Goal: Communication & Community: Answer question/provide support

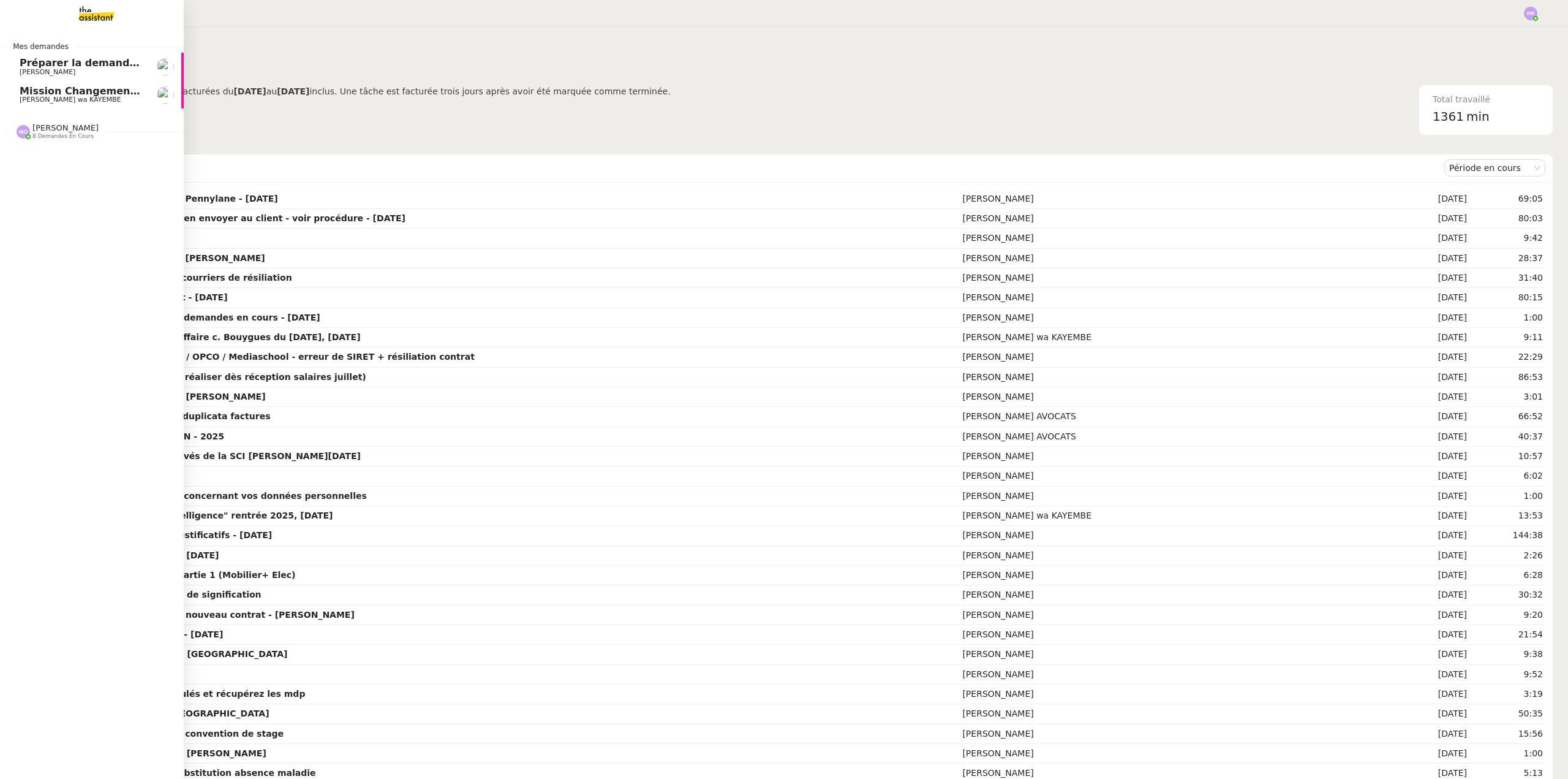
click at [117, 91] on span "Mission Changement Numéro INE Avant le [DATE] et paiement CECV" at bounding box center [208, 91] width 376 height 12
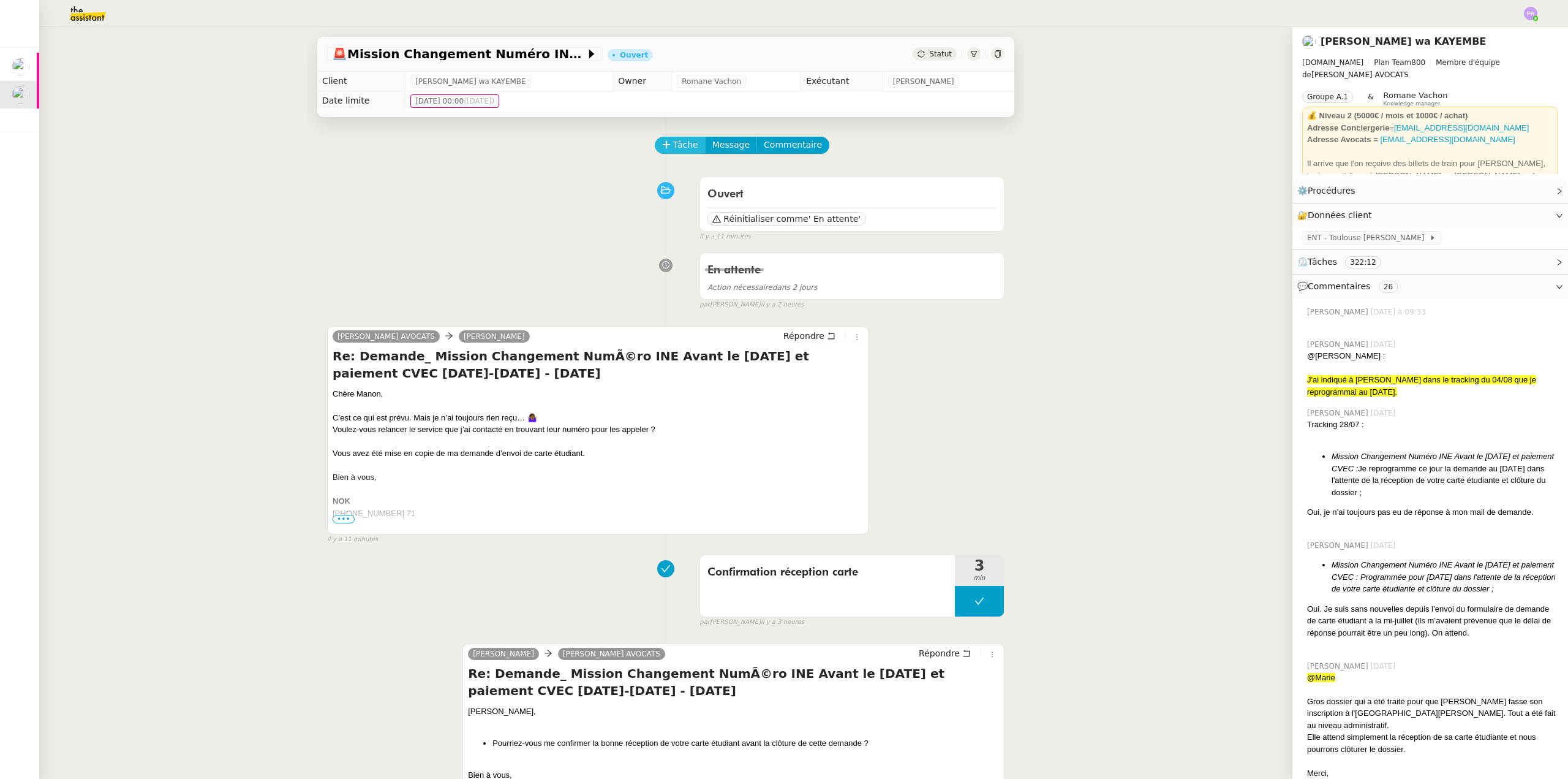
click at [677, 147] on span "Tâche" at bounding box center [686, 144] width 25 height 14
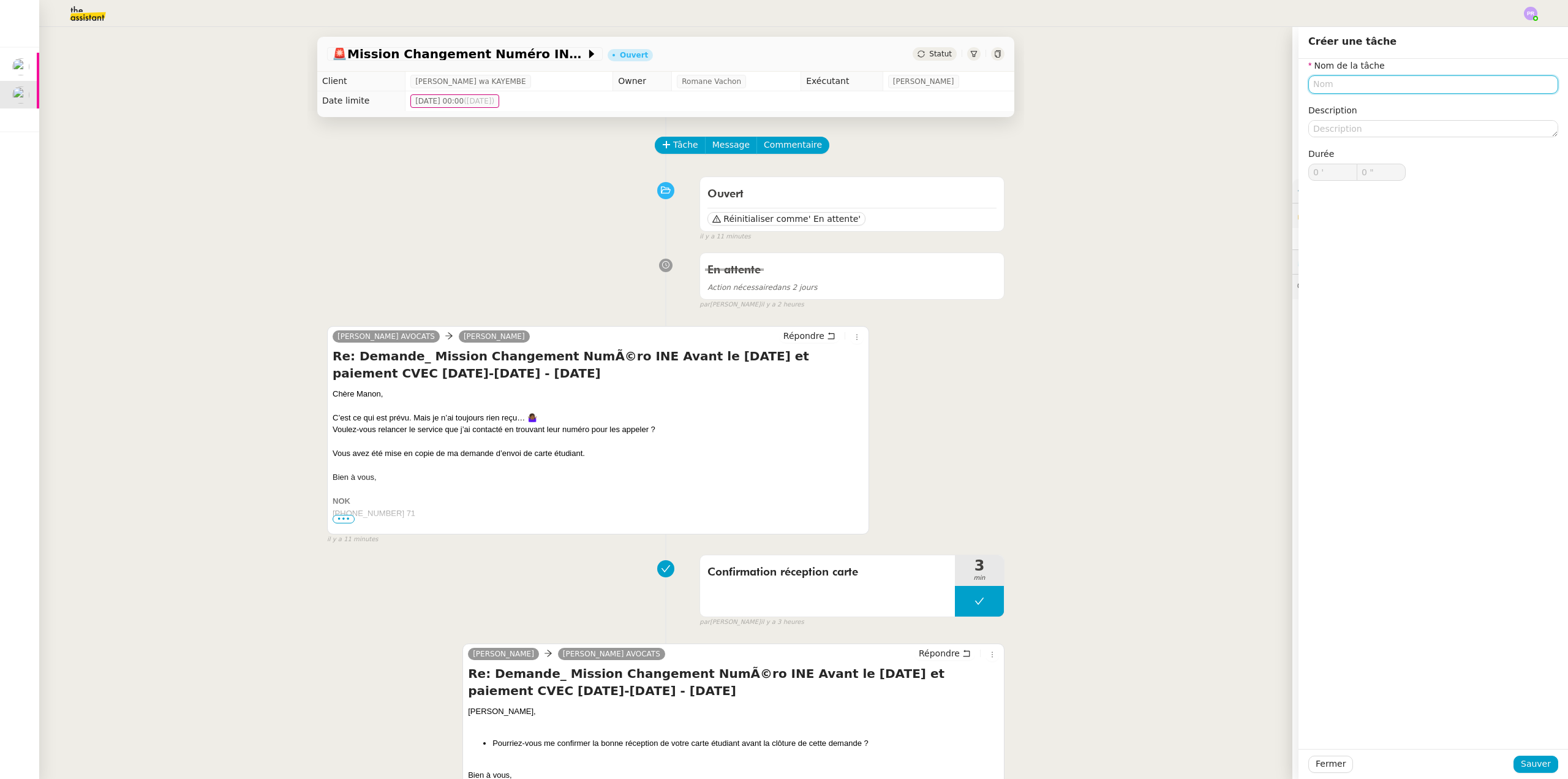
click at [1323, 81] on input "text" at bounding box center [1433, 84] width 250 height 17
drag, startPoint x: 1340, startPoint y: 84, endPoint x: 1259, endPoint y: 92, distance: 81.4
click at [1269, 93] on app-ticket "🚨 Mission Changement Numéro INE Avant le [DATE] et paiement CECV Ouvert Statut …" at bounding box center [803, 403] width 1529 height 752
click at [1308, 102] on div "Relance carte étudiant" at bounding box center [1424, 107] width 240 height 11
type input "Relance carte étudiant"
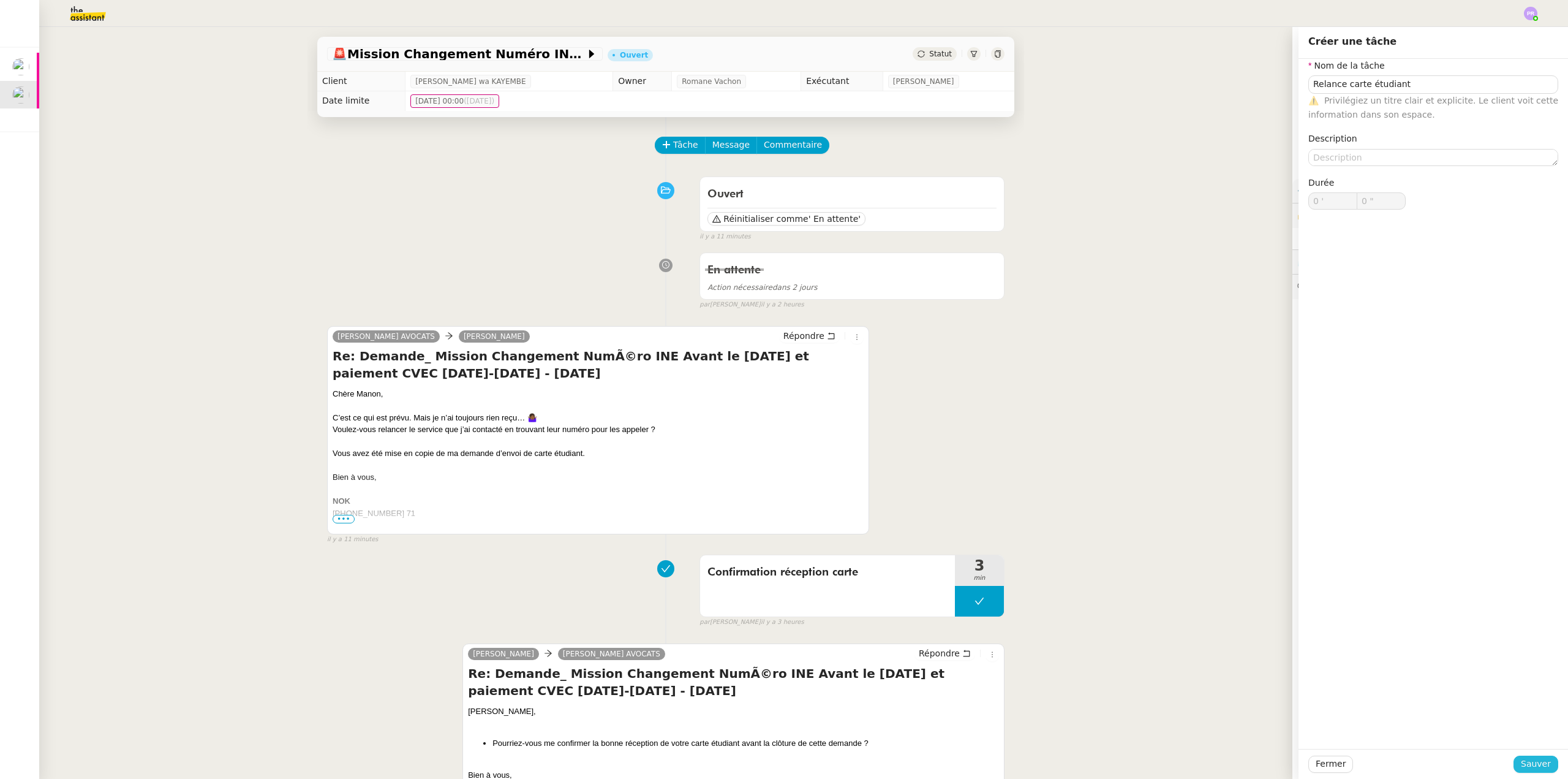
drag, startPoint x: 1518, startPoint y: 764, endPoint x: 1400, endPoint y: 651, distance: 163.4
click at [1521, 764] on span "Sauver" at bounding box center [1535, 763] width 30 height 14
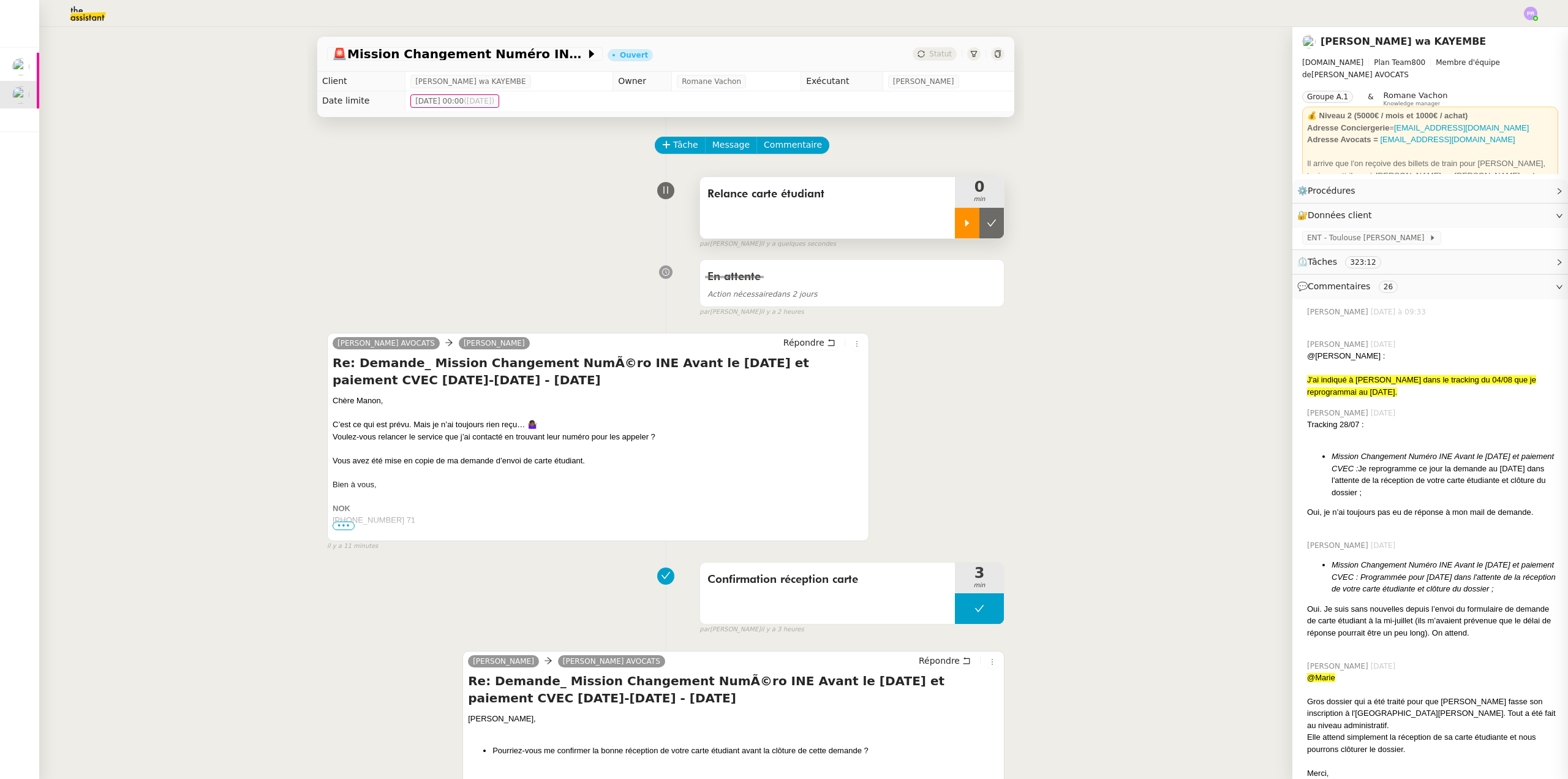
click at [965, 222] on icon at bounding box center [967, 222] width 4 height 7
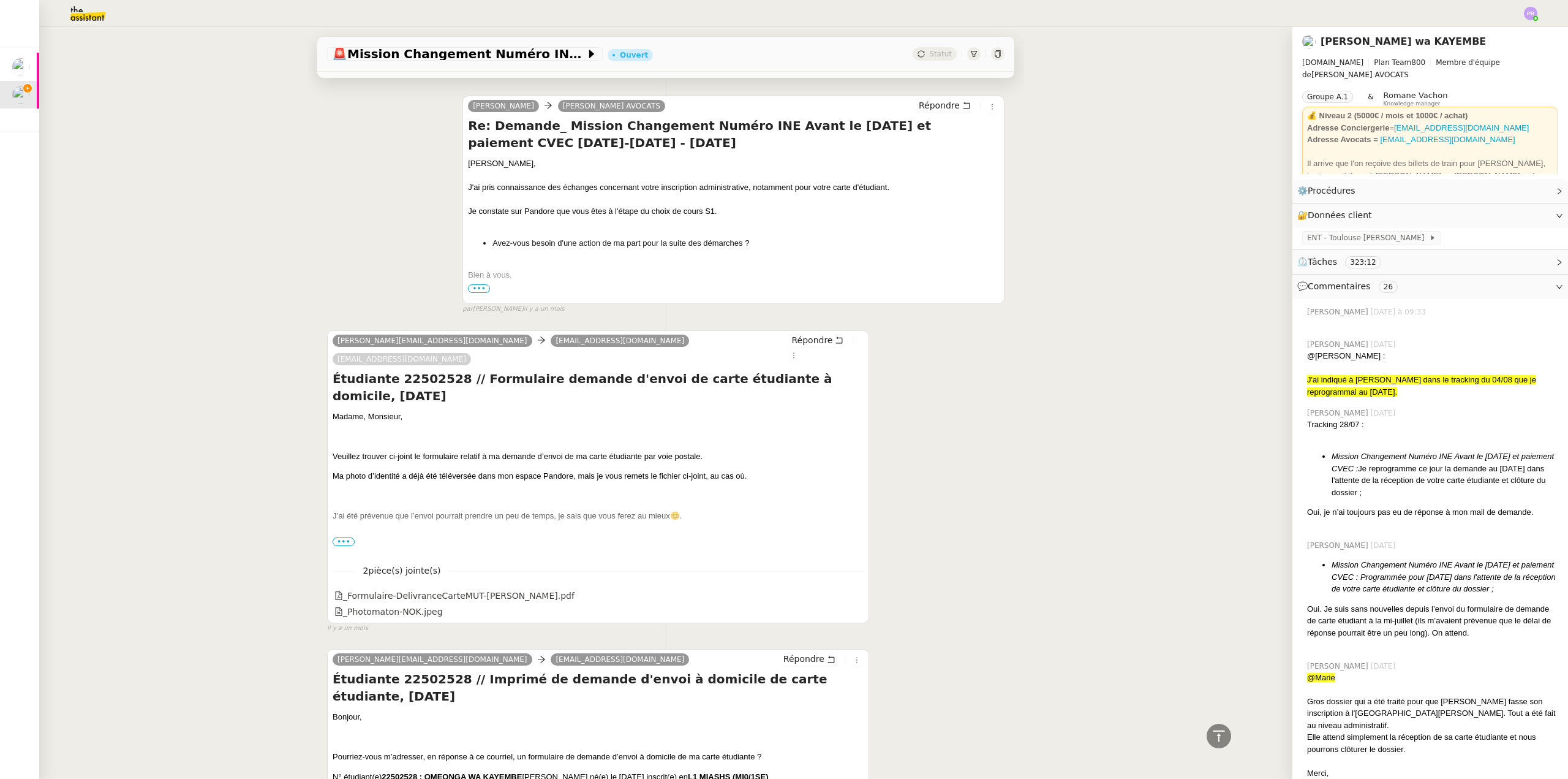
scroll to position [3984, 0]
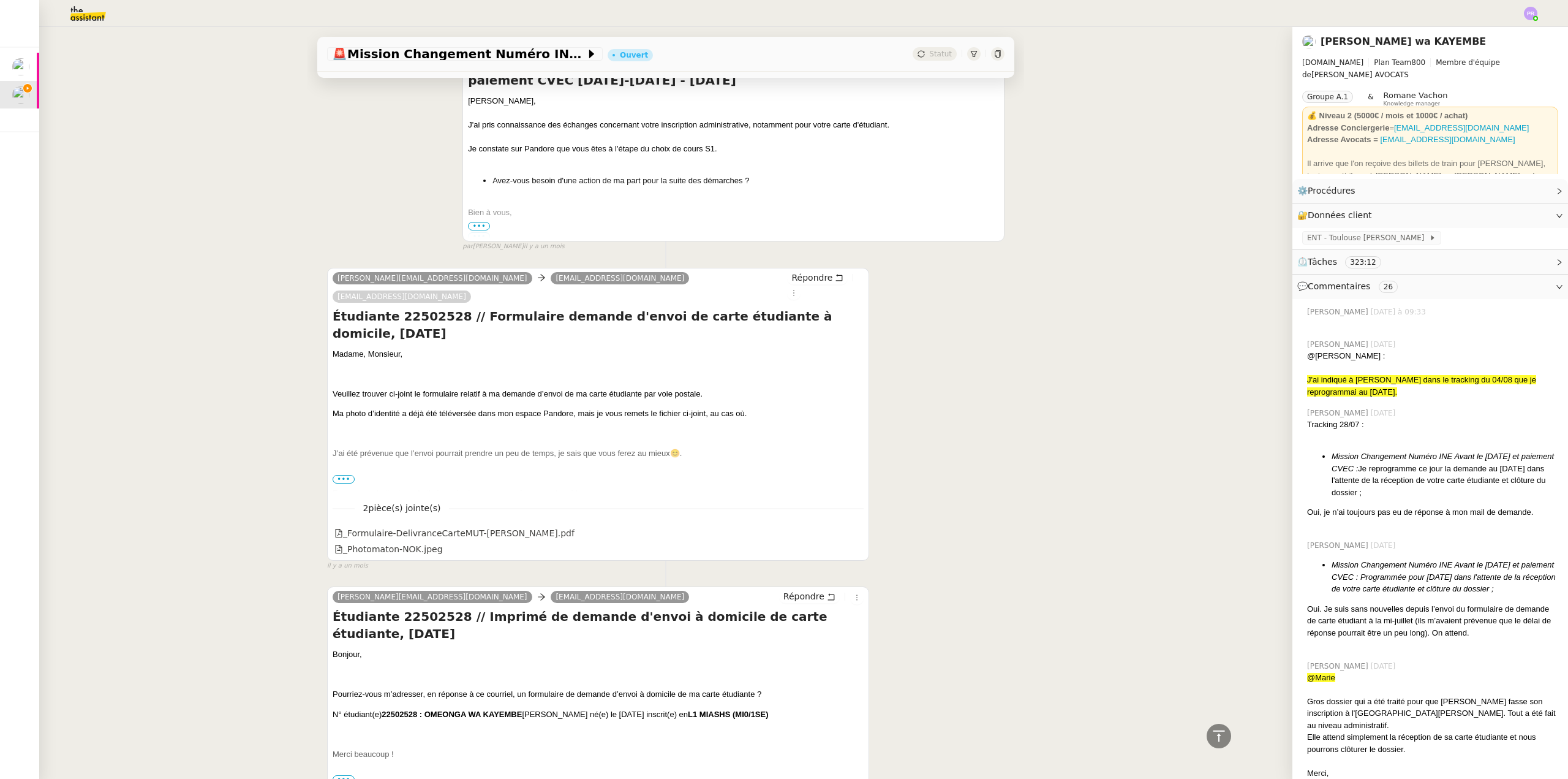
click at [342, 475] on span "•••" at bounding box center [343, 479] width 22 height 9
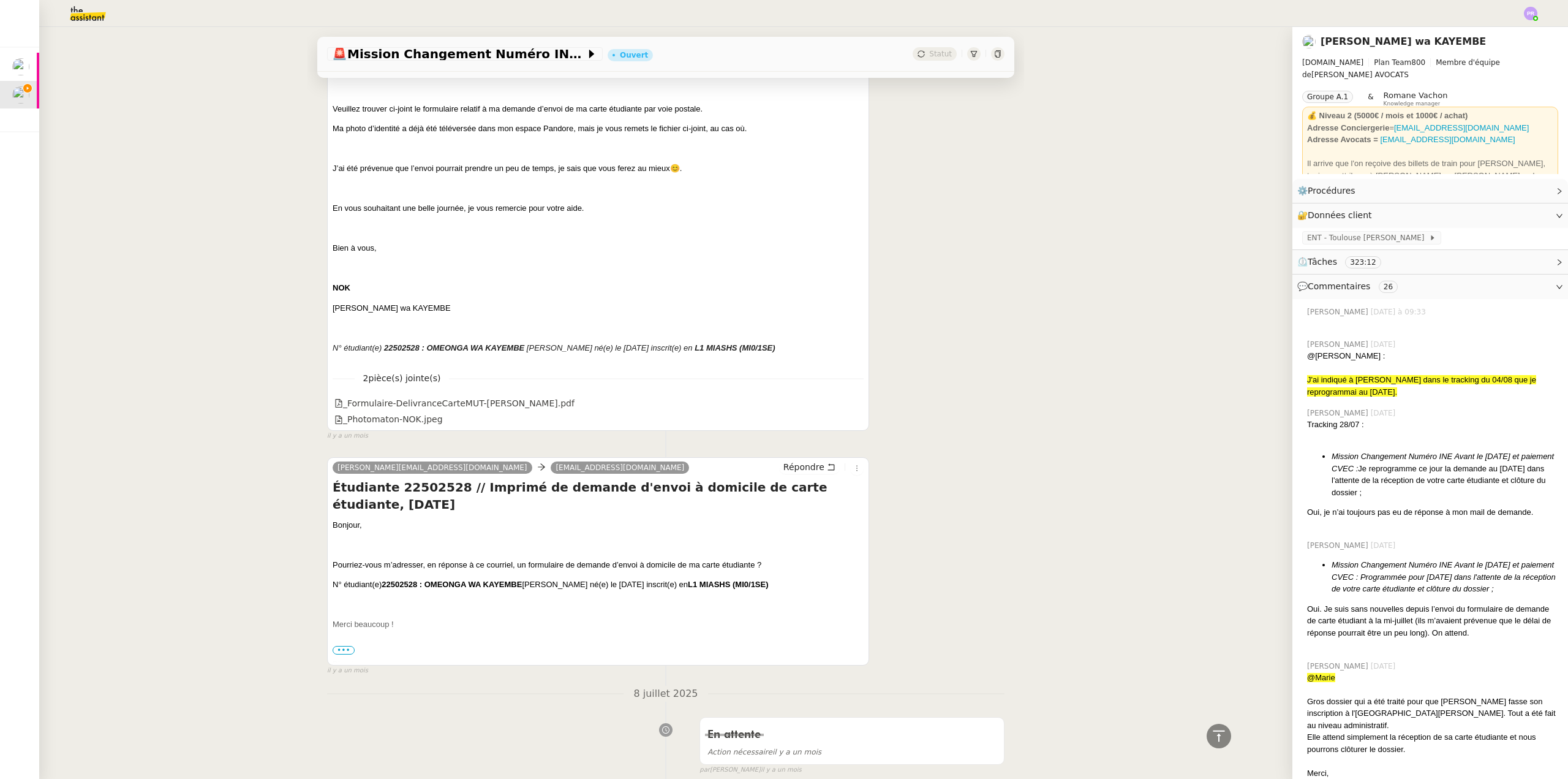
scroll to position [4290, 0]
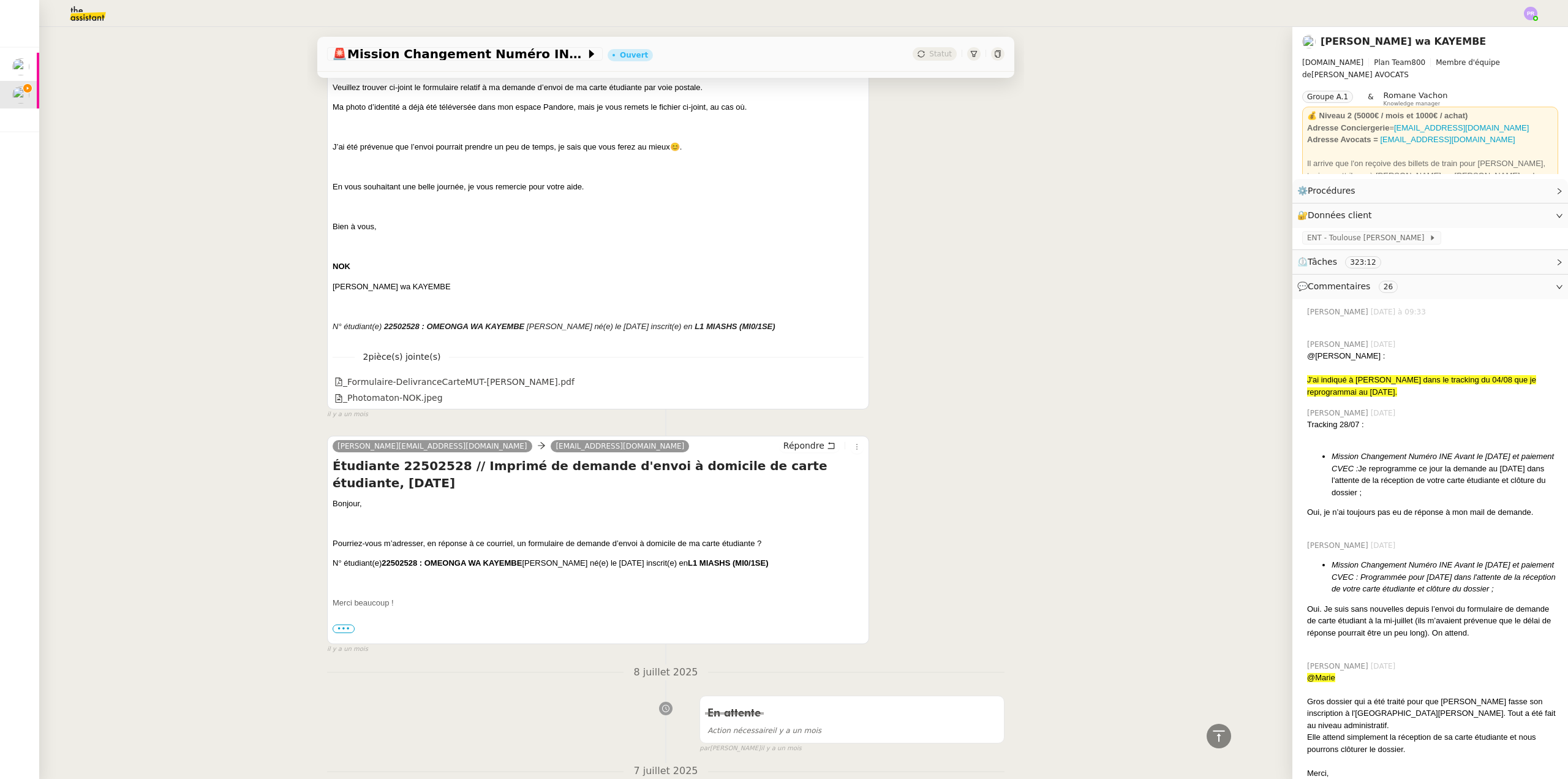
click at [340, 624] on span "•••" at bounding box center [343, 629] width 22 height 9
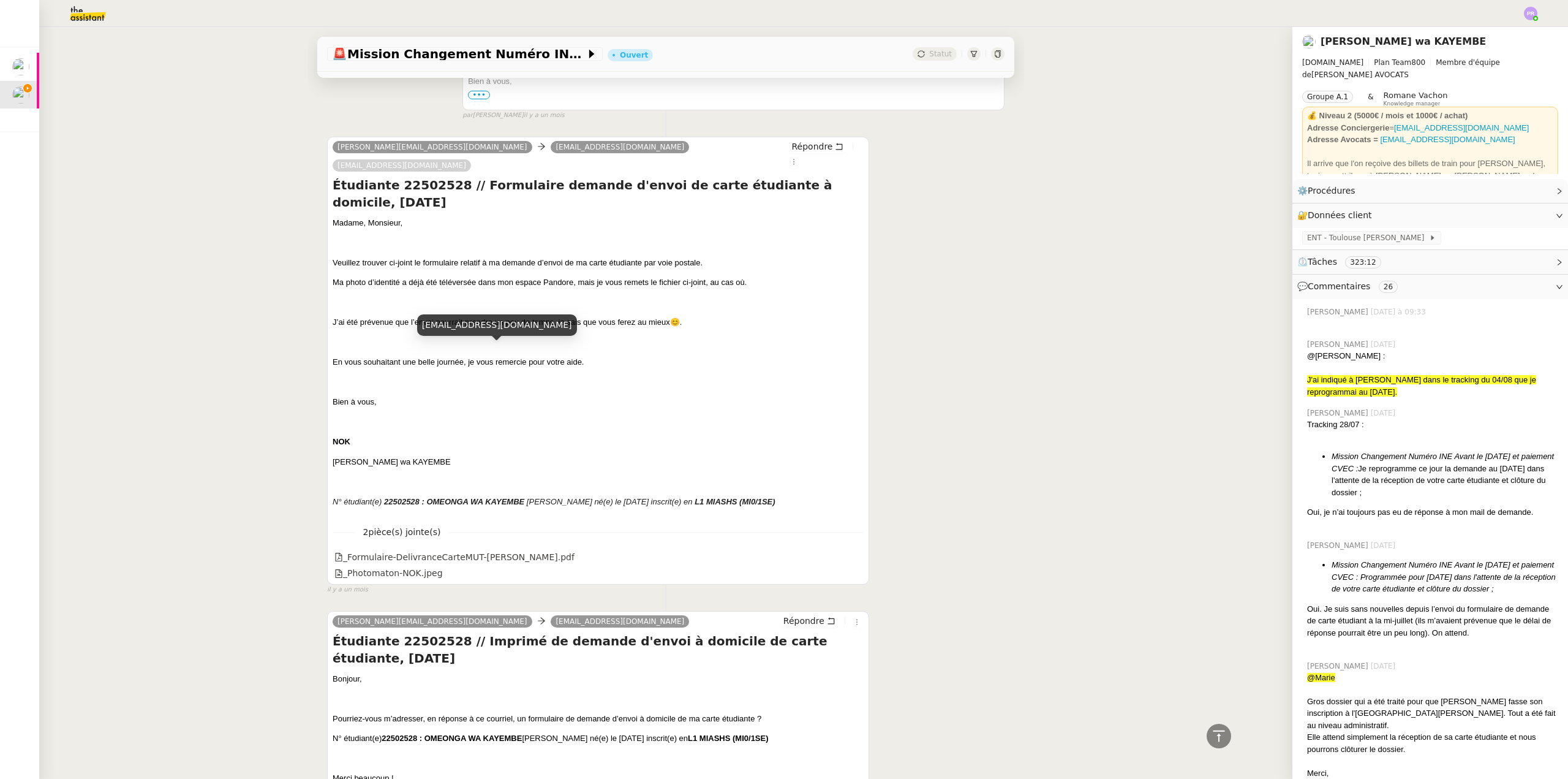
scroll to position [4106, 0]
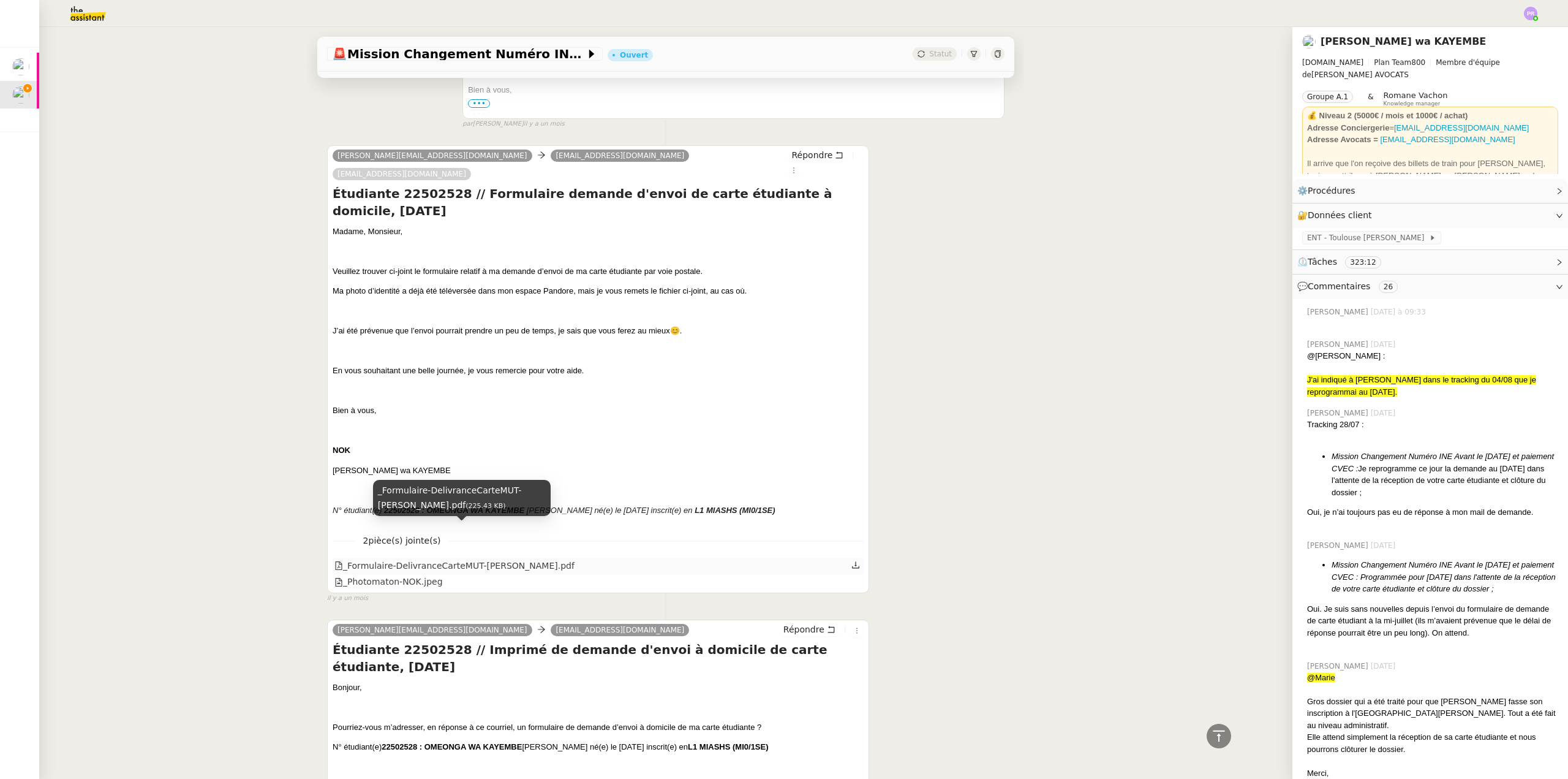
click at [452, 559] on div "_Formulaire-DelivranceCarteMUT-[PERSON_NAME].pdf" at bounding box center [454, 566] width 240 height 14
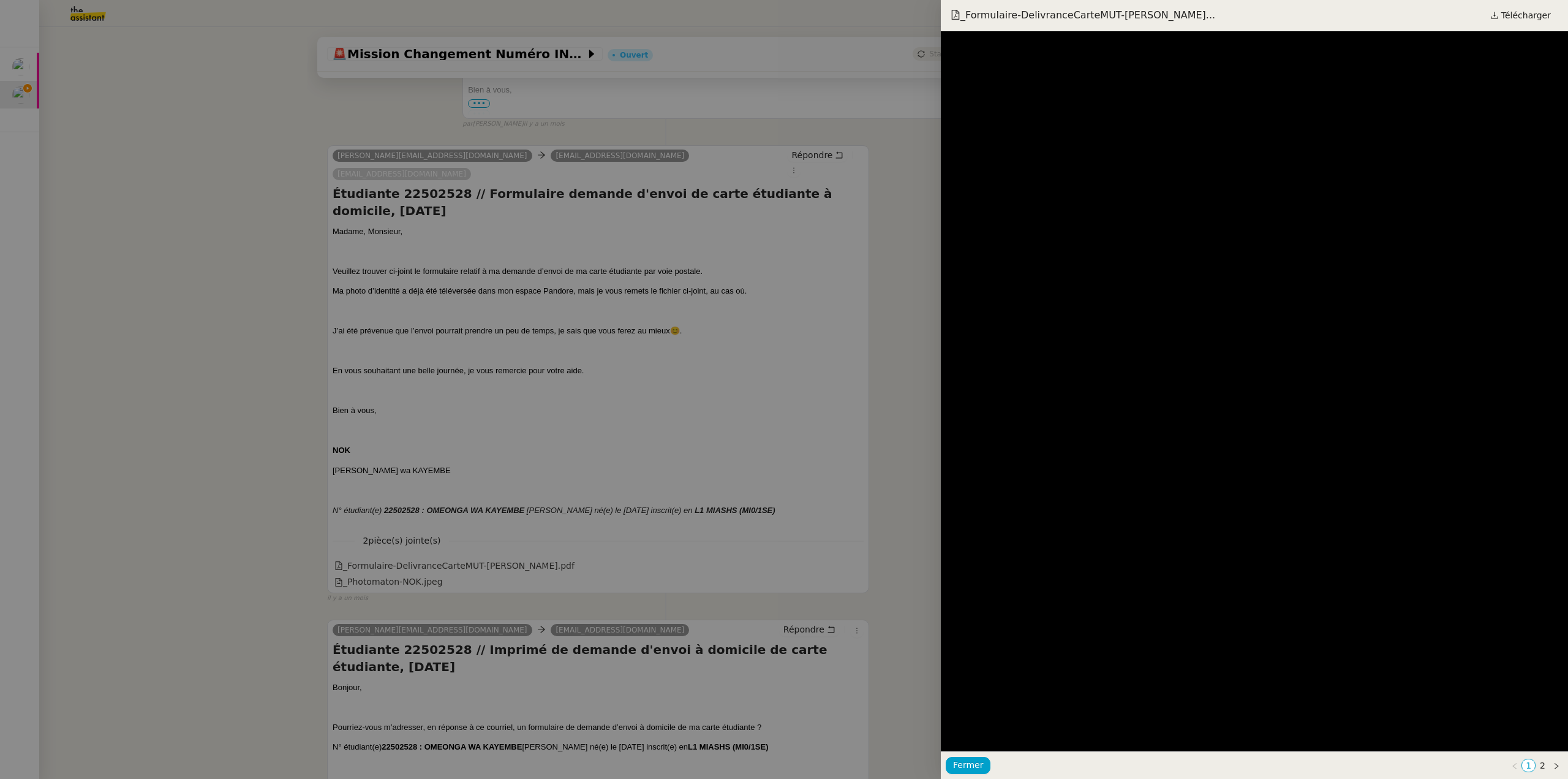
click at [929, 267] on div at bounding box center [784, 389] width 1568 height 779
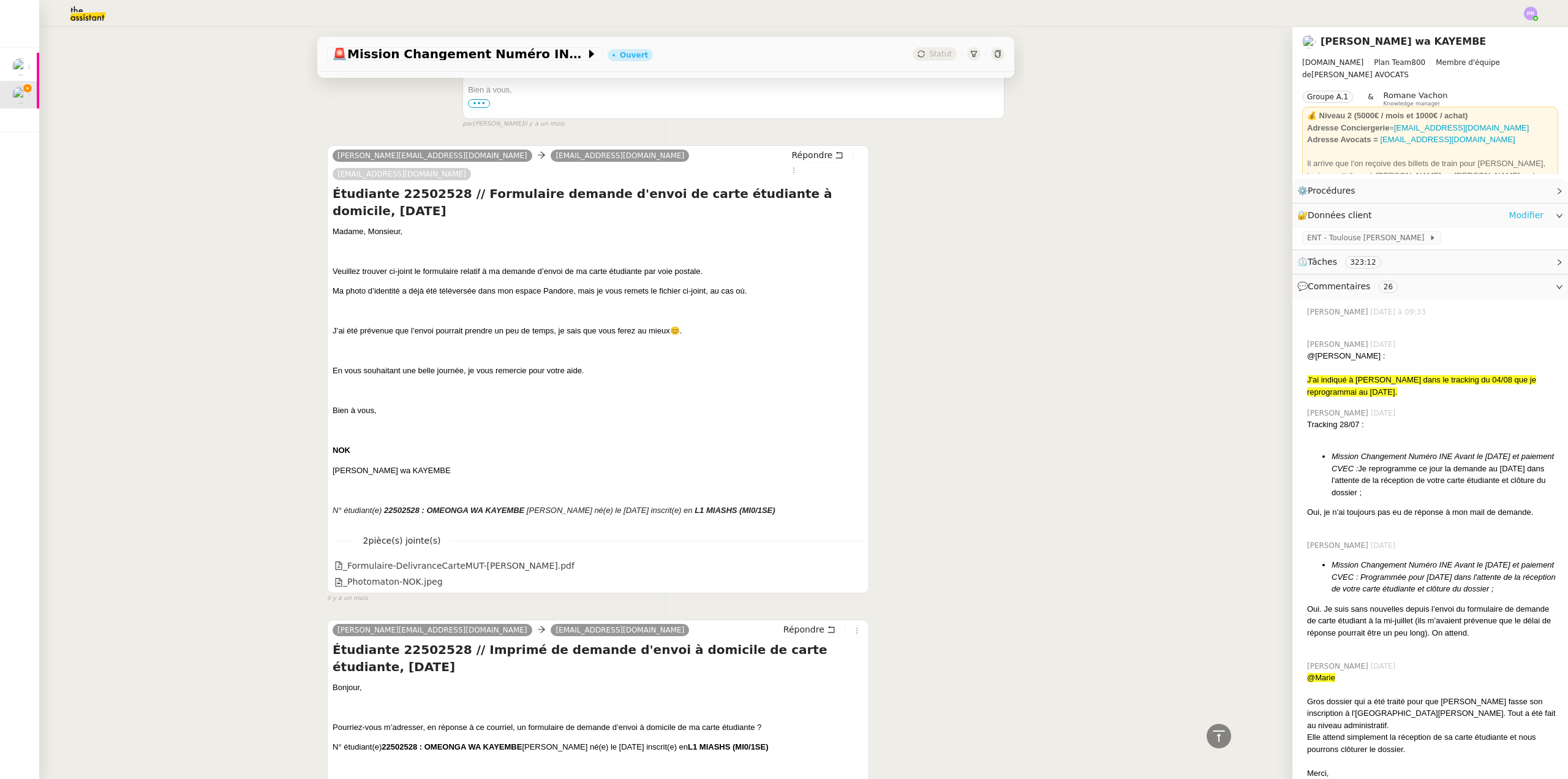
click at [1518, 216] on link "Modifier" at bounding box center [1526, 215] width 35 height 14
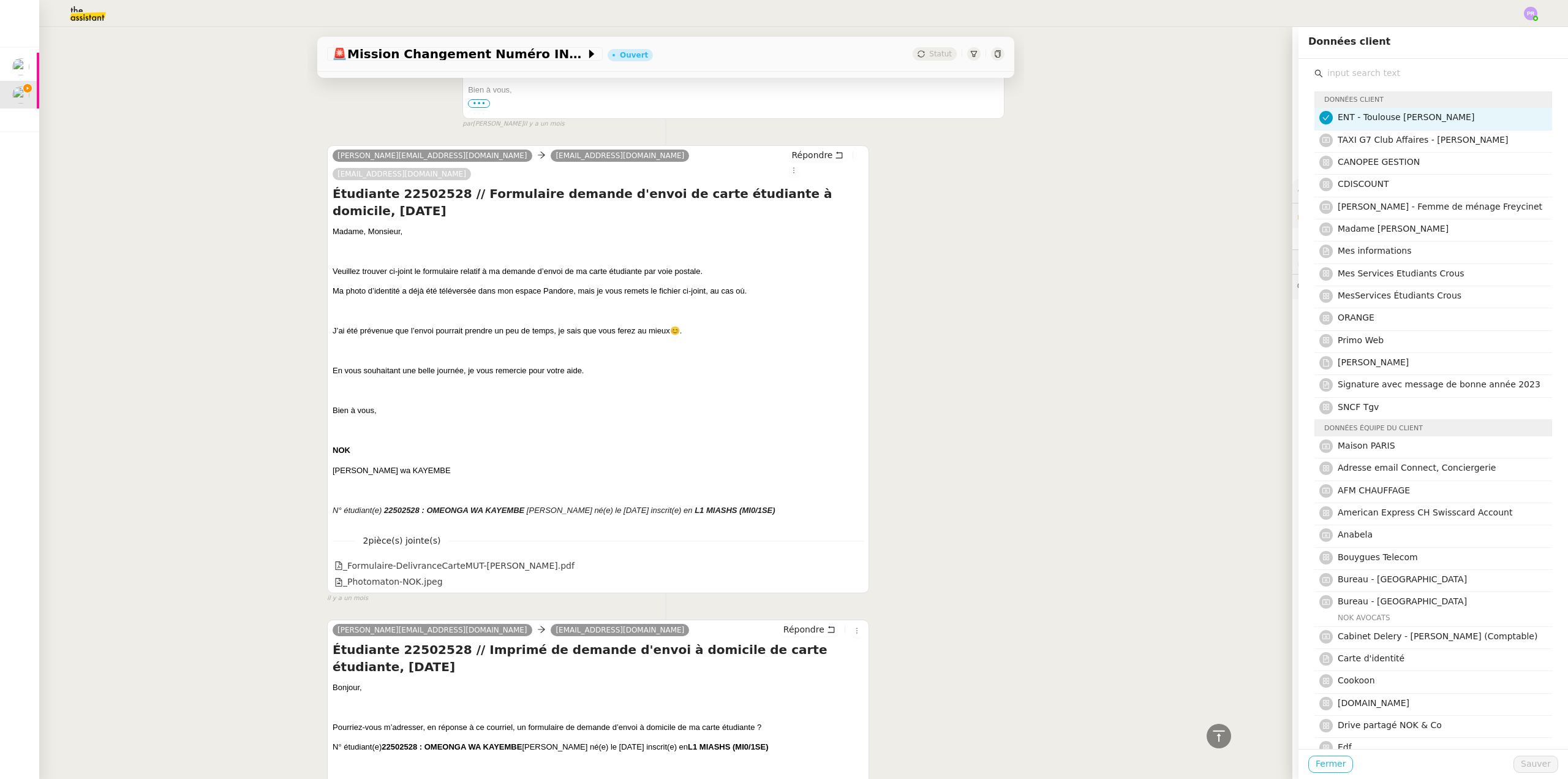
click at [1326, 761] on span "Fermer" at bounding box center [1330, 763] width 30 height 14
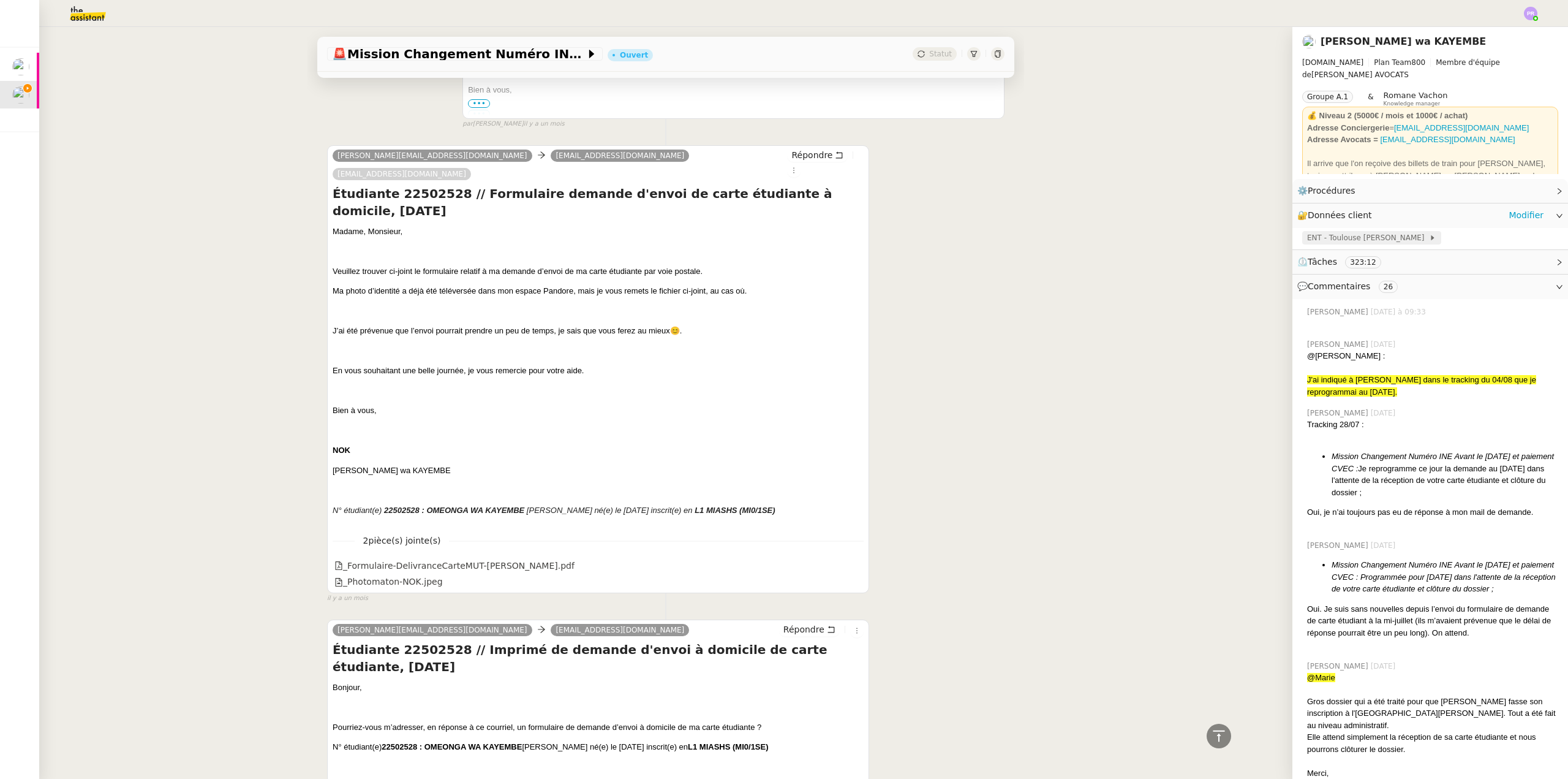
click at [1343, 234] on span "ENT - Toulouse [PERSON_NAME]" at bounding box center [1368, 237] width 122 height 12
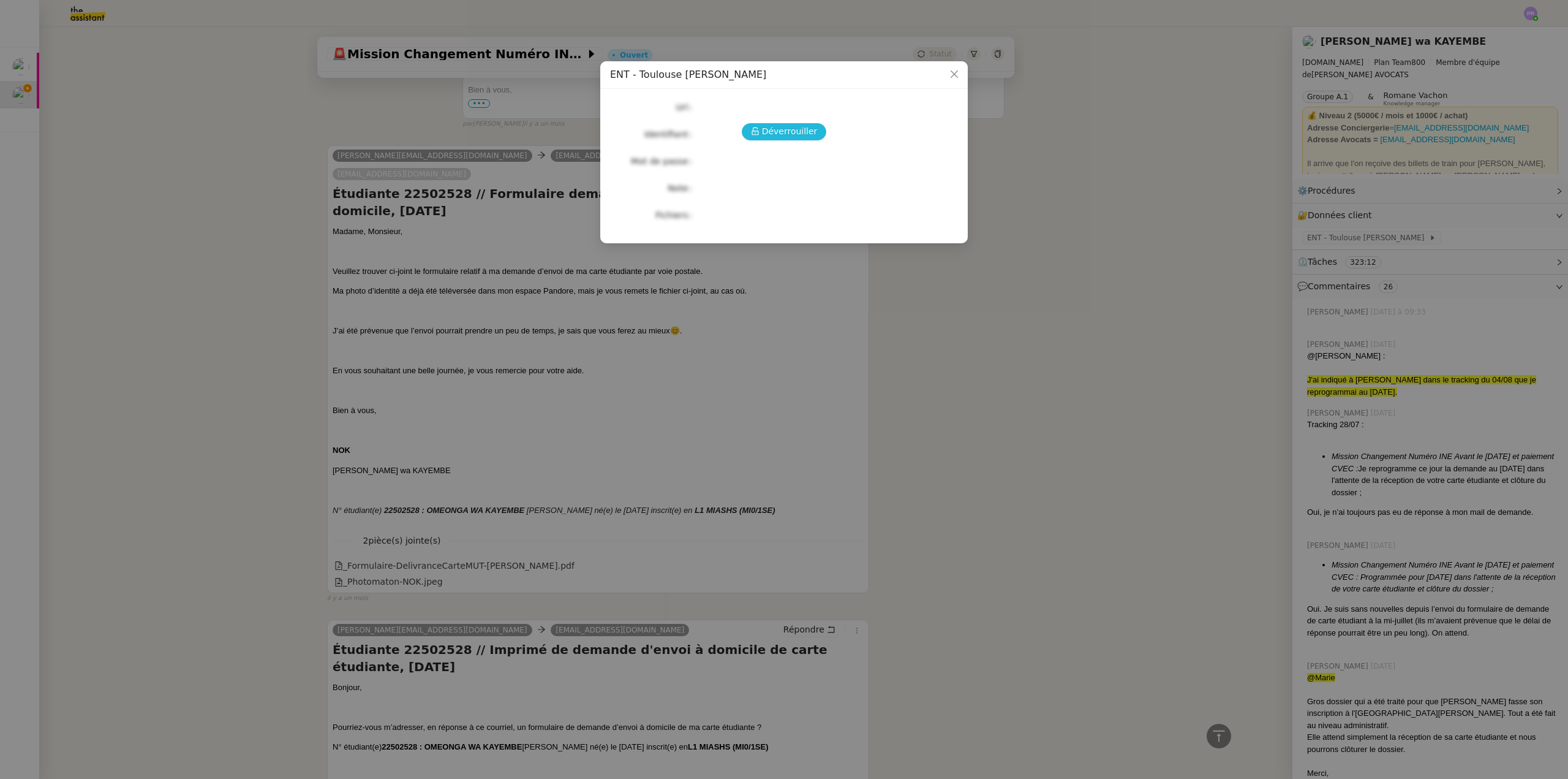
click at [784, 134] on span "Déverrouiller" at bounding box center [789, 131] width 56 height 14
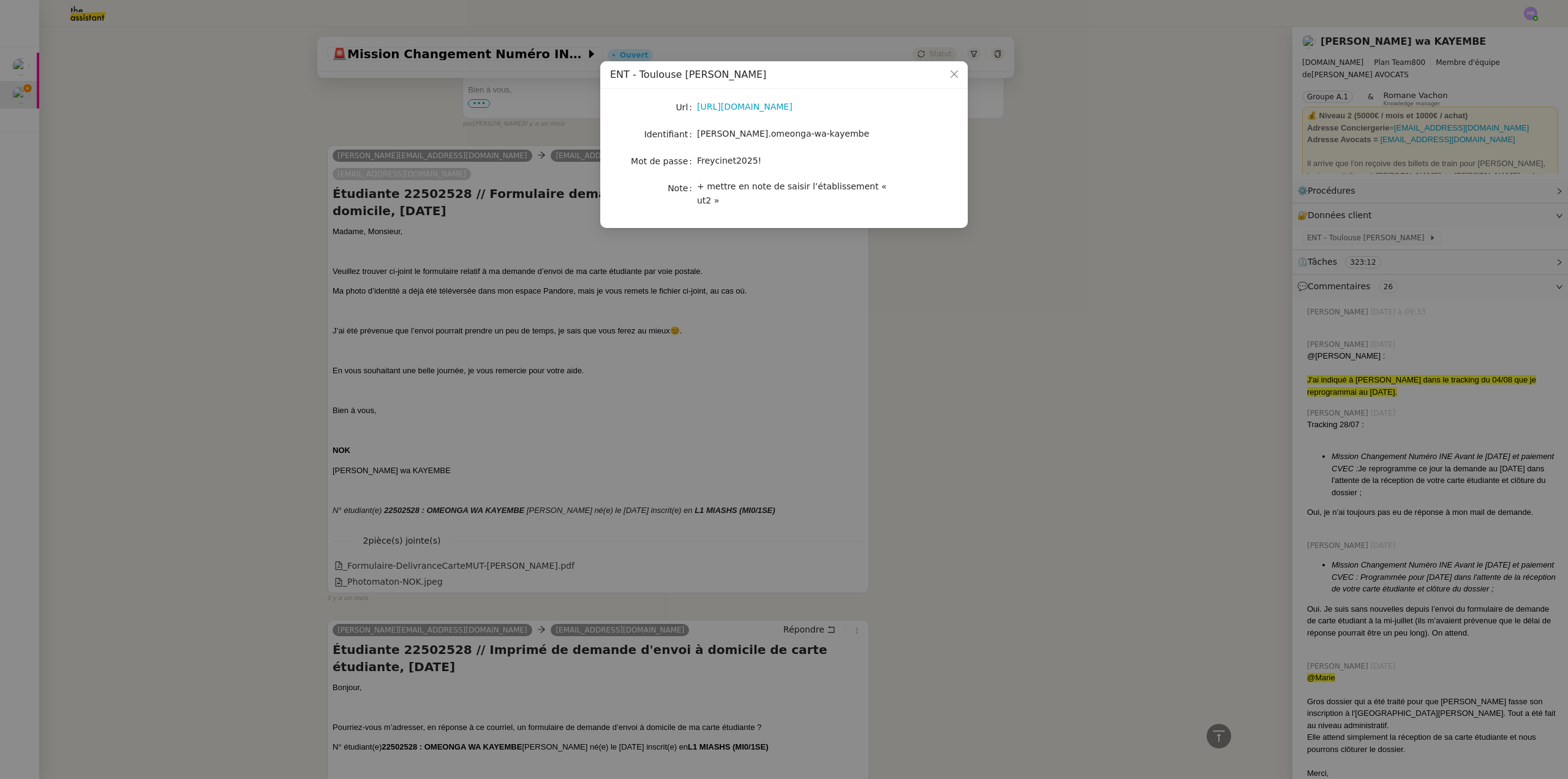
click at [797, 113] on div "[URL][DOMAIN_NAME]" at bounding box center [798, 107] width 202 height 14
click at [787, 108] on link "[URL][DOMAIN_NAME]" at bounding box center [745, 107] width 96 height 10
drag, startPoint x: 823, startPoint y: 138, endPoint x: 697, endPoint y: 136, distance: 126.0
click at [697, 136] on div "[PERSON_NAME].omeonga-wa-kayembe" at bounding box center [798, 134] width 202 height 14
copy span "[PERSON_NAME].omeonga-wa-kayembe"
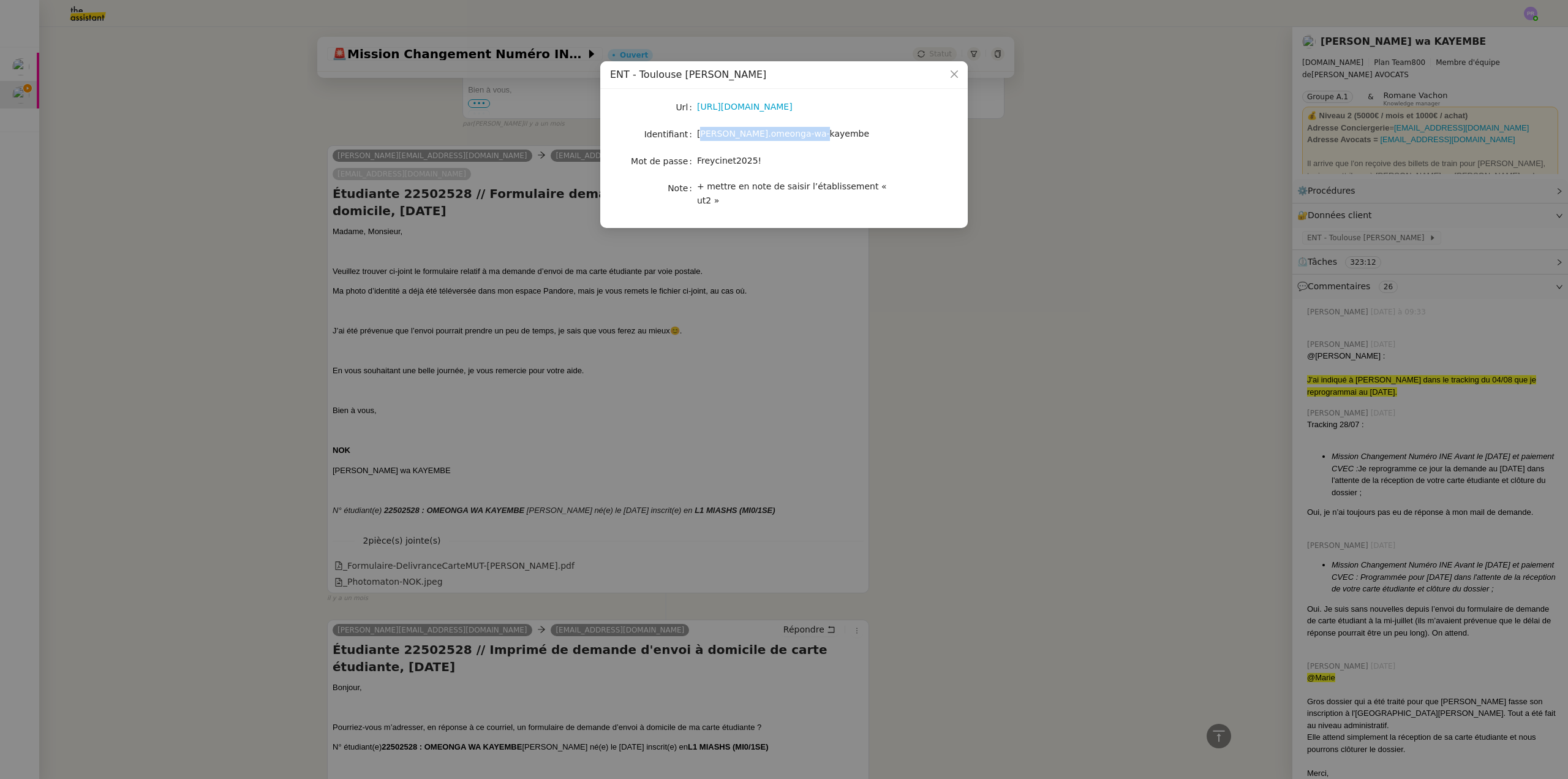
copy span "Freycinet2025!"
drag, startPoint x: 749, startPoint y: 161, endPoint x: 562, endPoint y: 105, distance: 195.2
click at [697, 159] on div "Freycinet2025!" at bounding box center [798, 160] width 202 height 14
click at [741, 104] on link "[URL][DOMAIN_NAME]" at bounding box center [745, 107] width 96 height 10
drag, startPoint x: 1242, startPoint y: 205, endPoint x: 1326, endPoint y: 204, distance: 84.0
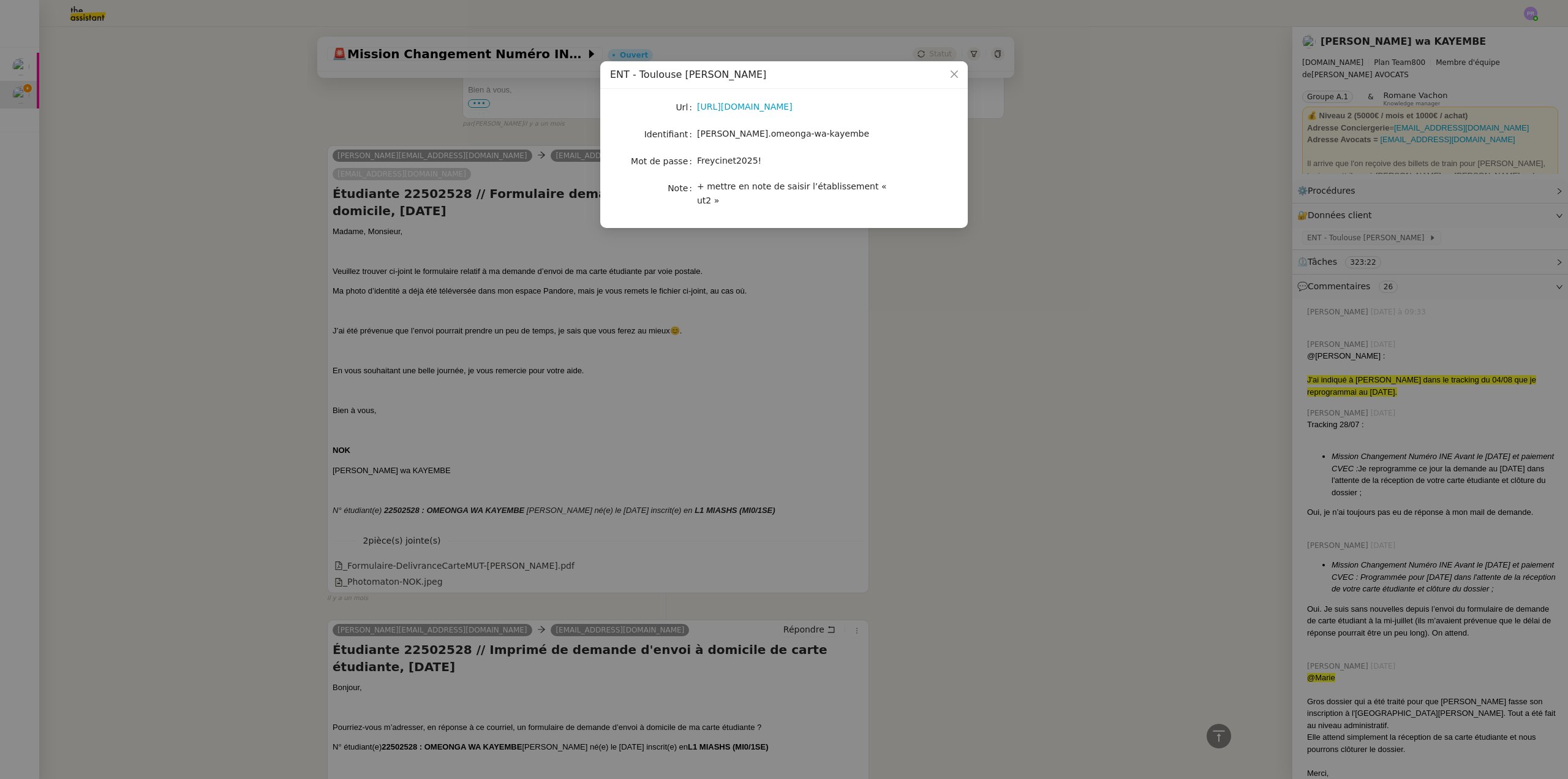
click at [1243, 205] on nz-modal-container "ENT - Toulouse [PERSON_NAME] [URL][DOMAIN_NAME] Identifiant [PERSON_NAME].omeon…" at bounding box center [784, 389] width 1568 height 779
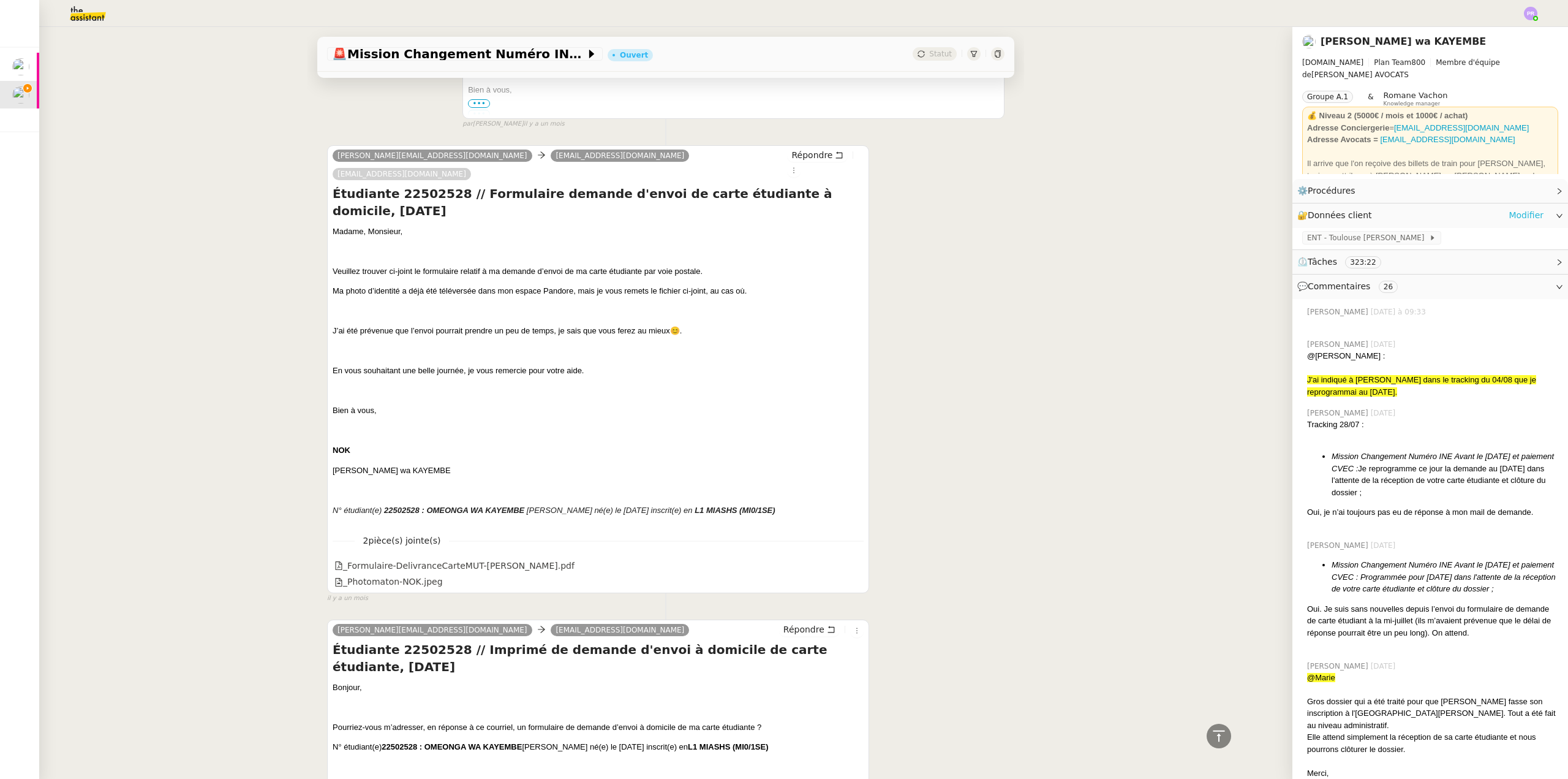
click at [1518, 221] on link "Modifier" at bounding box center [1526, 215] width 35 height 14
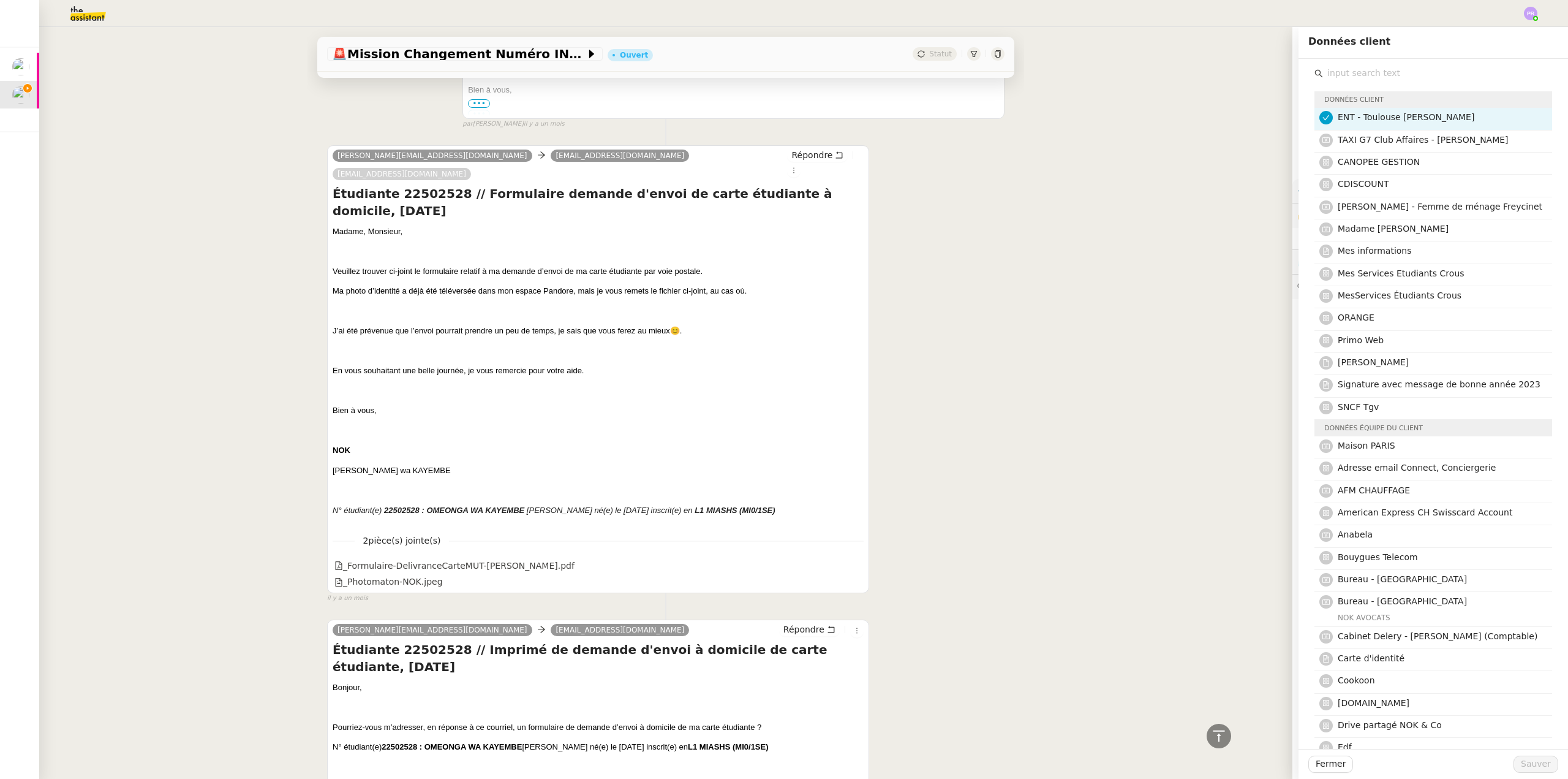
click at [1002, 431] on div "Tâche Message Commentaire Veuillez patienter une erreur s'est produite 👌👌👌 mess…" at bounding box center [666, 191] width 717 height 8360
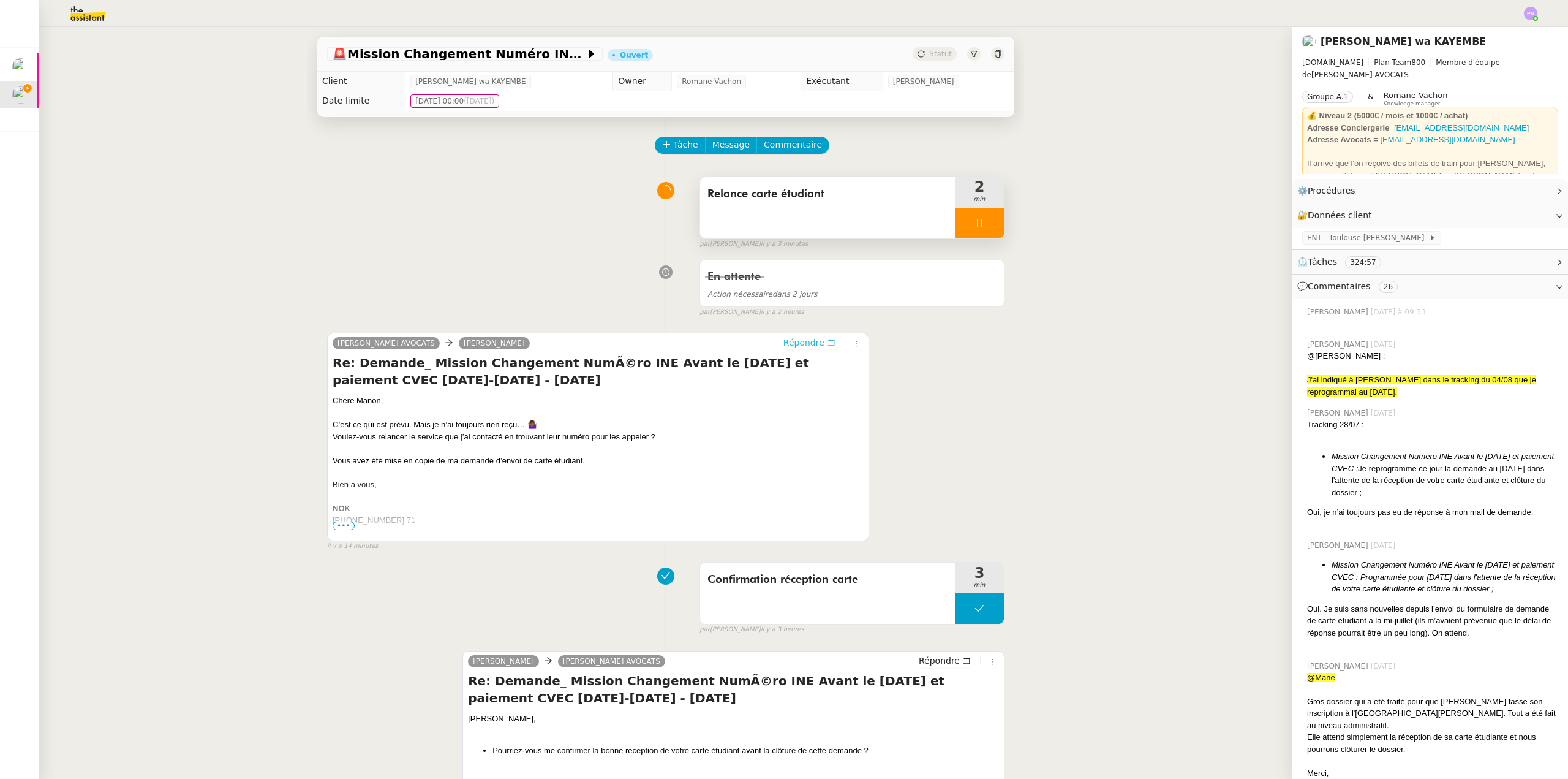
click at [795, 346] on span "Répondre" at bounding box center [804, 342] width 41 height 12
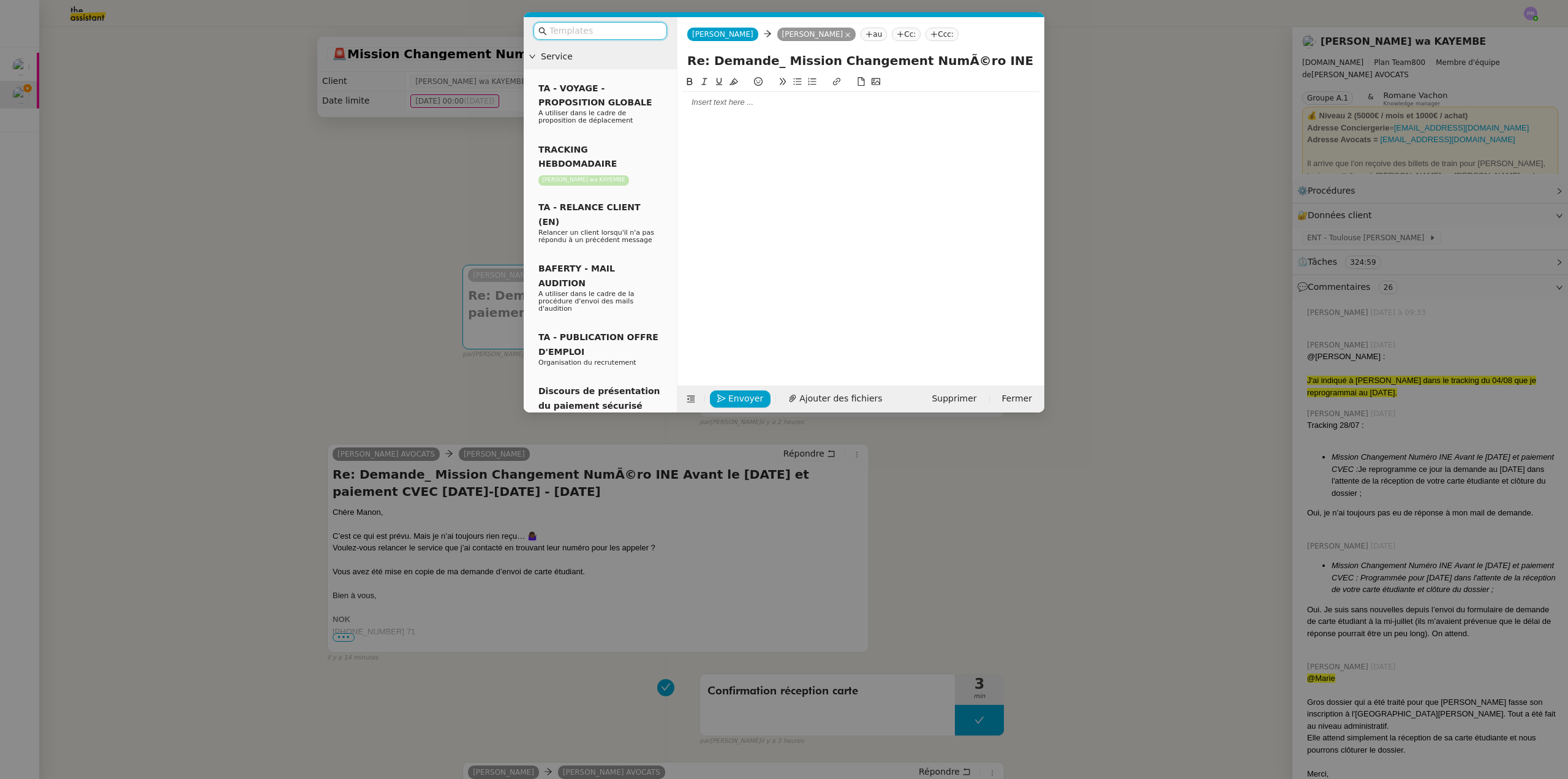
click at [705, 99] on div at bounding box center [861, 102] width 357 height 11
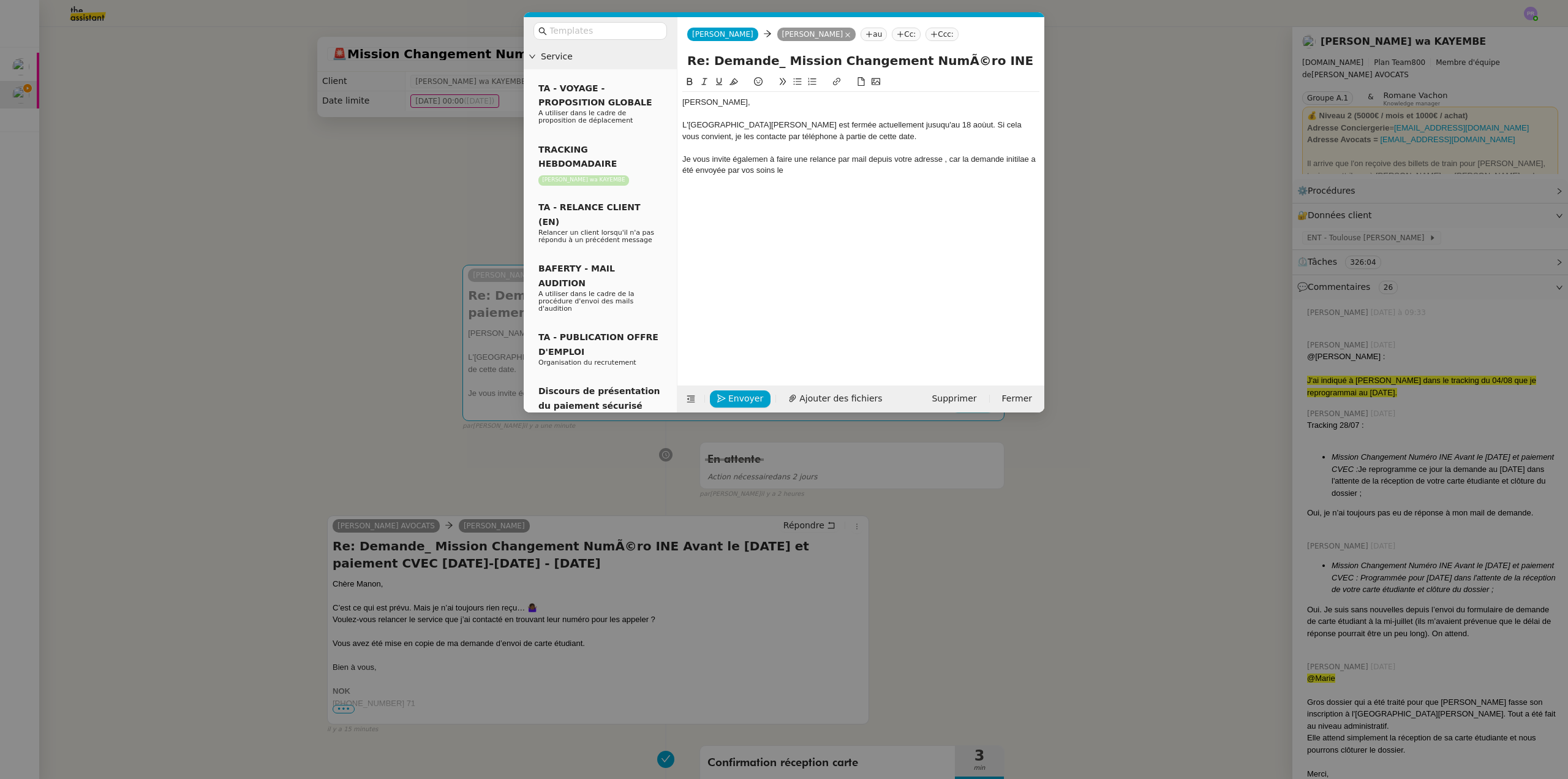
click at [914, 158] on div "Je vous invite égalemen à faire une relance par mail depuis votre adresse , car…" at bounding box center [861, 165] width 357 height 23
click at [937, 158] on div "Je vous invite égalemen à faire une relance par mail depuis votre adresse , car…" at bounding box center [861, 165] width 357 height 23
click at [942, 162] on div "Je vous invite égalemen à faire une relance par mail depuis votre adresse , car…" at bounding box center [861, 165] width 357 height 23
click at [450, 190] on nz-modal-container "Service TA - VOYAGE - PROPOSITION GLOBALE A utiliser dans le cadre de propositi…" at bounding box center [784, 389] width 1568 height 779
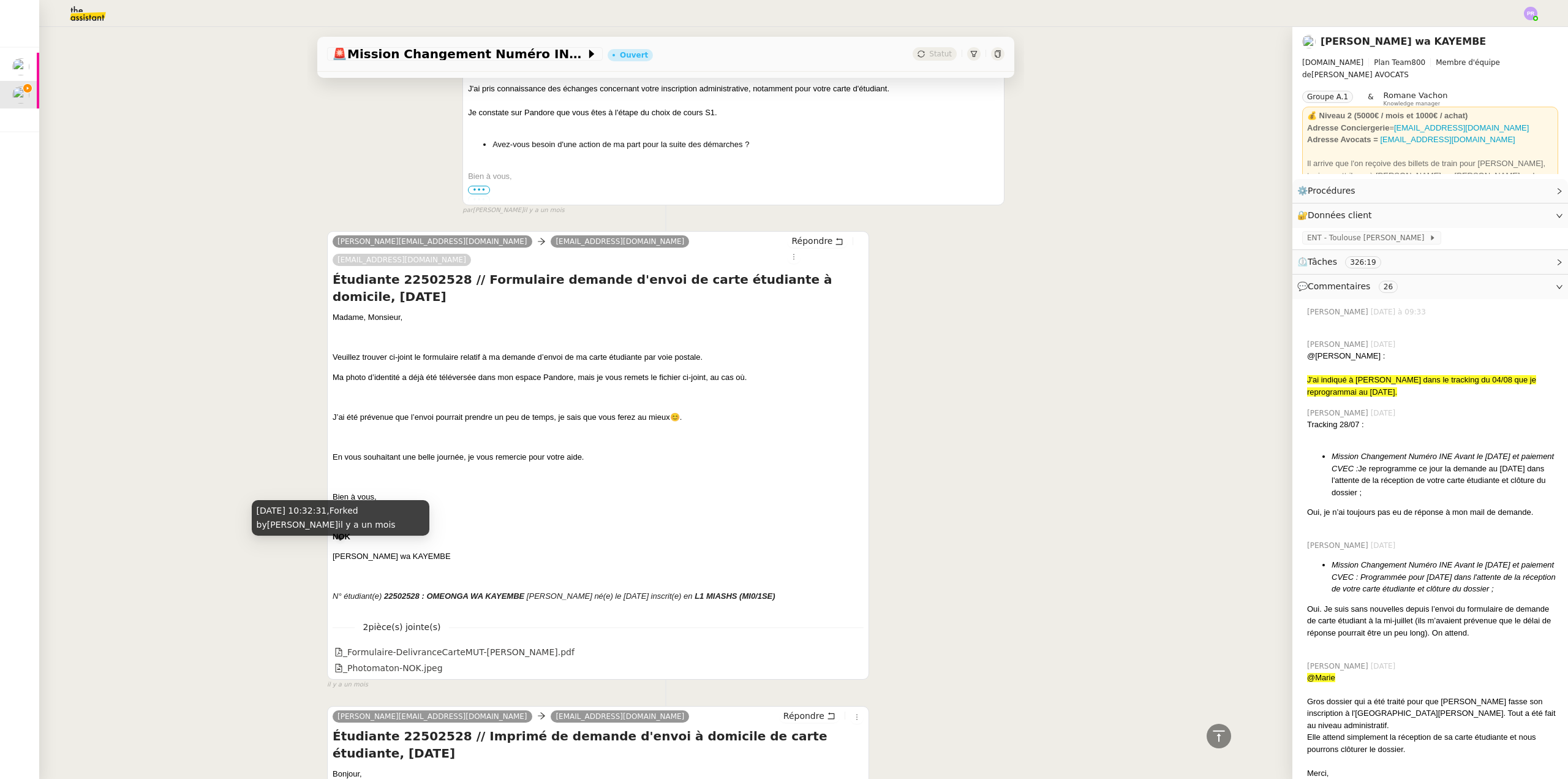
scroll to position [4167, 0]
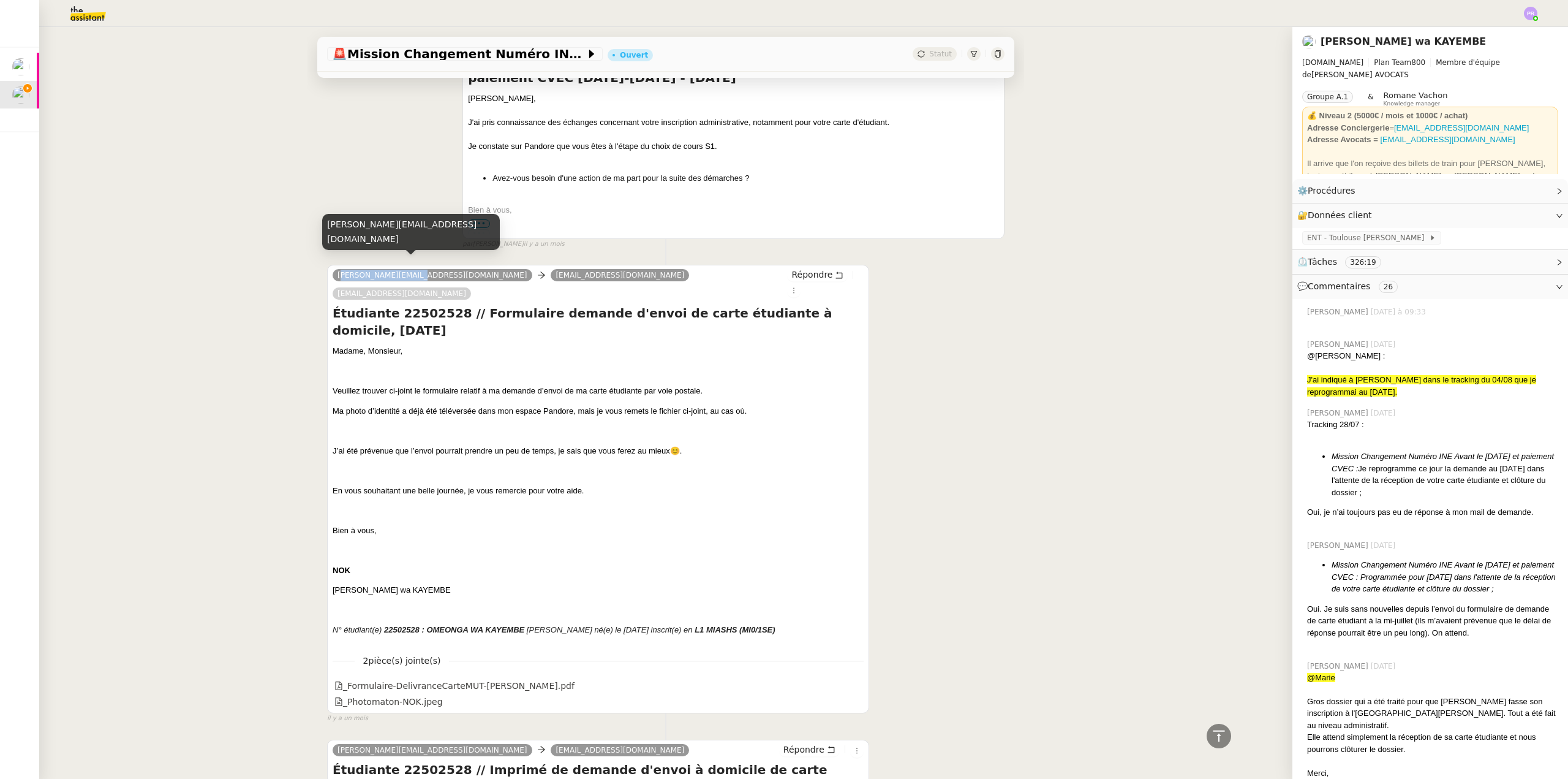
copy link "[PERSON_NAME][EMAIL_ADDRESS][DOMAIN_NAME]"
drag, startPoint x: 403, startPoint y: 265, endPoint x: 332, endPoint y: 264, distance: 71.0
click at [332, 269] on link "[PERSON_NAME][EMAIL_ADDRESS][DOMAIN_NAME]" at bounding box center [432, 274] width 200 height 11
drag, startPoint x: 932, startPoint y: 340, endPoint x: 1011, endPoint y: 395, distance: 96.3
click at [934, 340] on div "[PERSON_NAME][EMAIL_ADDRESS][DOMAIN_NAME] [EMAIL_ADDRESS][DOMAIN_NAME] [DOMAIN_…" at bounding box center [666, 488] width 678 height 470
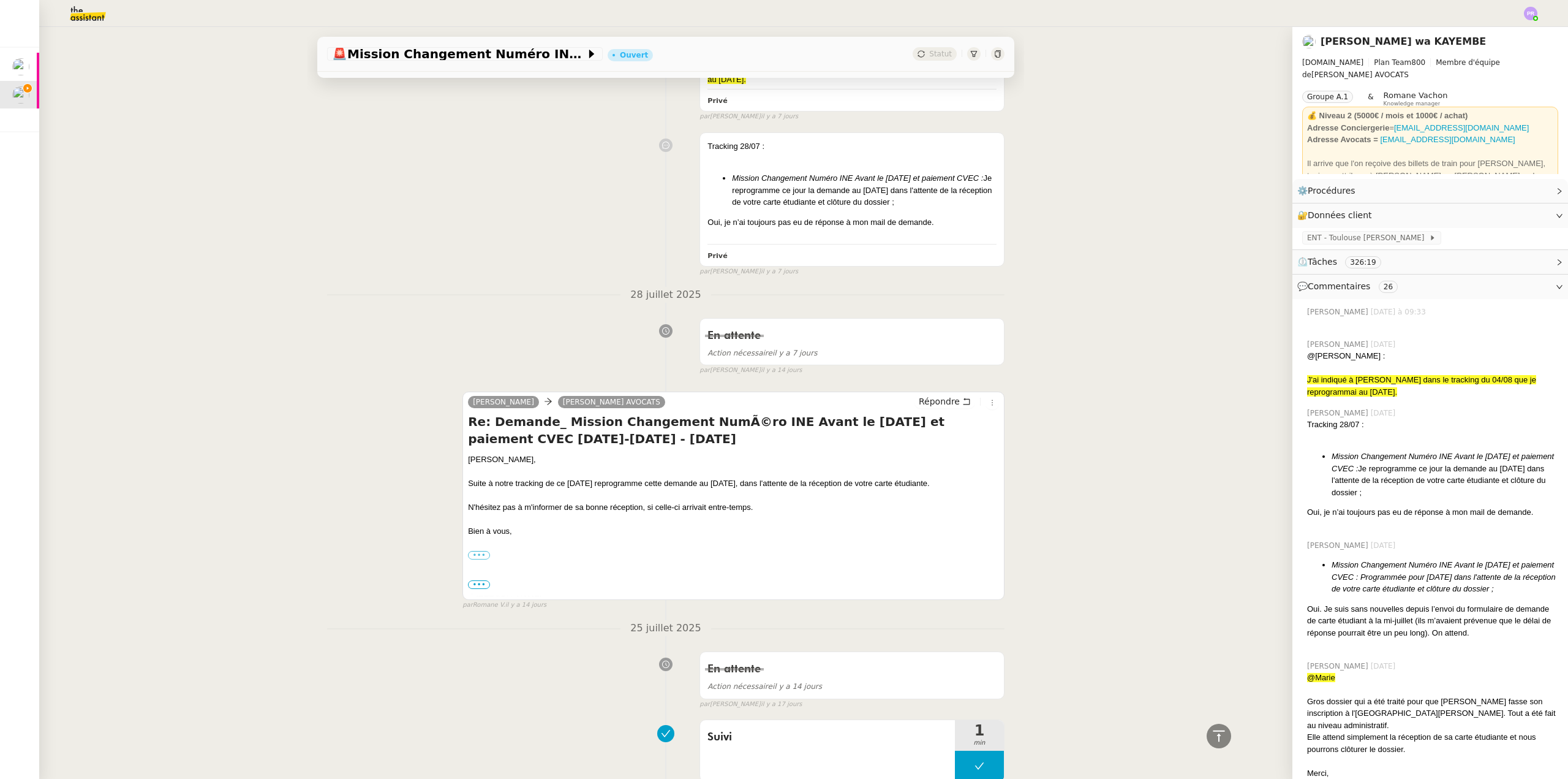
scroll to position [0, 0]
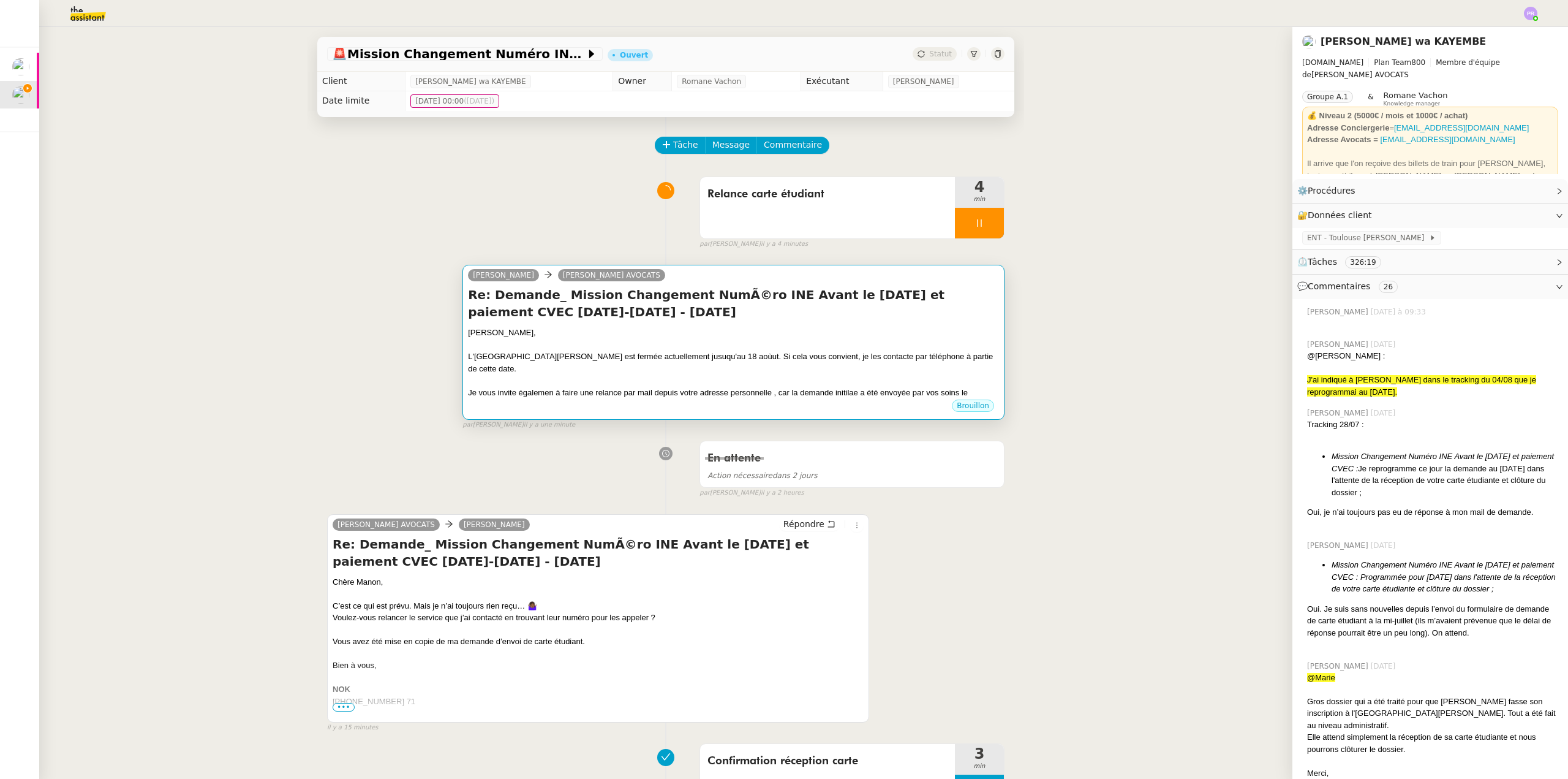
click at [808, 362] on div "L'[GEOGRAPHIC_DATA][PERSON_NAME] est fermée actuellement jusuqu'au 18 aoùut. Si…" at bounding box center [734, 362] width 531 height 24
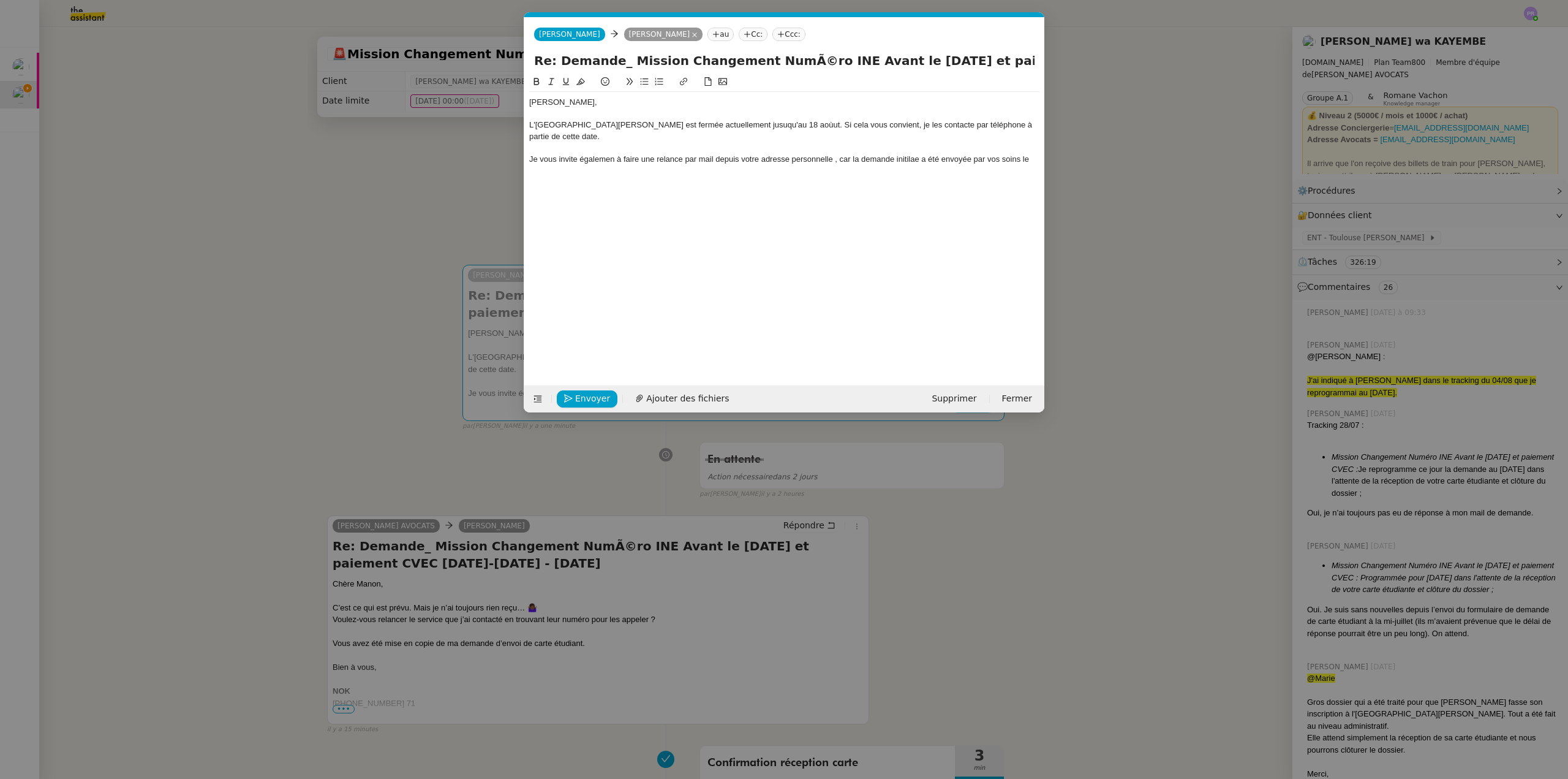
scroll to position [0, 25]
click at [1027, 154] on div "Je vous invite égalemen à faire une relance par mail depuis votre adresse perso…" at bounding box center [784, 159] width 510 height 11
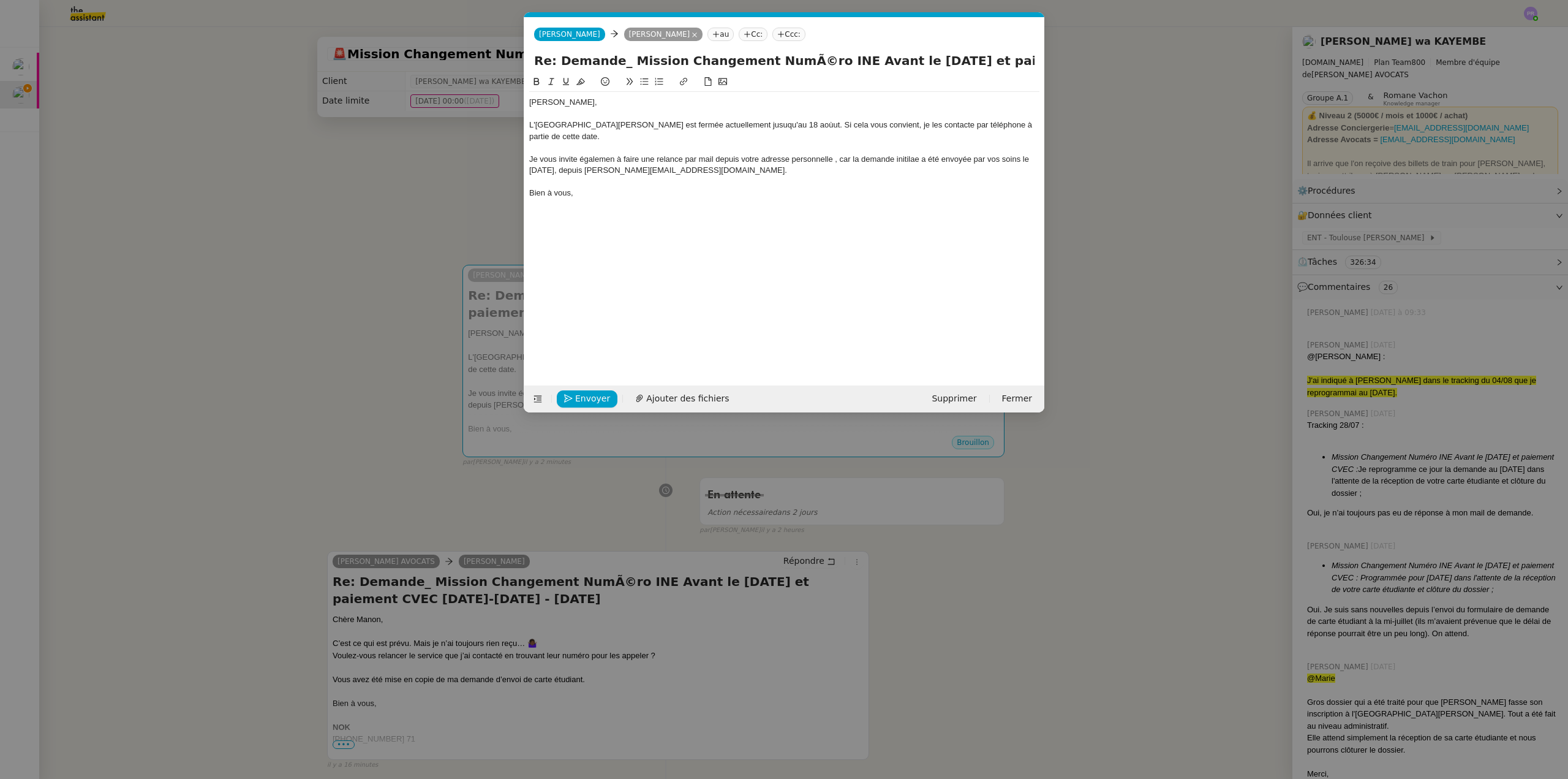
click at [728, 124] on div "L'[GEOGRAPHIC_DATA][PERSON_NAME] est fermée actuellement jusuqu'au 18 aoùut. Si…" at bounding box center [784, 131] width 510 height 23
click at [0, 0] on lt-strong "sq" at bounding box center [0, 0] width 0 height 0
click at [602, 154] on div "Je vous invite égalemen à faire une relance par mail depuis votre adresse perso…" at bounding box center [784, 165] width 510 height 23
click at [0, 0] on lt-span "égalemen t" at bounding box center [0, 0] width 0 height 0
click at [920, 154] on div "Je vous invite également à faire une relance par mail depuis votre adresse pers…" at bounding box center [784, 165] width 510 height 23
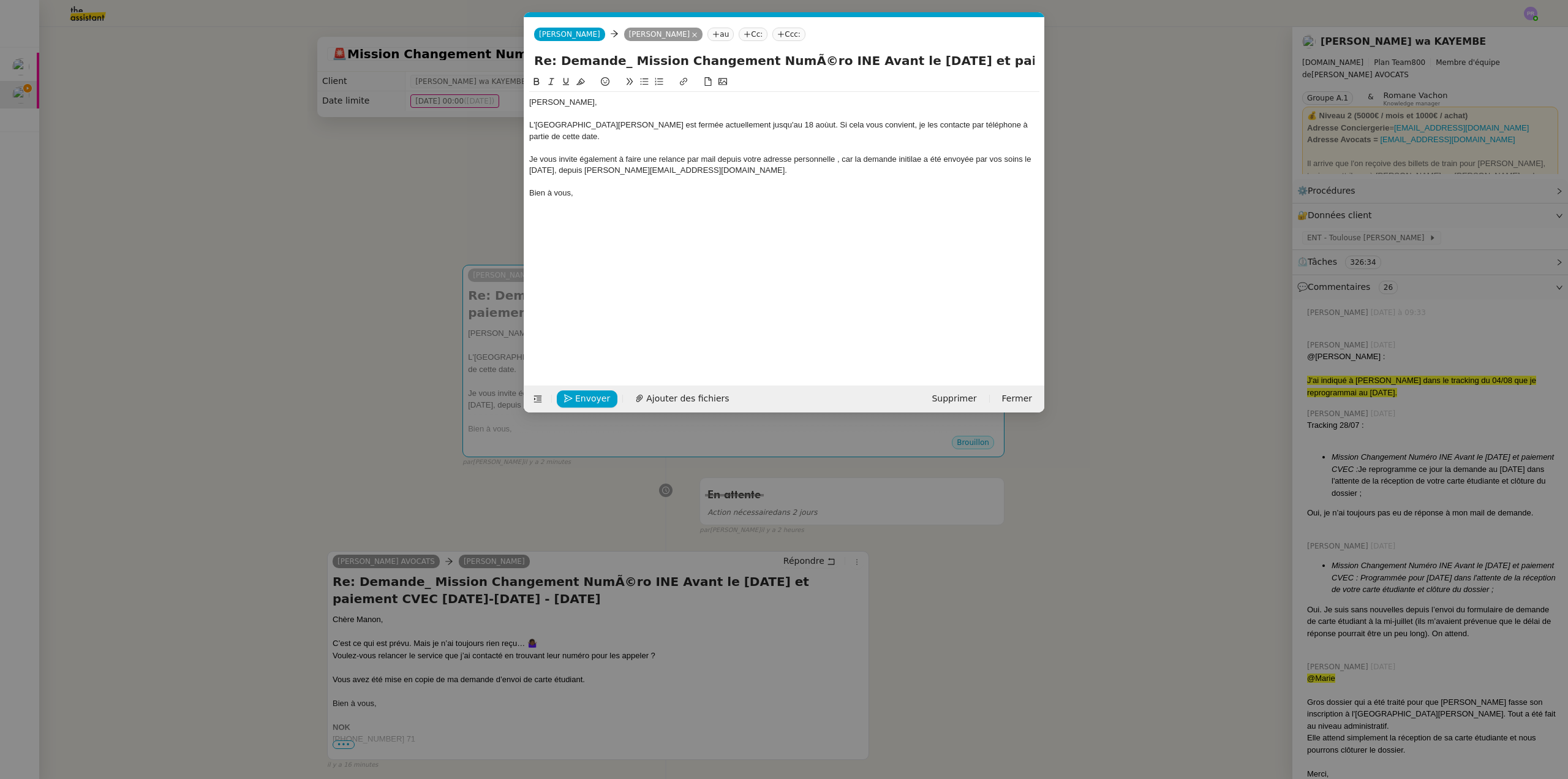
click at [0, 0] on lt-span "initi al e" at bounding box center [0, 0] width 0 height 0
drag, startPoint x: 581, startPoint y: 183, endPoint x: 516, endPoint y: 102, distance: 103.9
click at [516, 102] on nz-modal-container "Service TA - VOYAGE - PROPOSITION GLOBALE A utiliser dans le cadre de propositi…" at bounding box center [784, 389] width 1568 height 779
copy div "[PERSON_NAME], L'[GEOGRAPHIC_DATA][PERSON_NAME] est fermée actuellement jusqu'a…"
click at [644, 189] on div "[PERSON_NAME], L'[GEOGRAPHIC_DATA][PERSON_NAME] est fermée actuellement jusqu'a…" at bounding box center [784, 148] width 510 height 112
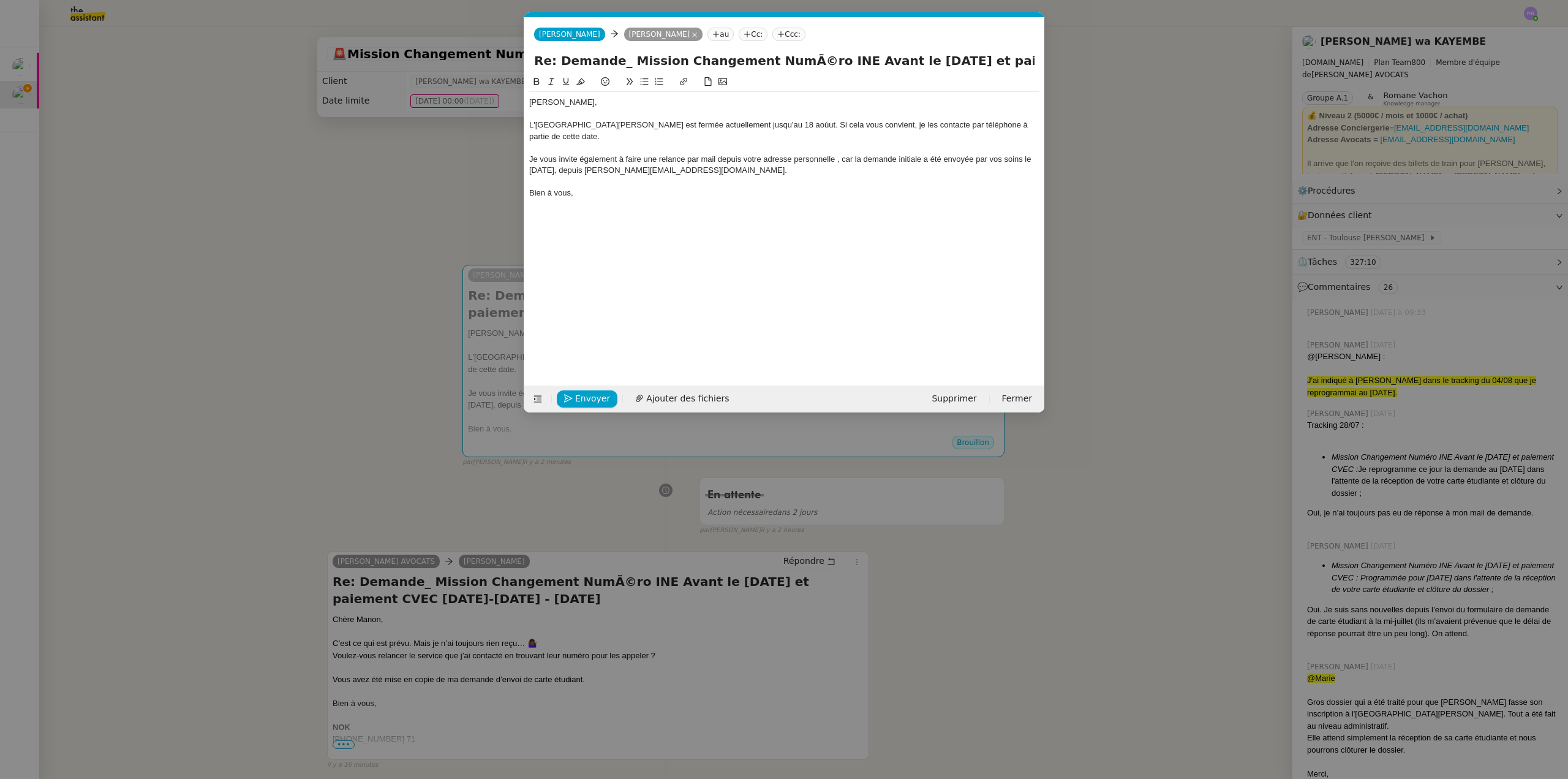
click at [593, 108] on div at bounding box center [784, 113] width 510 height 11
click at [599, 102] on div "[PERSON_NAME]," at bounding box center [784, 102] width 510 height 11
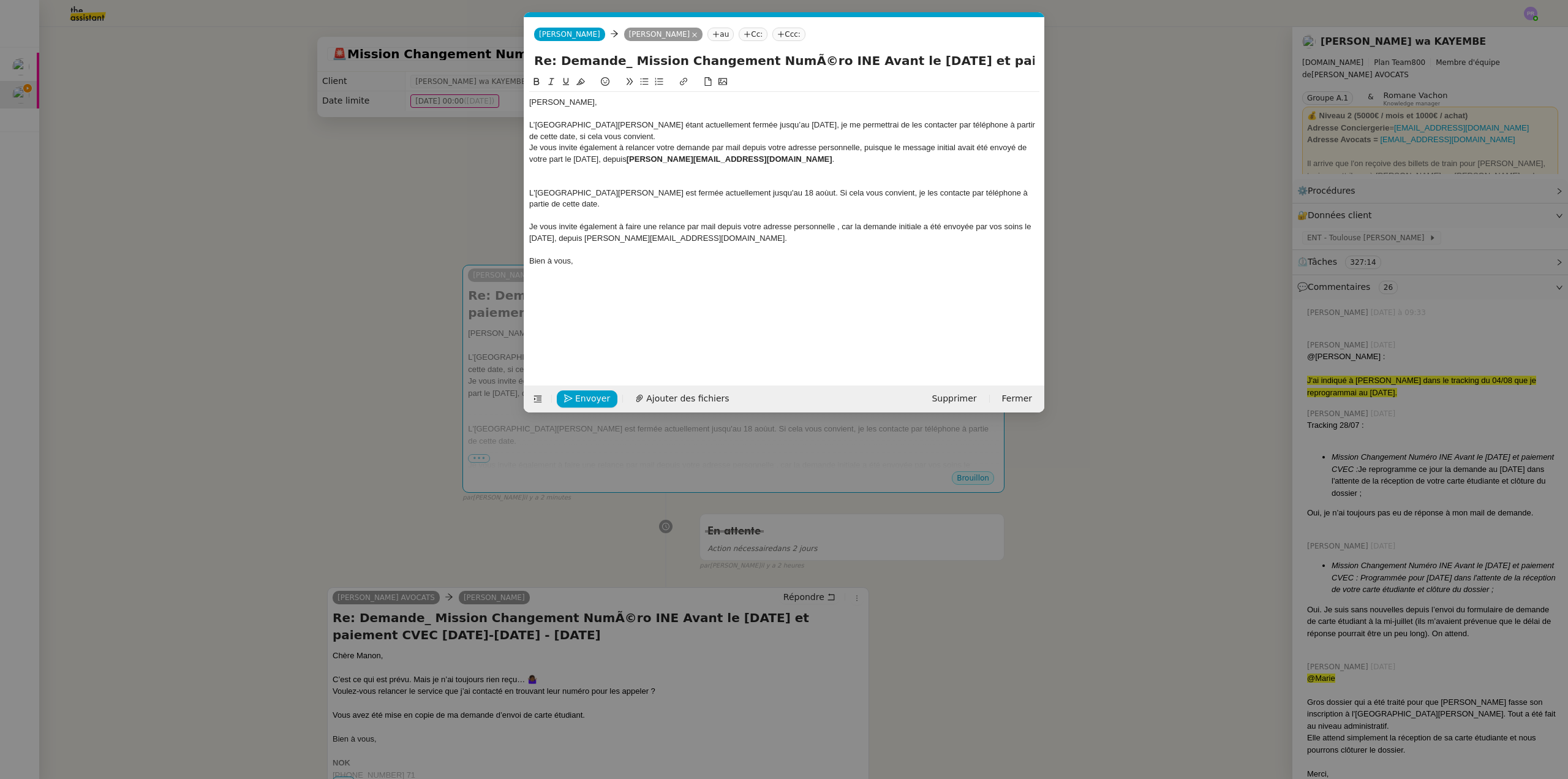
click at [621, 136] on div "L’[GEOGRAPHIC_DATA][PERSON_NAME] étant actuellement fermée jusqu’au [DATE], je …" at bounding box center [784, 131] width 510 height 23
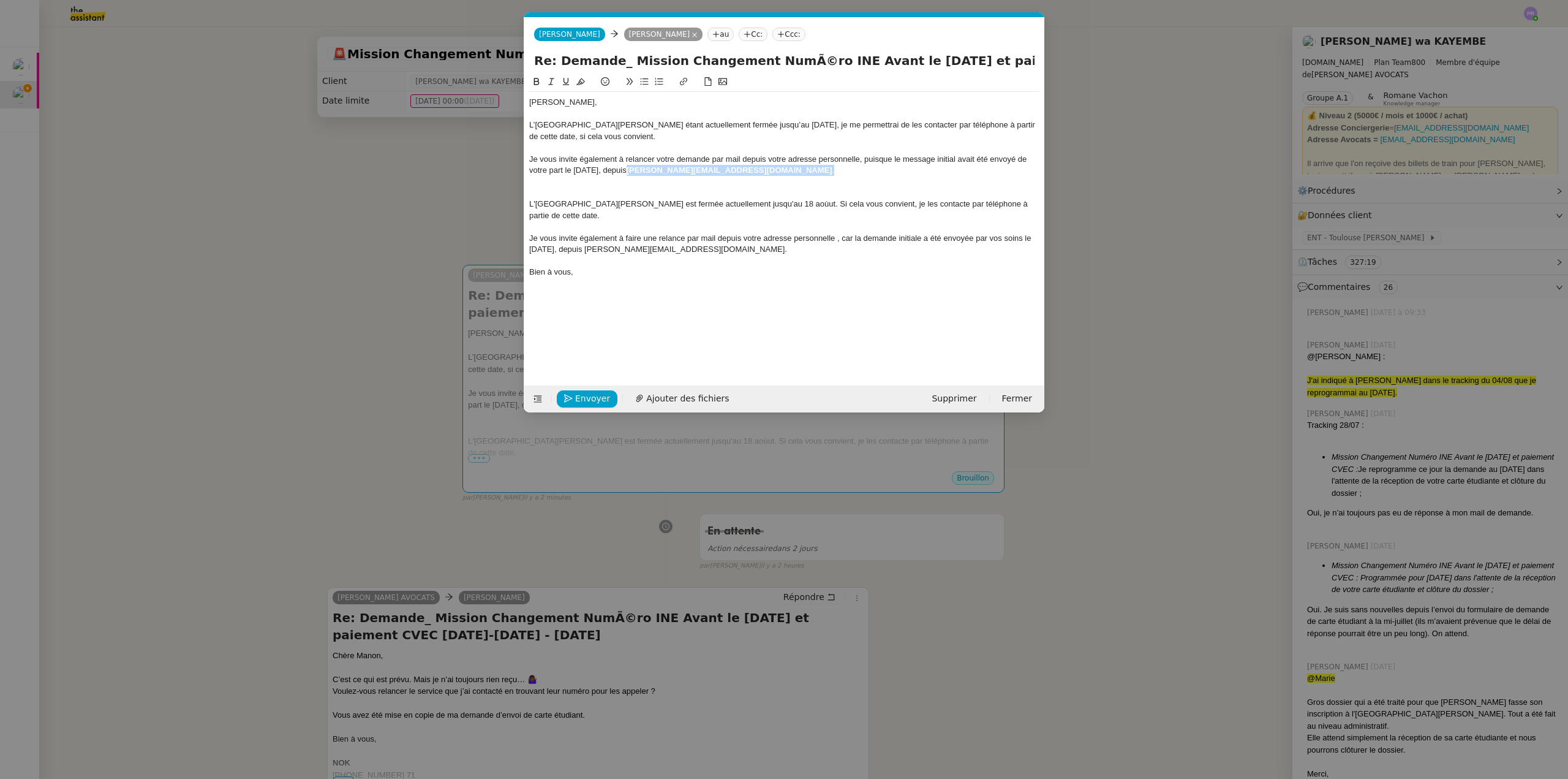
drag, startPoint x: 721, startPoint y: 169, endPoint x: 629, endPoint y: 167, distance: 92.0
click at [629, 167] on div "Je vous invite également à relancer votre demande par mail depuis votre adresse…" at bounding box center [784, 165] width 510 height 23
click at [534, 82] on icon at bounding box center [537, 81] width 6 height 7
click at [714, 166] on div "Je vous invite également à relancer votre demande par mail depuis votre adresse…" at bounding box center [784, 165] width 510 height 23
drag, startPoint x: 720, startPoint y: 173, endPoint x: 567, endPoint y: 129, distance: 159.2
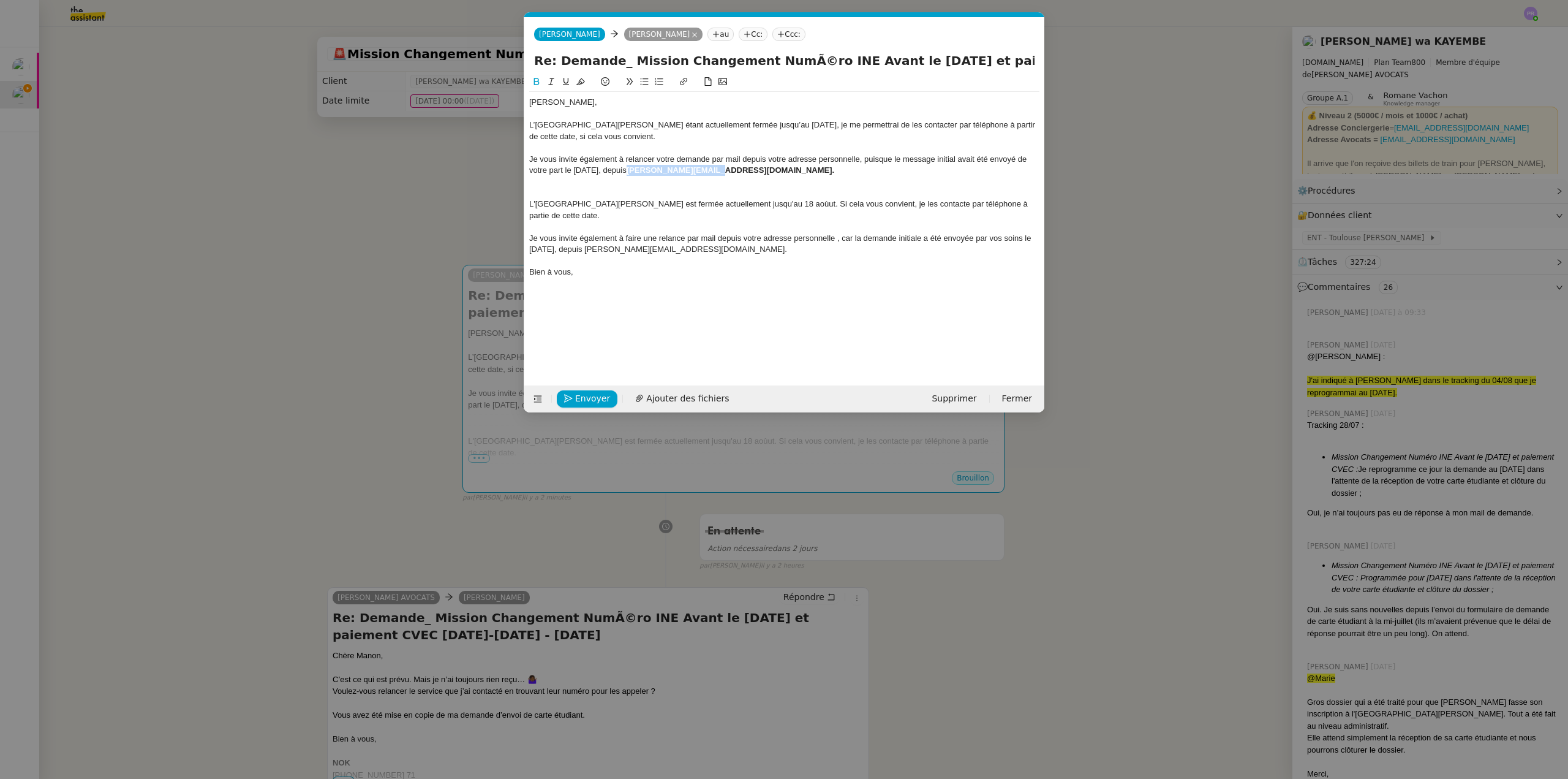
click at [628, 167] on div "Je vous invite également à relancer votre demande par mail depuis votre adresse…" at bounding box center [784, 165] width 510 height 23
click at [536, 79] on icon at bounding box center [537, 81] width 6 height 7
click at [552, 82] on icon at bounding box center [551, 81] width 9 height 9
click at [723, 166] on div "Je vous invite également à relancer votre demande par mail depuis votre adresse…" at bounding box center [784, 165] width 510 height 23
drag, startPoint x: 840, startPoint y: 226, endPoint x: 505, endPoint y: 227, distance: 335.0
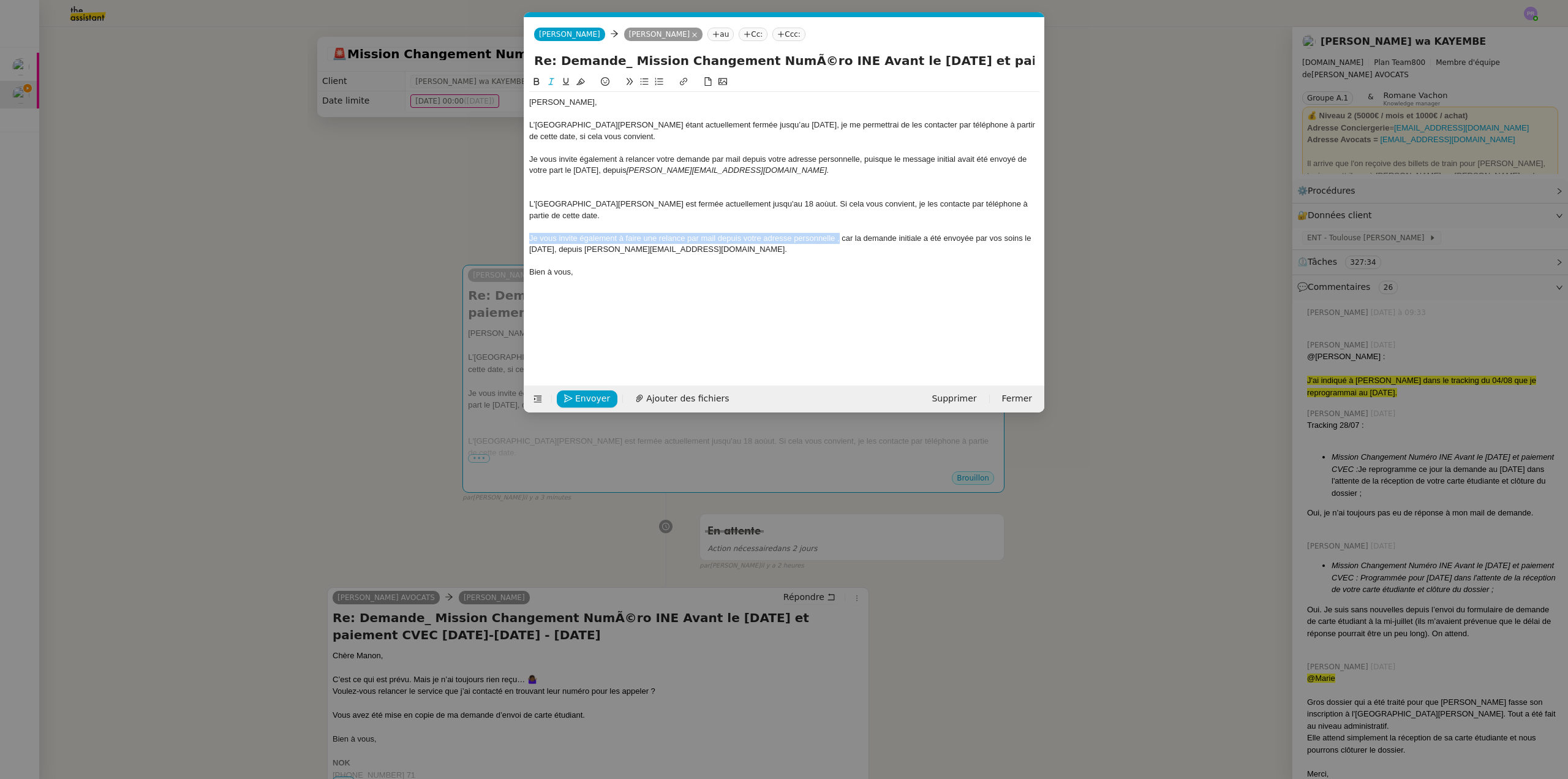
click at [506, 227] on nz-modal-container "Service TA - VOYAGE - PROPOSITION GLOBALE A utiliser dans le cadre de propositi…" at bounding box center [784, 389] width 1568 height 779
click at [625, 155] on div "Je vous invite également à relancer votre demande par mail depuis votre adresse…" at bounding box center [784, 165] width 510 height 23
click at [688, 158] on div "Je vous invite également à faire une relancer votre demande par mail depuis vot…" at bounding box center [784, 165] width 510 height 23
drag, startPoint x: 869, startPoint y: 159, endPoint x: 842, endPoint y: 160, distance: 27.0
click at [842, 160] on div "Je vous invite également à faire une relance par mail depuis votre adresse pers…" at bounding box center [784, 165] width 510 height 23
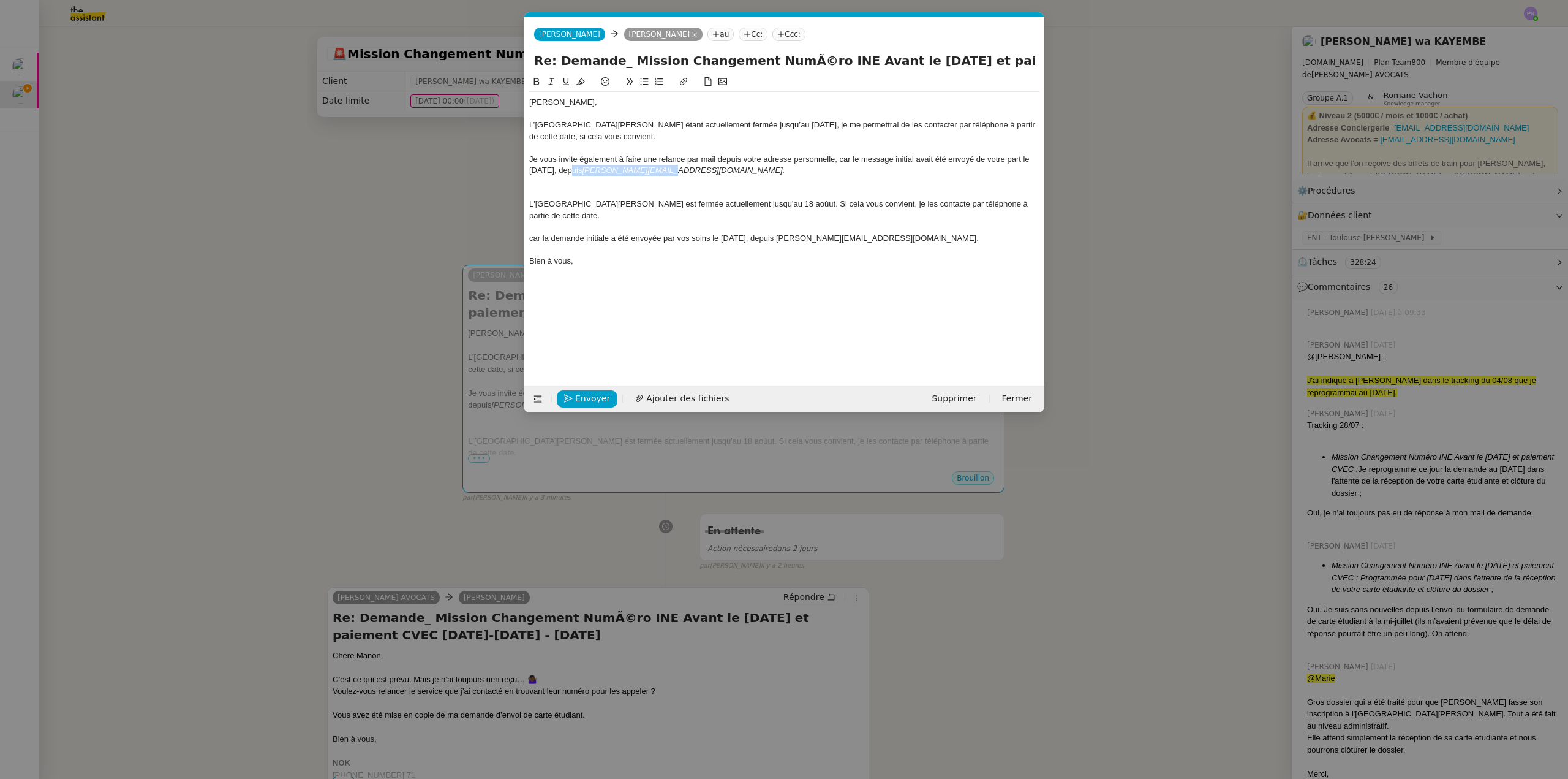
drag, startPoint x: 660, startPoint y: 171, endPoint x: 552, endPoint y: 172, distance: 108.0
click at [552, 172] on div "Je vous invite également à faire une relance par mail depuis votre adresse pers…" at bounding box center [784, 165] width 510 height 23
copy div "depuis [PERSON_NAME][EMAIL_ADDRESS][DOMAIN_NAME]."
drag, startPoint x: 988, startPoint y: 158, endPoint x: 1028, endPoint y: 158, distance: 40.0
click at [1028, 158] on div "Je vous invite également à faire une relance par mail depuis votre adresse pers…" at bounding box center [784, 165] width 510 height 23
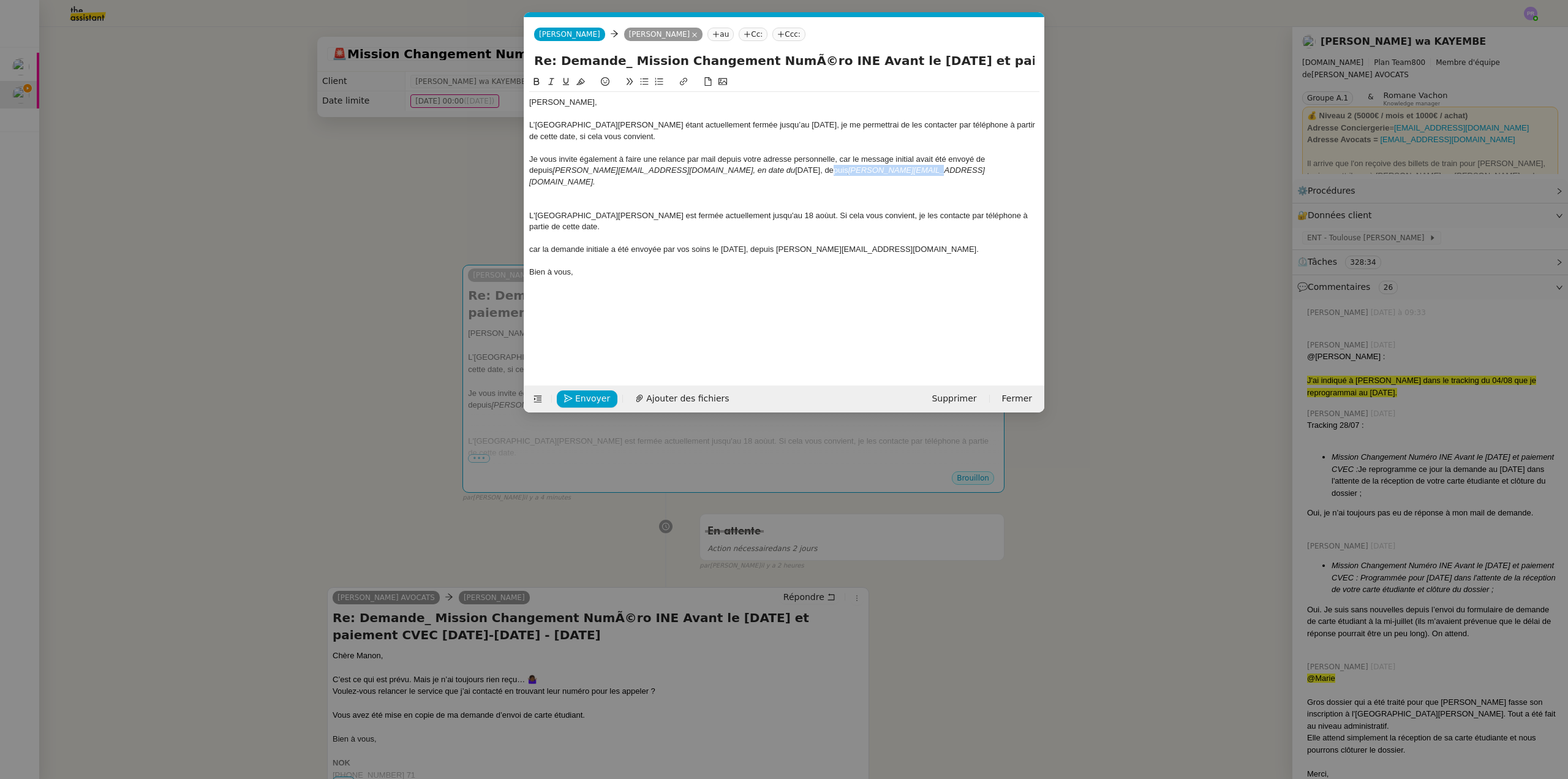
drag, startPoint x: 811, startPoint y: 171, endPoint x: 673, endPoint y: 170, distance: 138.0
click at [673, 170] on div "Je vous invite également à faire une relance par mail depuis votre adresse pers…" at bounding box center [784, 171] width 510 height 33
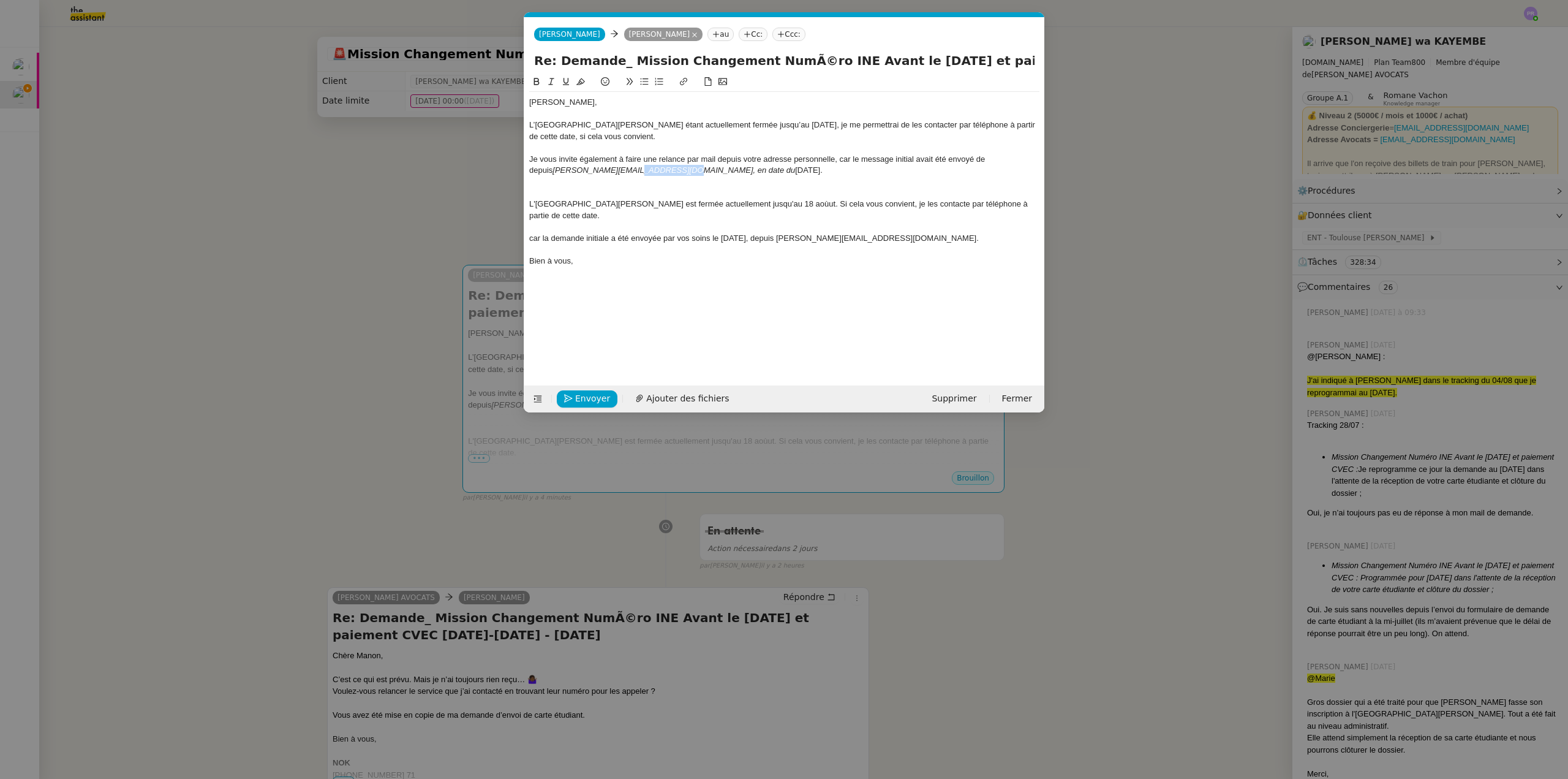
drag, startPoint x: 647, startPoint y: 170, endPoint x: 604, endPoint y: 170, distance: 43.0
click at [604, 170] on div "Je vous invite également à faire une relance par mail depuis votre adresse pers…" at bounding box center [784, 165] width 510 height 23
click at [551, 80] on icon at bounding box center [551, 81] width 9 height 9
click at [687, 167] on div "Je vous invite également à faire une relance par mail depuis votre adresse pers…" at bounding box center [784, 165] width 510 height 23
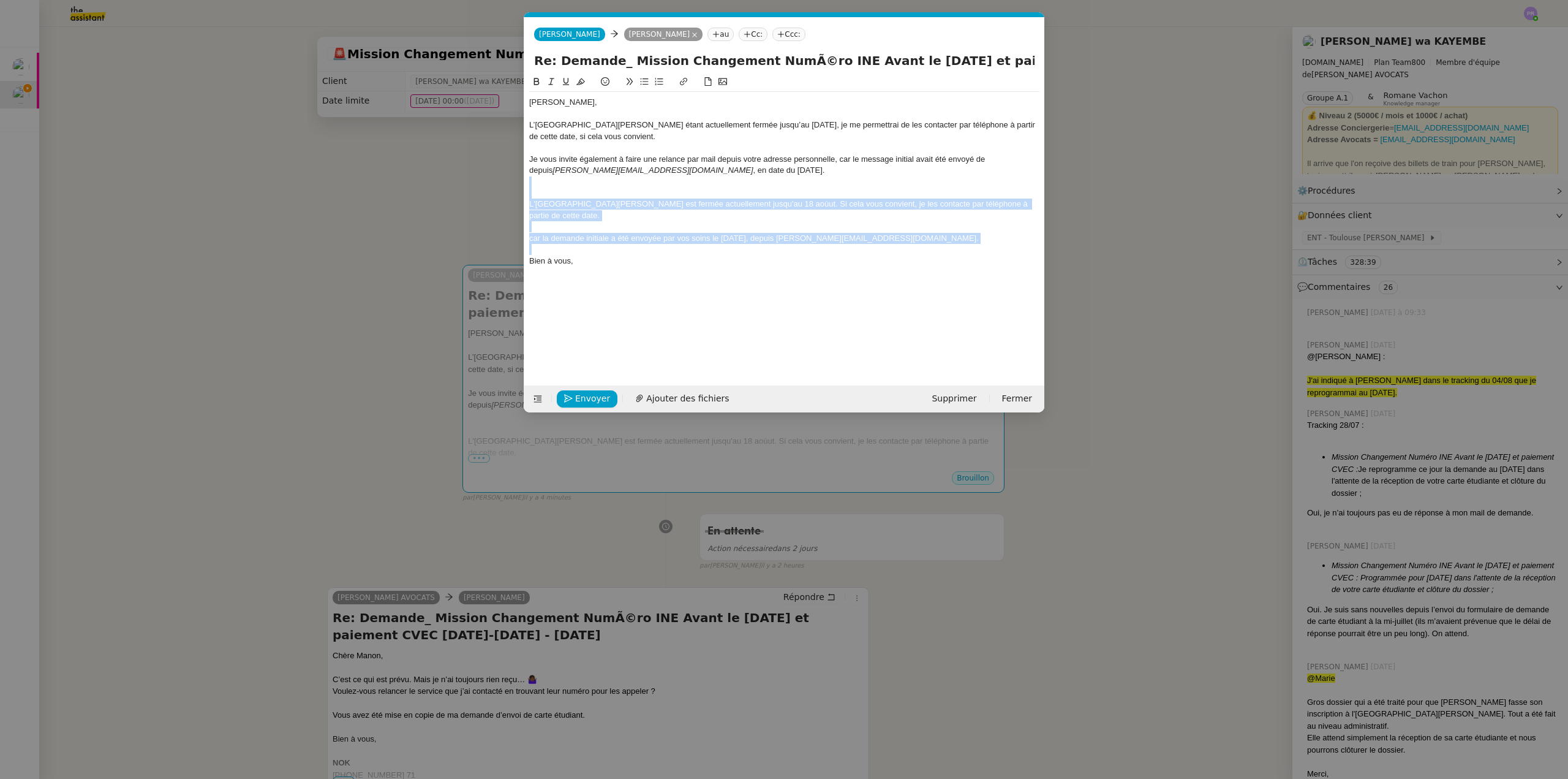
drag, startPoint x: 916, startPoint y: 234, endPoint x: 533, endPoint y: 187, distance: 385.9
click at [533, 187] on div "[PERSON_NAME], L’[GEOGRAPHIC_DATA][PERSON_NAME] étant actuellement fermée jusqu…" at bounding box center [784, 182] width 510 height 179
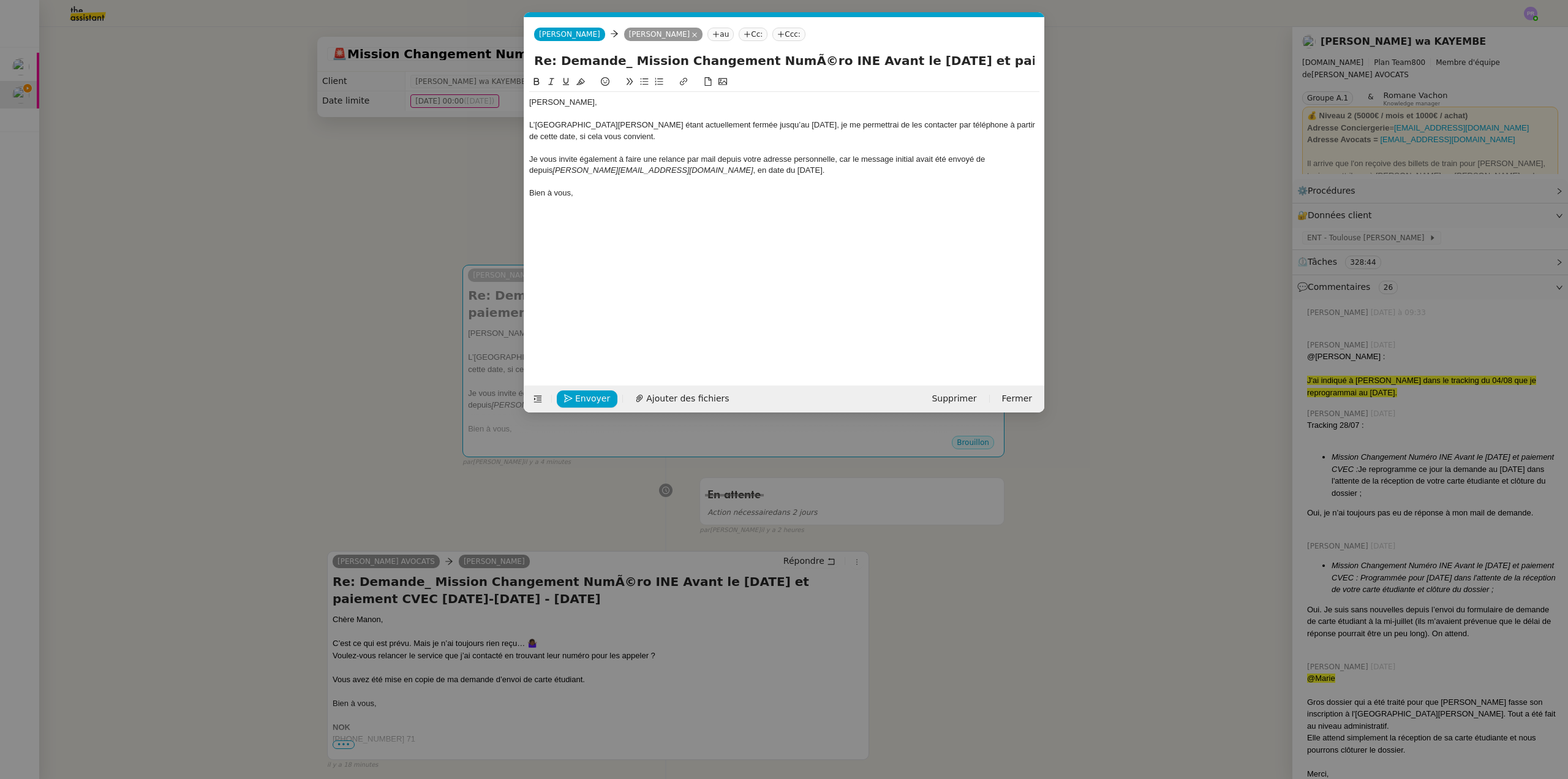
drag, startPoint x: 599, startPoint y: 197, endPoint x: 517, endPoint y: 102, distance: 125.5
click at [517, 102] on nz-modal-container "Service TA - VOYAGE - PROPOSITION GLOBALE A utiliser dans le cadre de propositi…" at bounding box center [784, 389] width 1568 height 779
click at [578, 81] on icon at bounding box center [580, 81] width 9 height 9
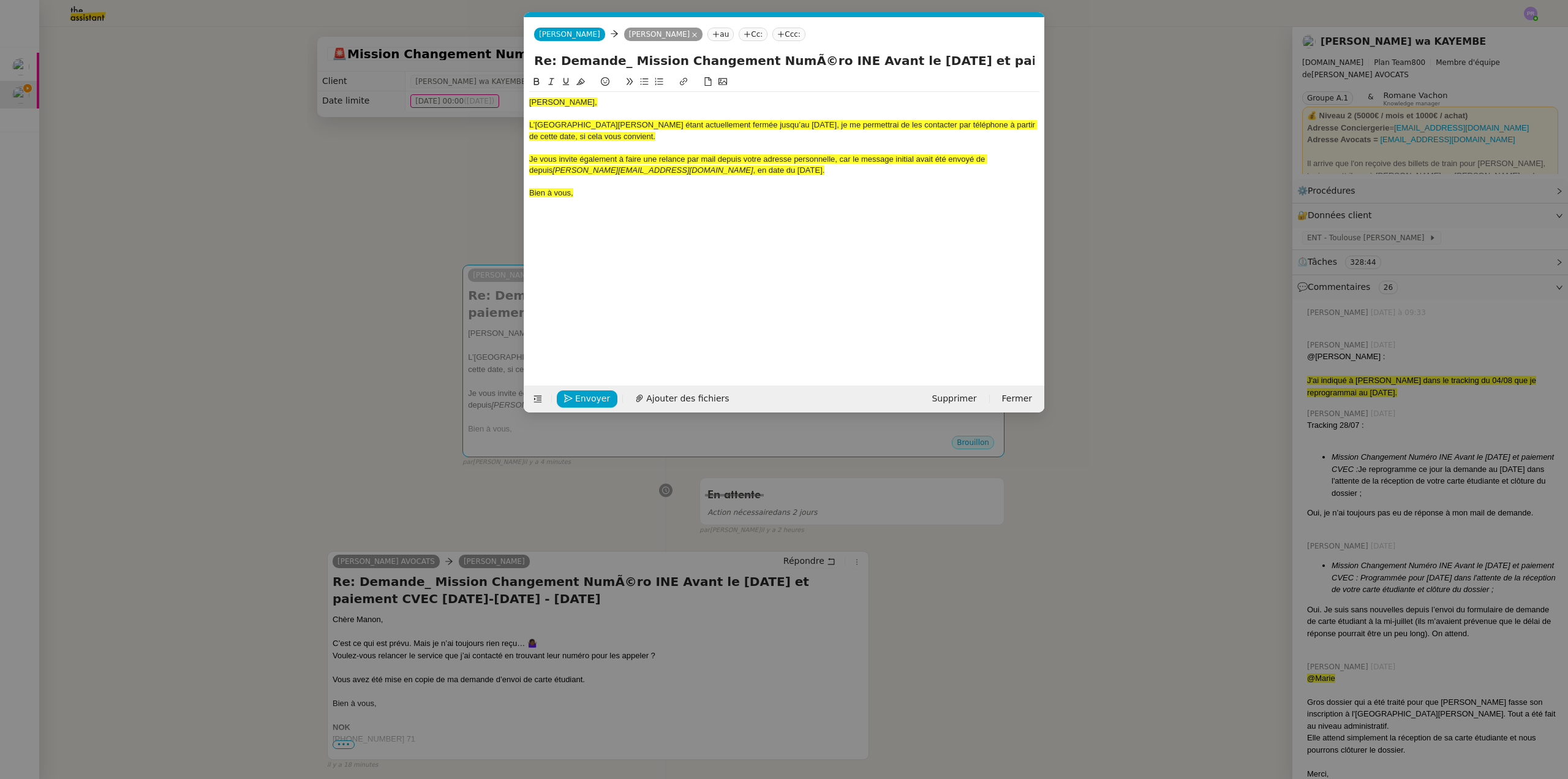
click at [599, 109] on div at bounding box center [784, 113] width 510 height 11
drag, startPoint x: 570, startPoint y: 192, endPoint x: 517, endPoint y: 104, distance: 102.7
click at [517, 104] on nz-modal-container "Service TA - VOYAGE - PROPOSITION GLOBALE A utiliser dans le cadre de propositi…" at bounding box center [784, 389] width 1568 height 779
click at [580, 80] on icon at bounding box center [580, 81] width 9 height 9
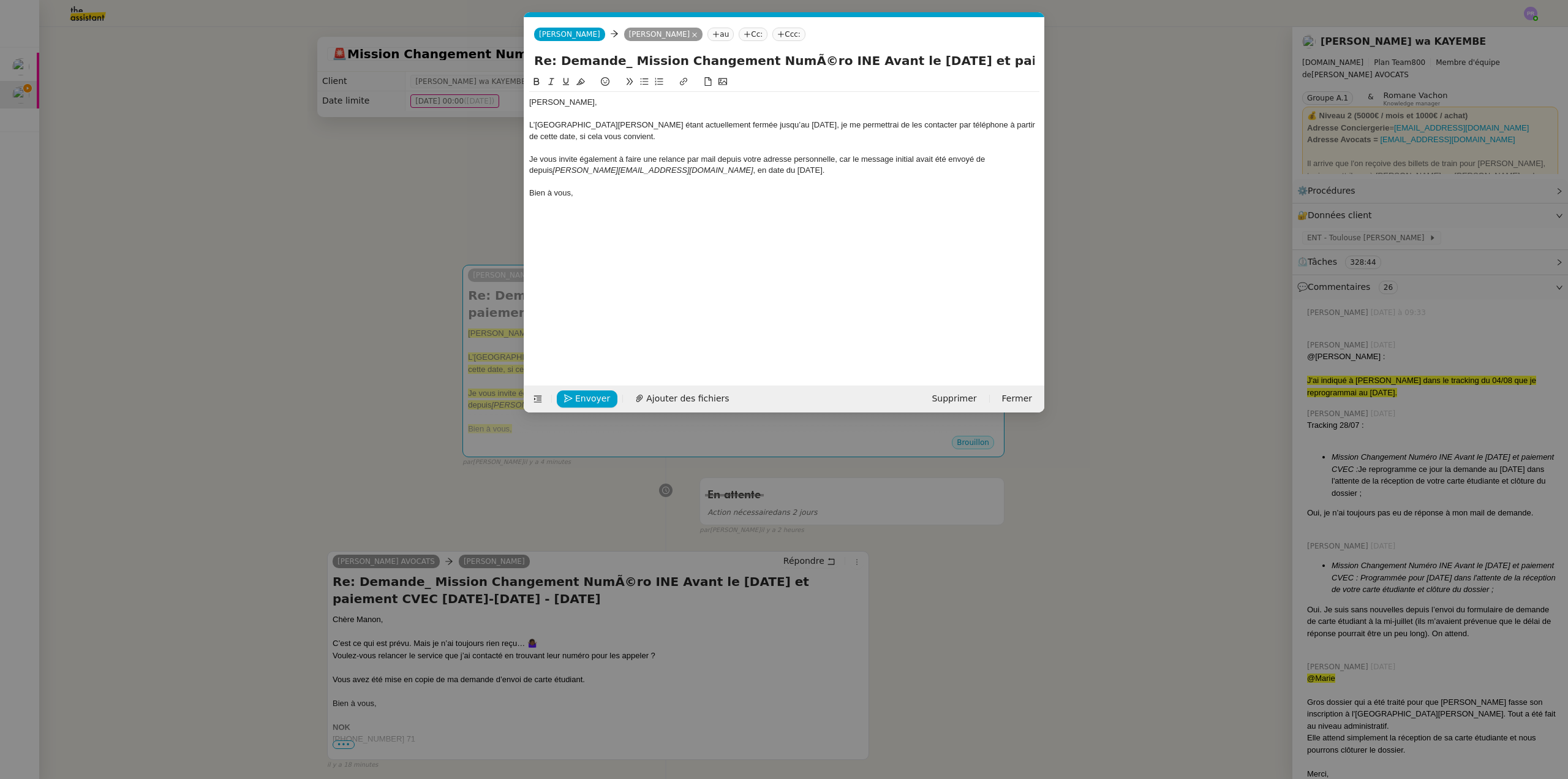
click at [599, 107] on div "[PERSON_NAME]," at bounding box center [784, 102] width 510 height 11
click at [988, 159] on div "Je vous invite également à faire une relance par mail depuis votre adresse pers…" at bounding box center [784, 165] width 510 height 23
click at [649, 188] on div "Bien à vous," at bounding box center [784, 192] width 510 height 11
click at [452, 195] on nz-modal-container "Service TA - VOYAGE - PROPOSITION GLOBALE A utiliser dans le cadre de propositi…" at bounding box center [784, 389] width 1568 height 779
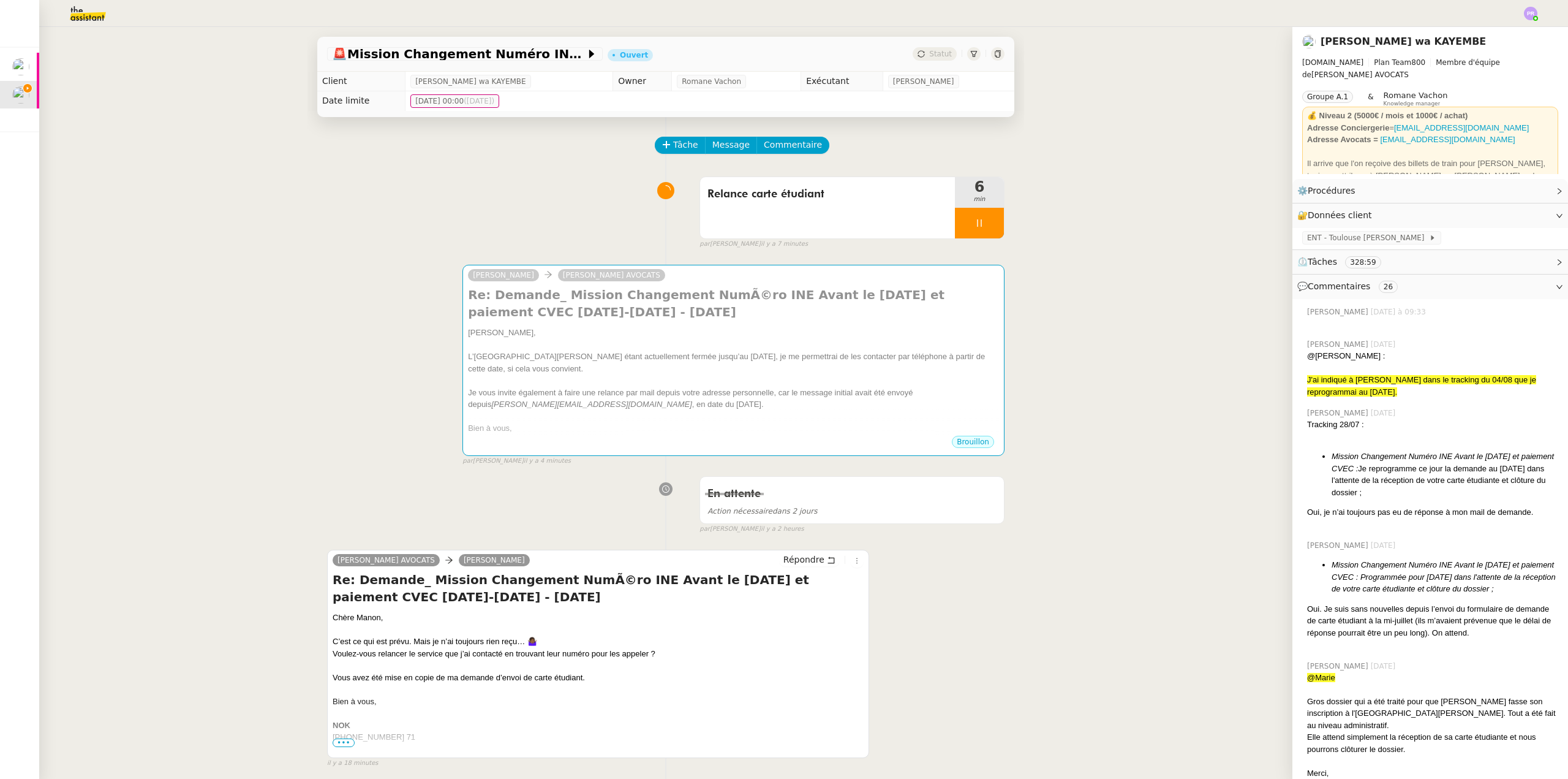
click at [985, 216] on div at bounding box center [980, 223] width 49 height 30
click at [986, 225] on div at bounding box center [980, 223] width 49 height 30
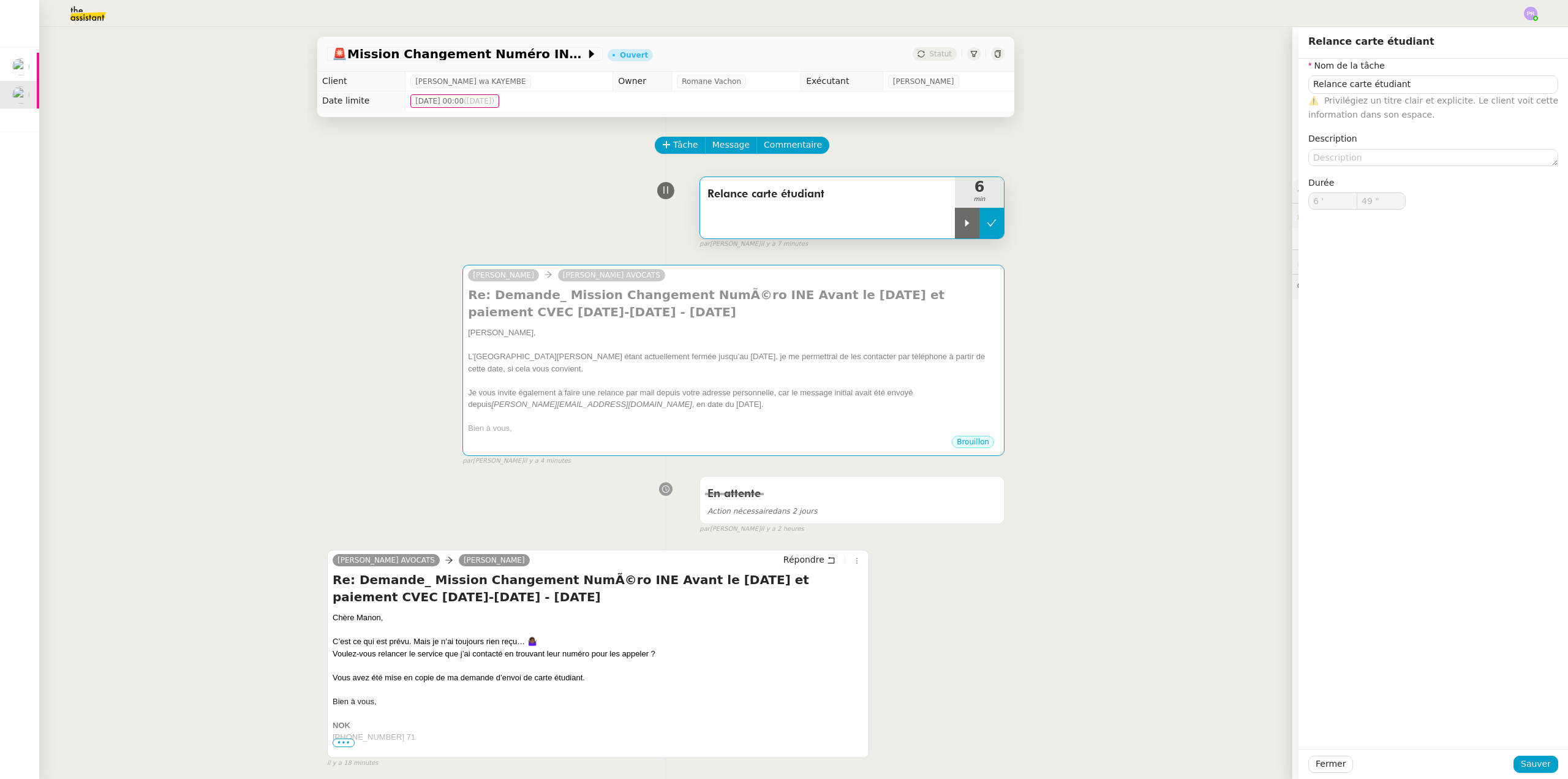
click at [987, 226] on button at bounding box center [992, 223] width 25 height 30
type input "Relance carte étudiant"
type input "6 '"
type input "49 ""
type input "Relance carte étudiant"
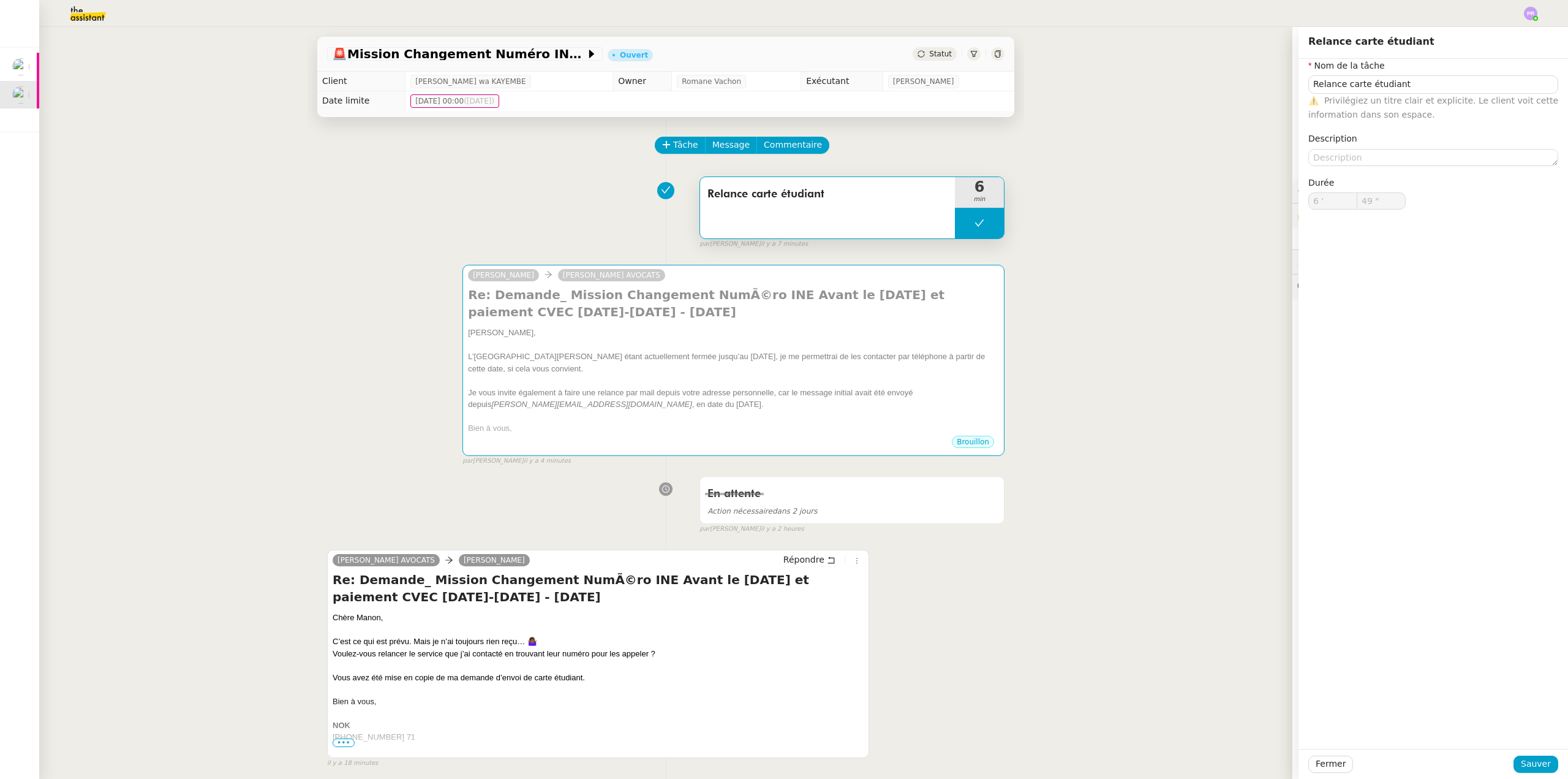
type input "6 '"
type input "49 ""
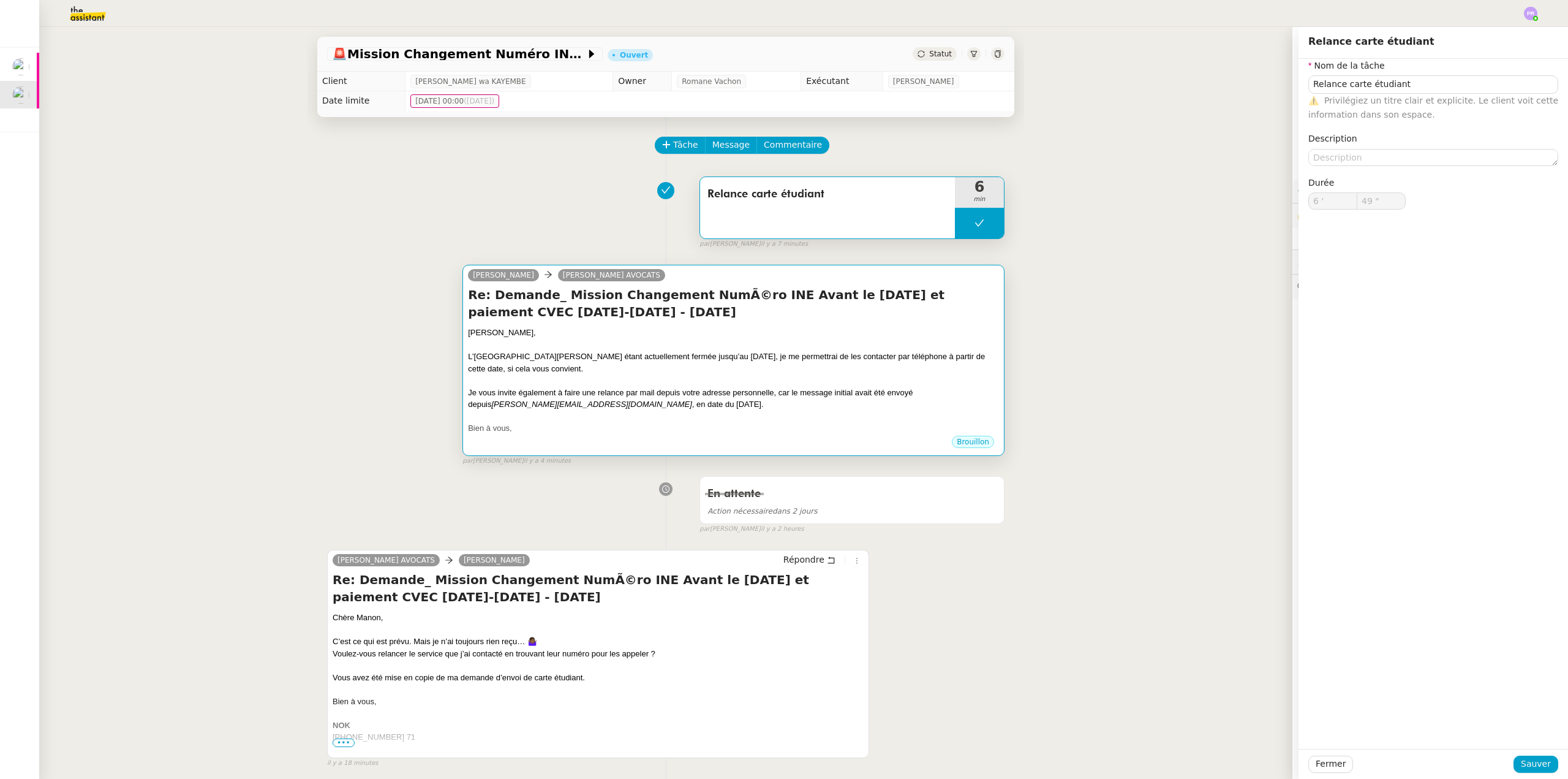
click at [628, 372] on div "L’[GEOGRAPHIC_DATA][PERSON_NAME] étant actuellement fermée jusqu’au [DATE], je …" at bounding box center [734, 362] width 531 height 24
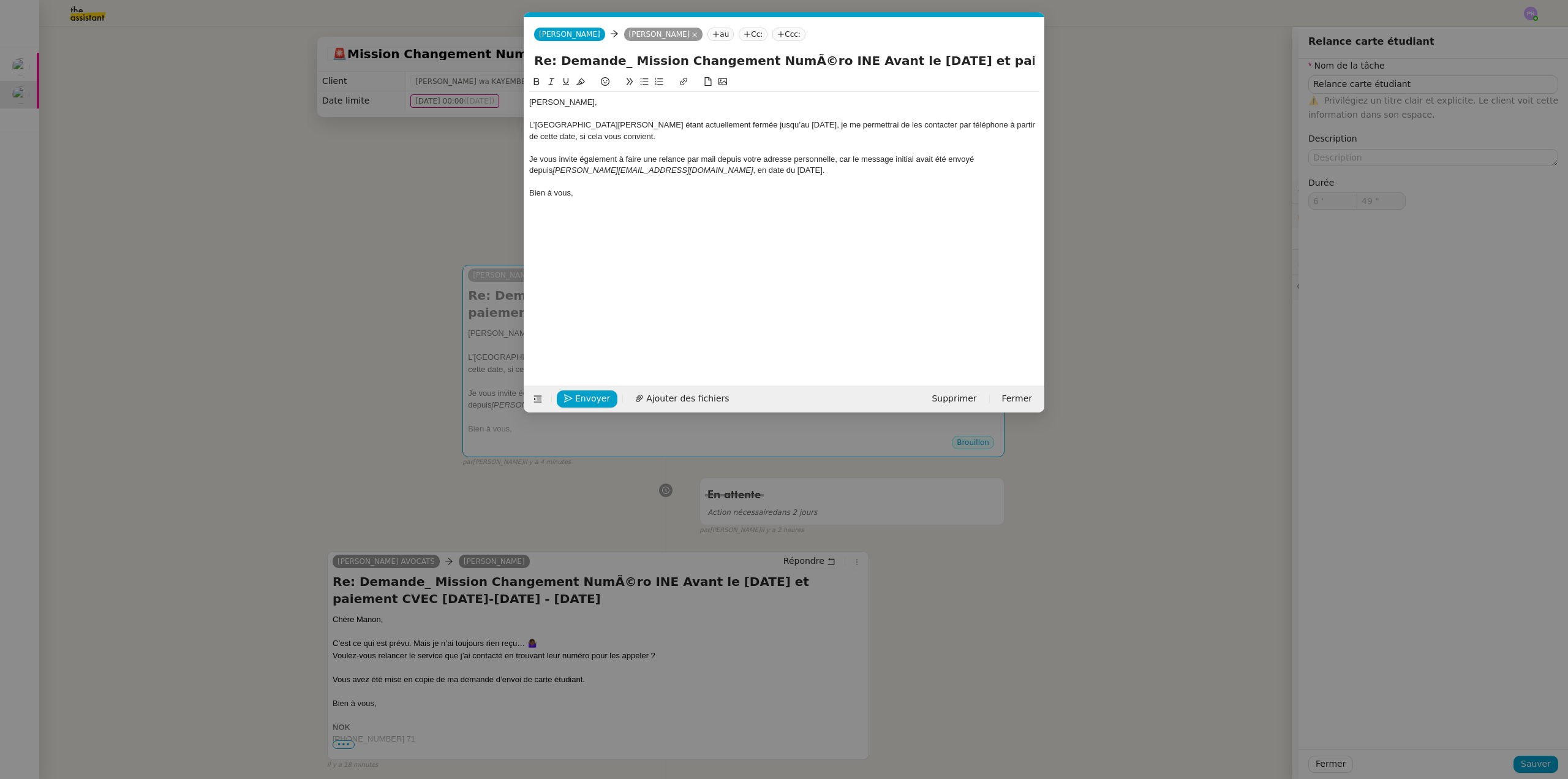
scroll to position [0, 25]
click at [586, 395] on span "Envoyer" at bounding box center [593, 398] width 35 height 14
click at [585, 395] on span "Confirmer l'envoi" at bounding box center [612, 398] width 73 height 14
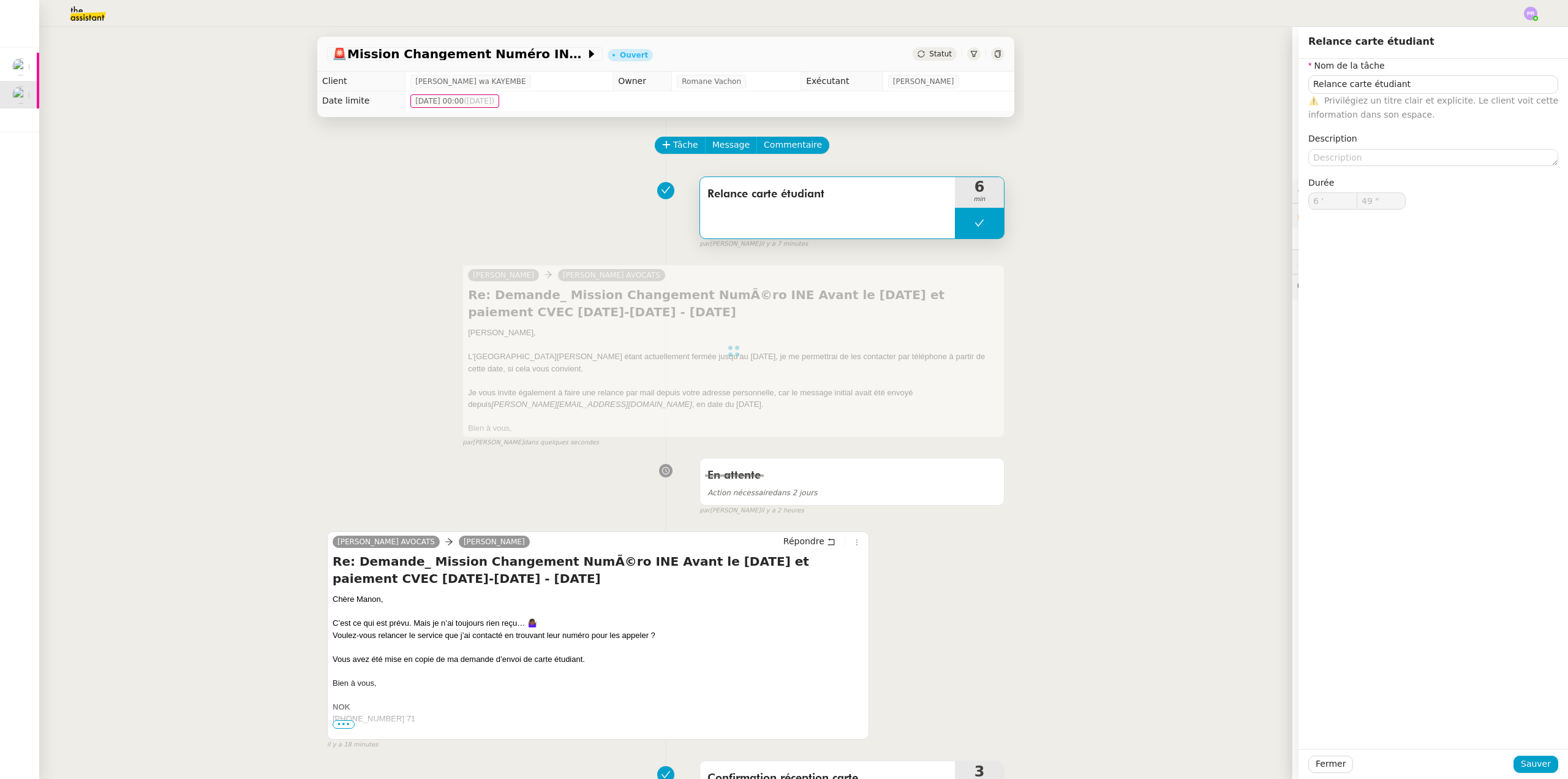
type input "Relance carte étudiant"
type input "6 '"
type input "49 ""
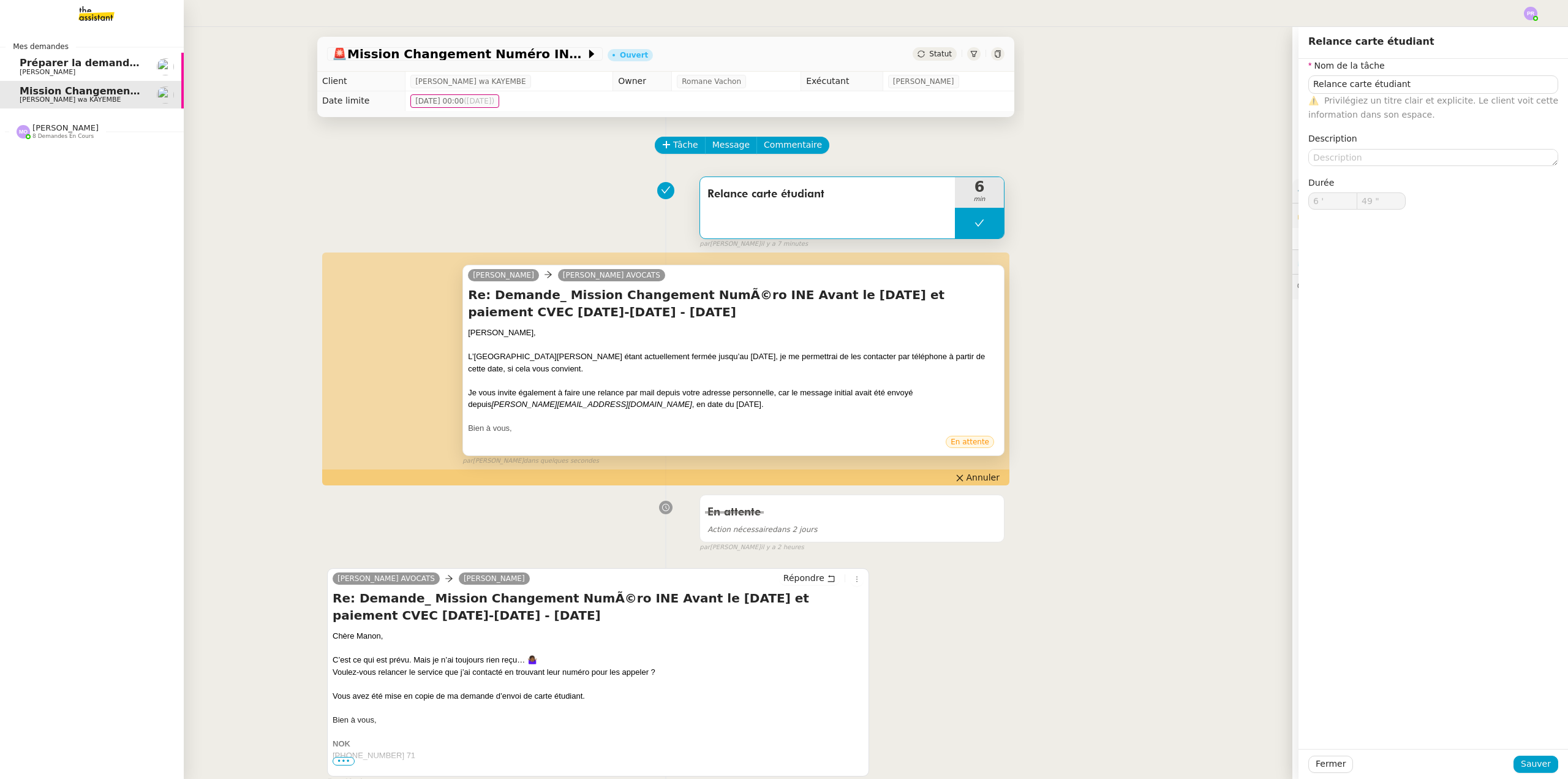
type input "Relance carte étudiant"
type input "6 '"
type input "49 ""
type input "Relance carte étudiant"
type input "6 '"
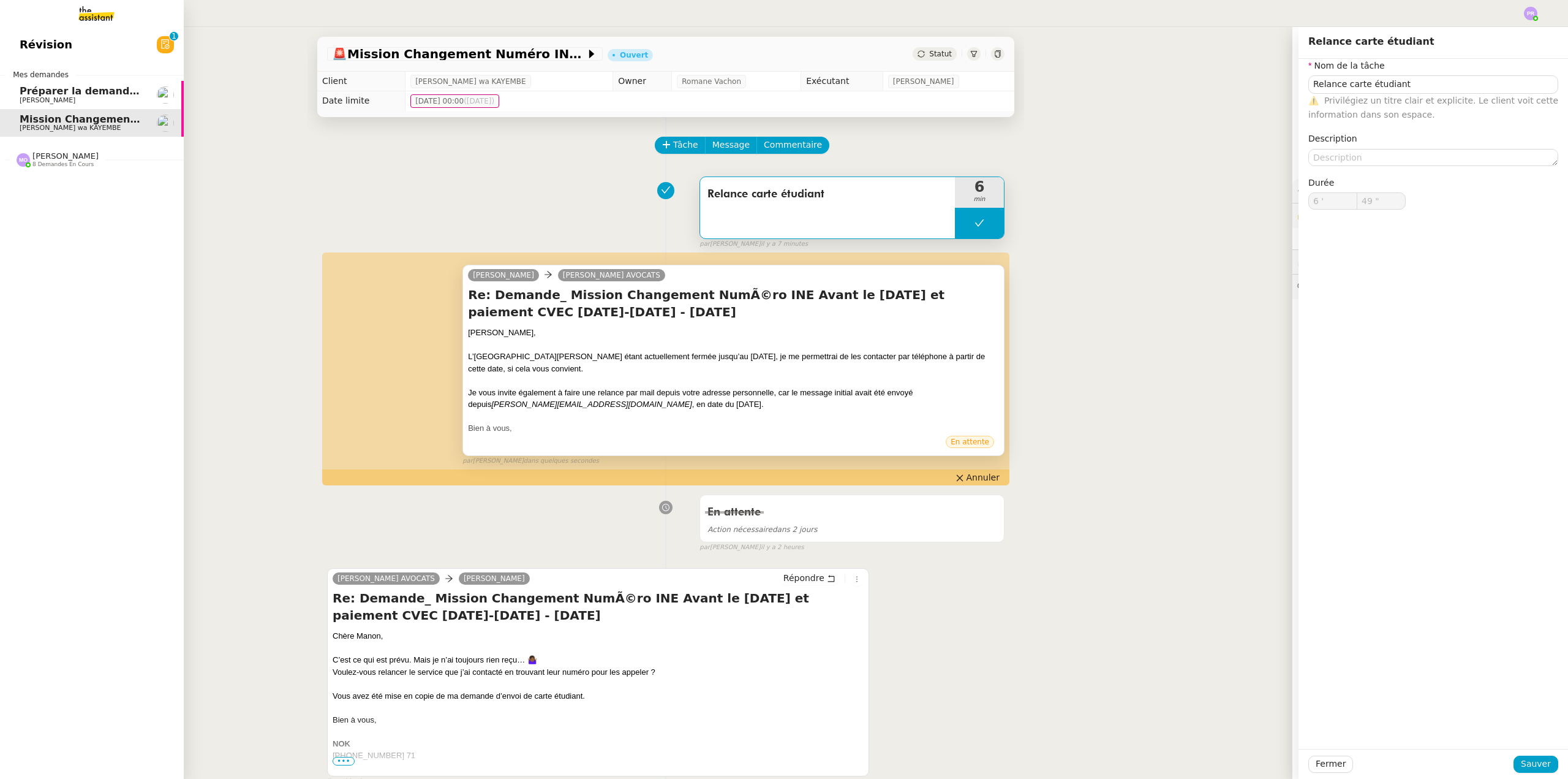
type input "49 ""
type input "Relance carte étudiant"
type input "6 '"
type input "49 ""
click at [80, 93] on span "Préparer la demande de congés paternité" at bounding box center [135, 91] width 231 height 12
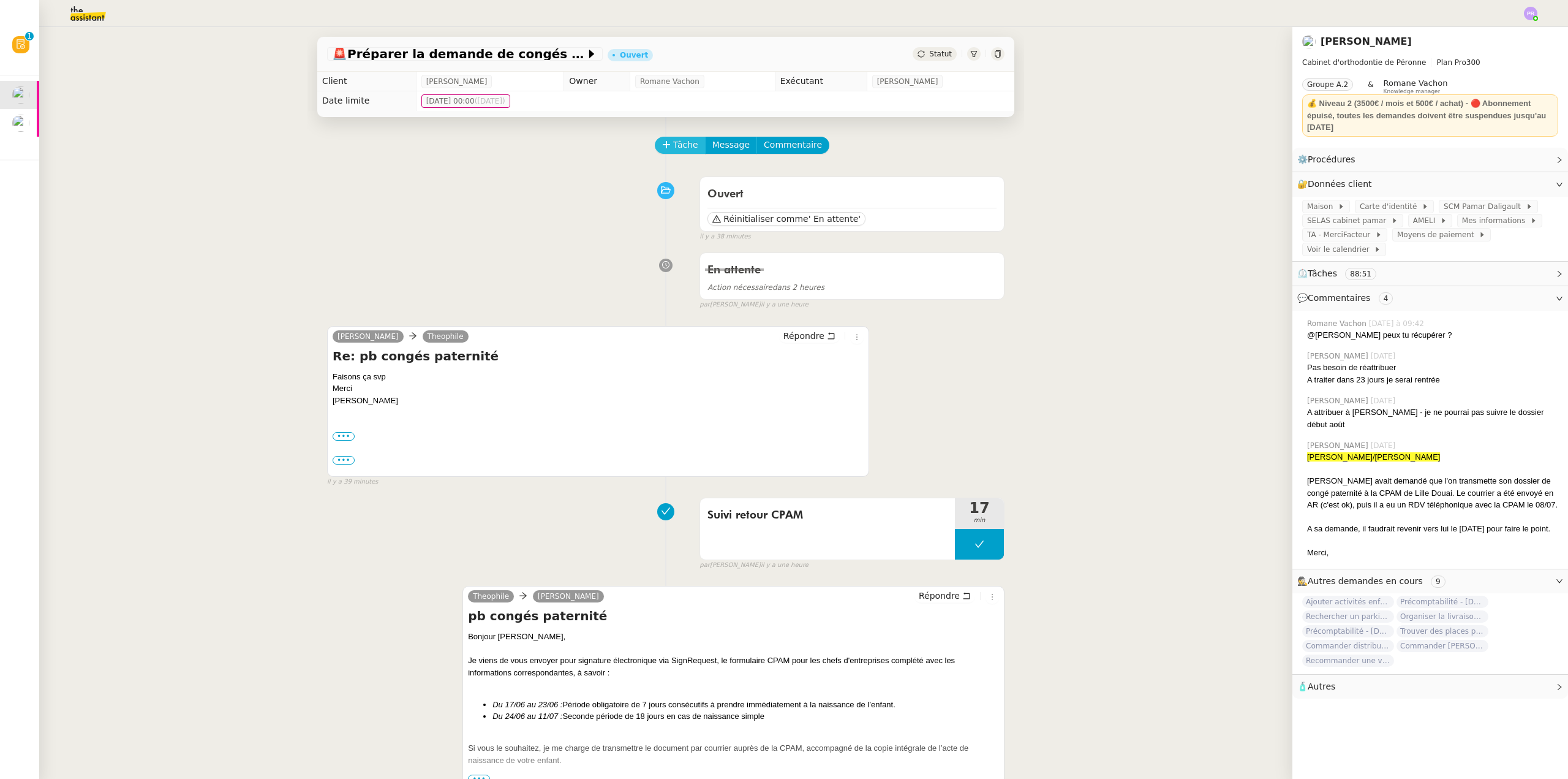
click at [676, 147] on span "Tâche" at bounding box center [686, 144] width 25 height 14
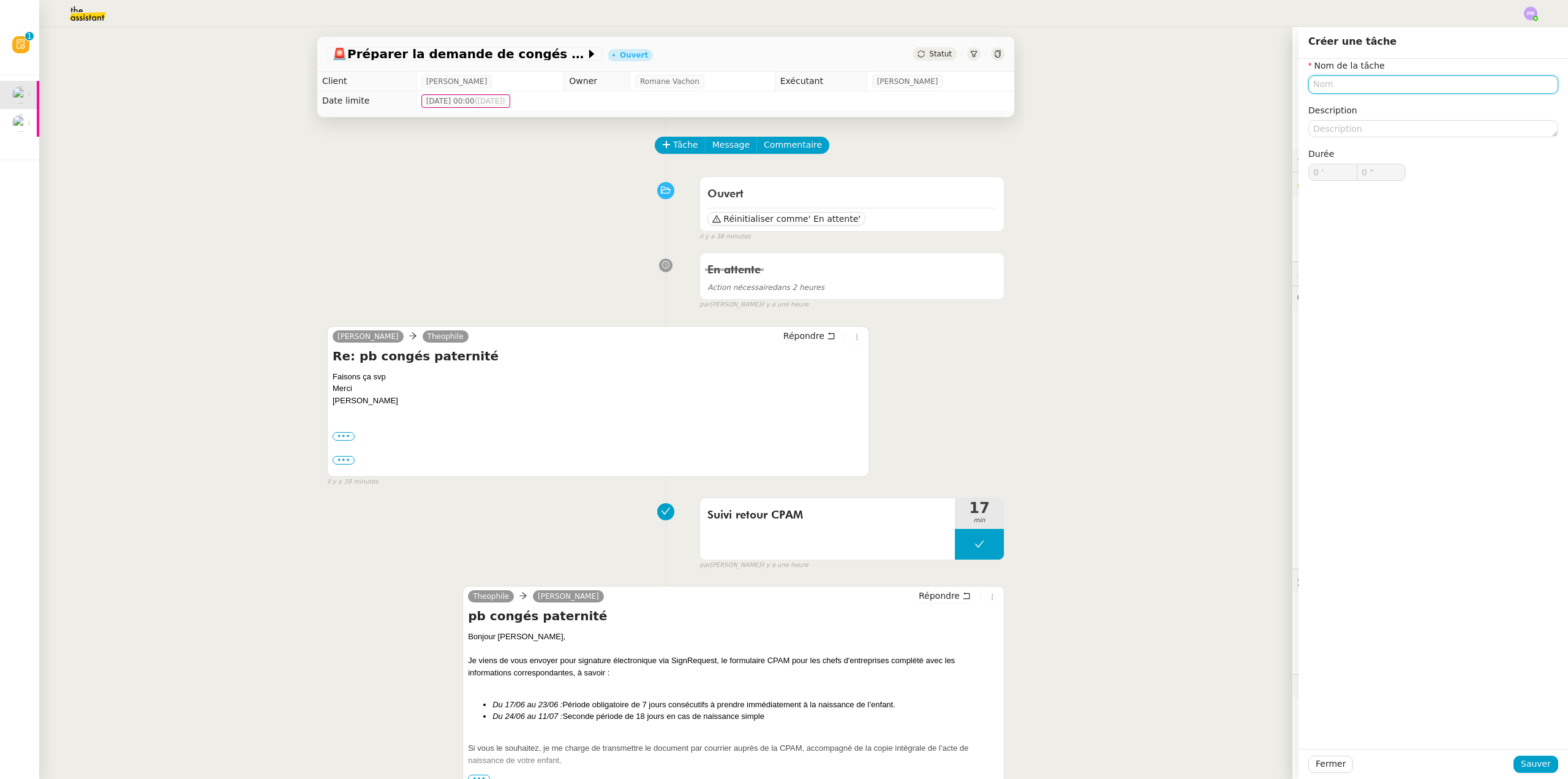
click at [1345, 84] on input "text" at bounding box center [1433, 84] width 250 height 17
click at [1342, 110] on div "Suivi signature" at bounding box center [1424, 107] width 240 height 11
type input "Suivi signature"
click at [1530, 769] on span "Sauver" at bounding box center [1535, 763] width 30 height 14
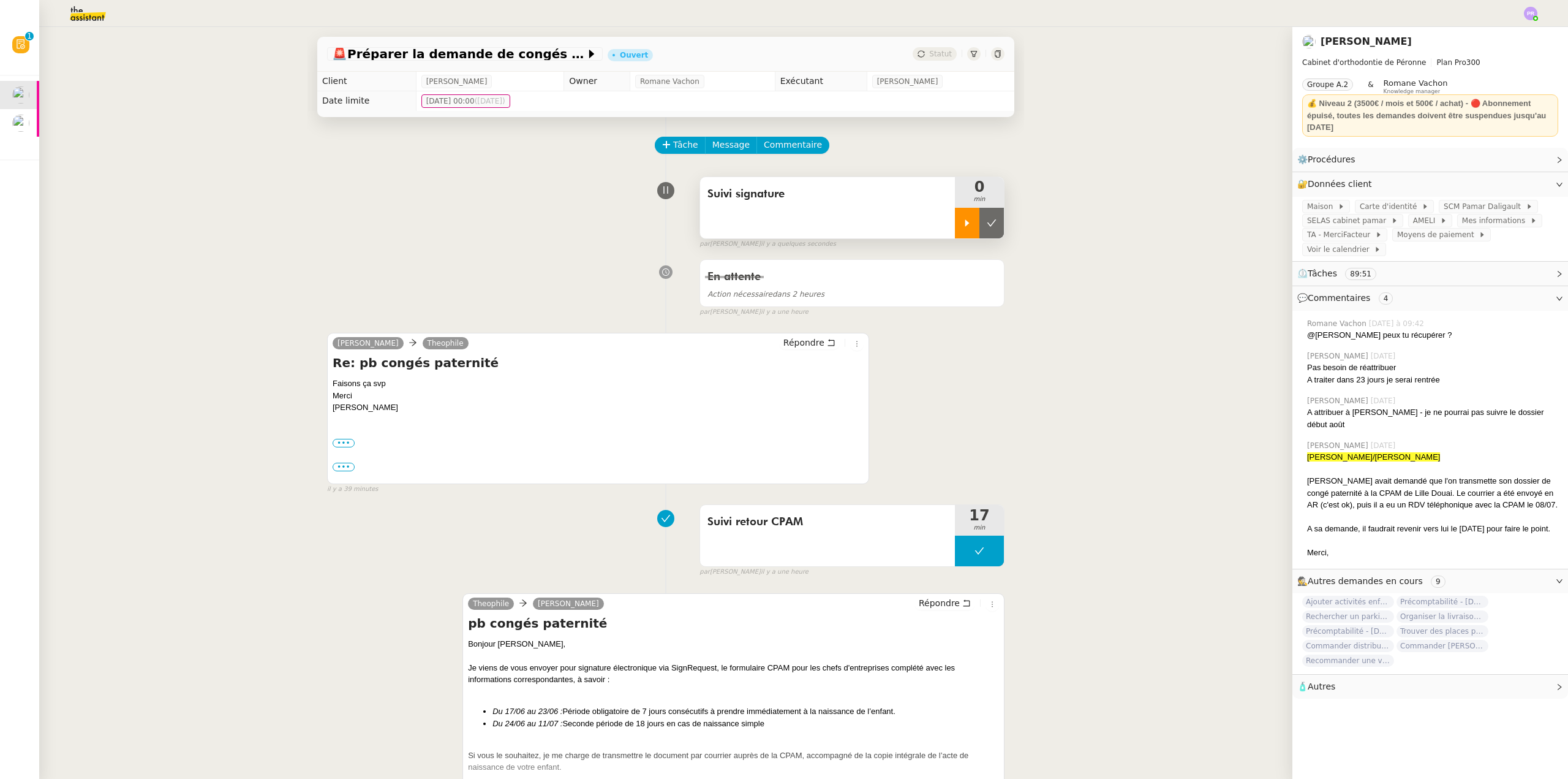
click at [962, 225] on icon at bounding box center [967, 223] width 10 height 10
click at [723, 208] on div "Suivi signature" at bounding box center [827, 208] width 255 height 61
click at [834, 197] on span "Suivi signature" at bounding box center [827, 194] width 240 height 18
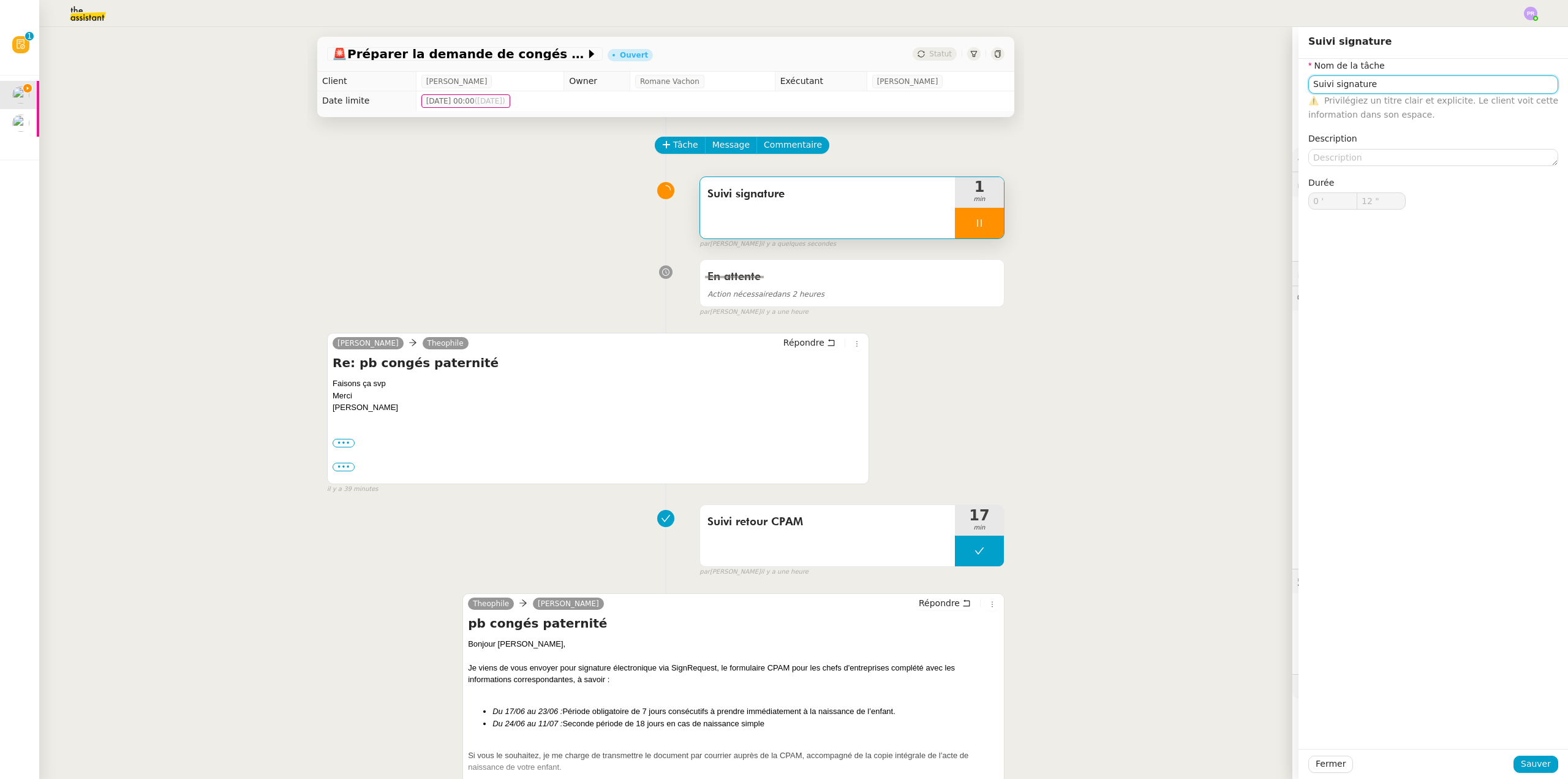
click at [1389, 81] on input "Suivi signature" at bounding box center [1433, 84] width 250 height 17
type input "13 ""
type input "Suivi signature et envo"
type input "14 ""
type input "Suivi signature et envoi courr"
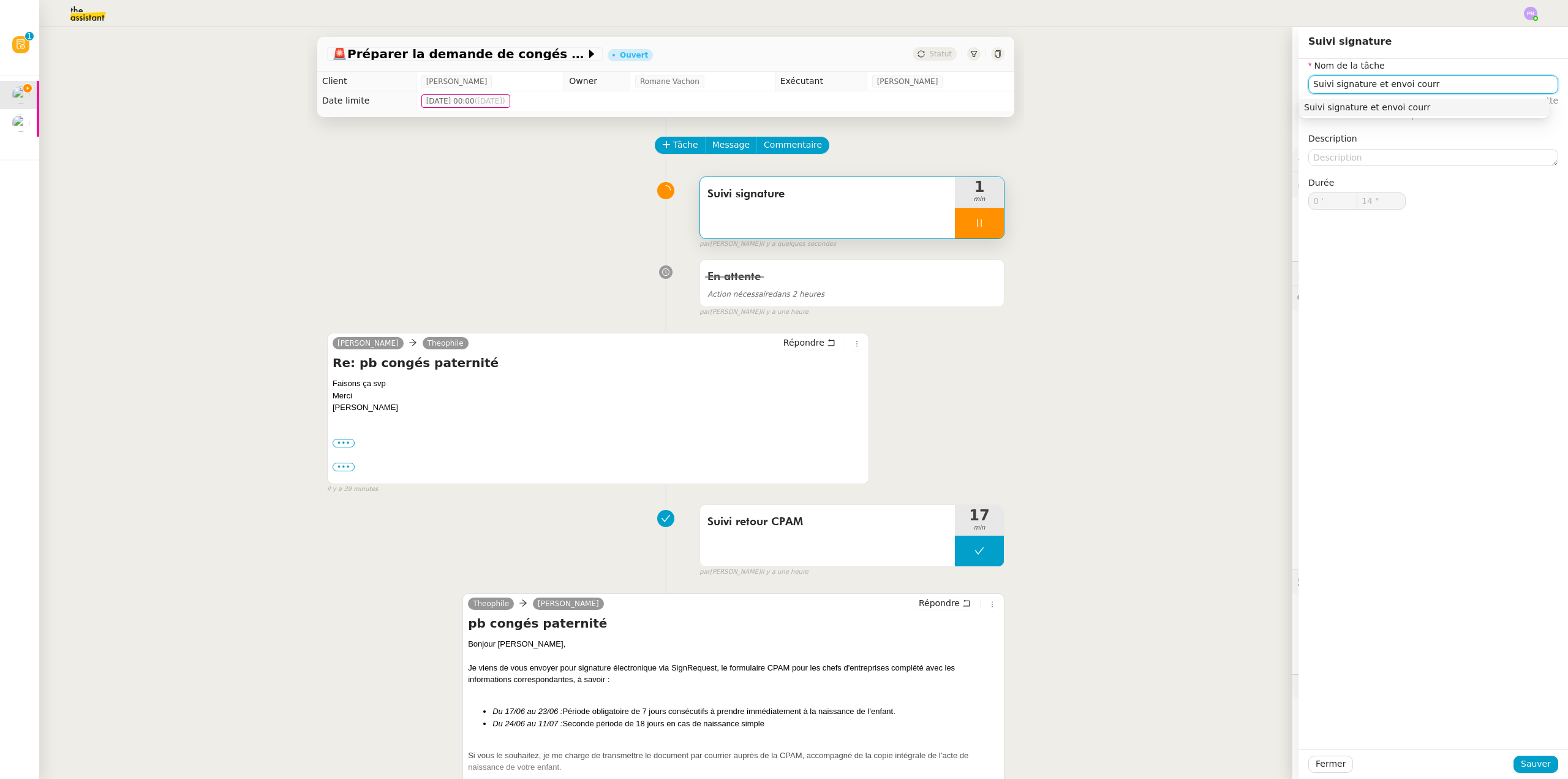
type input "15 ""
type input "Suivi signature et envoi courrier"
type input "16 ""
click at [1366, 102] on div "Suivi signature et envoi courrier" at bounding box center [1424, 107] width 240 height 11
type input "Suivi signature et envoi courrier"
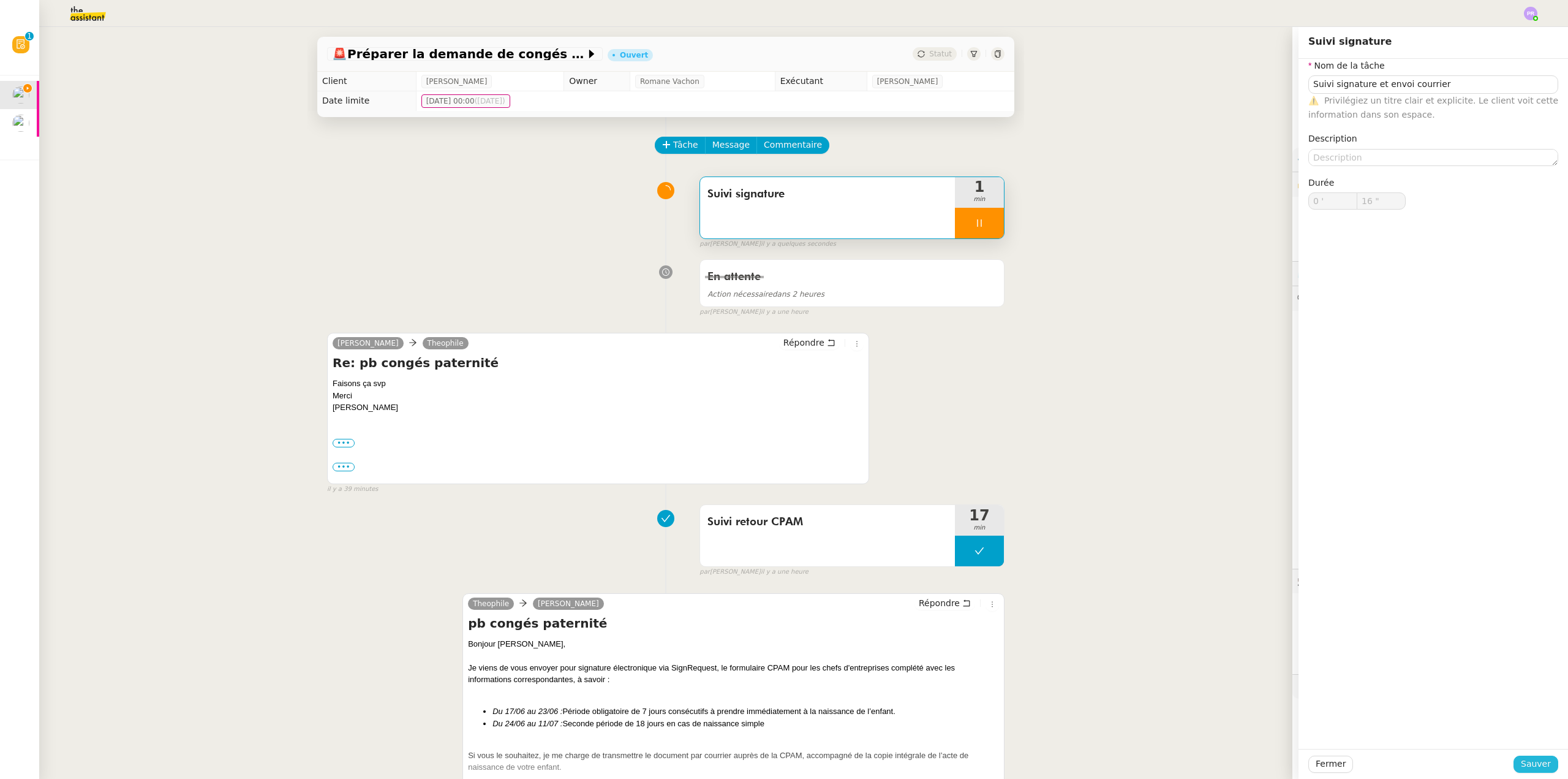
drag, startPoint x: 1531, startPoint y: 768, endPoint x: 1510, endPoint y: 757, distance: 23.7
click at [1531, 767] on span "Sauver" at bounding box center [1535, 763] width 30 height 14
type input "17 ""
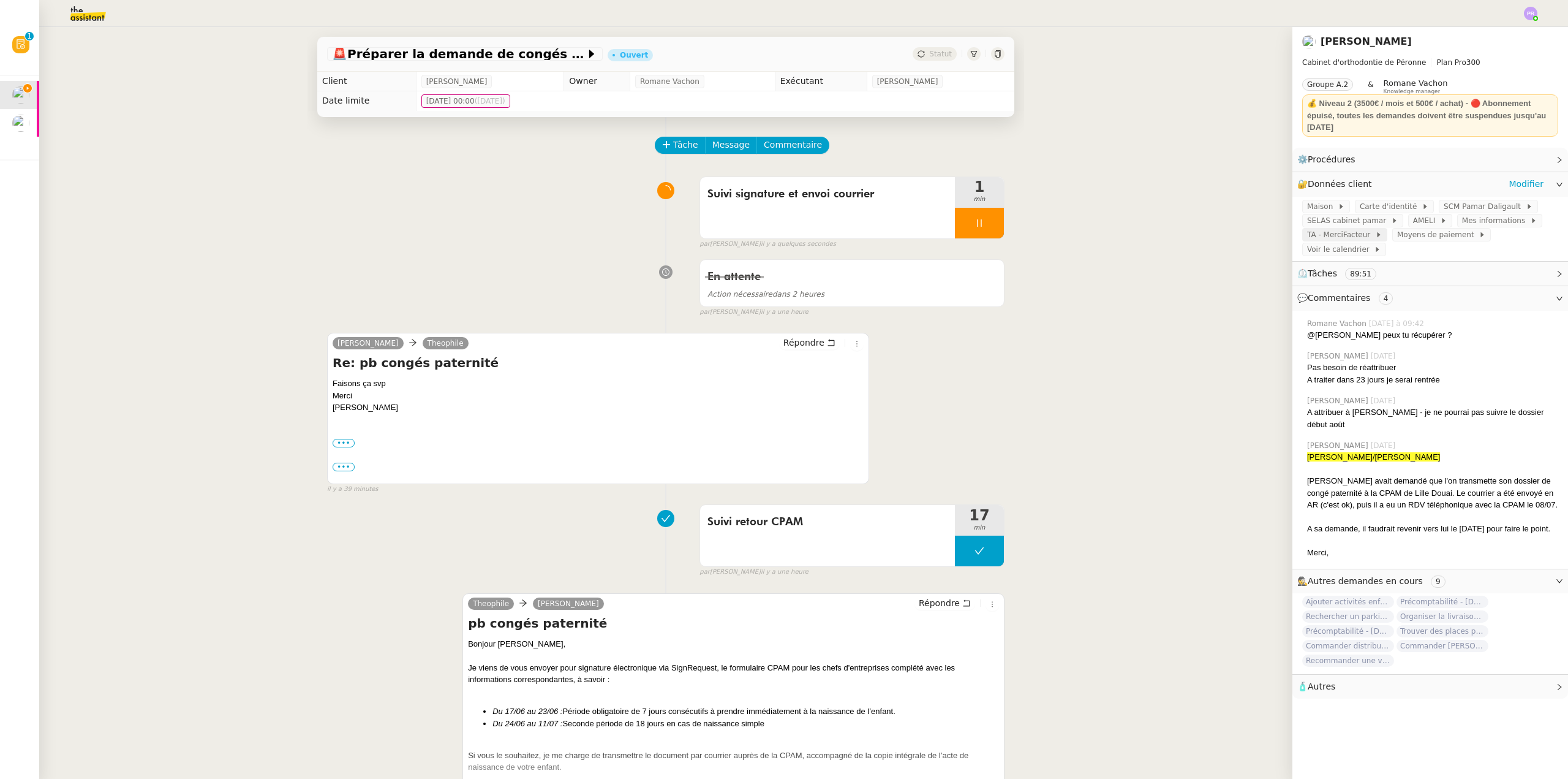
click at [1336, 234] on span "TA - MerciFacteur" at bounding box center [1341, 234] width 68 height 12
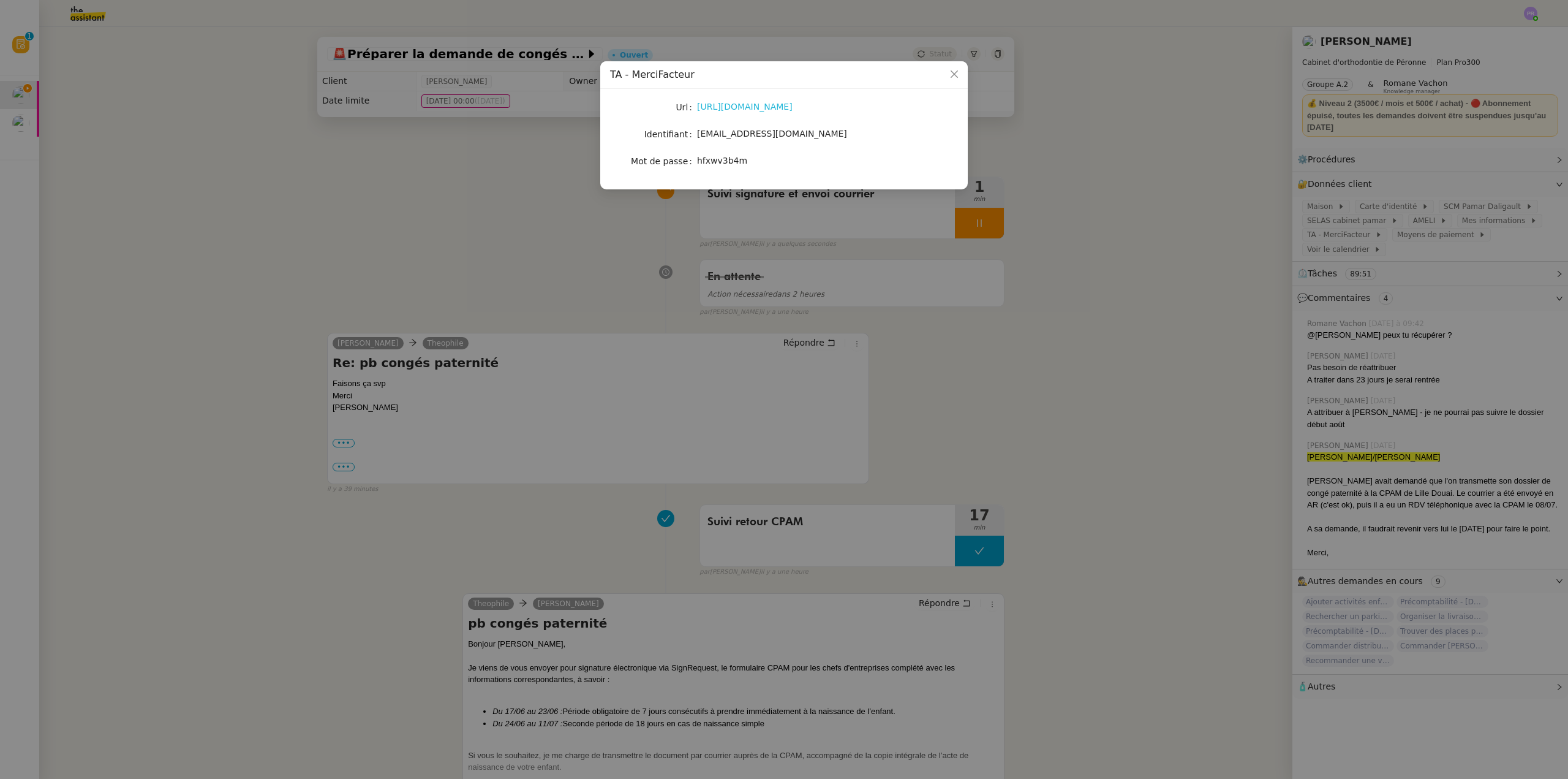
click at [785, 107] on link "[URL][DOMAIN_NAME]" at bounding box center [745, 107] width 96 height 10
click at [406, 229] on nz-modal-container "TA - MerciFacteur Url [URL][DOMAIN_NAME] Identifiant [EMAIL_ADDRESS][DOMAIN_NAM…" at bounding box center [784, 389] width 1568 height 779
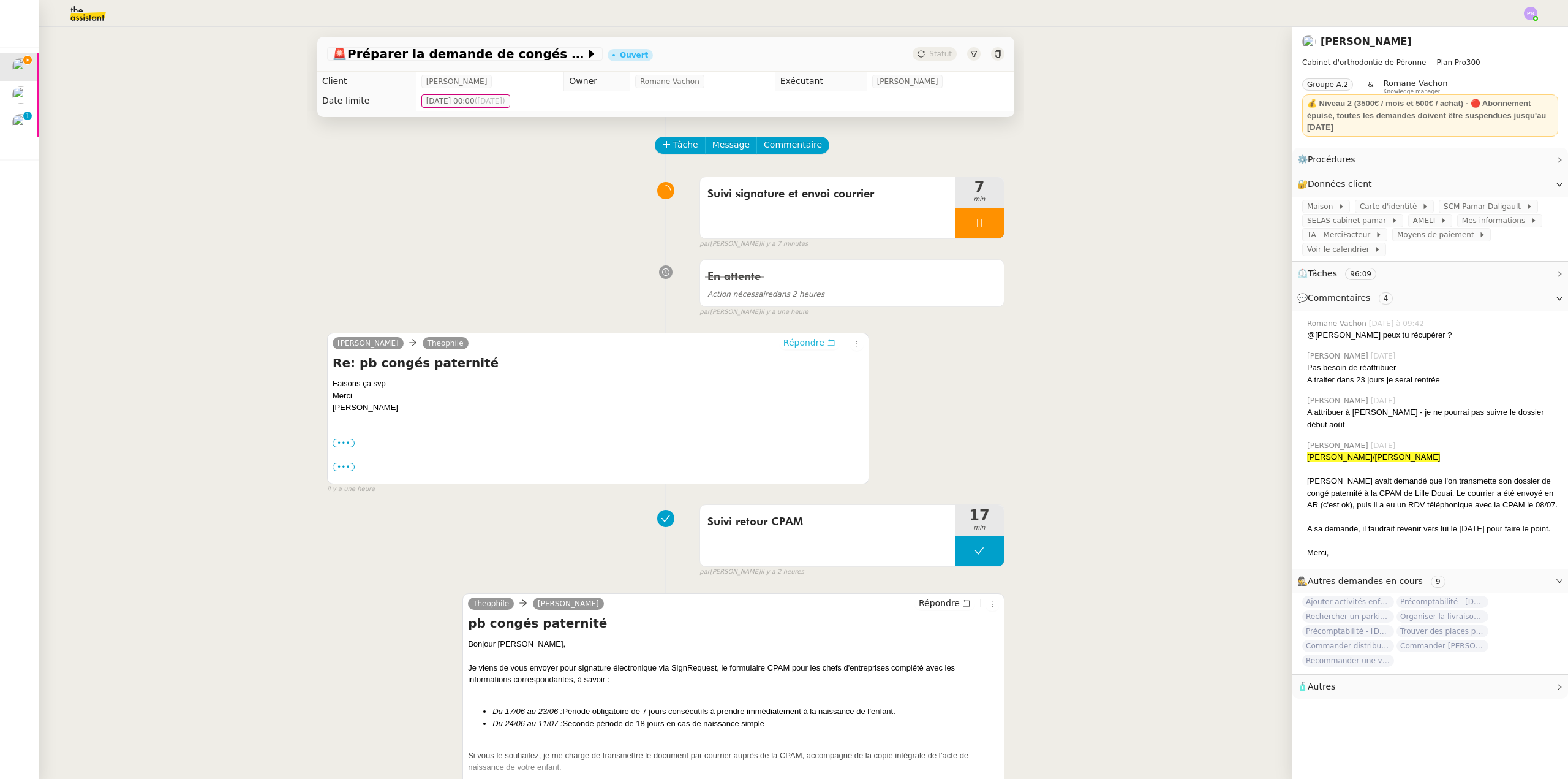
click at [803, 348] on span "Répondre" at bounding box center [804, 342] width 41 height 12
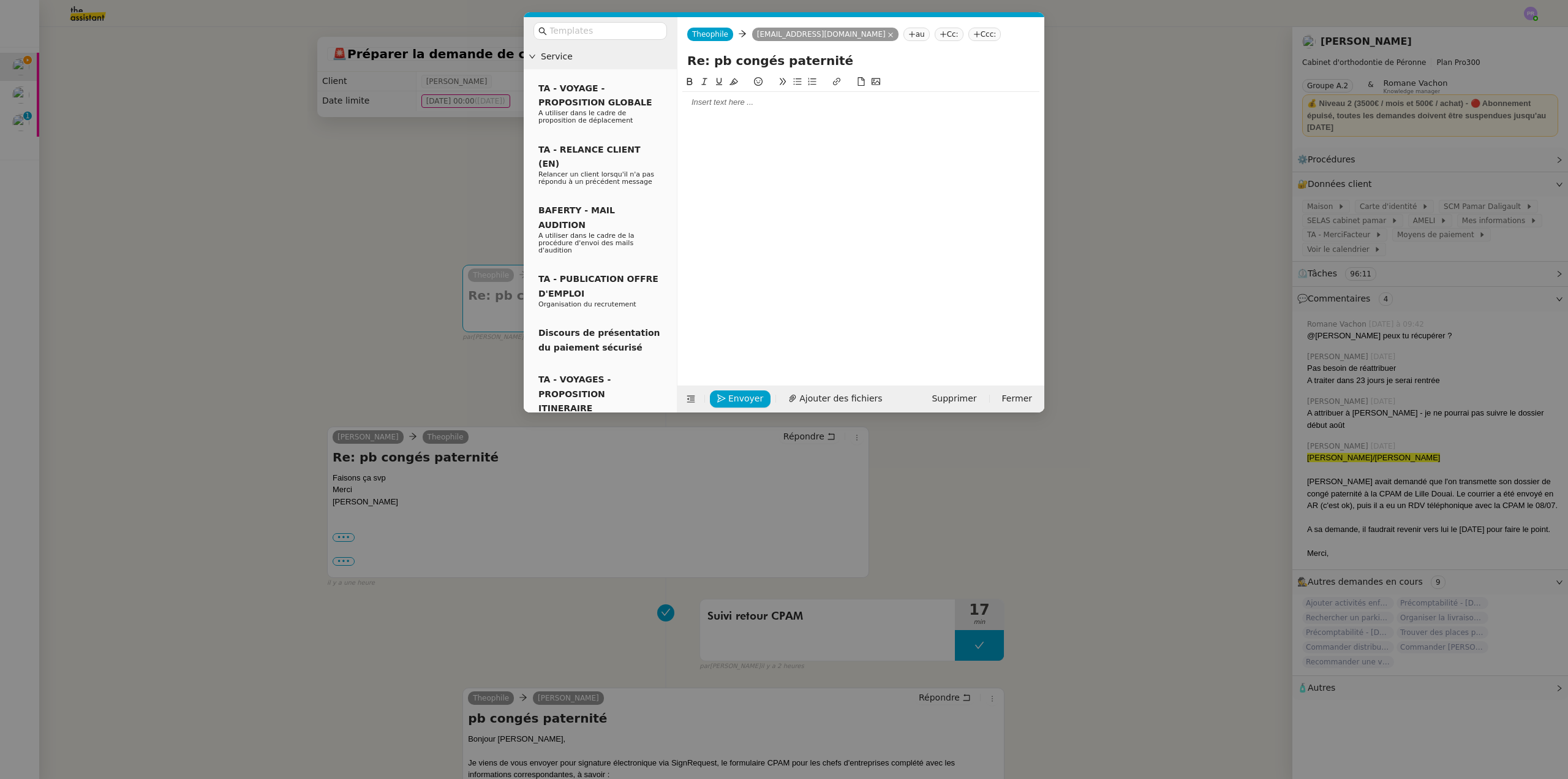
click at [744, 108] on div at bounding box center [861, 102] width 357 height 11
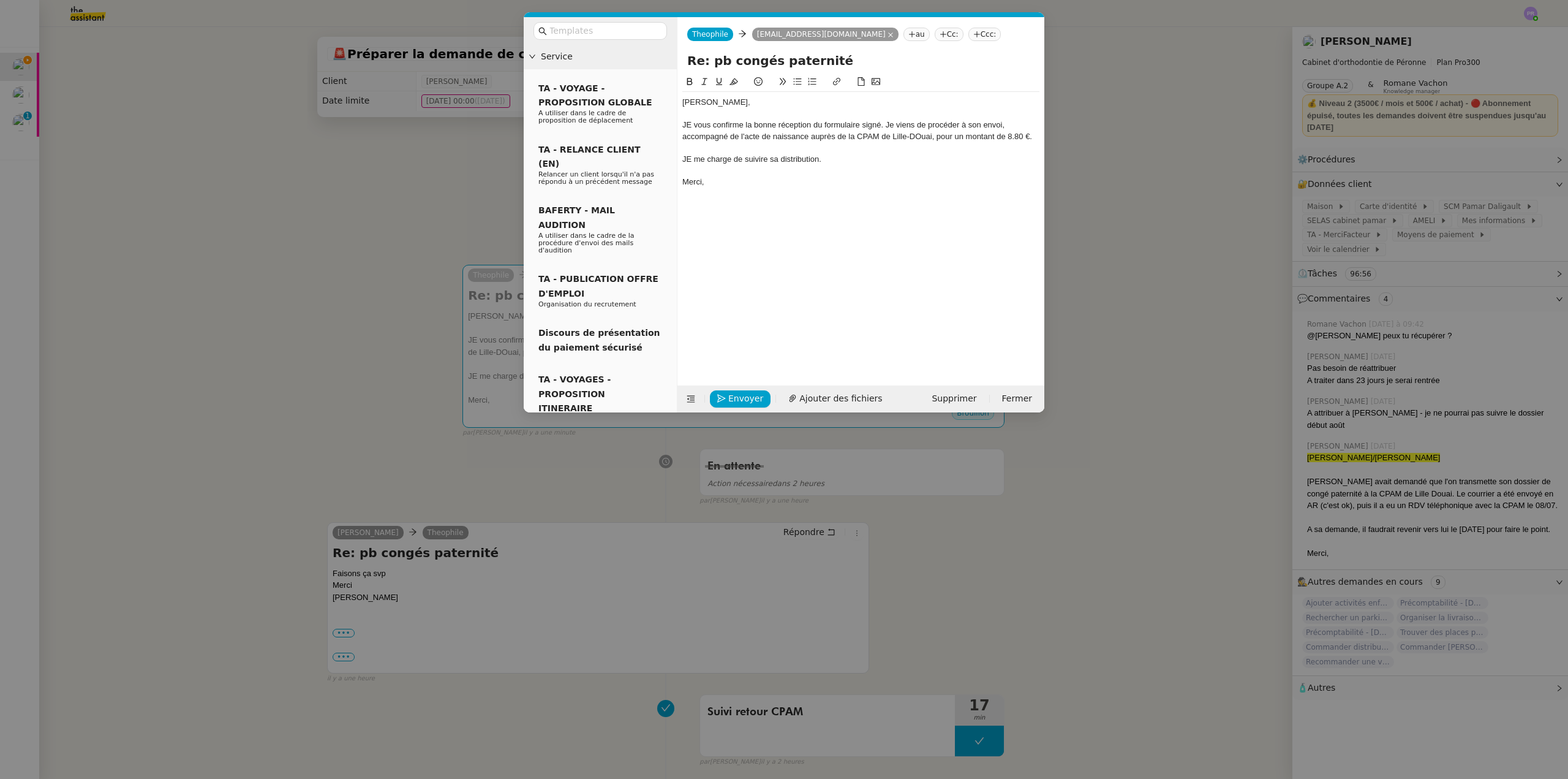
click at [755, 160] on div "JE me charge de suivire sa distribution." at bounding box center [861, 159] width 357 height 11
click at [0, 0] on lt-span "suivre" at bounding box center [0, 0] width 0 height 0
click at [692, 162] on div "JE me charge de suivre sa distribution." at bounding box center [861, 159] width 357 height 11
click at [695, 125] on div "JE vous confirme la bonne réception du formulaire signé. Je viens de procéder à…" at bounding box center [861, 131] width 357 height 23
click at [923, 134] on div "Je vous confirme la bonne réception du formulaire signé. Je viens de procéder à…" at bounding box center [861, 131] width 357 height 23
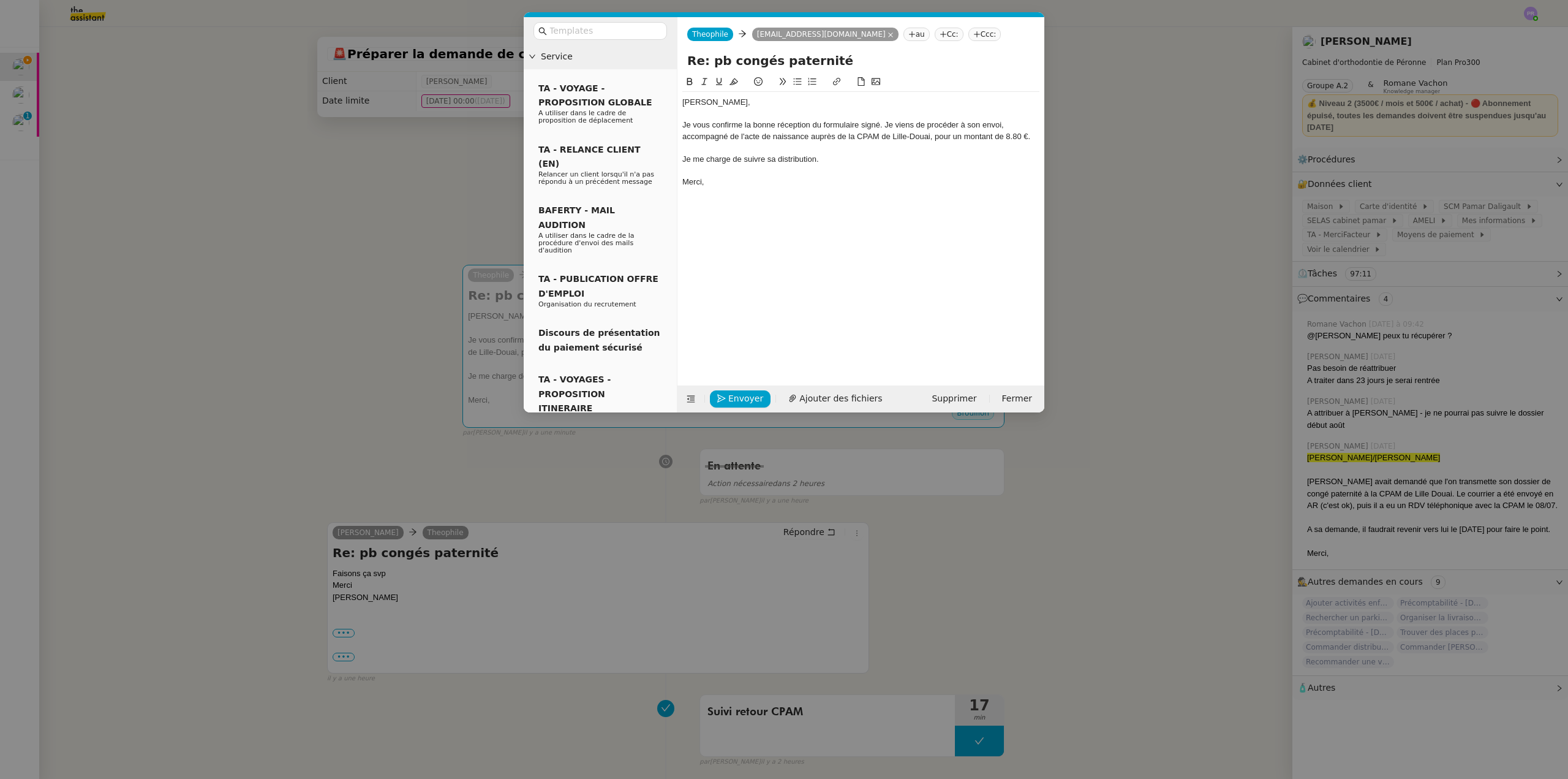
click at [823, 158] on div "Je me charge de suivre sa distribution." at bounding box center [861, 159] width 357 height 11
click at [778, 158] on div "Je me charge de suivre sa distribution." at bounding box center [861, 159] width 357 height 11
drag, startPoint x: 747, startPoint y: 183, endPoint x: 662, endPoint y: 107, distance: 114.0
click at [662, 107] on nz-layout "Service TA - VOYAGE - PROPOSITION GLOBALE A utiliser dans le cadre de propositi…" at bounding box center [784, 215] width 520 height 395
copy div "[PERSON_NAME], Je vous confirme la bonne réception du formulaire signé. Je vien…"
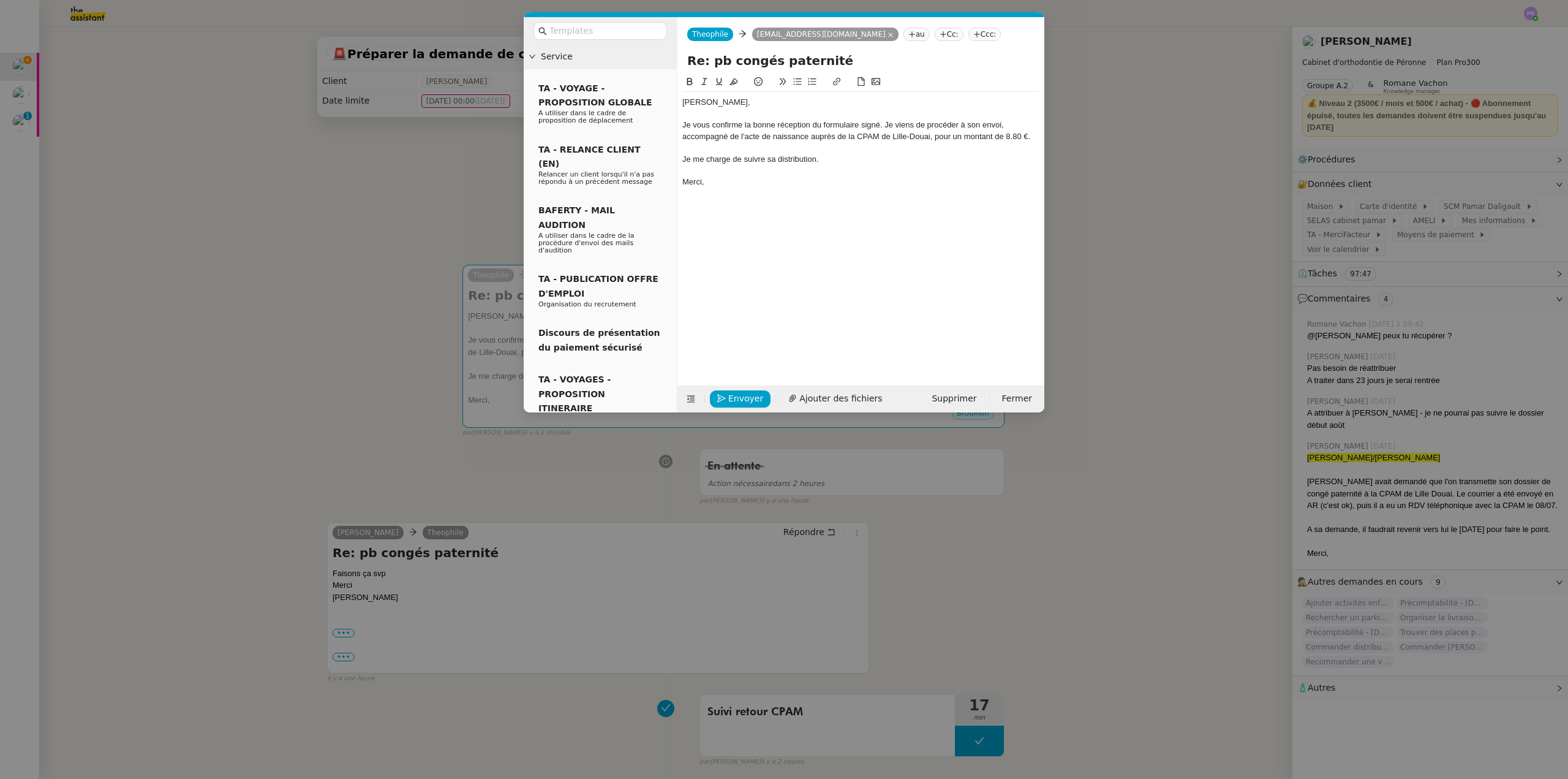
drag, startPoint x: 756, startPoint y: 164, endPoint x: 800, endPoint y: 168, distance: 44.2
click at [757, 164] on div "Je me charge de suivre sa distribution." at bounding box center [861, 159] width 357 height 11
click at [834, 163] on div "Je me charge de suivre sa distribution." at bounding box center [861, 159] width 357 height 11
drag, startPoint x: 731, startPoint y: 159, endPoint x: 659, endPoint y: 159, distance: 72.0
click at [659, 159] on nz-layout "Service TA - VOYAGE - PROPOSITION GLOBALE A utiliser dans le cadre de propositi…" at bounding box center [784, 215] width 520 height 395
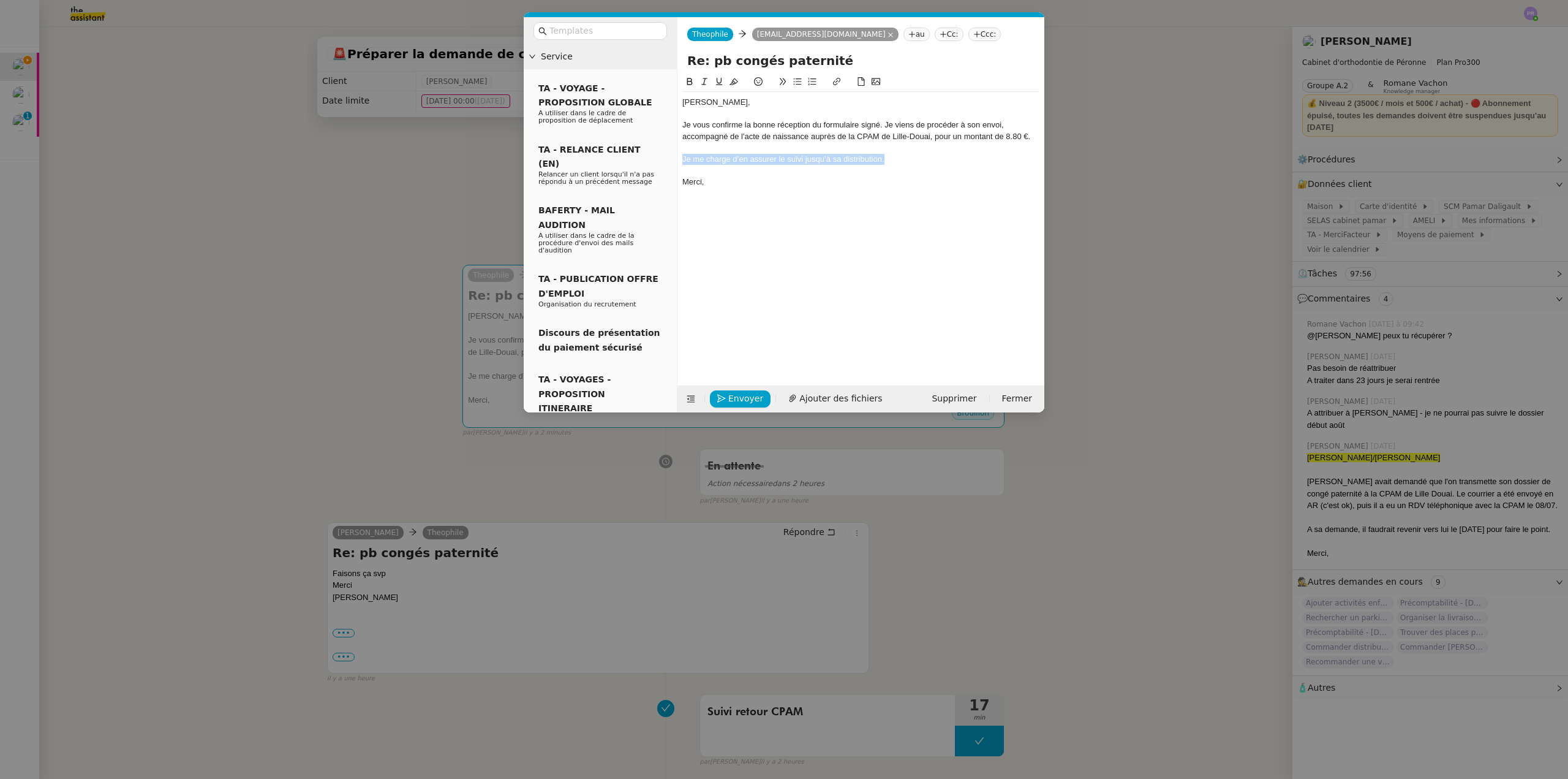
drag, startPoint x: 834, startPoint y: 162, endPoint x: 676, endPoint y: 157, distance: 158.1
click at [676, 157] on nz-layout "Service TA - VOYAGE - PROPOSITION GLOBALE A utiliser dans le cadre de propositi…" at bounding box center [784, 215] width 520 height 395
click at [705, 83] on icon at bounding box center [704, 81] width 6 height 7
click at [737, 180] on div "Merci," at bounding box center [861, 182] width 357 height 11
click at [429, 179] on nz-modal-container "Service TA - VOYAGE - PROPOSITION GLOBALE A utiliser dans le cadre de propositi…" at bounding box center [784, 389] width 1568 height 779
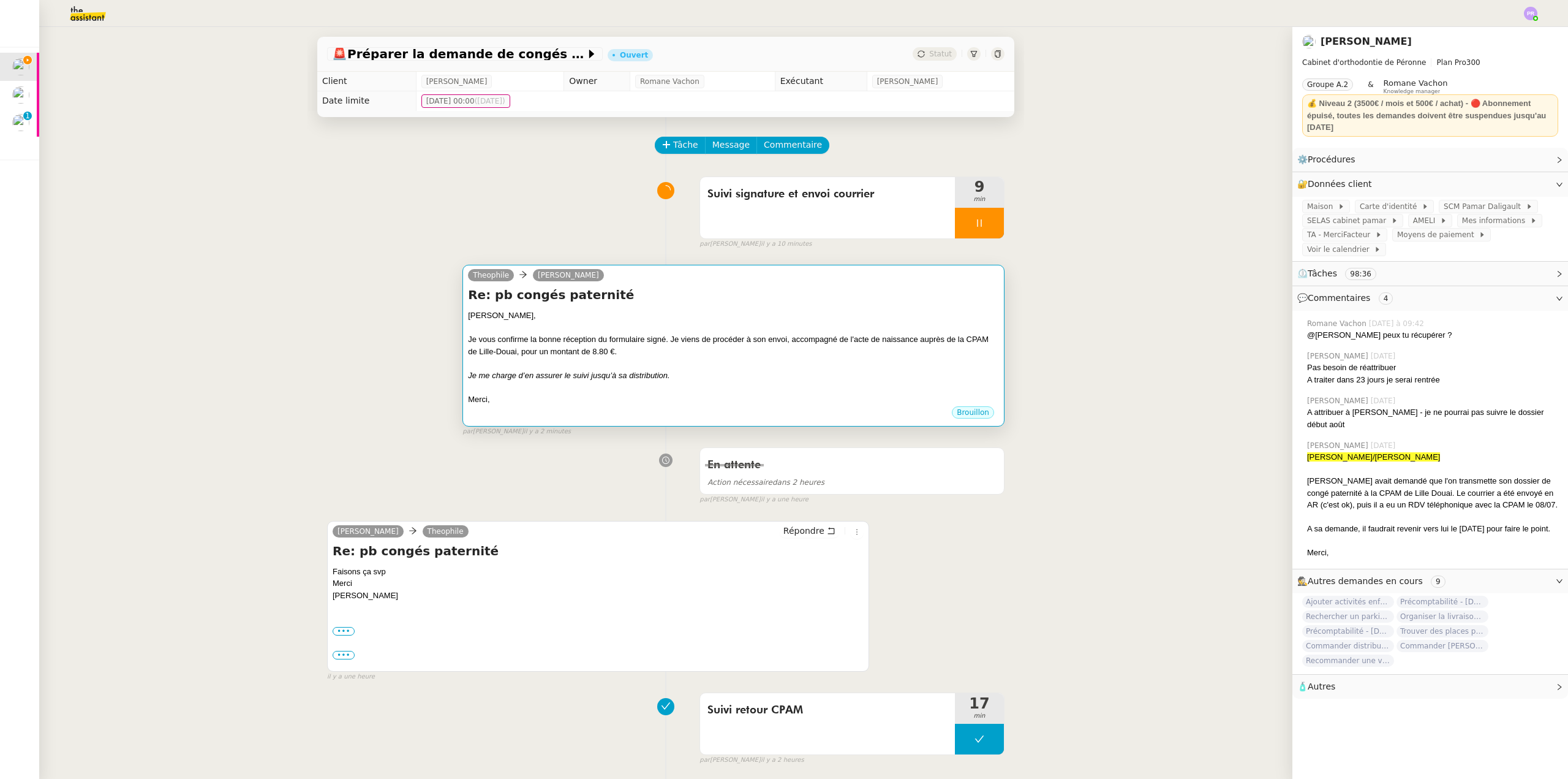
click at [681, 353] on div "Je vous confirme la bonne réception du formulaire signé. Je viens de procéder à…" at bounding box center [734, 345] width 531 height 24
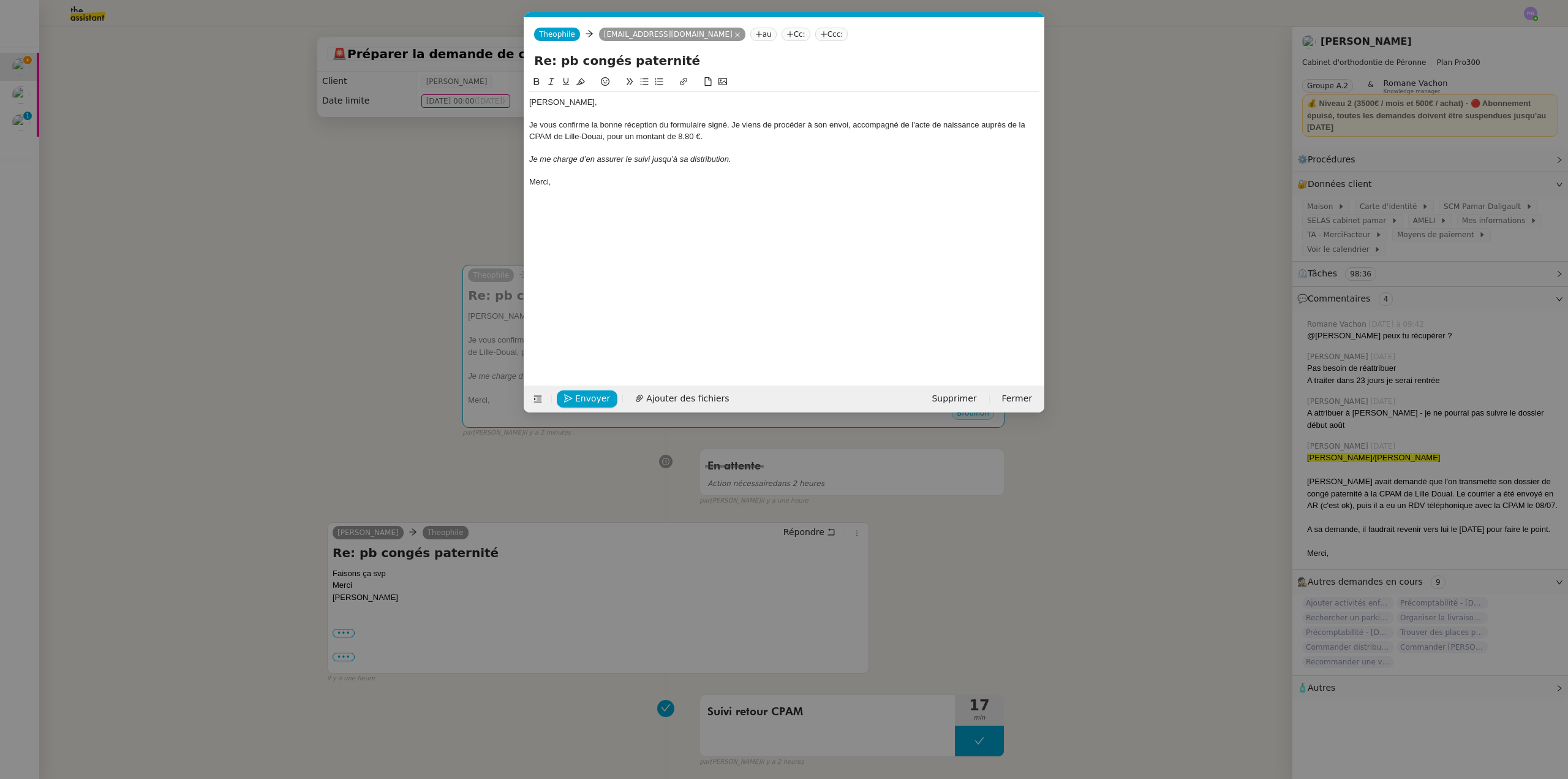
scroll to position [0, 25]
click at [588, 386] on div "Envoyer Ajouter des fichiers Supprimer Fermer" at bounding box center [784, 399] width 520 height 27
click at [594, 395] on span "Envoyer" at bounding box center [593, 398] width 35 height 14
click at [594, 395] on span "Confirmer l'envoi" at bounding box center [612, 398] width 73 height 14
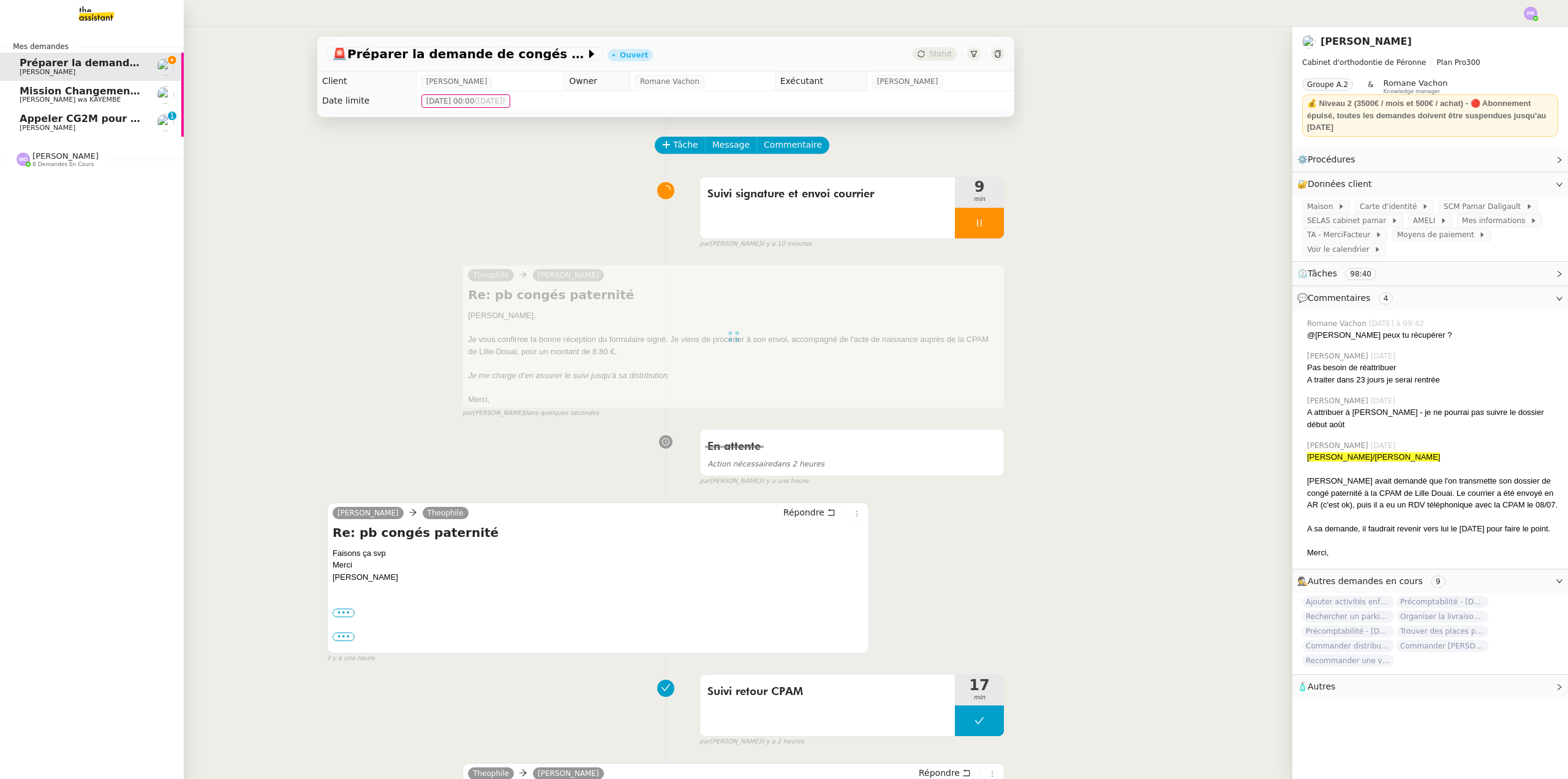
click at [104, 118] on span "Appeler CG2M pour suivi de signification" at bounding box center [132, 118] width 225 height 12
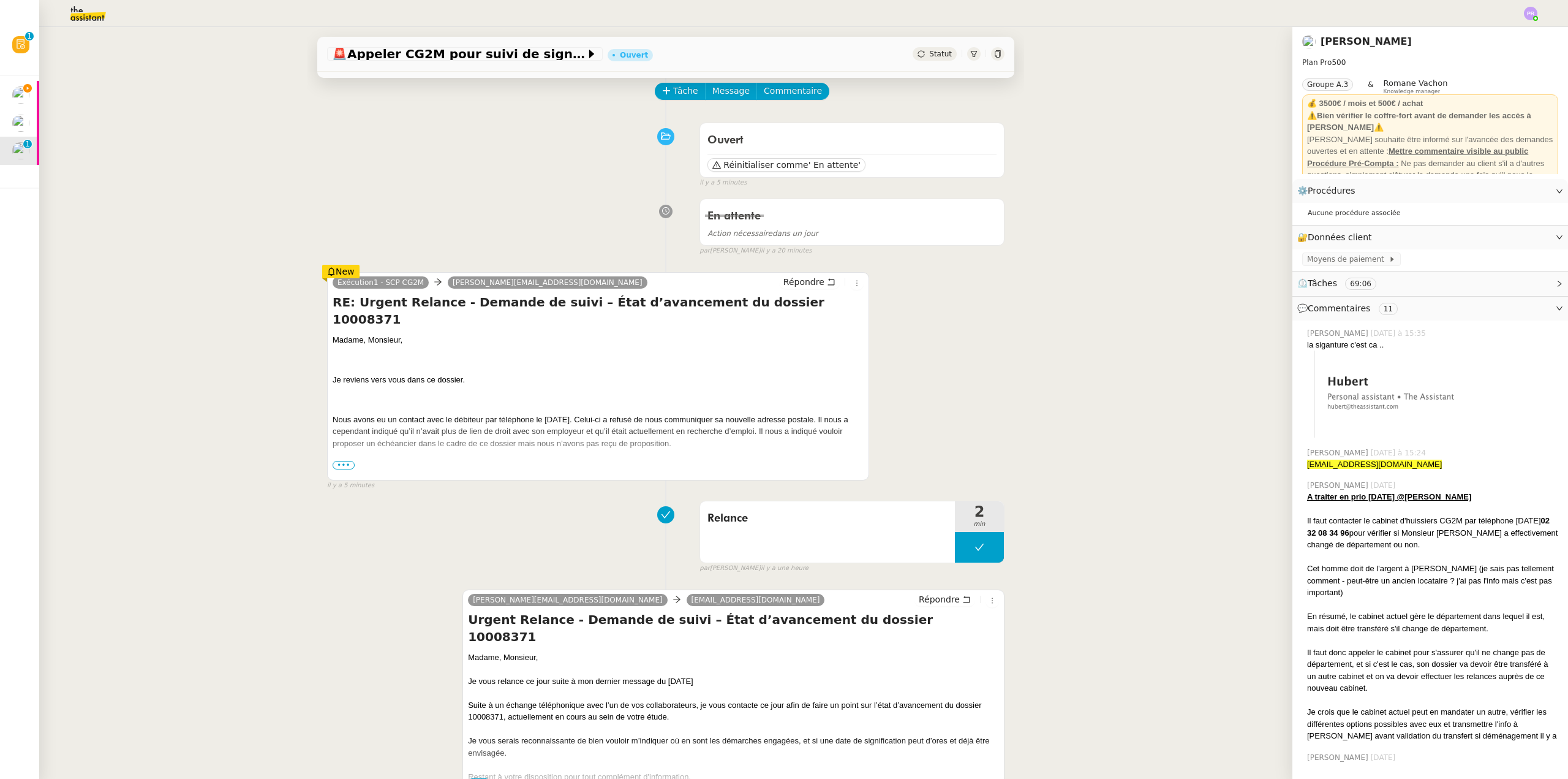
scroll to position [61, 0]
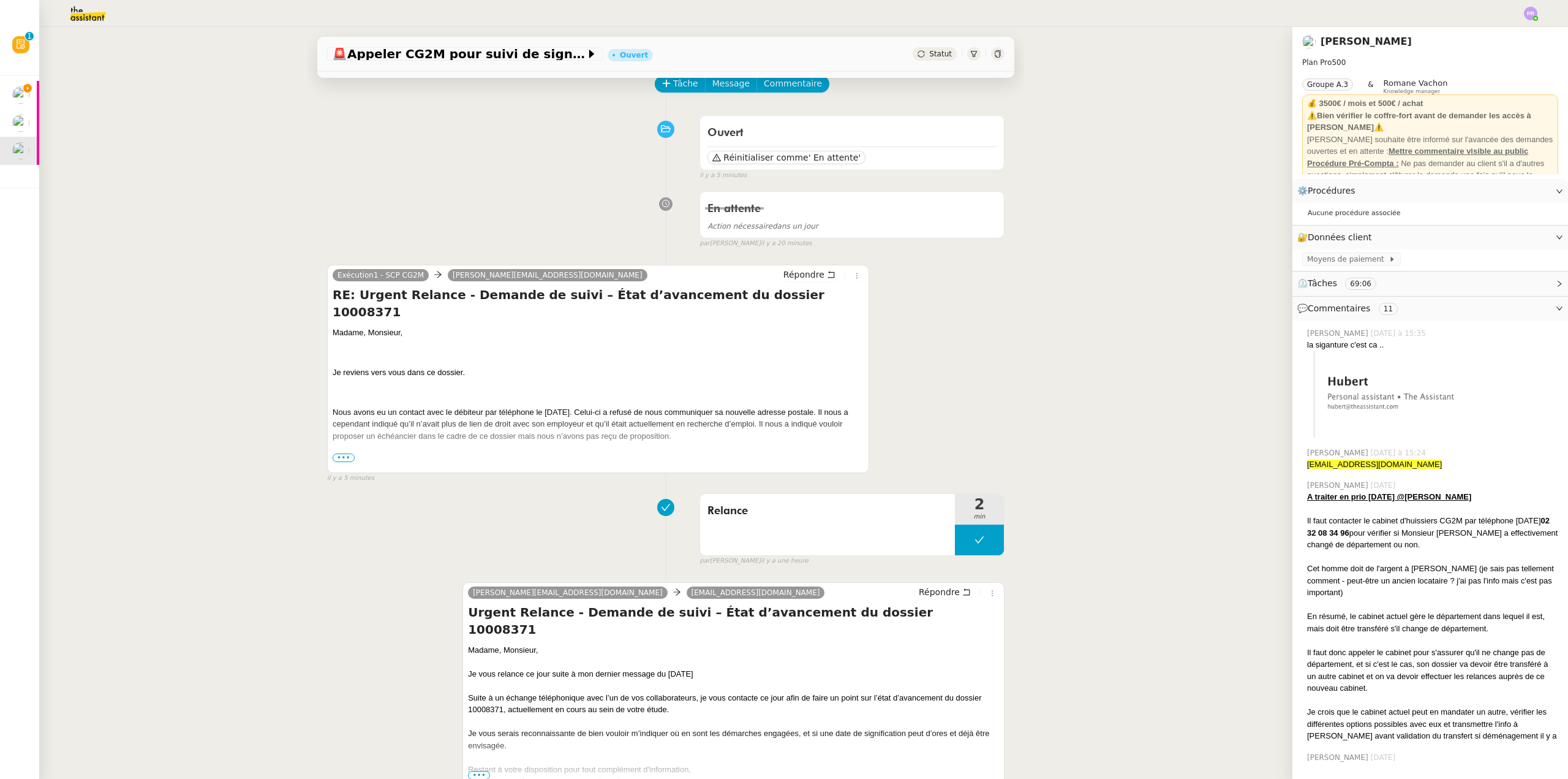
click at [336, 462] on span "•••" at bounding box center [343, 458] width 22 height 9
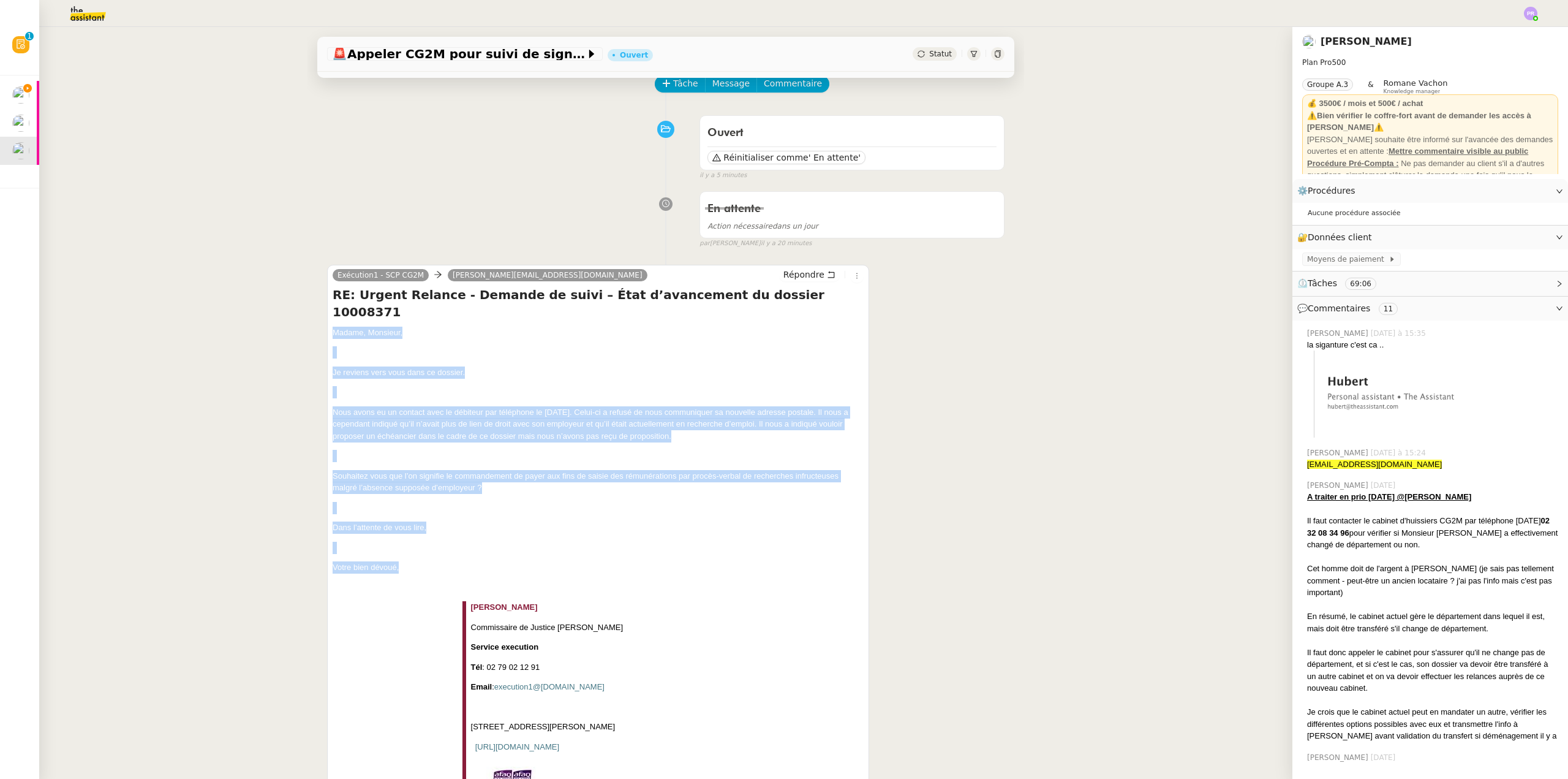
drag, startPoint x: 380, startPoint y: 537, endPoint x: 318, endPoint y: 311, distance: 234.4
copy div "Madame, Monsieur, [PERSON_NAME] reviens vers vous dans ce dossier. Nous avons e…"
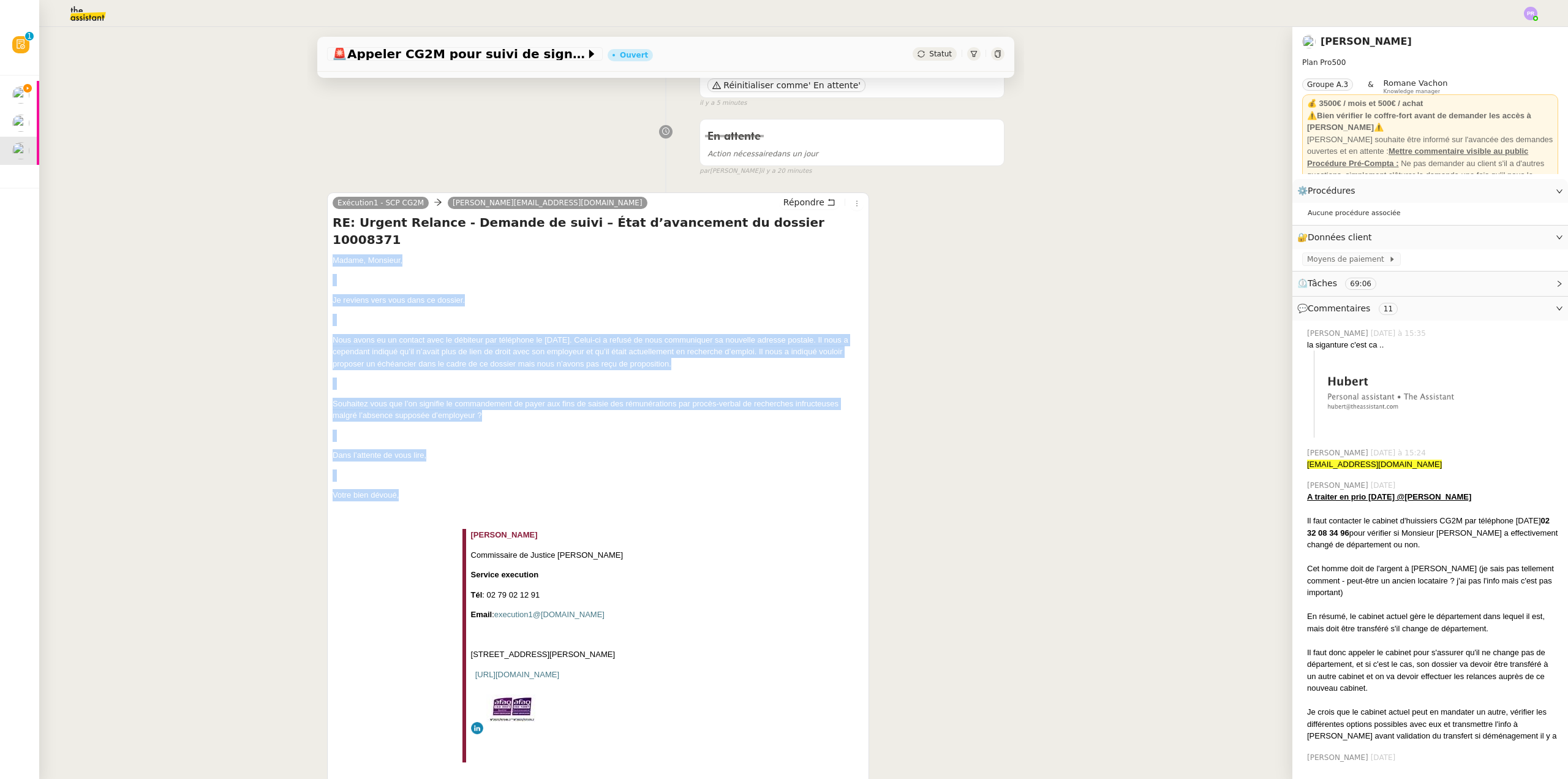
scroll to position [0, 0]
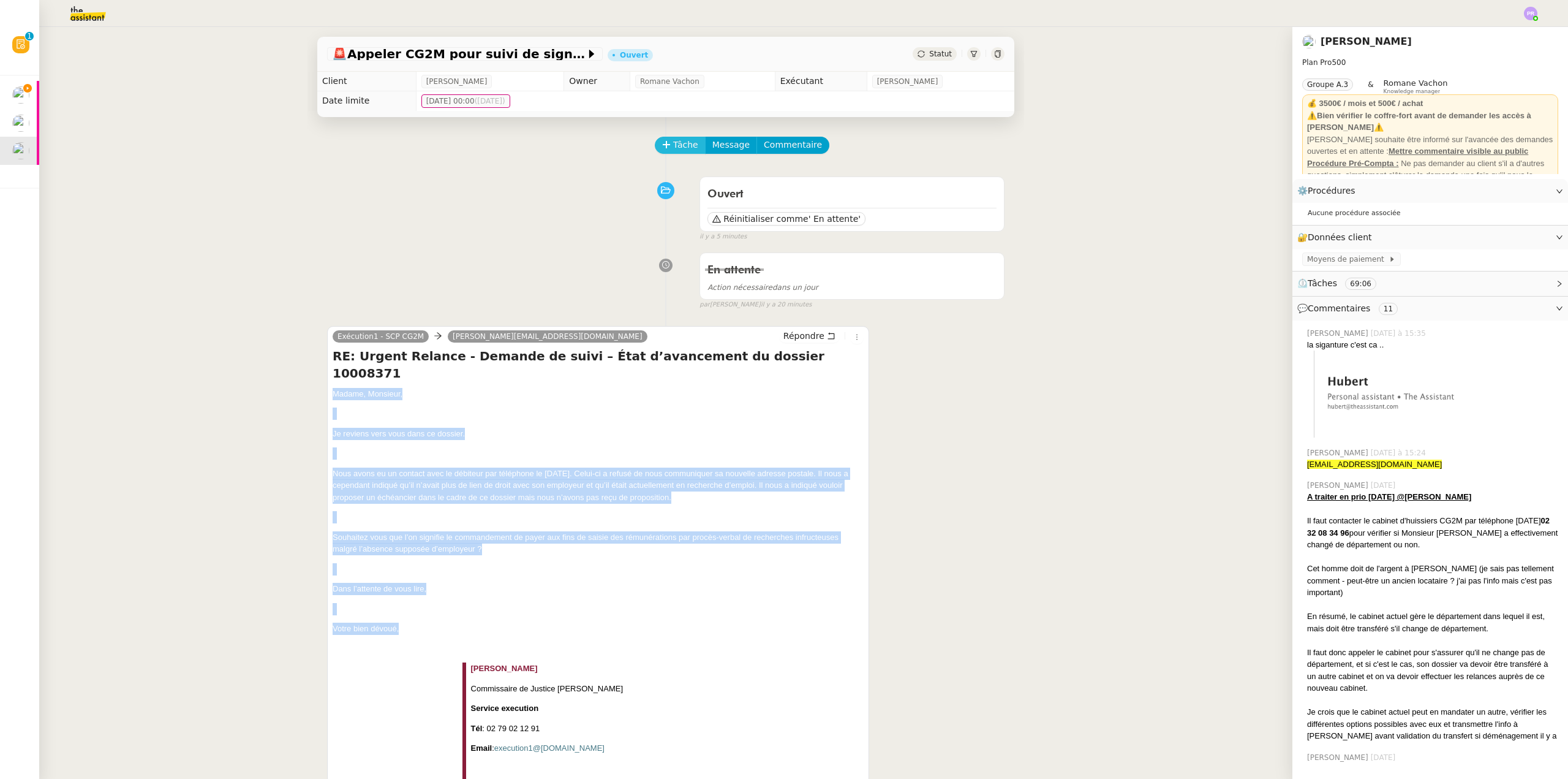
click at [673, 148] on span "Tâche" at bounding box center [686, 144] width 25 height 14
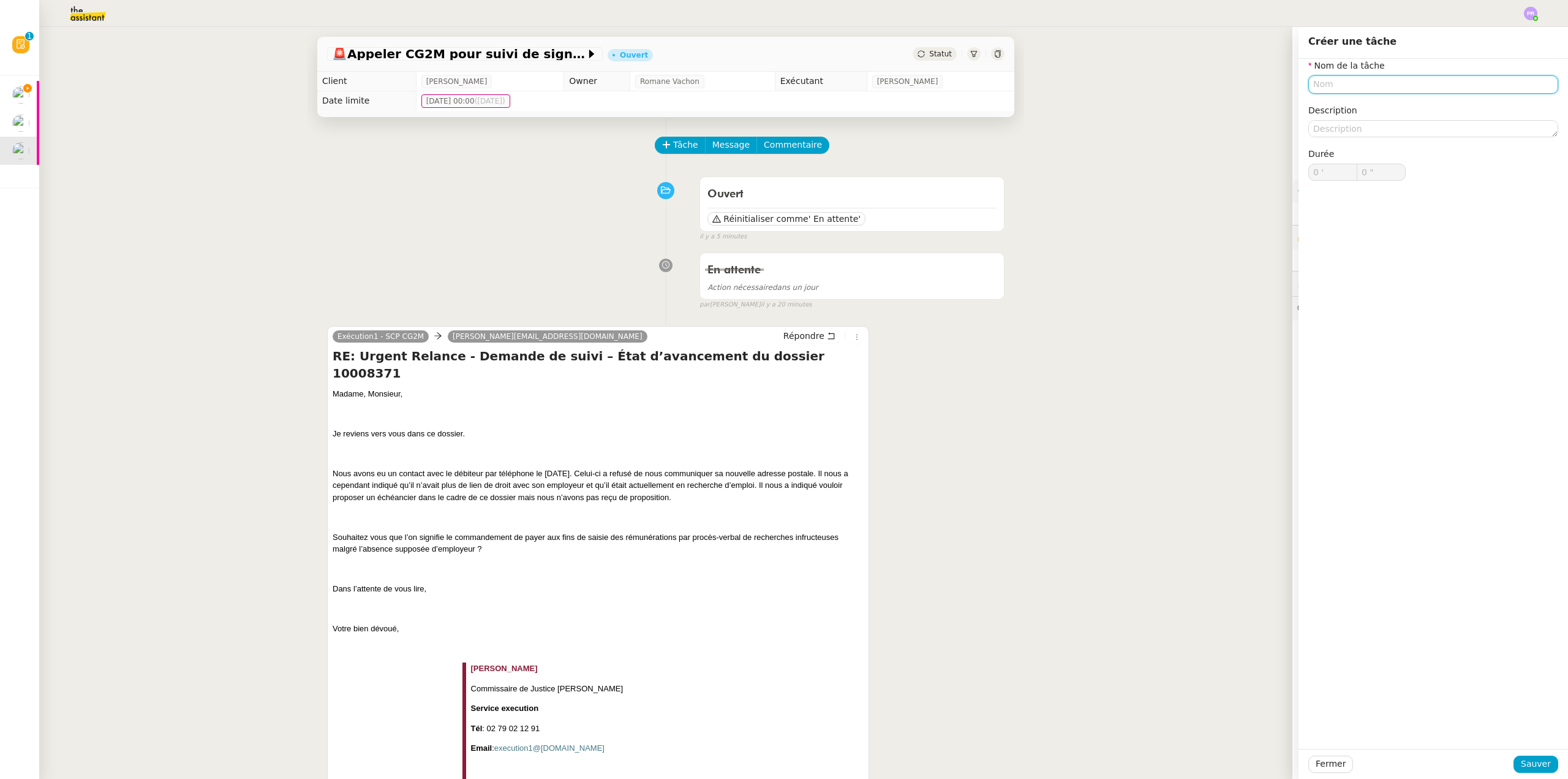
click at [1331, 85] on input "text" at bounding box center [1433, 84] width 250 height 17
click at [1351, 104] on div "Réponse CG2M" at bounding box center [1424, 107] width 240 height 11
type input "Réponse CG2M"
click at [1522, 767] on span "Sauver" at bounding box center [1535, 763] width 30 height 14
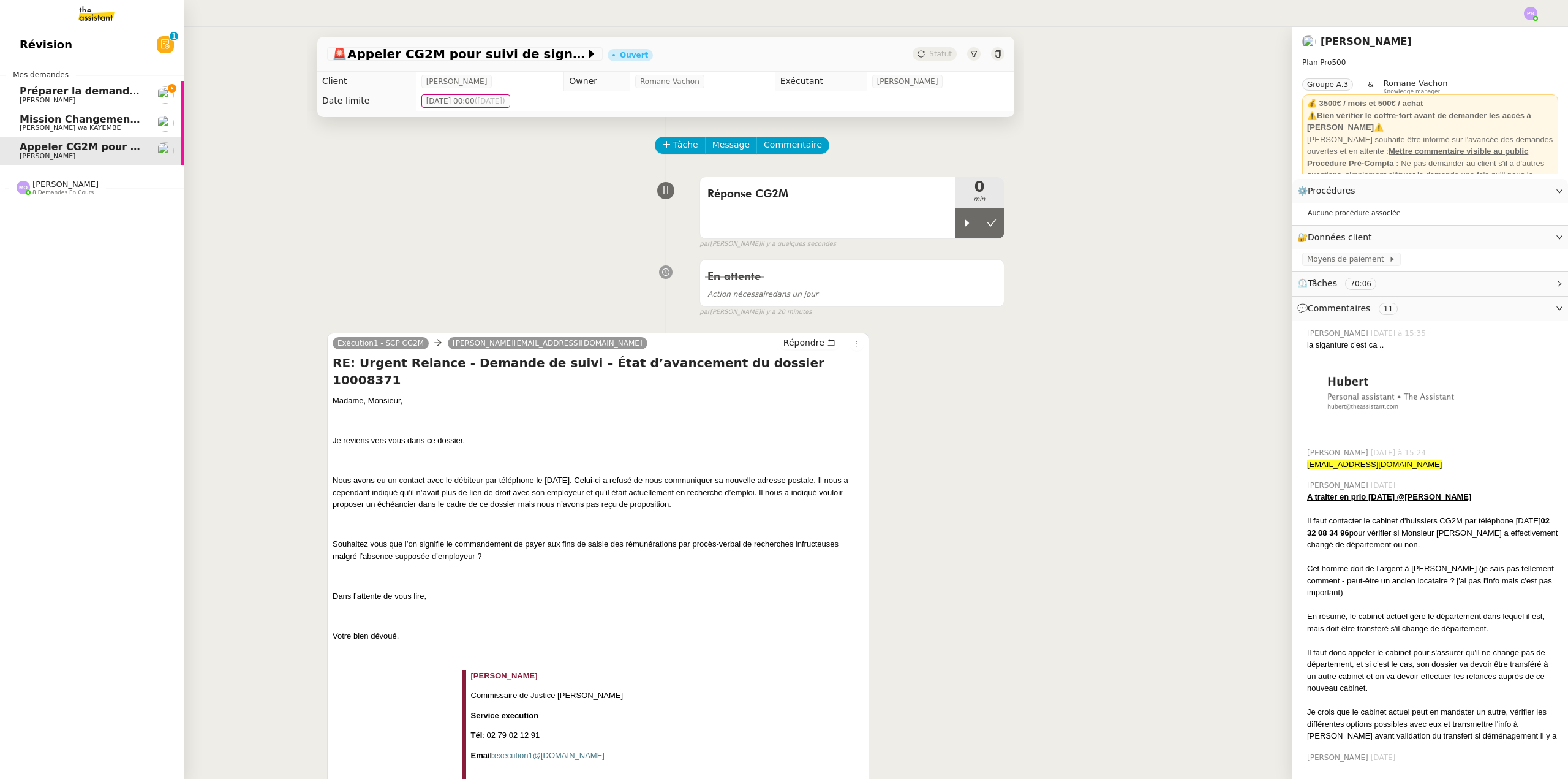
click at [84, 92] on span "Préparer la demande de congés paternité" at bounding box center [135, 91] width 231 height 12
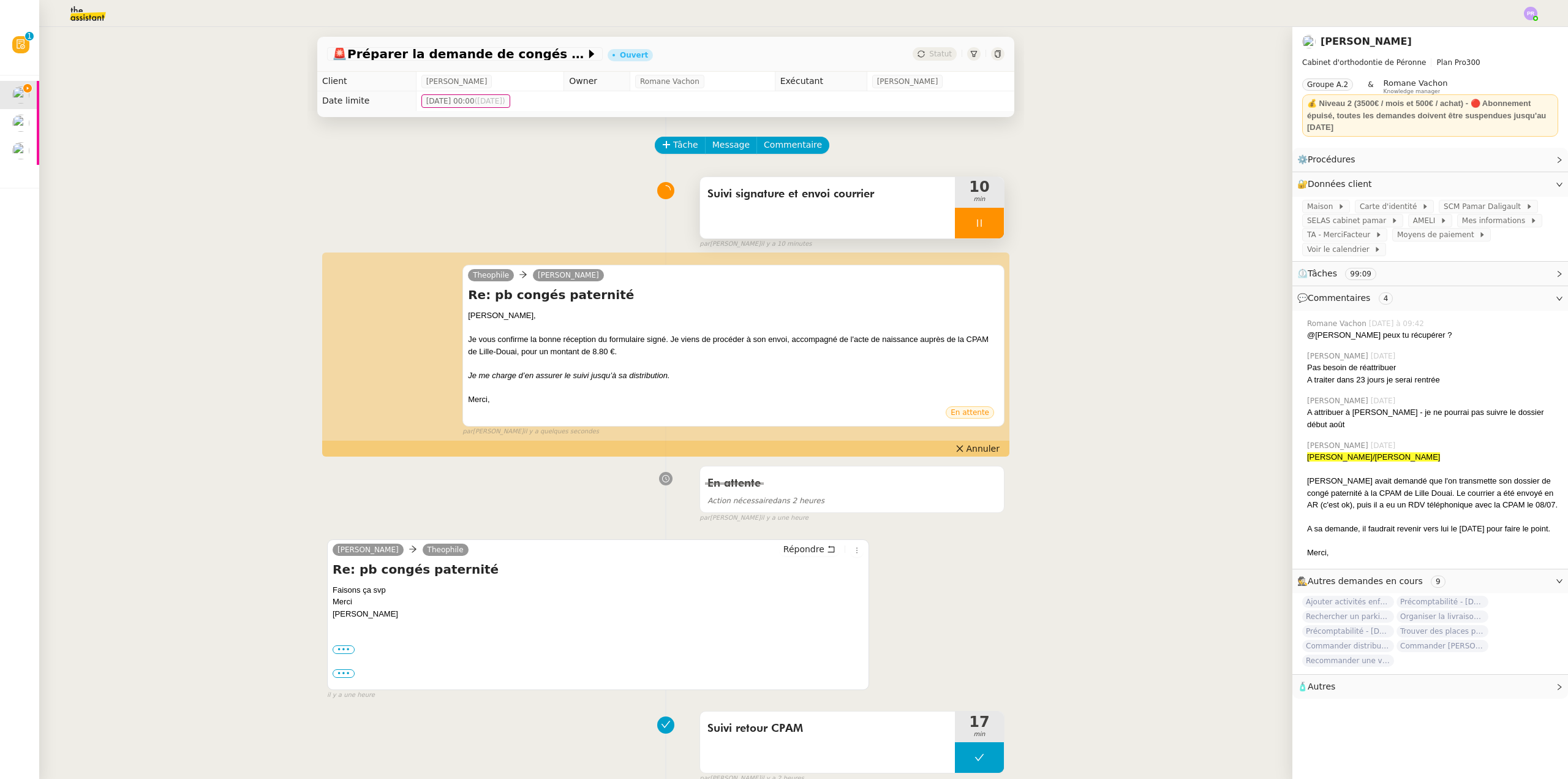
click at [977, 228] on div at bounding box center [980, 223] width 49 height 30
click at [987, 228] on icon at bounding box center [992, 223] width 10 height 10
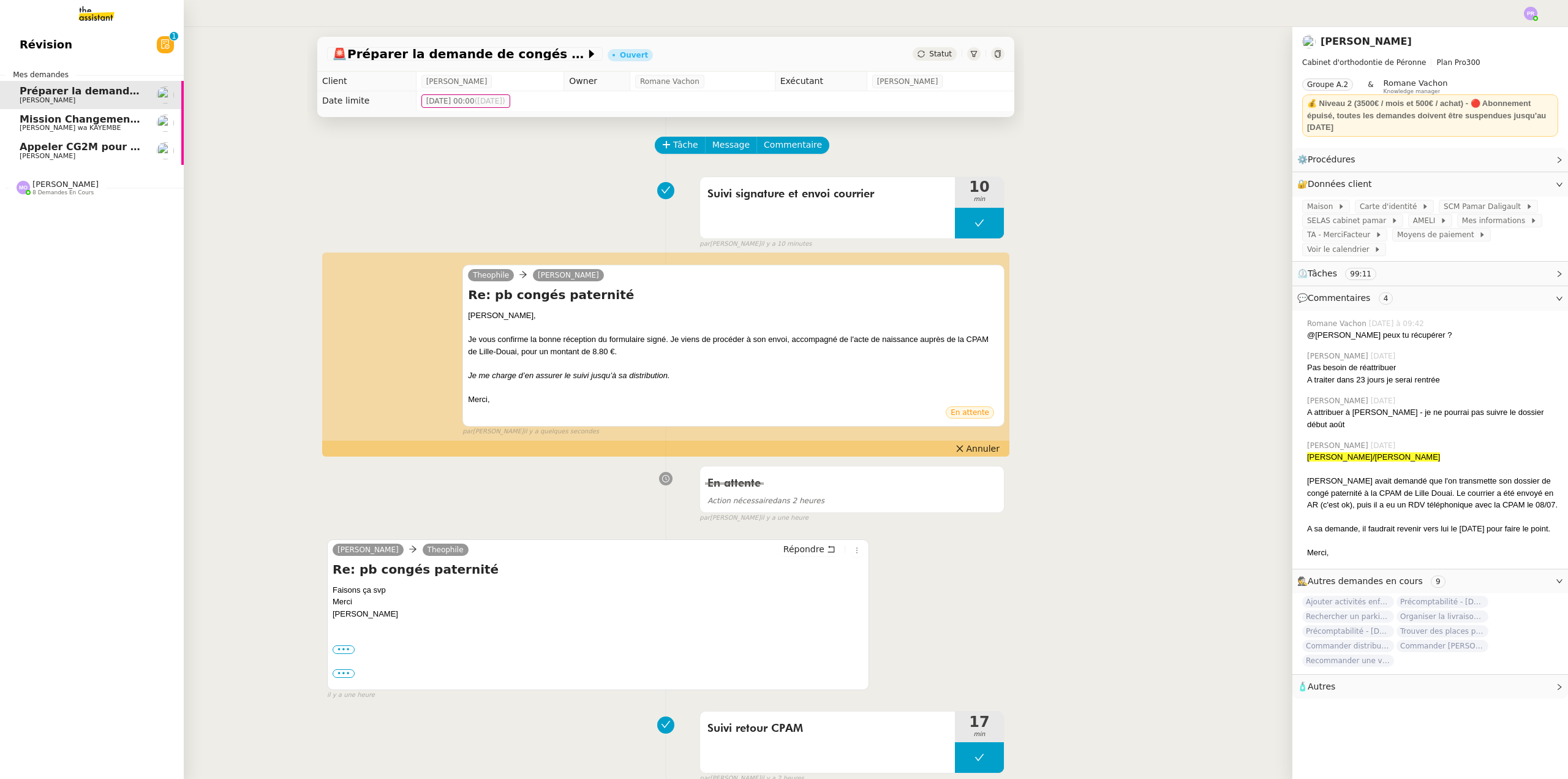
click at [91, 151] on span "Appeler CG2M pour suivi de signification" at bounding box center [132, 147] width 225 height 12
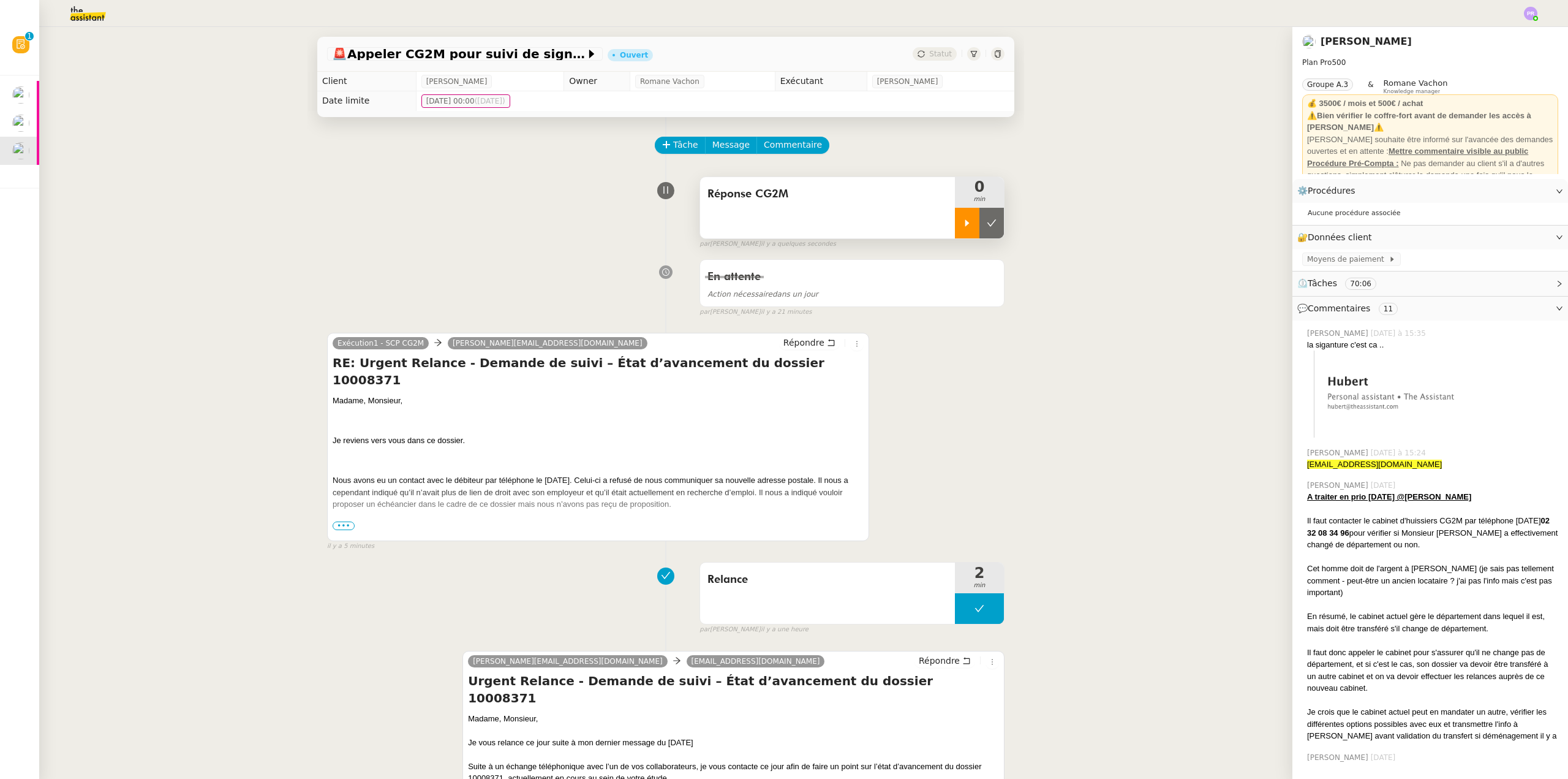
click at [955, 229] on div at bounding box center [967, 223] width 25 height 30
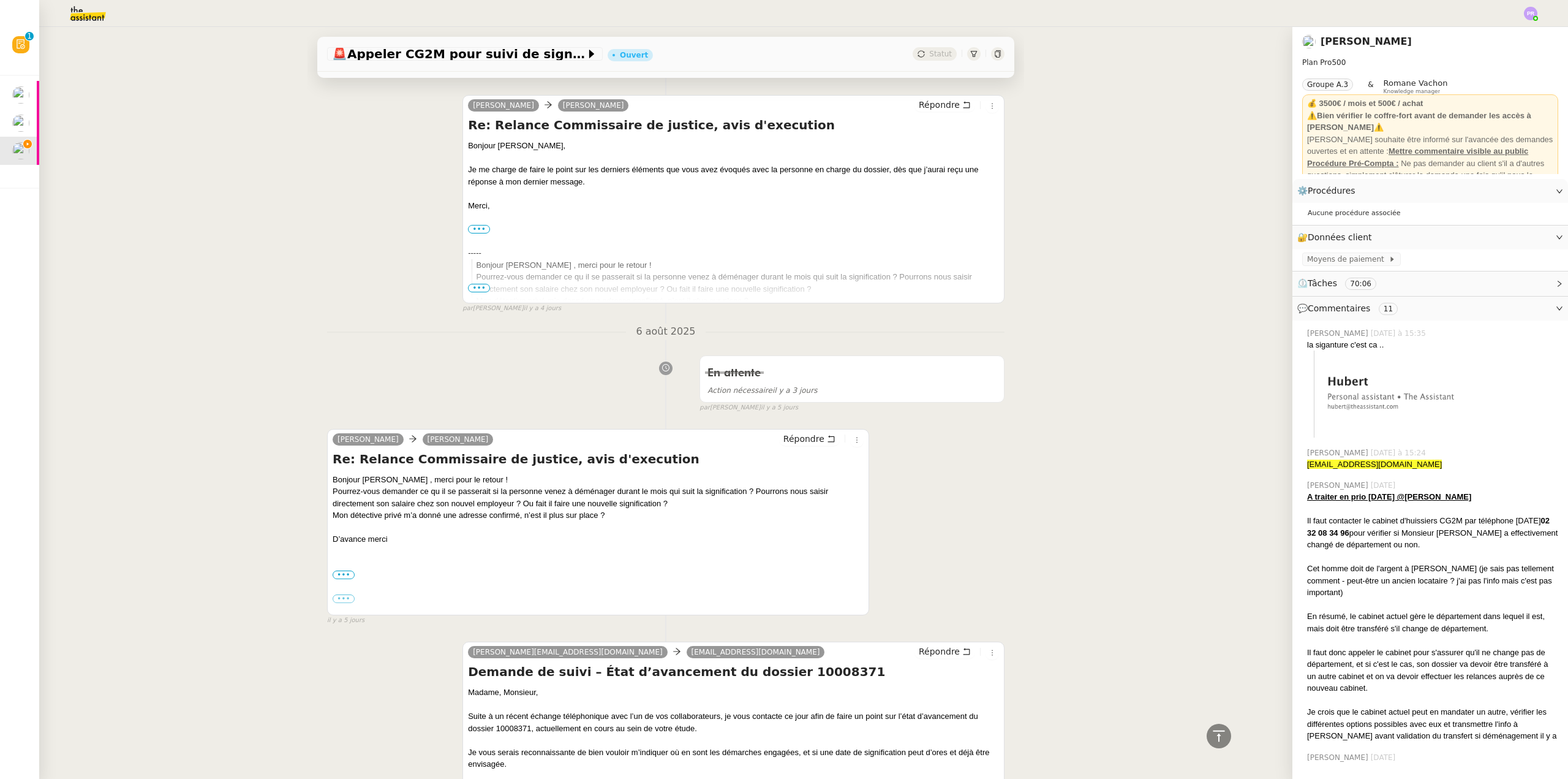
scroll to position [1103, 0]
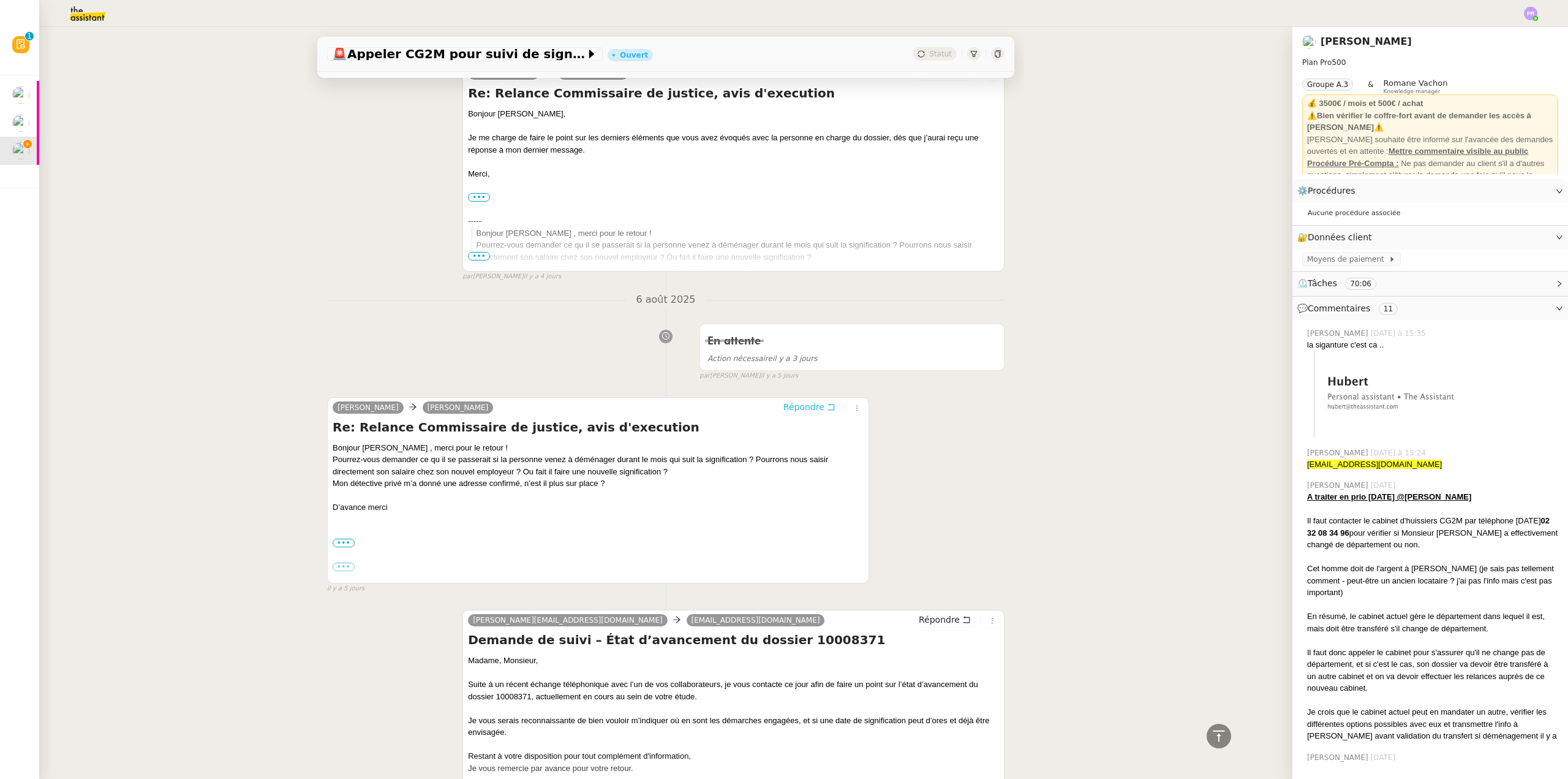
click at [796, 407] on span "Répondre" at bounding box center [804, 407] width 41 height 12
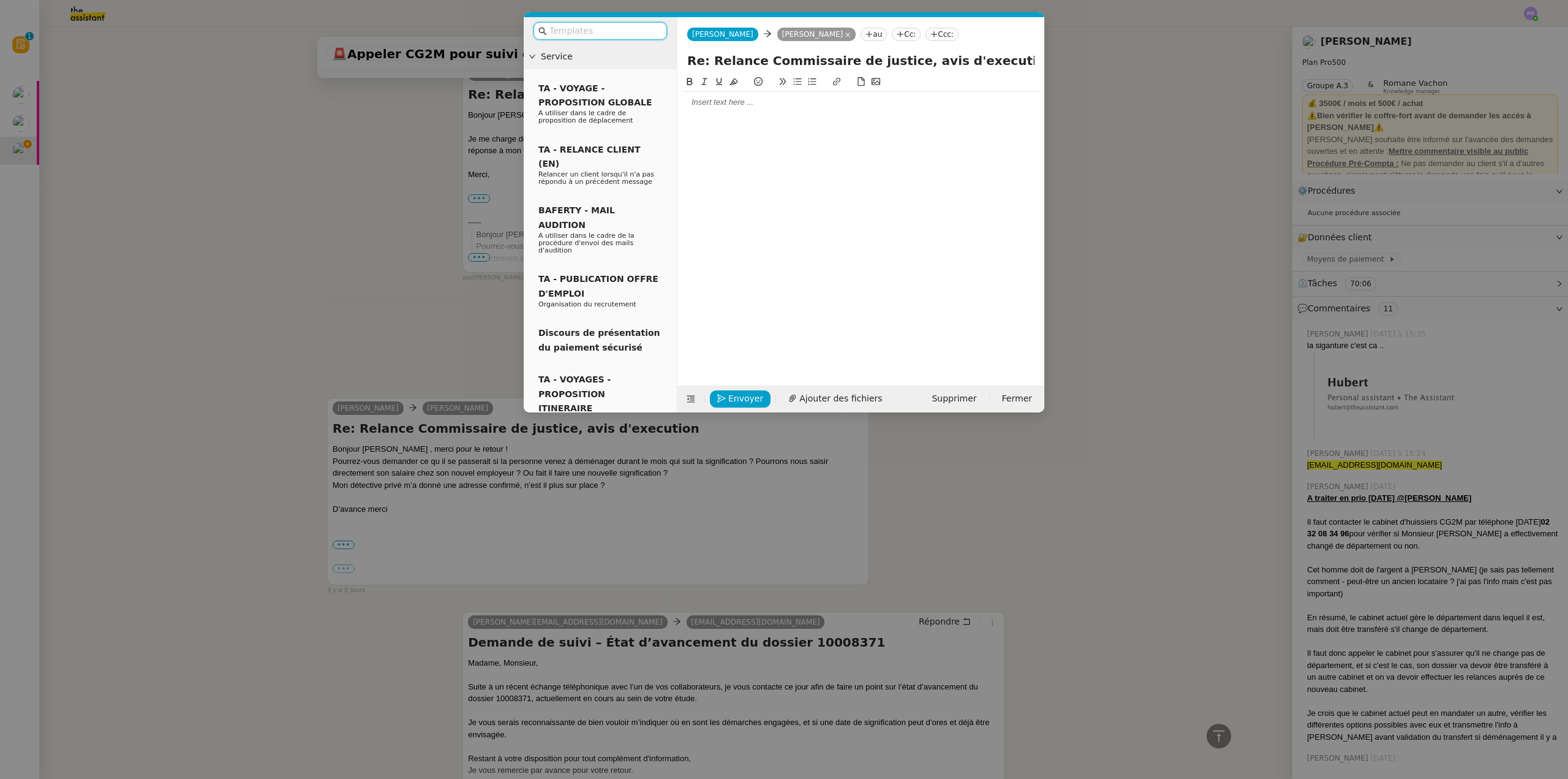
scroll to position [1198, 0]
click at [727, 102] on div at bounding box center [861, 102] width 357 height 11
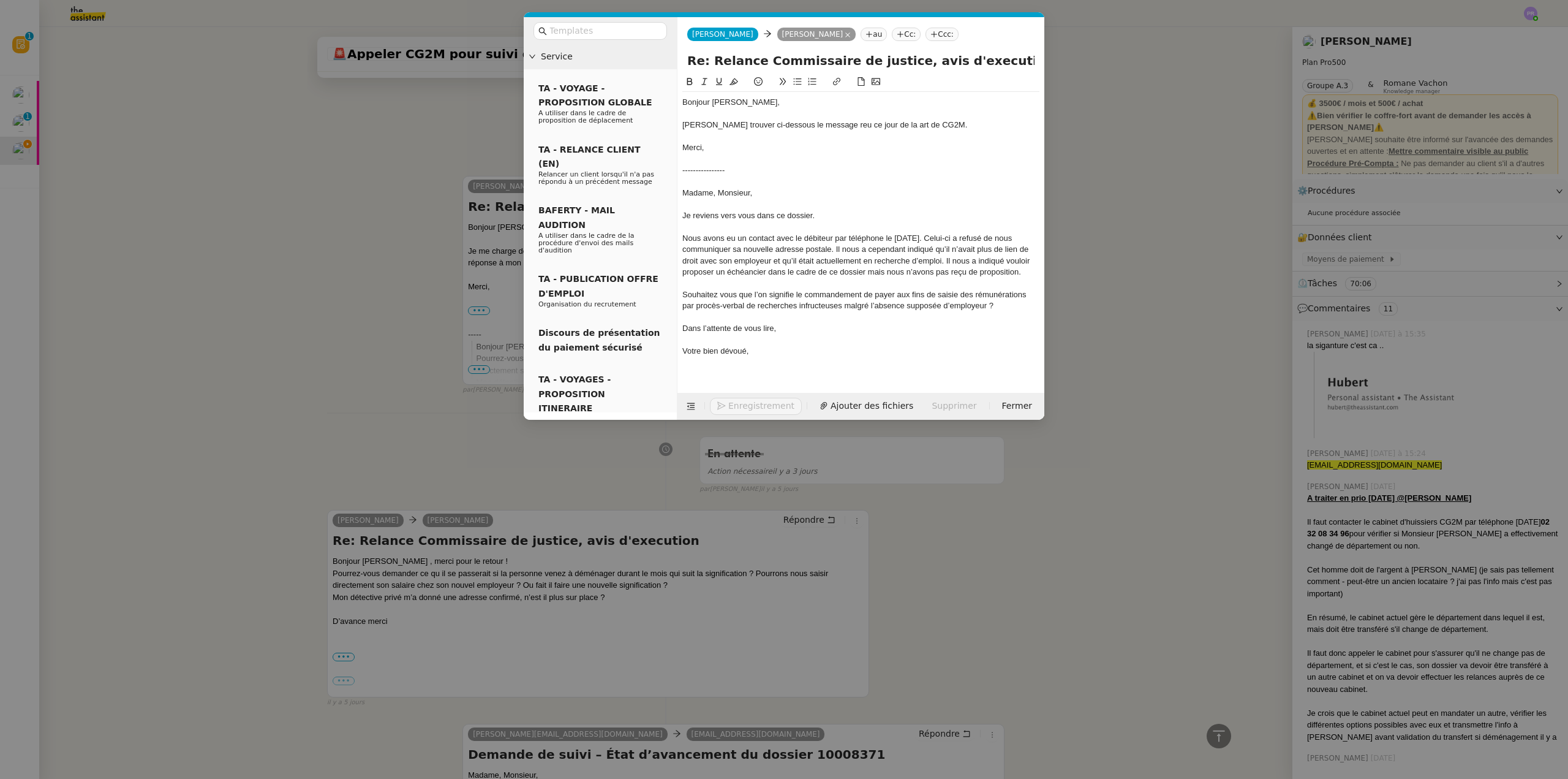
scroll to position [1358, 0]
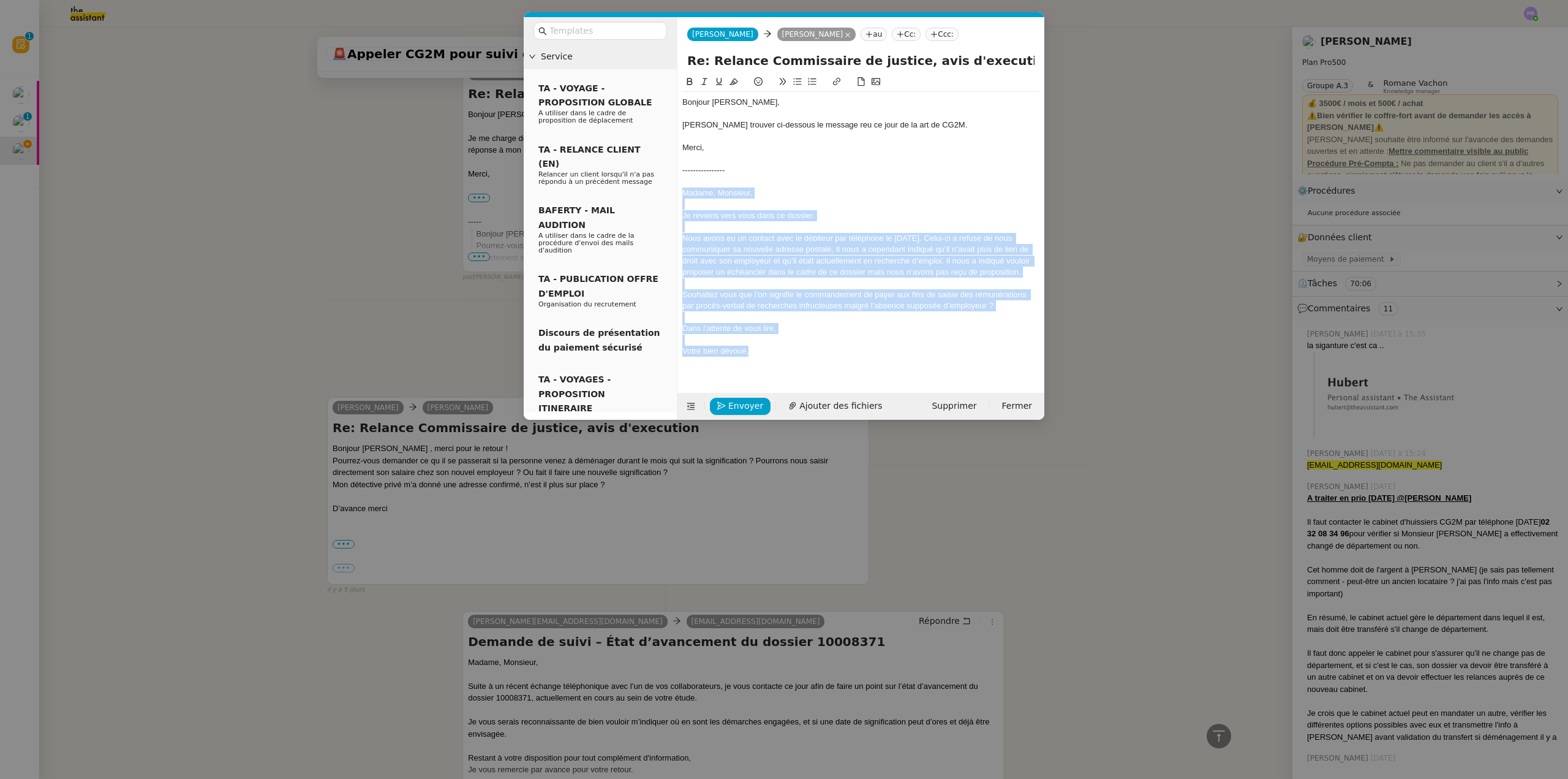
drag, startPoint x: 754, startPoint y: 356, endPoint x: 670, endPoint y: 196, distance: 180.7
click at [670, 196] on nz-layout "Service TA - VOYAGE - PROPOSITION GLOBALE A utiliser dans le cadre de propositi…" at bounding box center [784, 219] width 520 height 403
click at [704, 78] on icon at bounding box center [705, 81] width 9 height 9
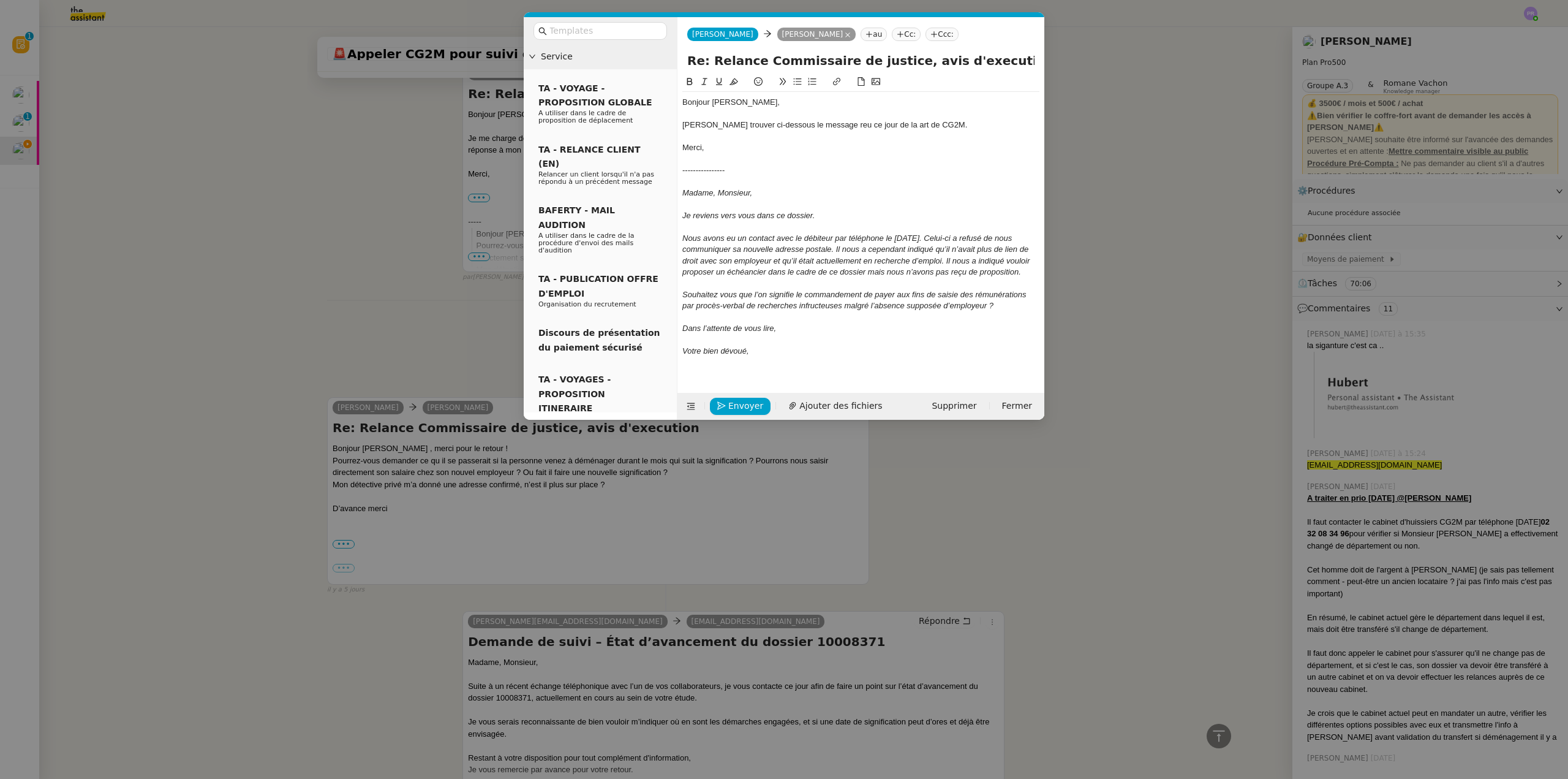
click at [785, 179] on div at bounding box center [861, 182] width 357 height 11
click at [815, 302] on em "Souhaitez vous que l’on signifie le commandement de payer aux fins de saisie de…" at bounding box center [855, 300] width 346 height 20
click at [760, 314] on div at bounding box center [861, 317] width 357 height 11
click at [828, 123] on div "[PERSON_NAME] trouver ci-dessous le message reu ce jour de la art de CG2M." at bounding box center [861, 125] width 357 height 11
click at [0, 0] on lt-span "reçu" at bounding box center [0, 0] width 0 height 0
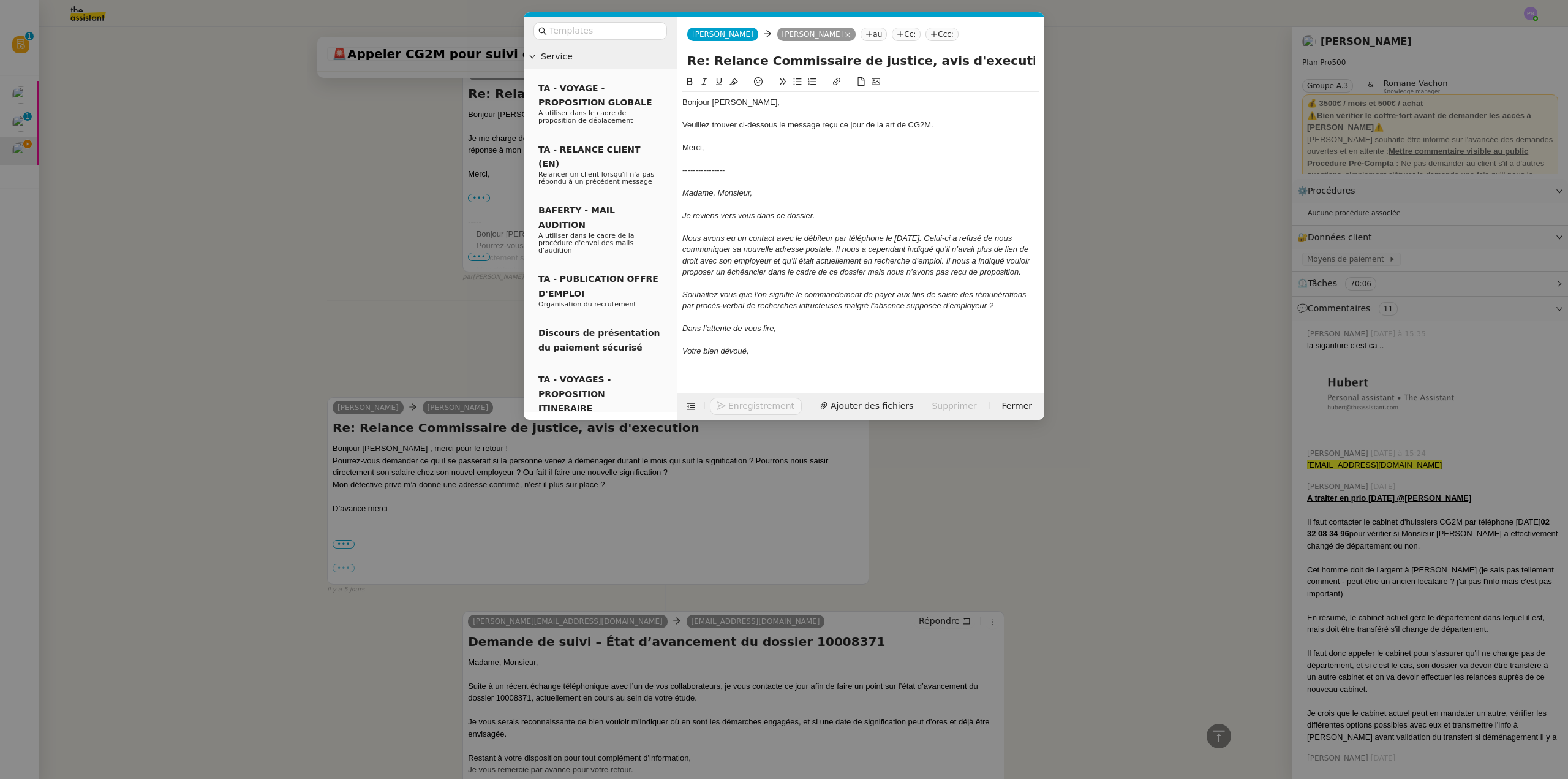
click at [886, 125] on div "Veuillez trouver ci-dessous le message reçu ce jour de la art de CG2M." at bounding box center [861, 125] width 357 height 11
click at [962, 125] on div "Veuillez trouver ci-dessous le message reçu ce jour de la part de CG2M." at bounding box center [861, 125] width 357 height 11
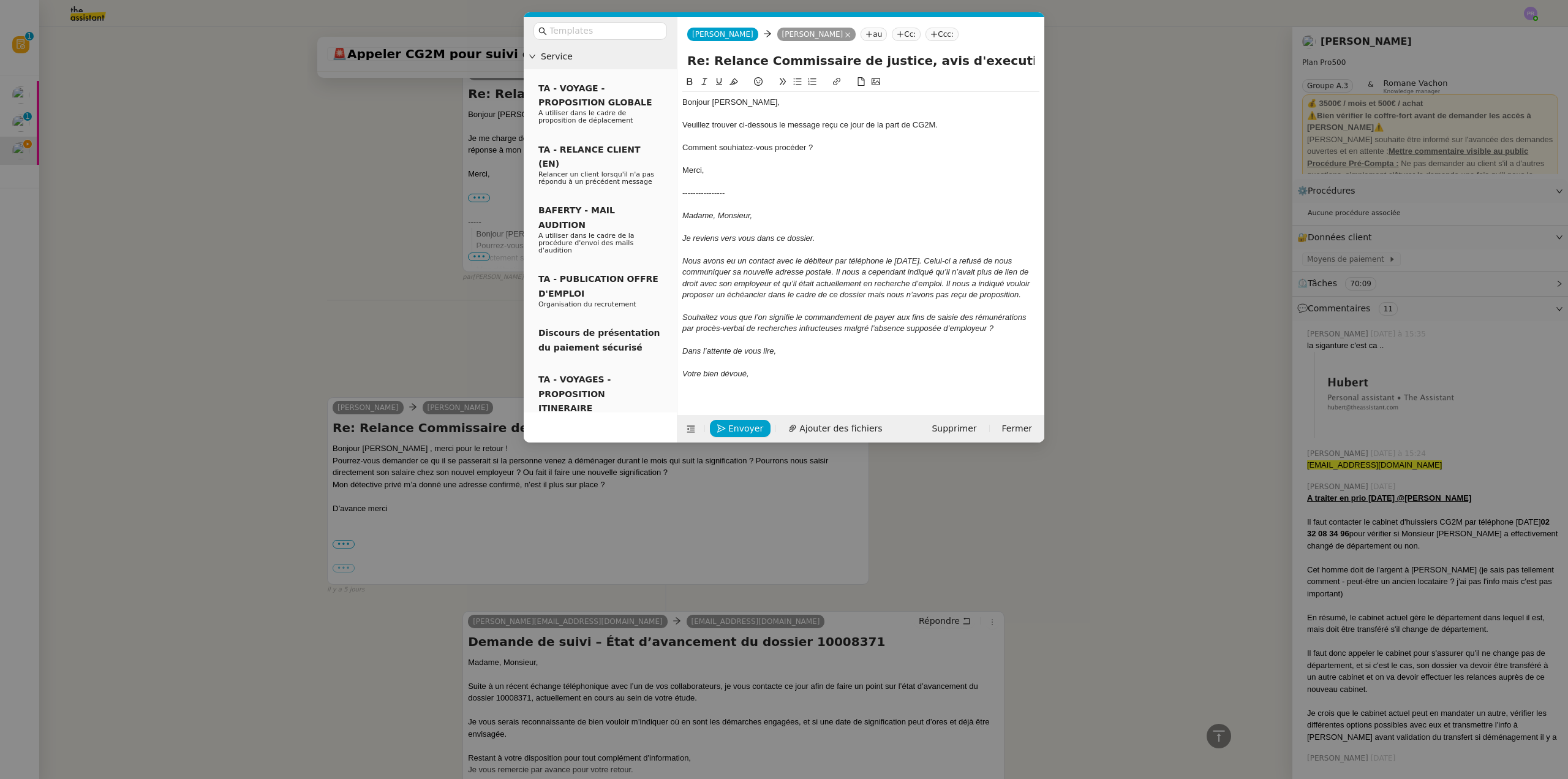
click at [725, 150] on div "Comment souhiatez-vous procéder ?" at bounding box center [861, 147] width 357 height 11
click at [798, 80] on icon at bounding box center [797, 81] width 8 height 7
click at [776, 145] on li "Comment souhiatez-vous procéder ?" at bounding box center [867, 147] width 345 height 11
click at [0, 0] on lt-span "souh ai tez-vous" at bounding box center [0, 0] width 0 height 0
click at [282, 201] on nz-modal-container "Service TA - VOYAGE - PROPOSITION GLOBALE A utiliser dans le cadre de propositi…" at bounding box center [784, 389] width 1568 height 779
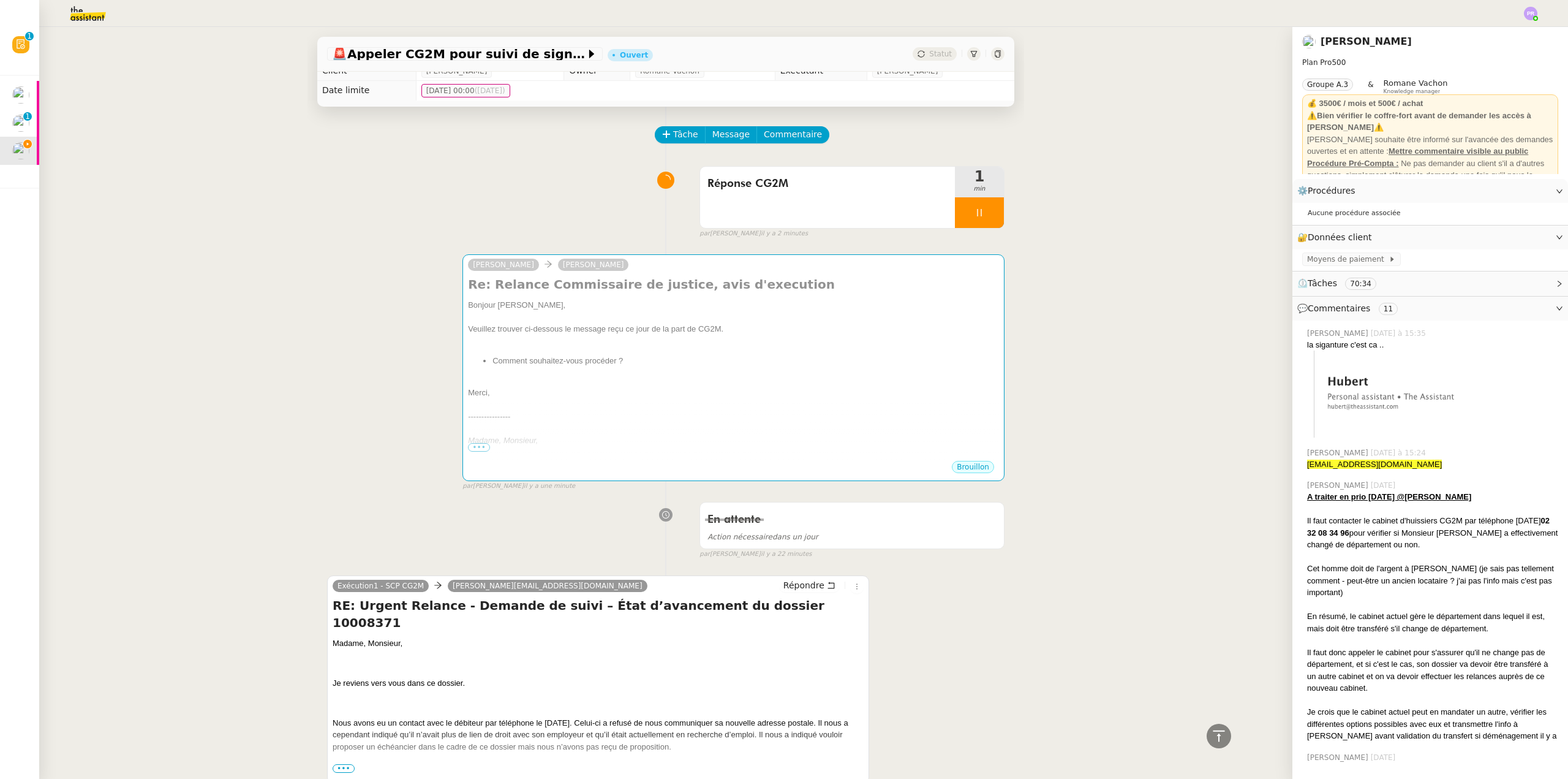
scroll to position [0, 0]
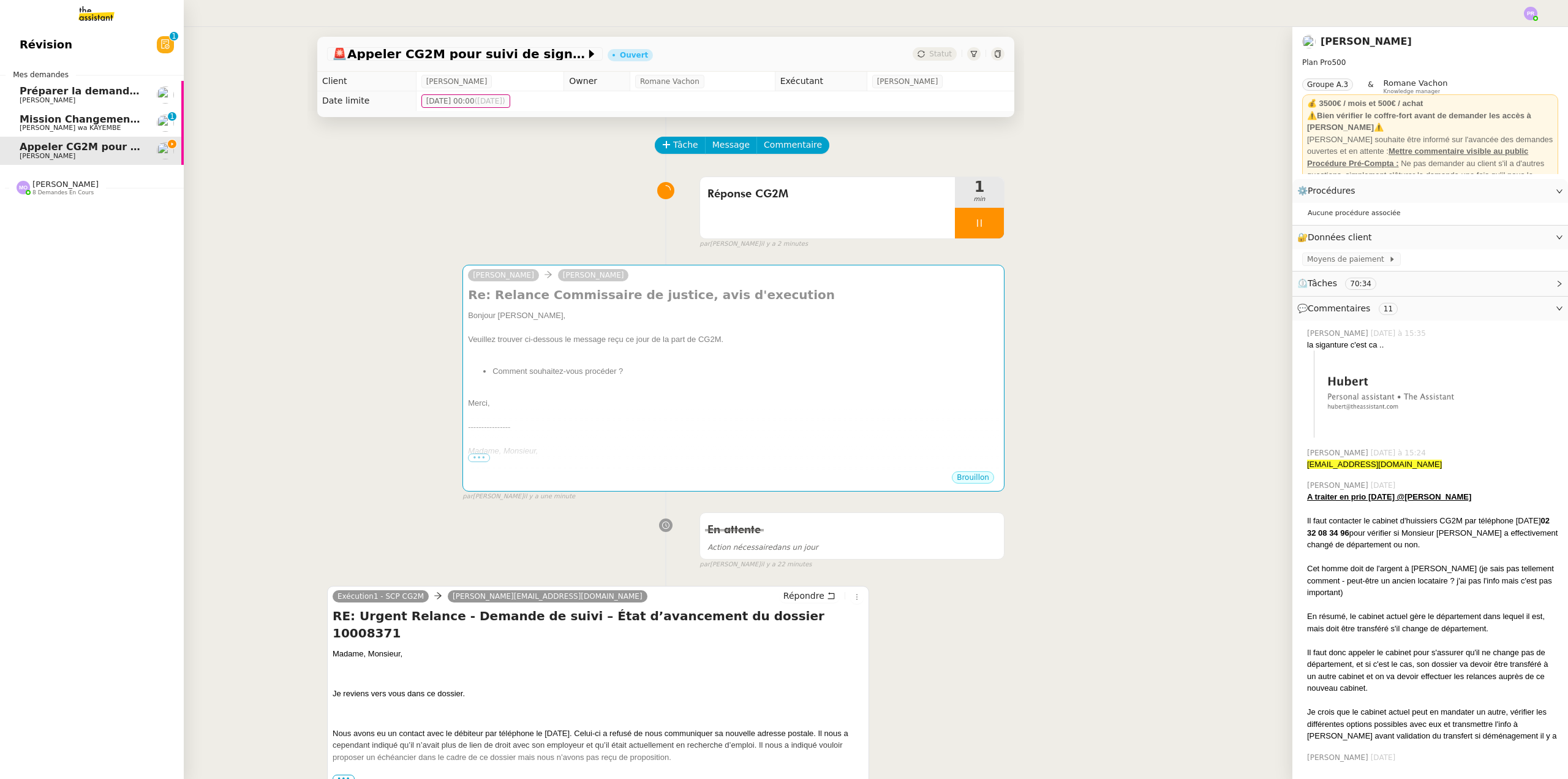
click at [101, 131] on span "[PERSON_NAME] wa KAYEMBE" at bounding box center [70, 128] width 101 height 8
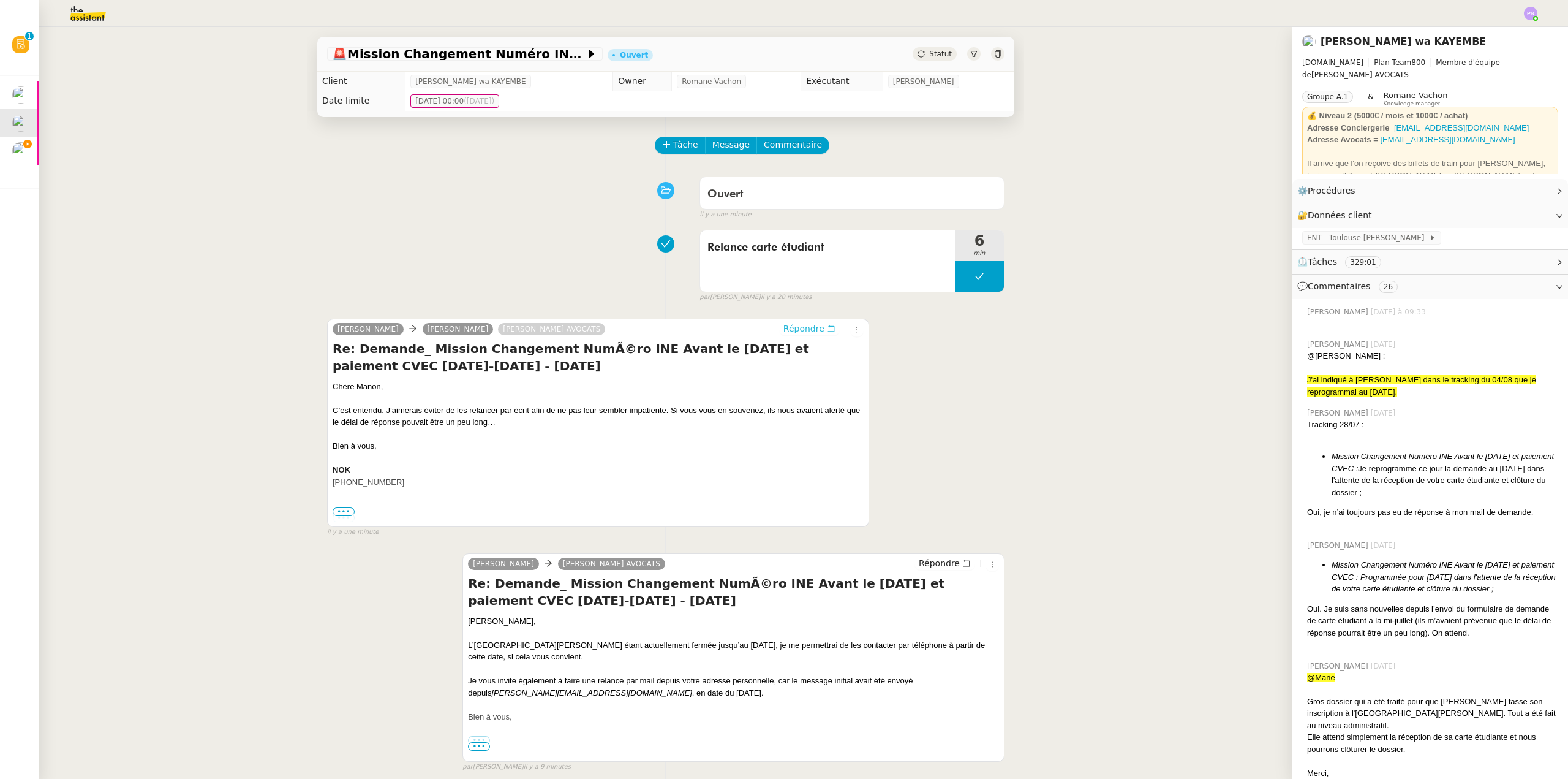
click at [805, 326] on span "Répondre" at bounding box center [804, 328] width 41 height 12
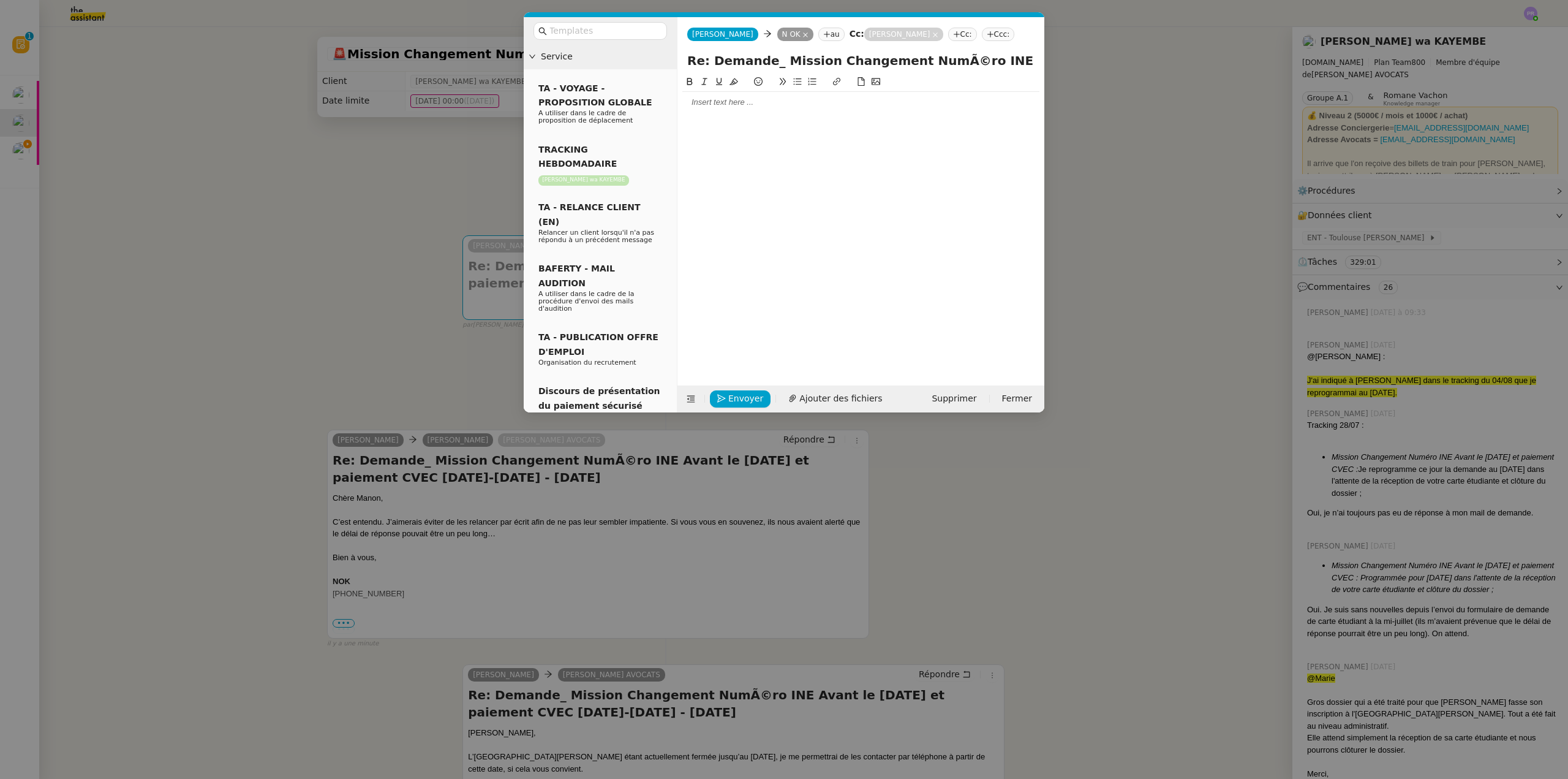
click at [702, 100] on div at bounding box center [861, 102] width 357 height 11
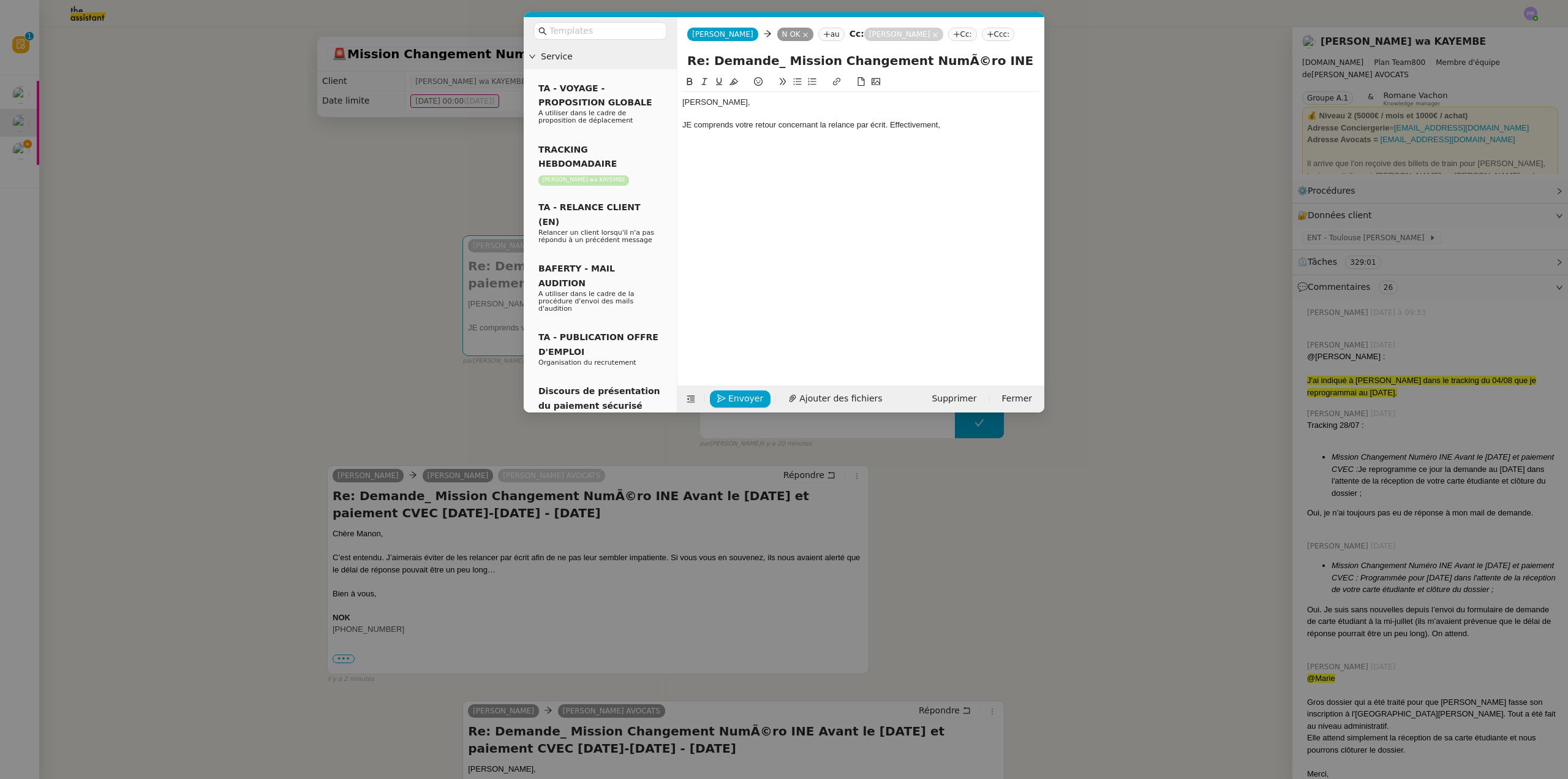
click at [693, 121] on div "JE comprends votre retour concernant la relance par écrit. Effectivement," at bounding box center [861, 125] width 357 height 11
click at [950, 123] on div "Je comprends votre retour concernant la relance par écrit. Effectivement," at bounding box center [861, 125] width 357 height 11
drag, startPoint x: 993, startPoint y: 129, endPoint x: 946, endPoint y: 123, distance: 47.4
click at [946, 123] on div "Je comprends votre retour concernant la relance par écrit. Effectivement, il 'e…" at bounding box center [861, 125] width 357 height 11
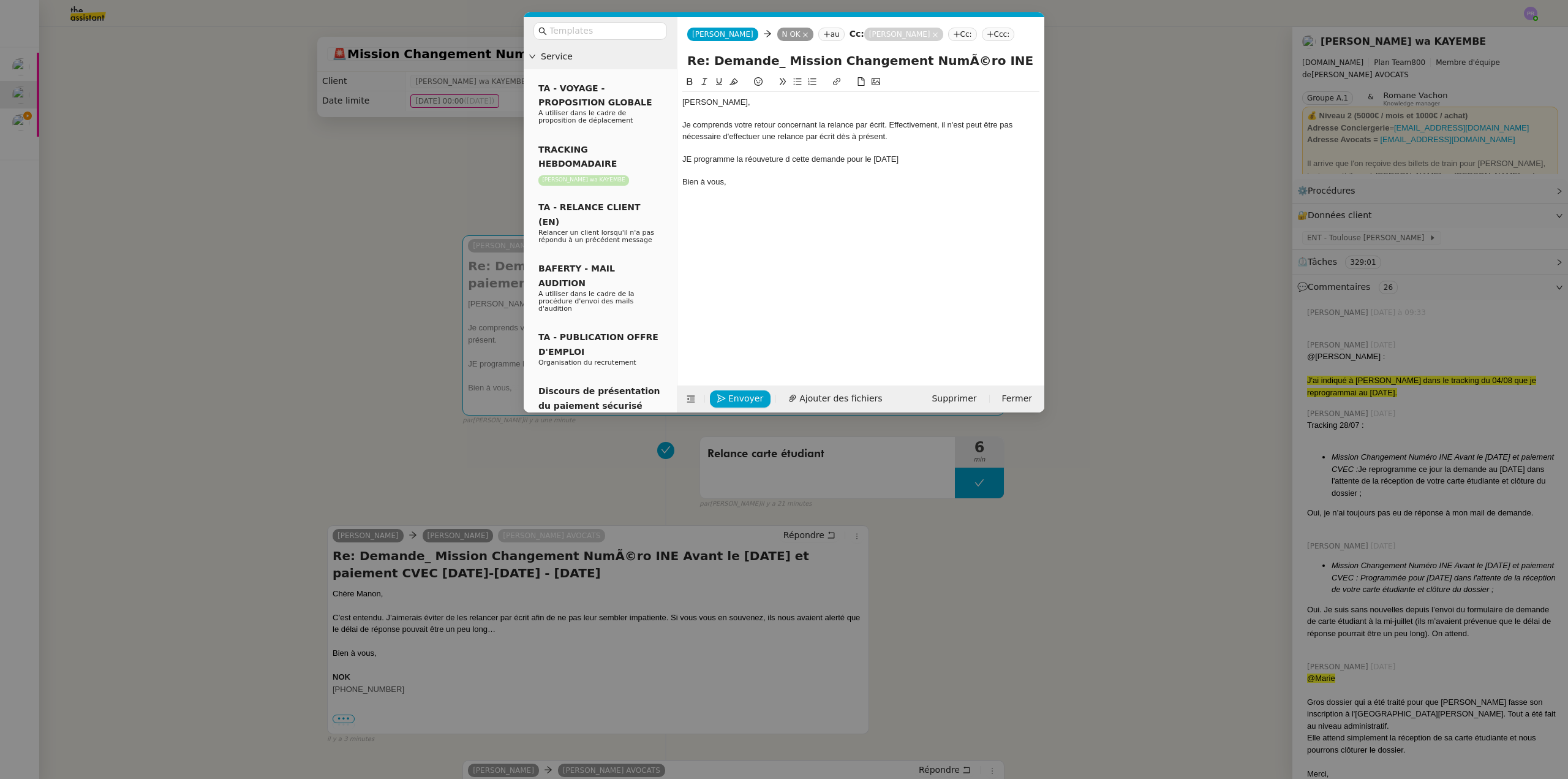
click at [694, 161] on div "JE programme la réouveture d cette demande pour le [DATE]" at bounding box center [861, 159] width 357 height 11
click at [760, 159] on div "Je programme la réouveture d cette demande pour le [DATE]" at bounding box center [861, 159] width 357 height 11
click at [0, 0] on lt-div "Faute de frappe possible trouvée. réouve r ture Ignorer" at bounding box center [0, 0] width 0 height 0
click at [776, 255] on div "Chère [PERSON_NAME], Je comprends votre retour concernant la relance par écrit.…" at bounding box center [861, 221] width 357 height 292
click at [769, 158] on div "Je programme la réouveture d cette demande pour le [DATE]" at bounding box center [861, 159] width 357 height 11
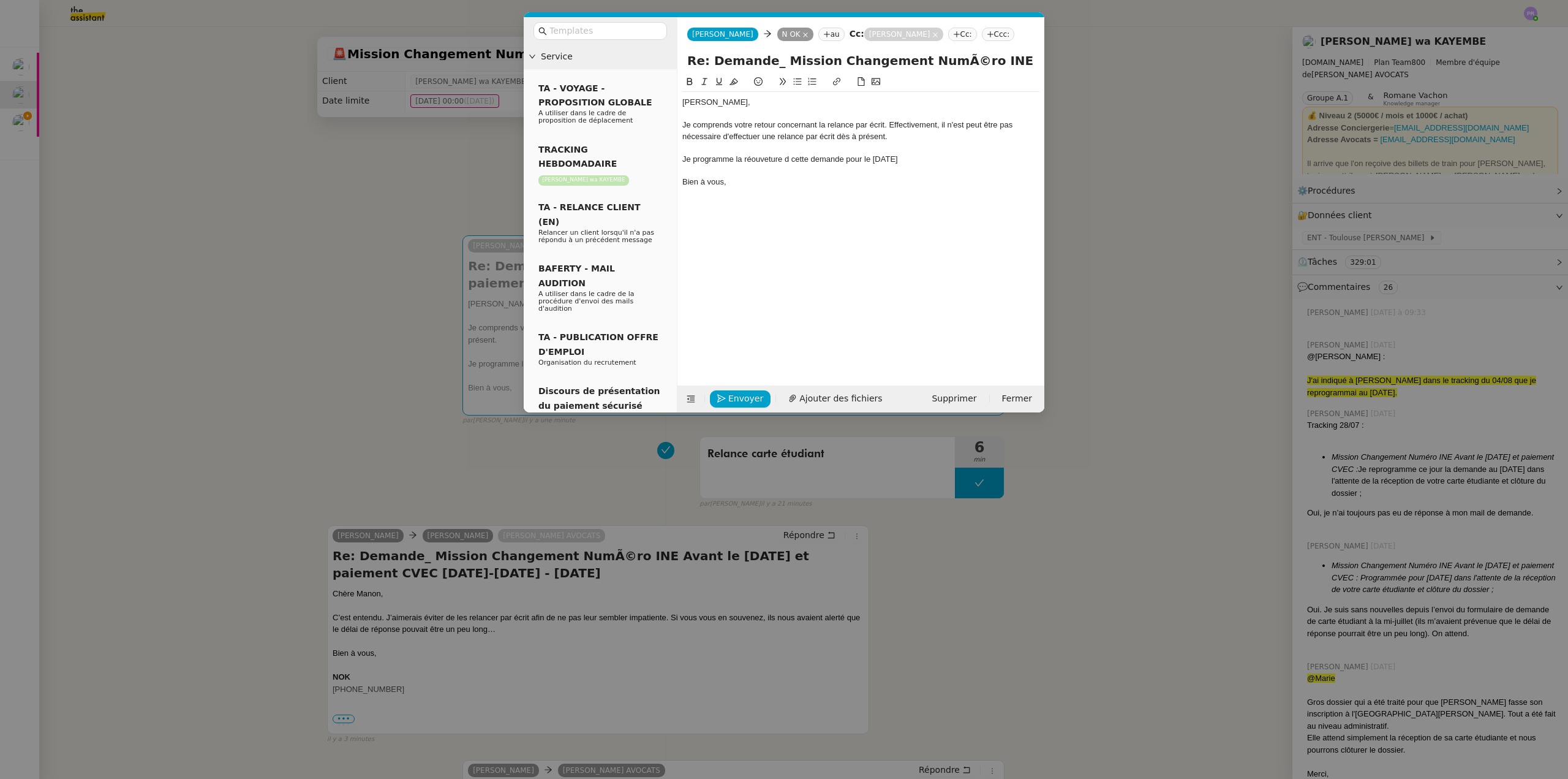
click at [0, 0] on lt-strong "r" at bounding box center [0, 0] width 0 height 0
click at [792, 158] on div "Je programme la réouverture d cette demande pour le [DATE]" at bounding box center [861, 159] width 357 height 11
click at [327, 212] on nz-modal-container "Service TA - VOYAGE - PROPOSITION GLOBALE A utiliser dans le cadre de propositi…" at bounding box center [784, 389] width 1568 height 779
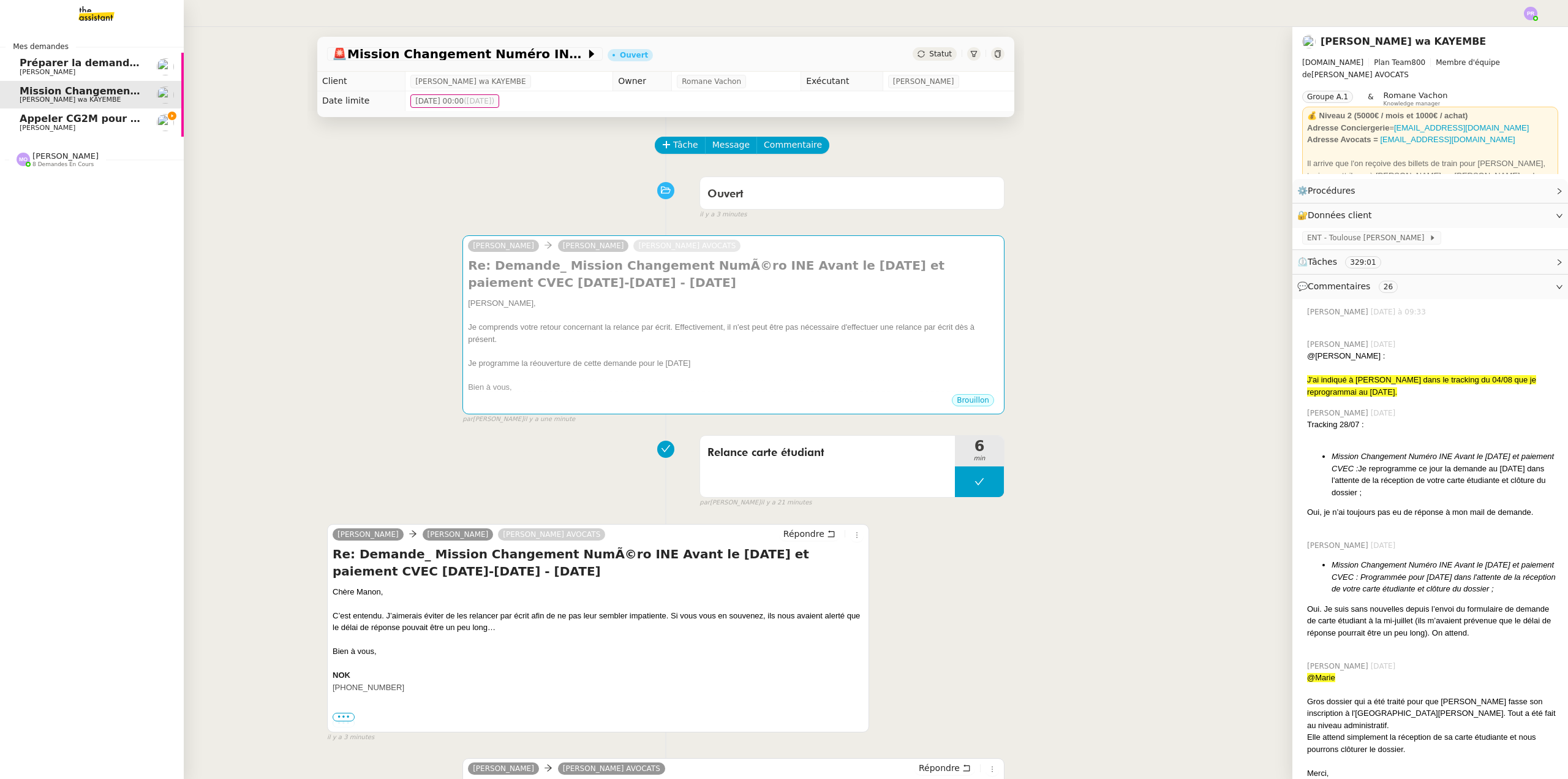
click at [107, 116] on span "Appeler CG2M pour suivi de signification" at bounding box center [132, 118] width 225 height 12
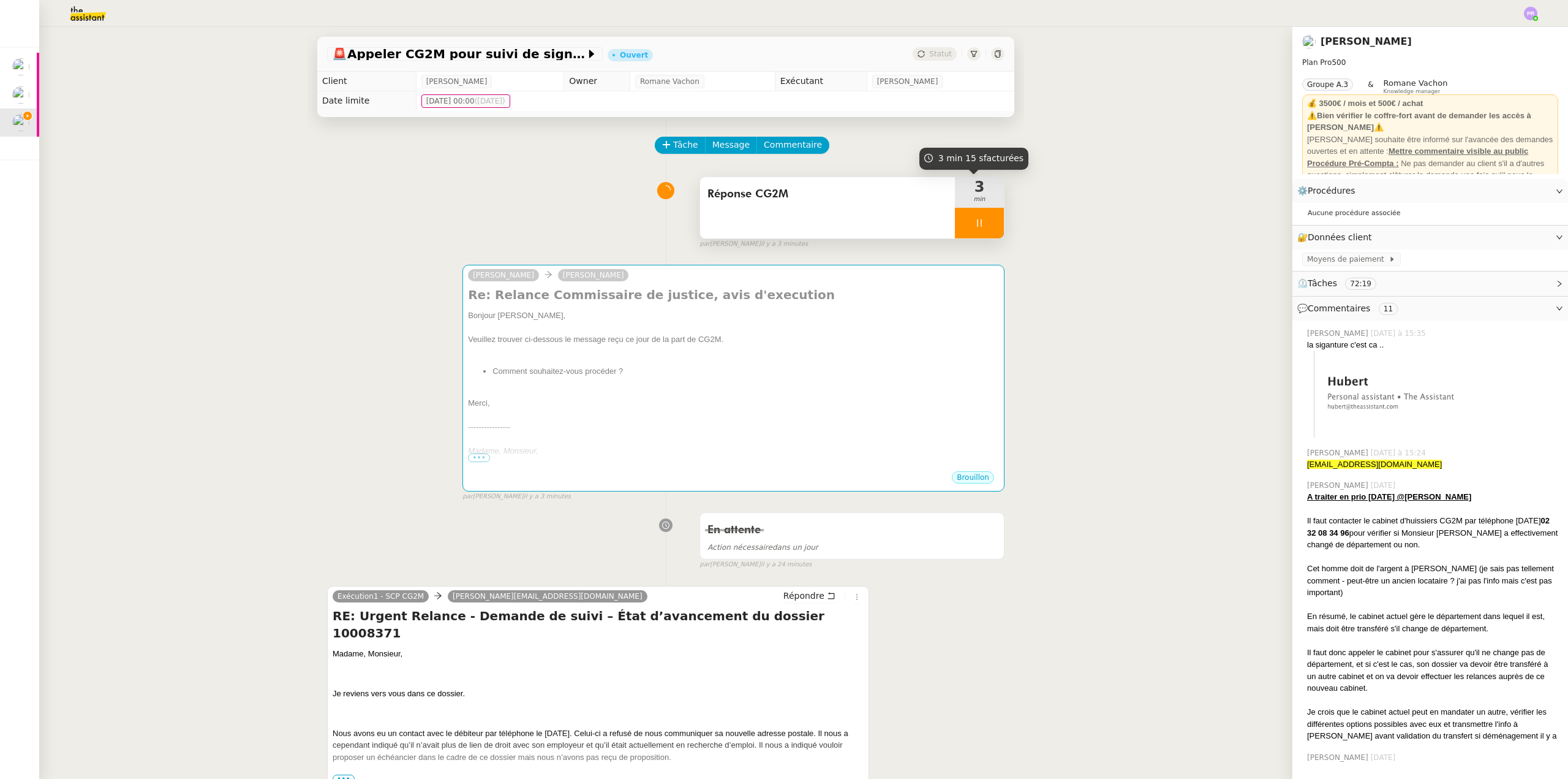
click at [980, 220] on div at bounding box center [980, 223] width 49 height 30
click at [988, 225] on icon at bounding box center [992, 222] width 9 height 7
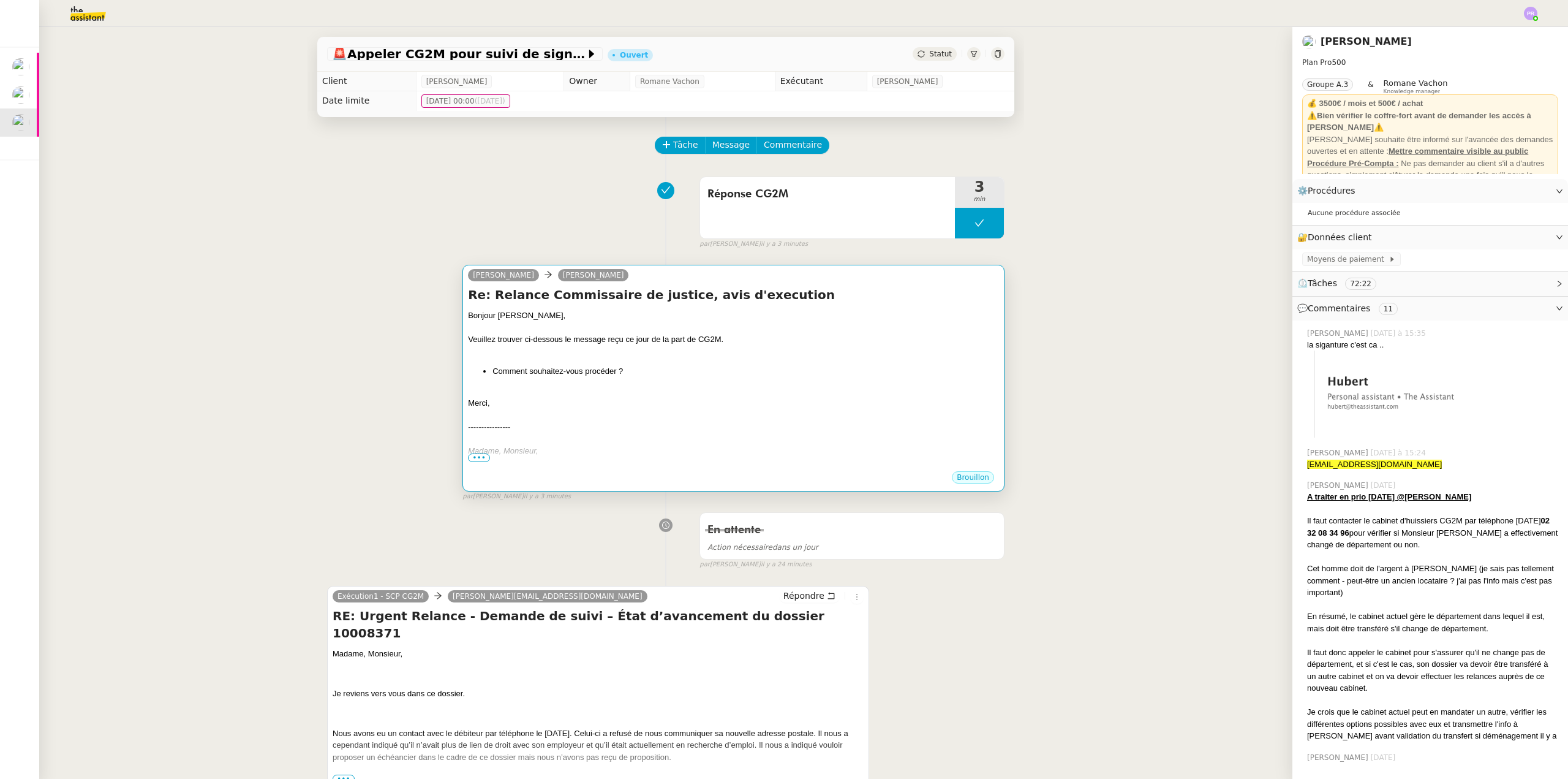
click at [848, 317] on div "Bonjour [PERSON_NAME]," at bounding box center [734, 315] width 531 height 12
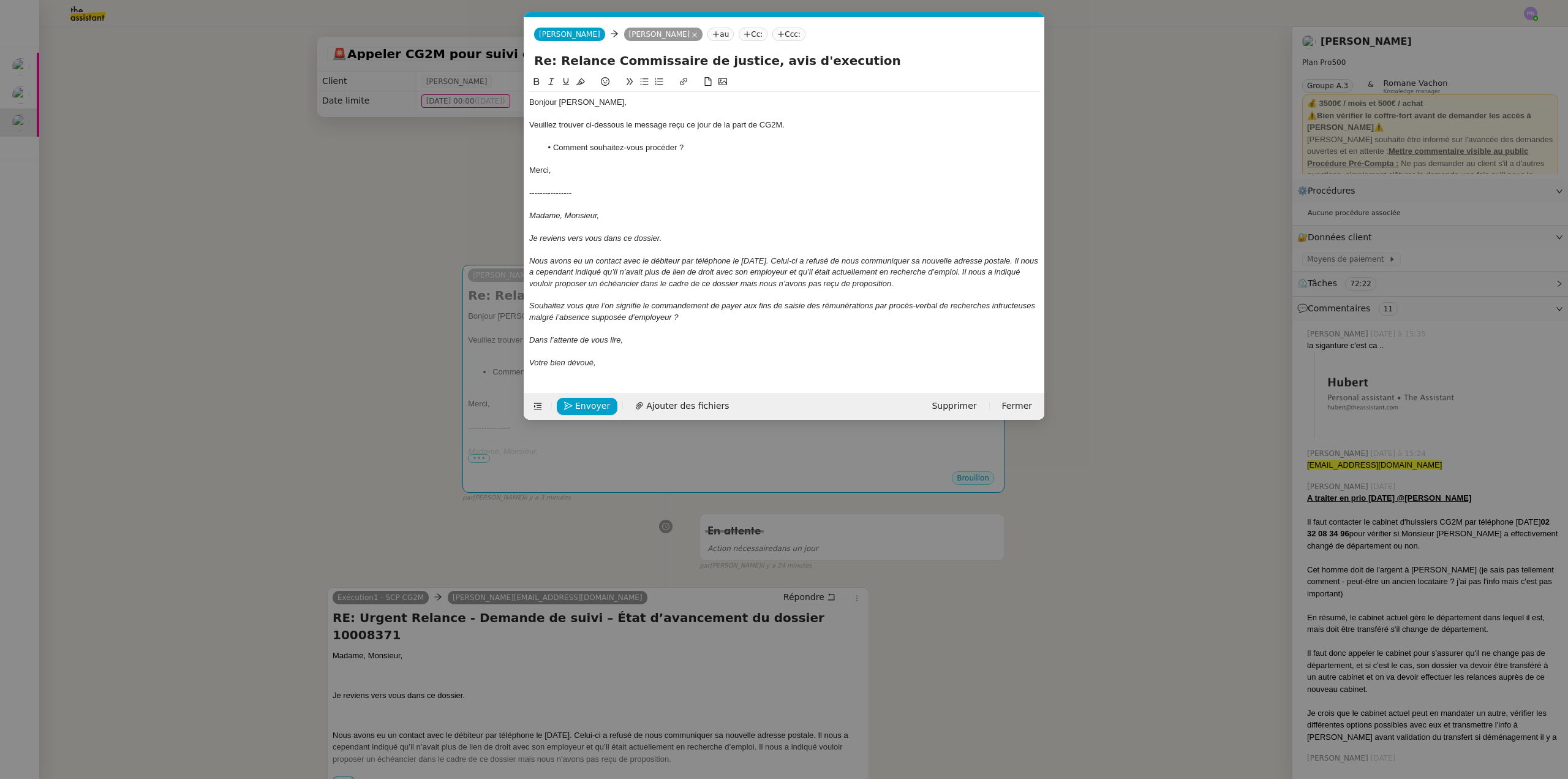
scroll to position [0, 25]
click at [574, 409] on button "Envoyer" at bounding box center [587, 407] width 61 height 17
click at [574, 409] on button "Confirmer l'envoi" at bounding box center [606, 407] width 99 height 17
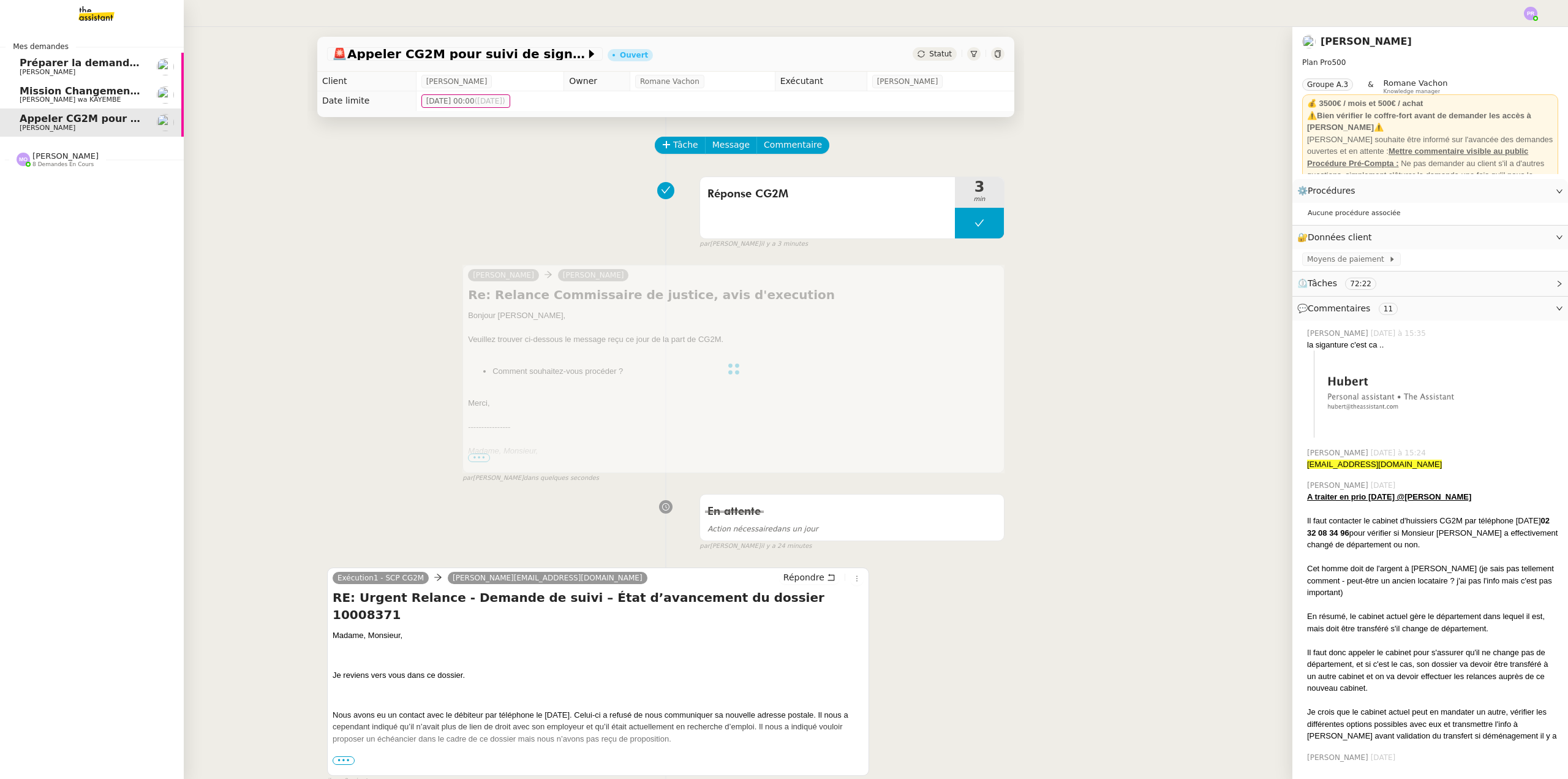
click at [118, 67] on span "Préparer la demande de congés paternité" at bounding box center [135, 63] width 231 height 12
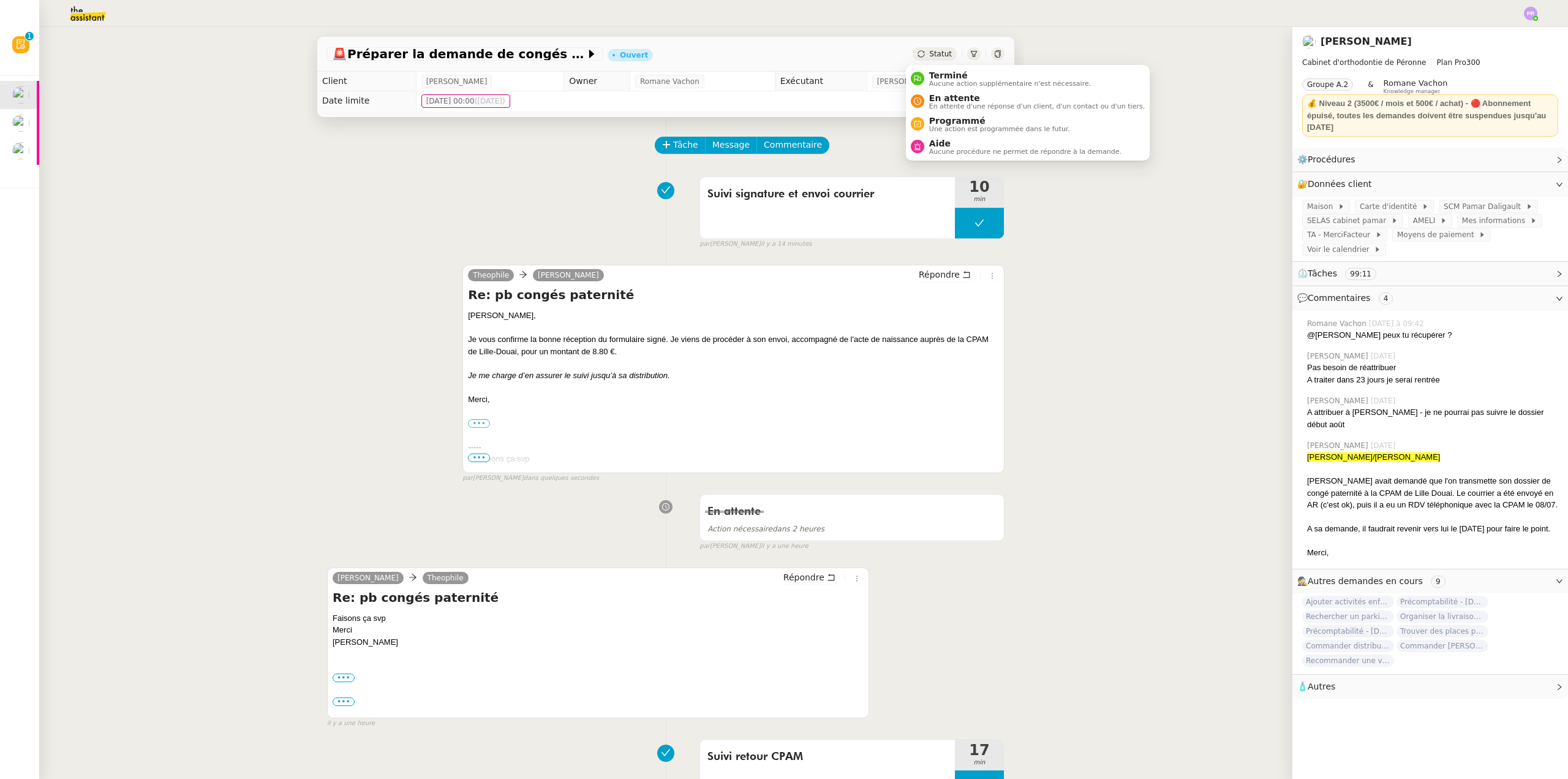
click at [972, 103] on span "En attente d'une réponse d'un client, d'un contact ou d'un tiers." at bounding box center [1036, 106] width 216 height 7
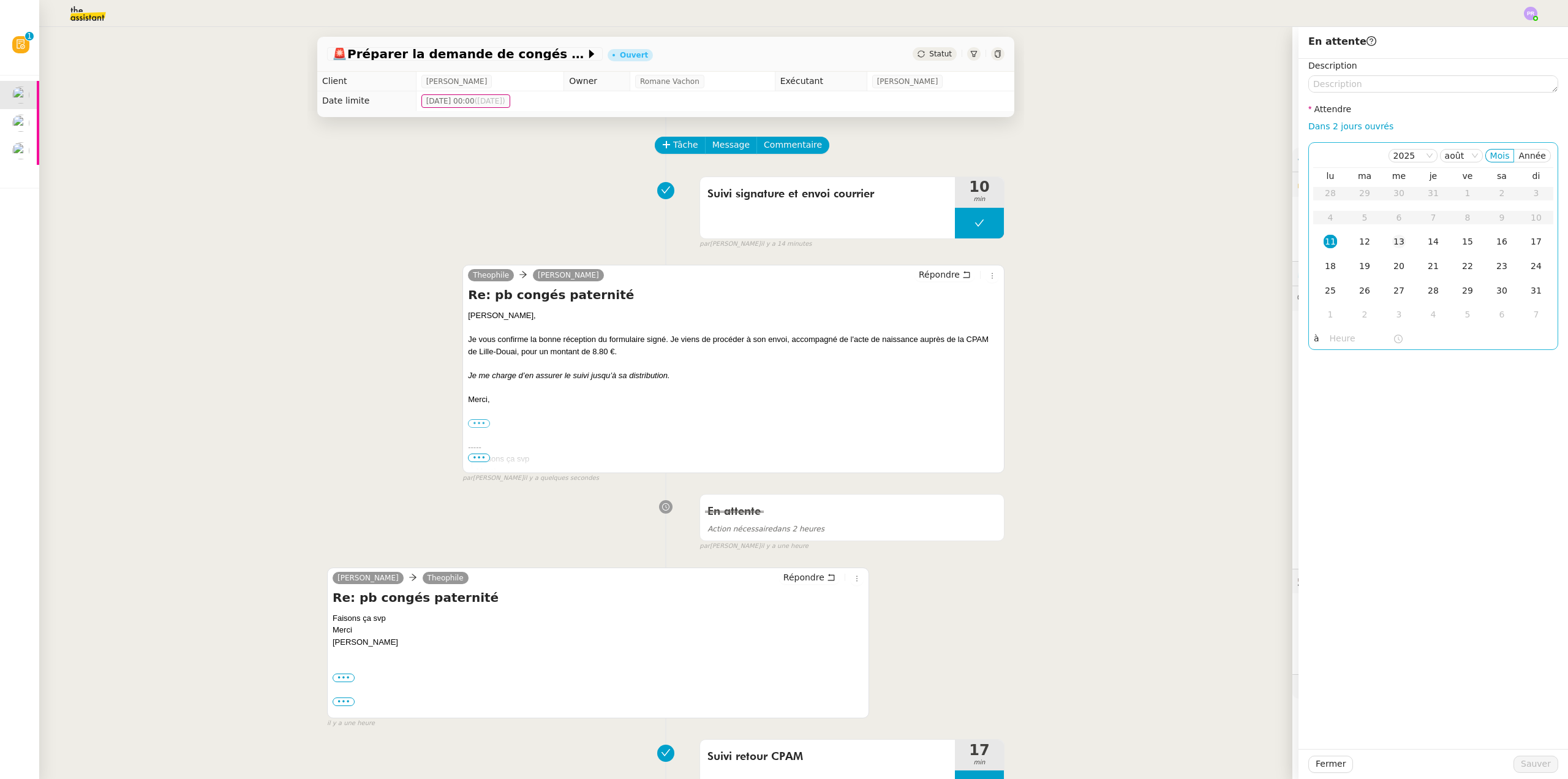
click at [1392, 242] on div "13" at bounding box center [1399, 241] width 14 height 14
click at [1526, 763] on span "Sauver" at bounding box center [1535, 763] width 30 height 14
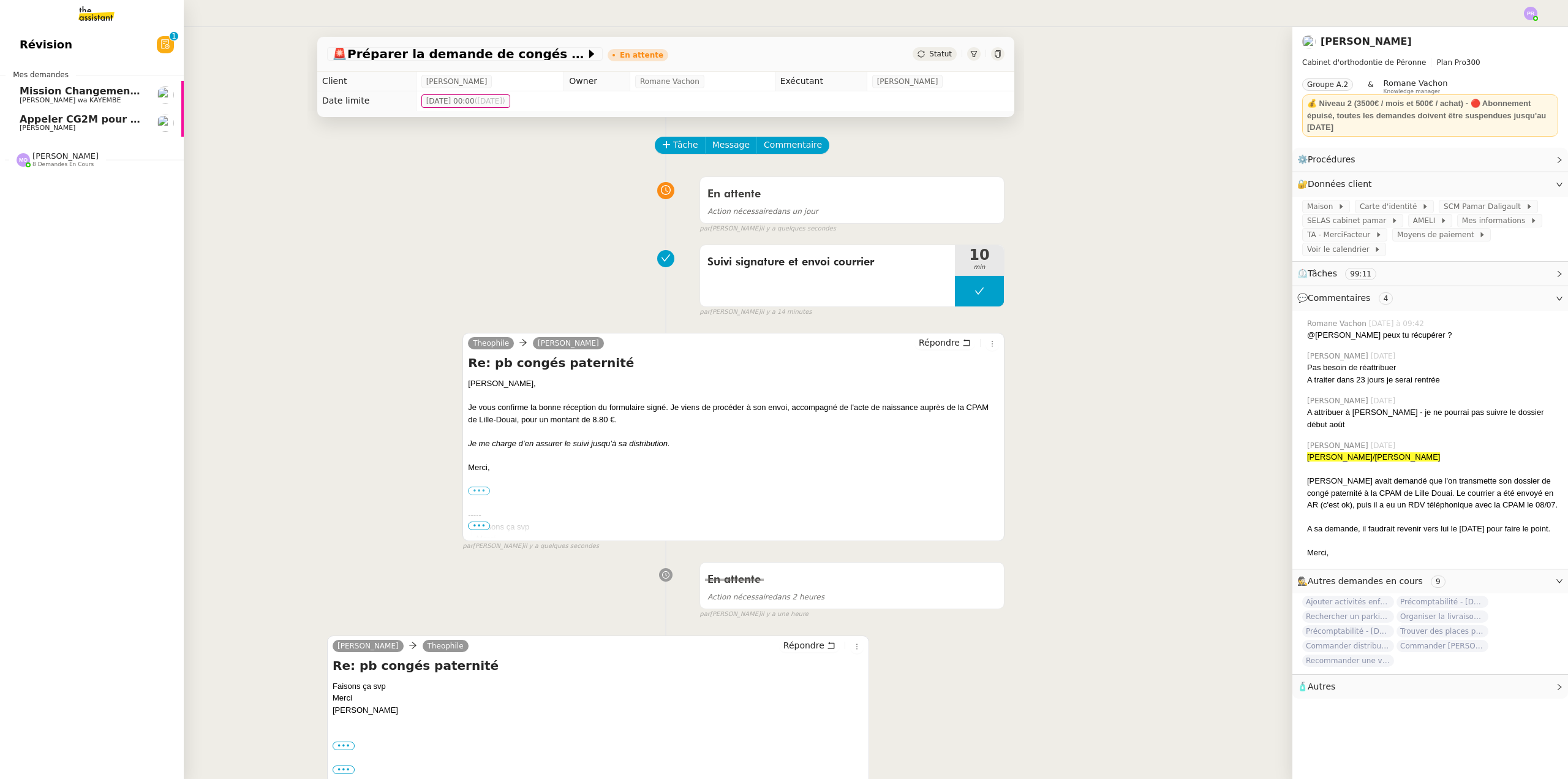
click at [89, 120] on span "Appeler CG2M pour suivi de signification" at bounding box center [132, 119] width 225 height 12
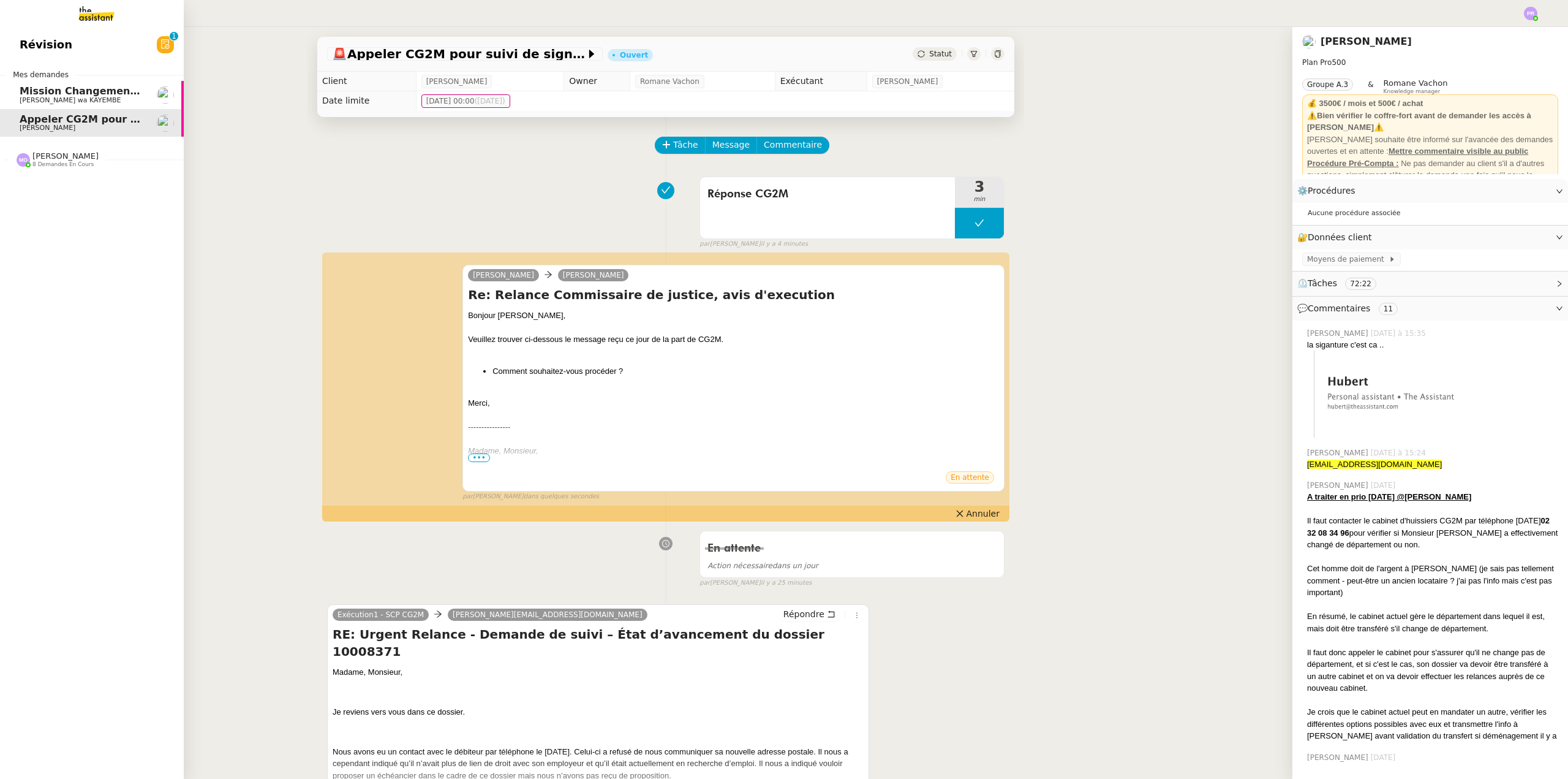
click at [86, 96] on span "Mission Changement Numéro INE Avant le [DATE] et paiement CECV" at bounding box center [208, 91] width 376 height 12
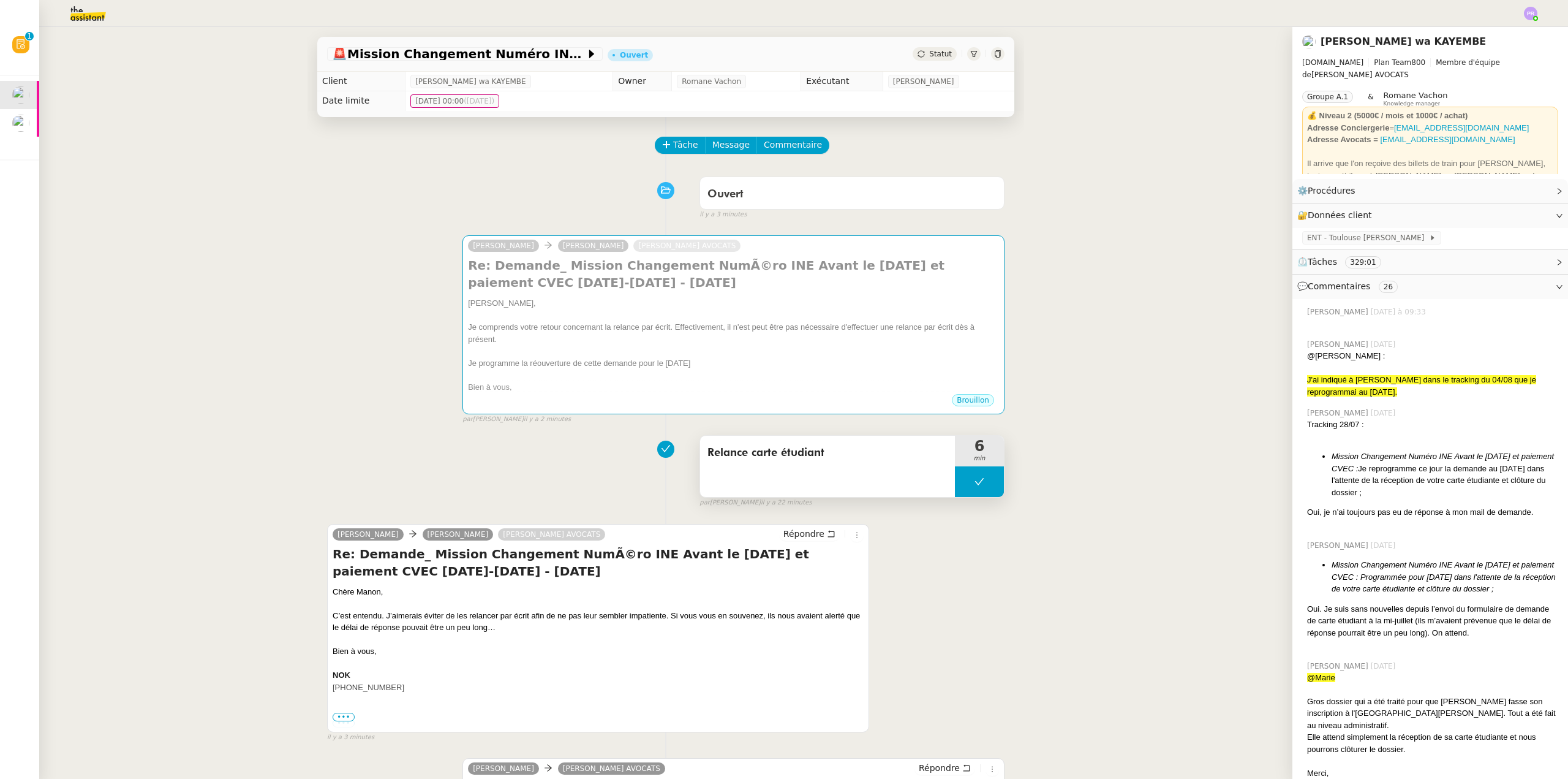
click at [956, 483] on button at bounding box center [980, 481] width 49 height 30
click at [965, 483] on icon at bounding box center [967, 481] width 4 height 7
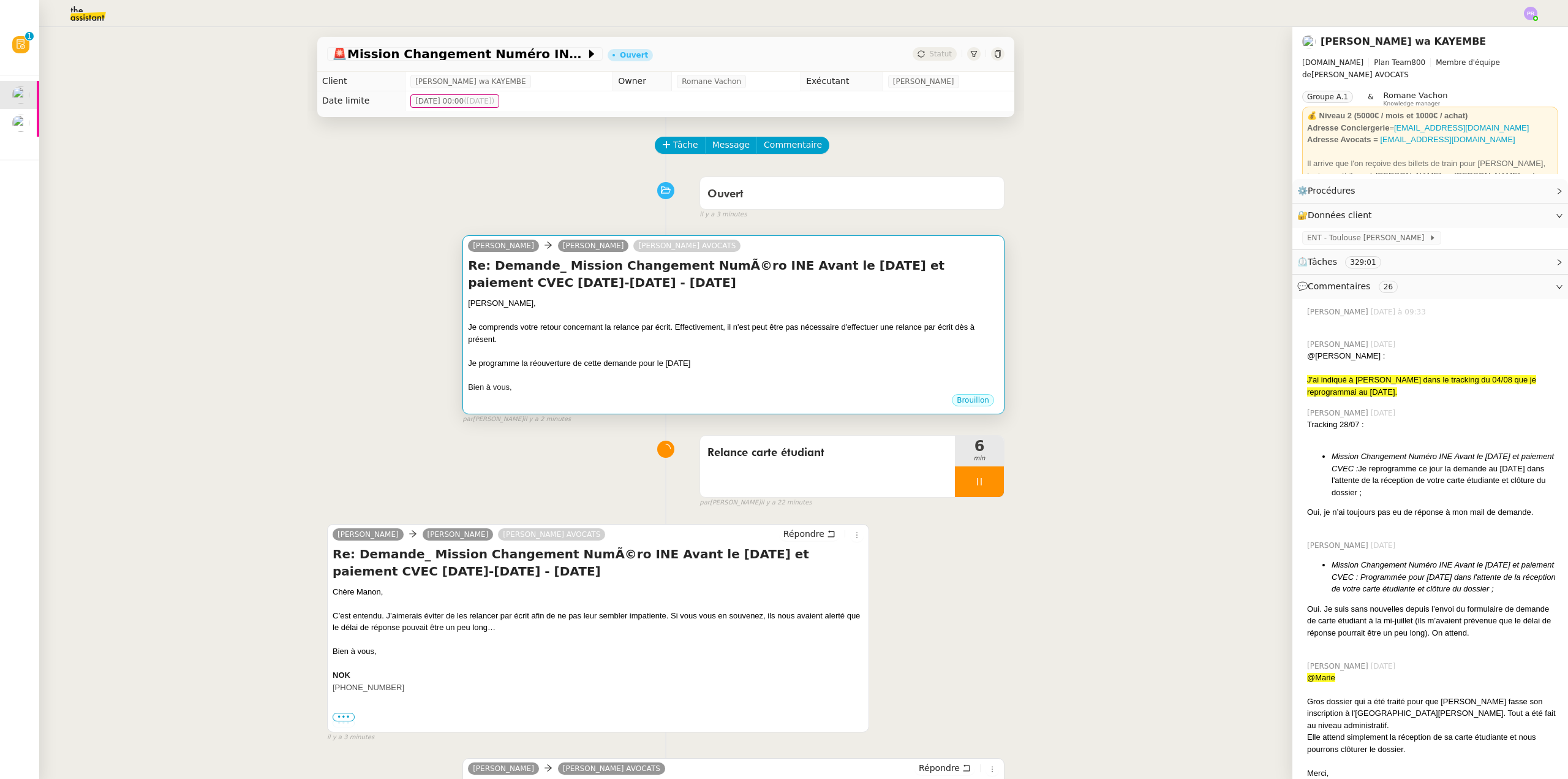
click at [680, 343] on div "Je comprends votre retour concernant la relance par écrit. Effectivement, il n'…" at bounding box center [734, 333] width 531 height 24
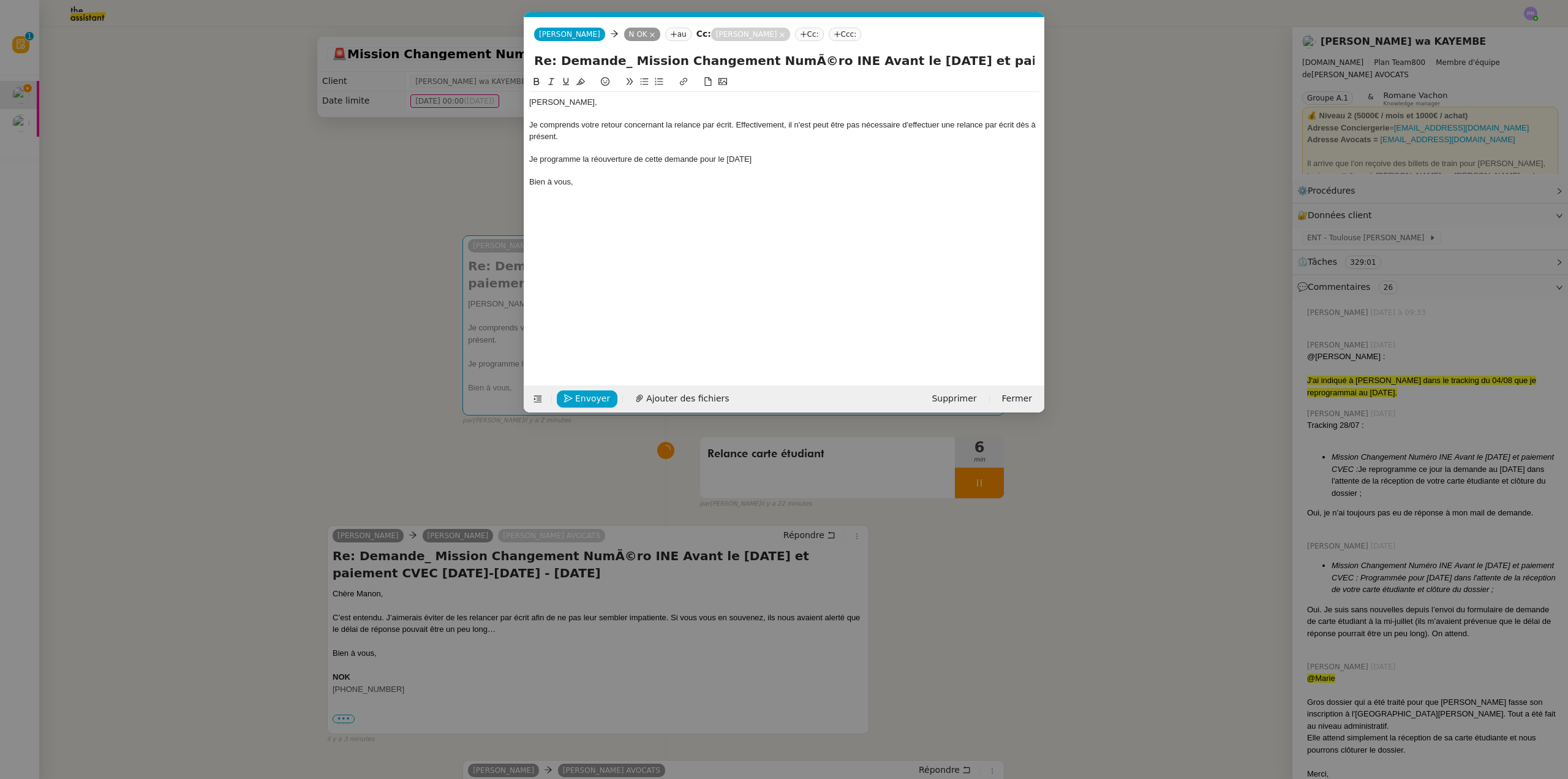
scroll to position [0, 25]
drag, startPoint x: 588, startPoint y: 195, endPoint x: 535, endPoint y: 111, distance: 99.3
click at [514, 119] on nz-modal-container "Service TA - VOYAGE - PROPOSITION GLOBALE A utiliser dans le cadre de propositi…" at bounding box center [784, 389] width 1568 height 779
click at [528, 104] on nz-spin "Chère [PERSON_NAME], Je comprends votre retour concernant la relance par écrit.…" at bounding box center [784, 223] width 520 height 297
click at [535, 112] on div at bounding box center [784, 113] width 510 height 11
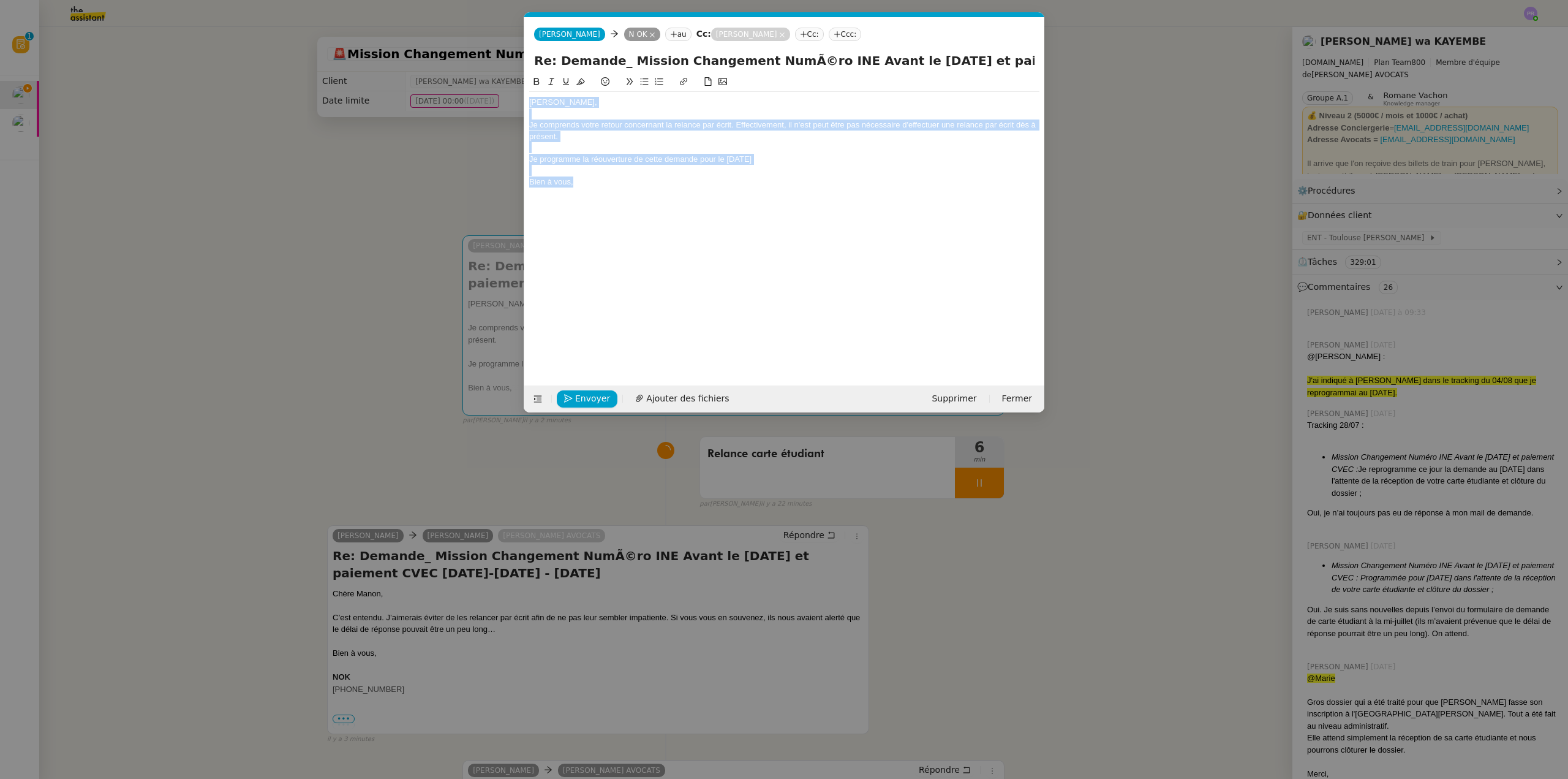
drag, startPoint x: 530, startPoint y: 99, endPoint x: 596, endPoint y: 182, distance: 106.0
click at [596, 182] on div "Chère [PERSON_NAME], Je comprends votre retour concernant la relance par écrit.…" at bounding box center [784, 142] width 510 height 100
copy div "Chère [PERSON_NAME], Je comprends votre retour concernant la relance par écrit.…"
click at [626, 177] on div "Bien à vous," at bounding box center [784, 182] width 510 height 11
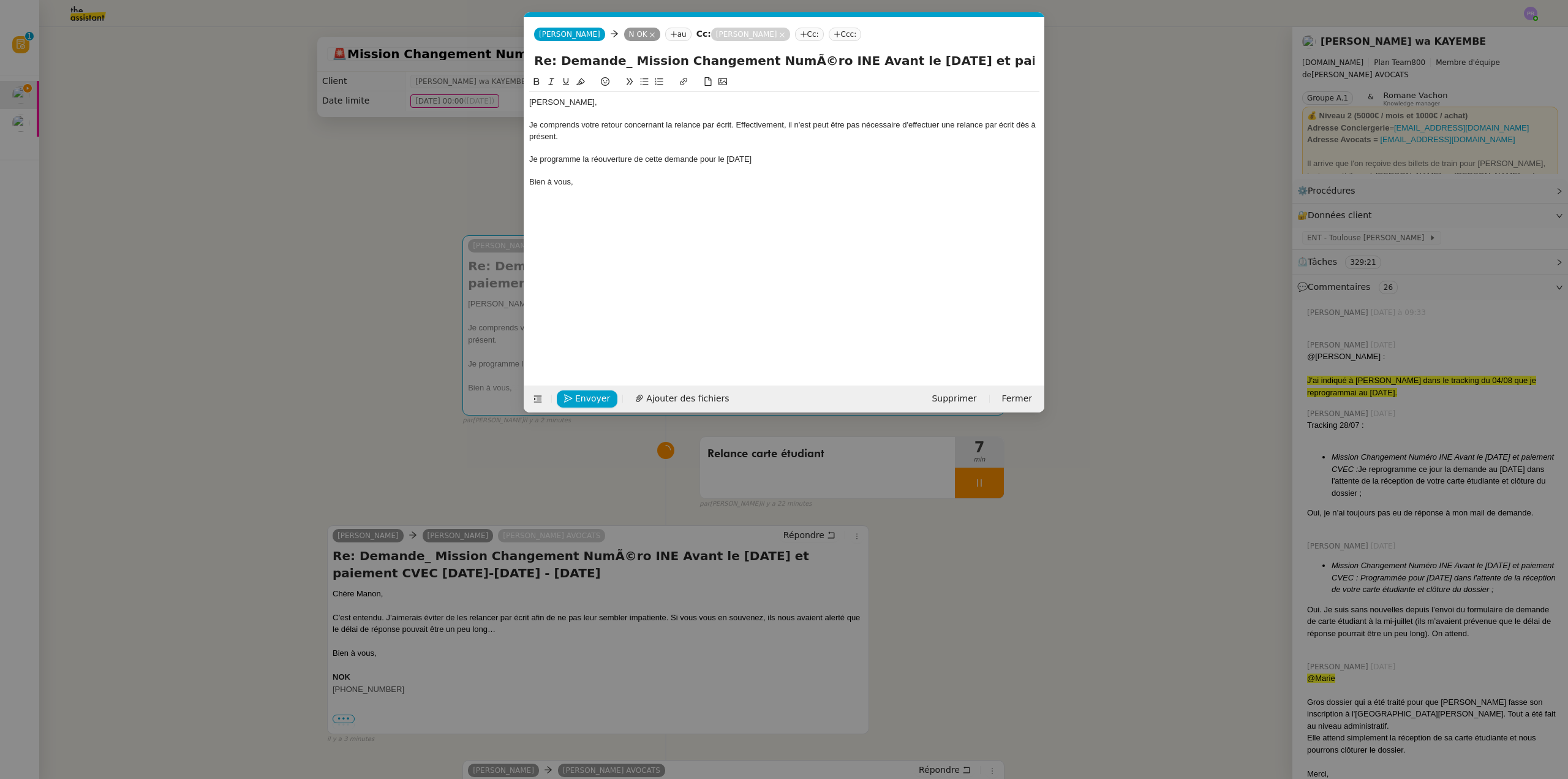
click at [583, 156] on div "Je programme la réouverture de cette demande pour le [DATE]" at bounding box center [784, 159] width 510 height 11
click at [772, 162] on div "Je programme donc la réouverture de cette demande pour le [DATE]" at bounding box center [784, 159] width 510 height 11
click at [717, 159] on div "Je programme donc la réouverture de cette demande pour le [DATE]" at bounding box center [784, 159] width 510 height 11
click at [719, 156] on div "Je programme donc la réouverture de cette demande pour le [DATE]" at bounding box center [784, 159] width 510 height 11
click at [736, 158] on div "Je programme donc la réouverture de cette demande pour le [DATE]" at bounding box center [784, 159] width 510 height 11
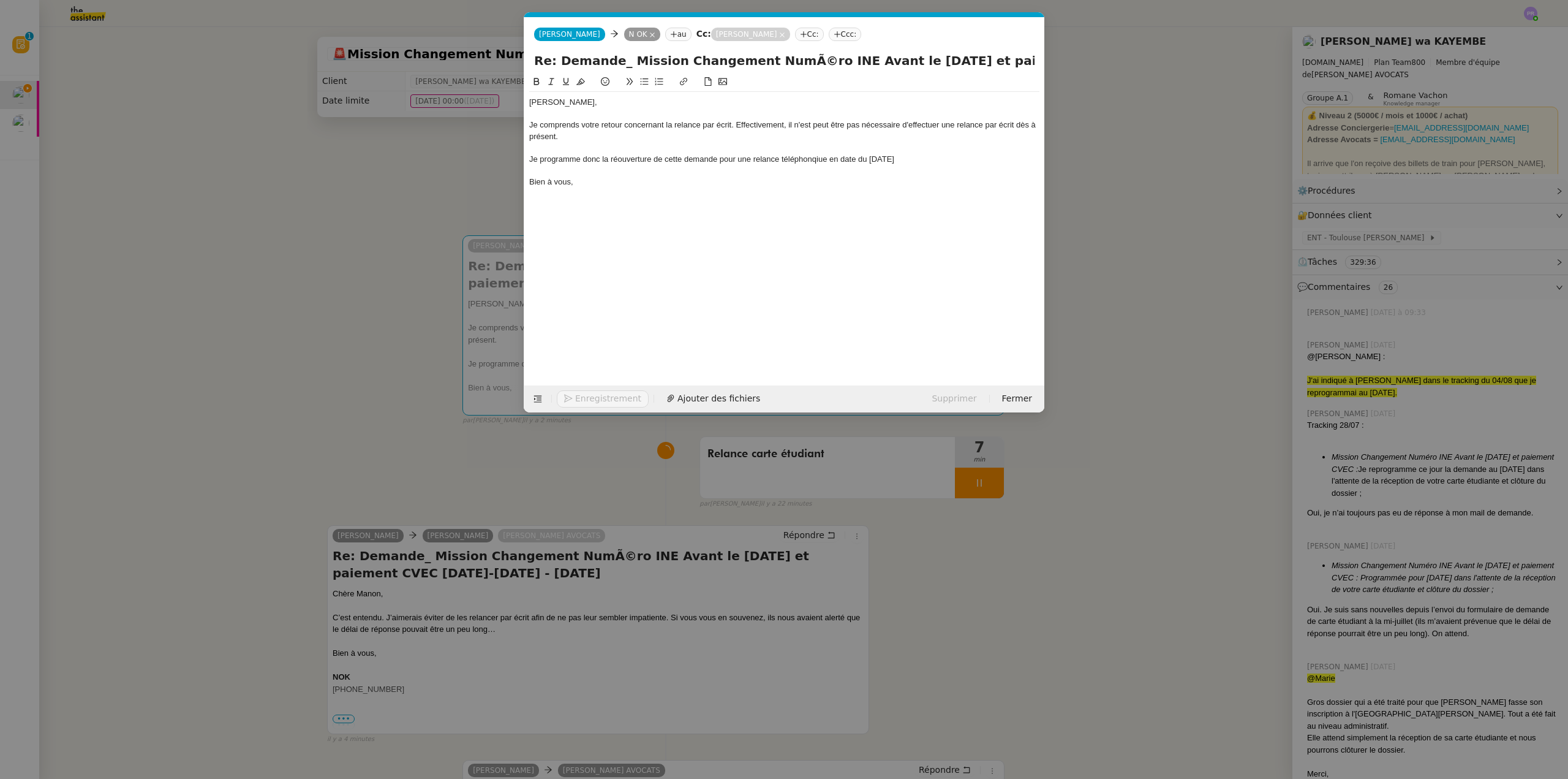
click at [798, 162] on div "Je programme donc la réouverture de cette demande pour une relance téléphonqiue…" at bounding box center [784, 159] width 510 height 11
click at [0, 0] on lt-span "téléphon iq ue" at bounding box center [0, 0] width 0 height 0
click at [821, 124] on div "Je comprends votre retour concernant la relance par écrit. Effectivement, il n'…" at bounding box center [784, 131] width 510 height 23
click at [0, 0] on lt-em "peut-être" at bounding box center [0, 0] width 0 height 0
click at [579, 396] on span "Envoyer" at bounding box center [593, 398] width 35 height 14
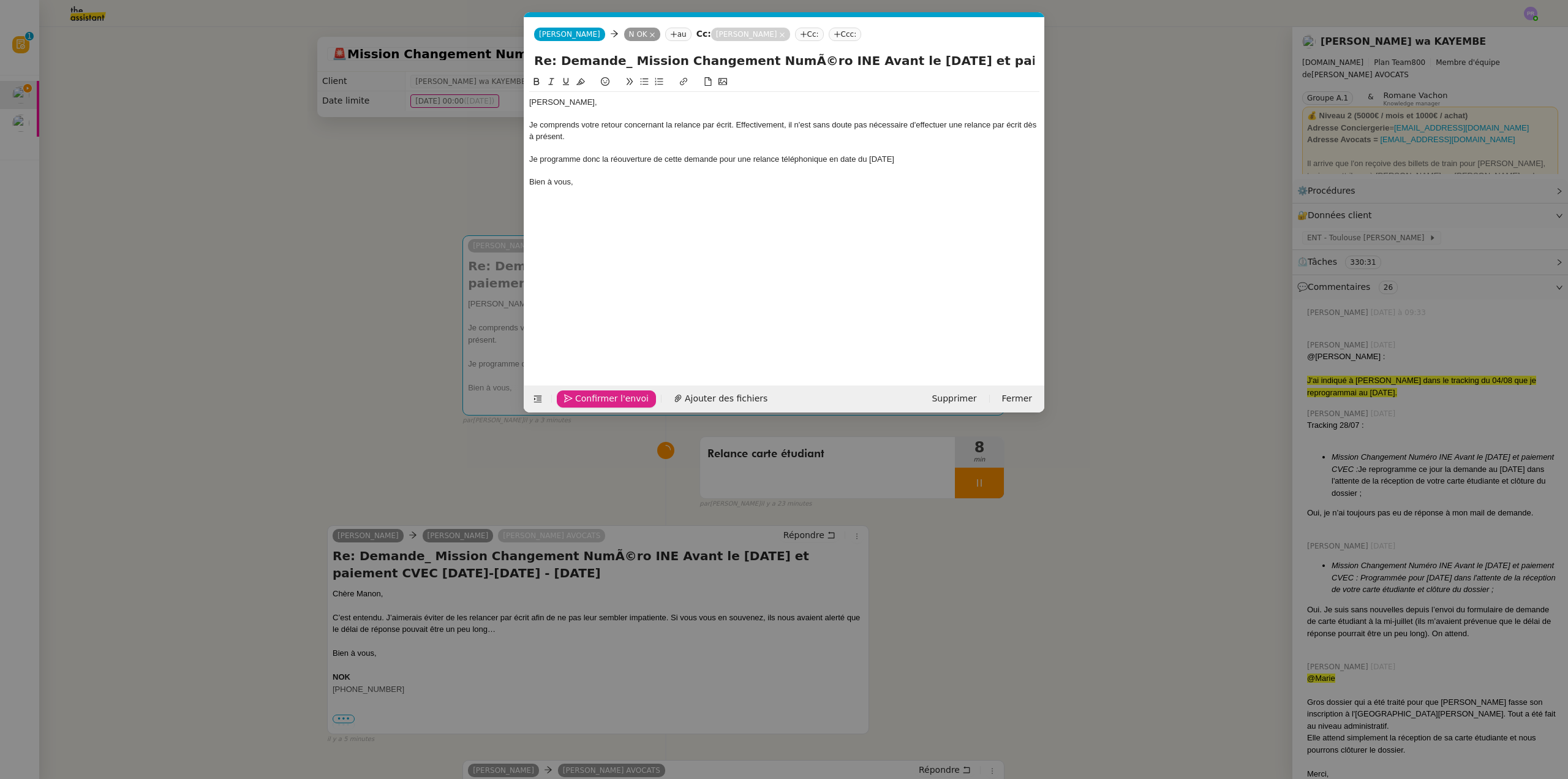
click at [579, 396] on span "Confirmer l'envoi" at bounding box center [612, 398] width 73 height 14
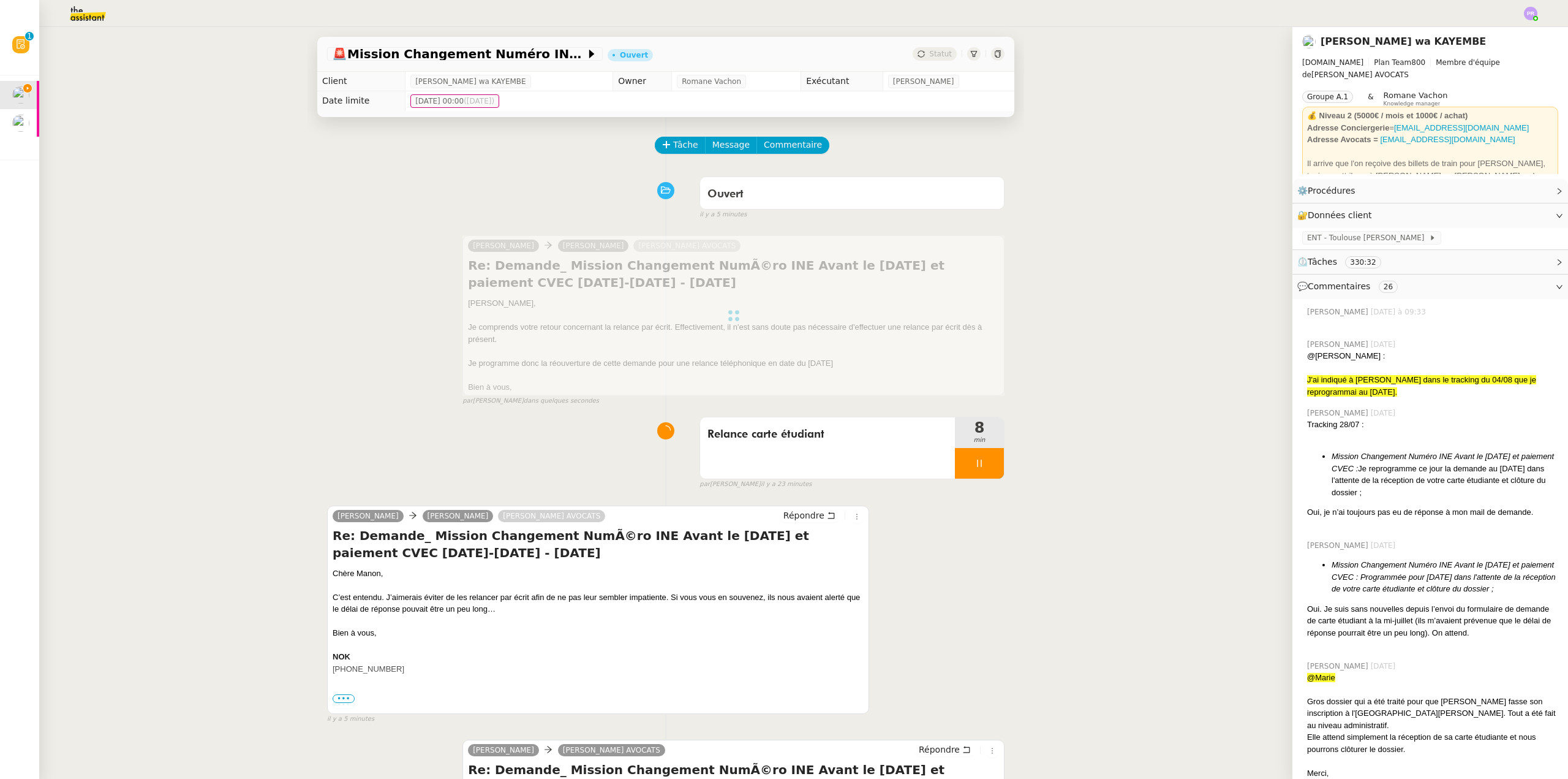
click at [980, 484] on div "par [PERSON_NAME] il y a 23 minutes" at bounding box center [852, 484] width 305 height 10
click at [982, 473] on div at bounding box center [980, 463] width 49 height 30
click at [982, 471] on button at bounding box center [992, 463] width 25 height 30
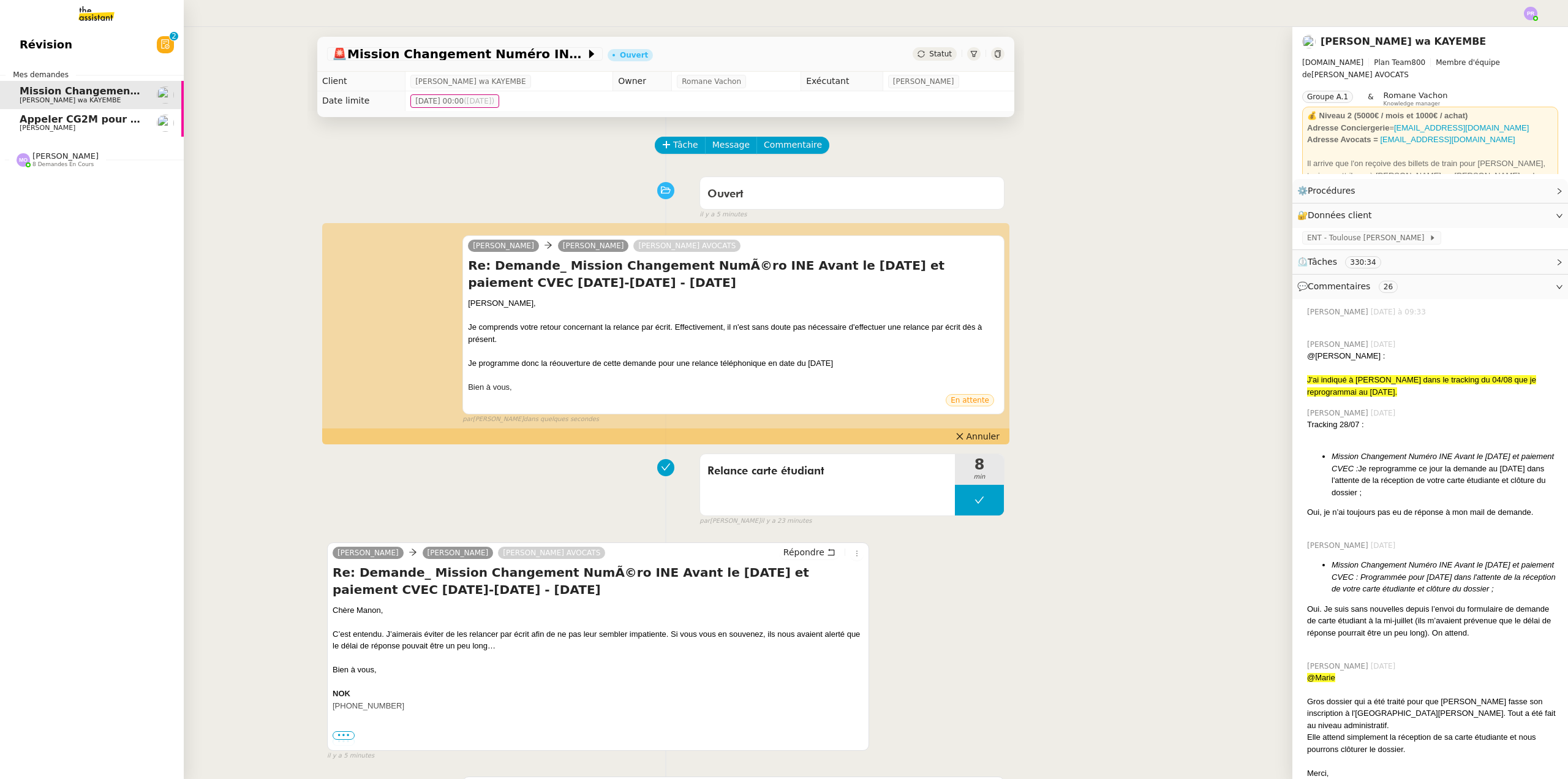
click at [99, 123] on span "Appeler CG2M pour suivi de signification" at bounding box center [132, 119] width 225 height 12
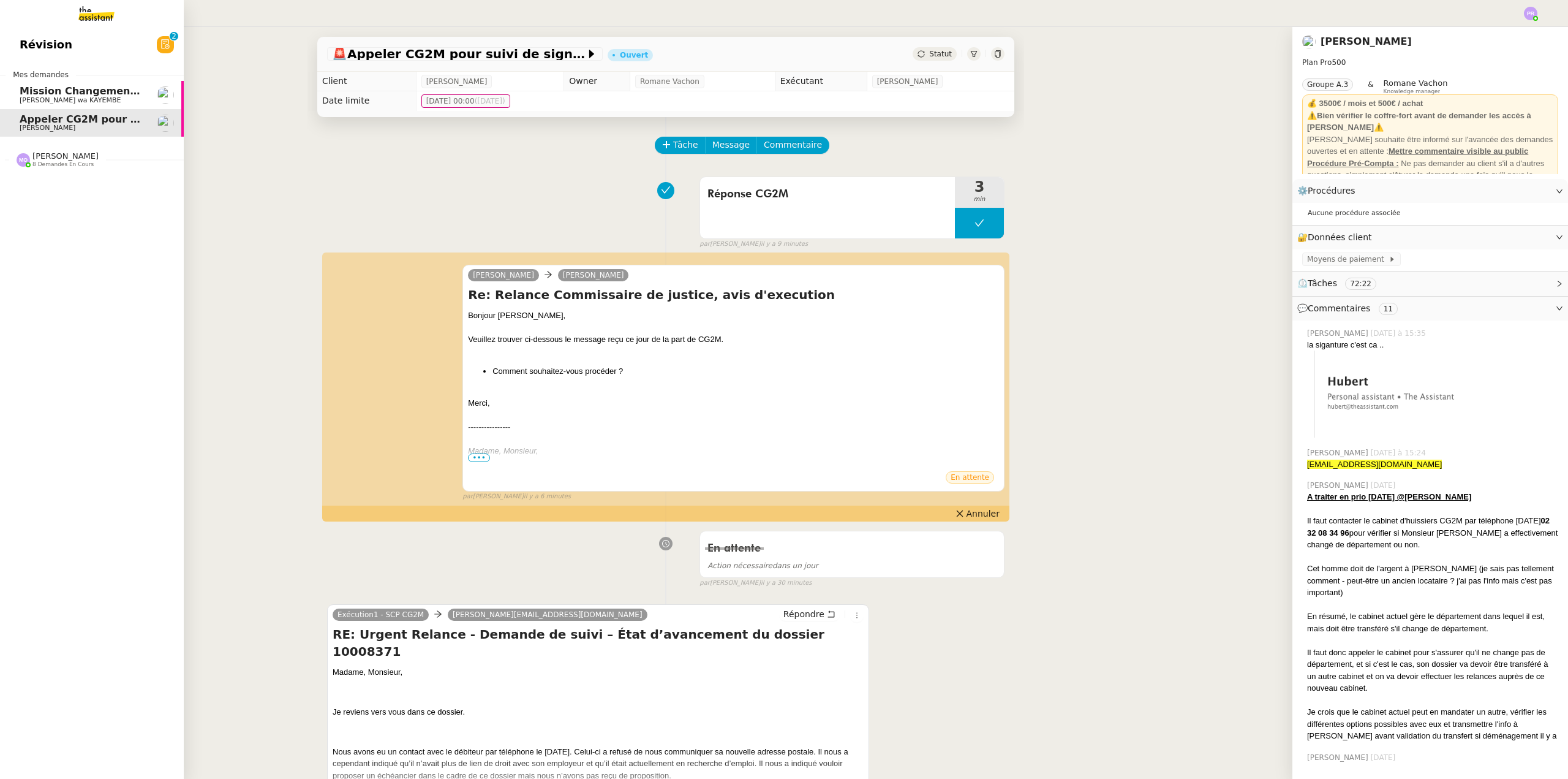
drag, startPoint x: 55, startPoint y: 92, endPoint x: 132, endPoint y: 100, distance: 77.4
click at [55, 92] on span "Mission Changement Numéro INE Avant le [DATE] et paiement CECV" at bounding box center [208, 91] width 376 height 12
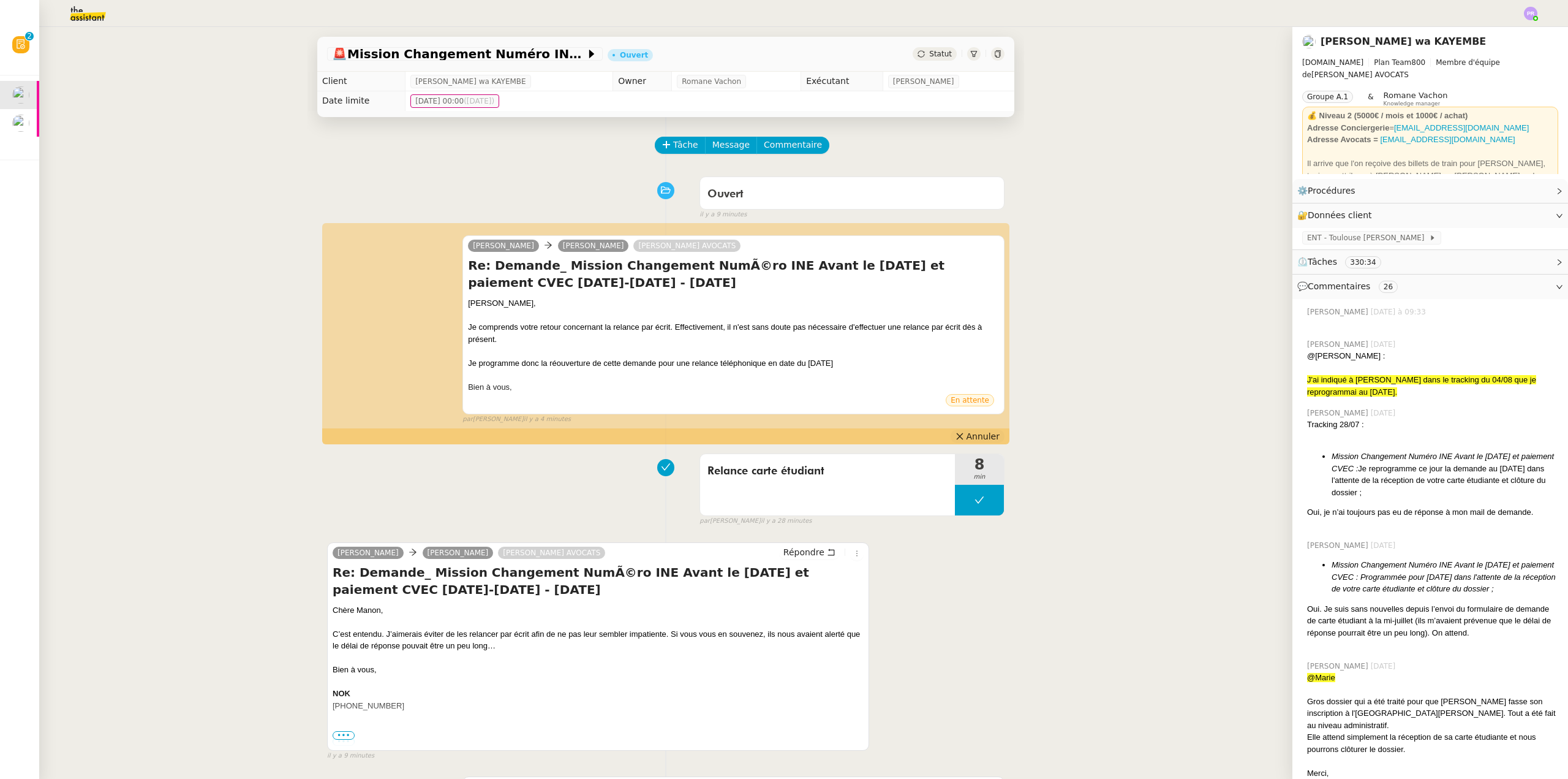
click at [969, 435] on span "Annuler" at bounding box center [983, 436] width 33 height 12
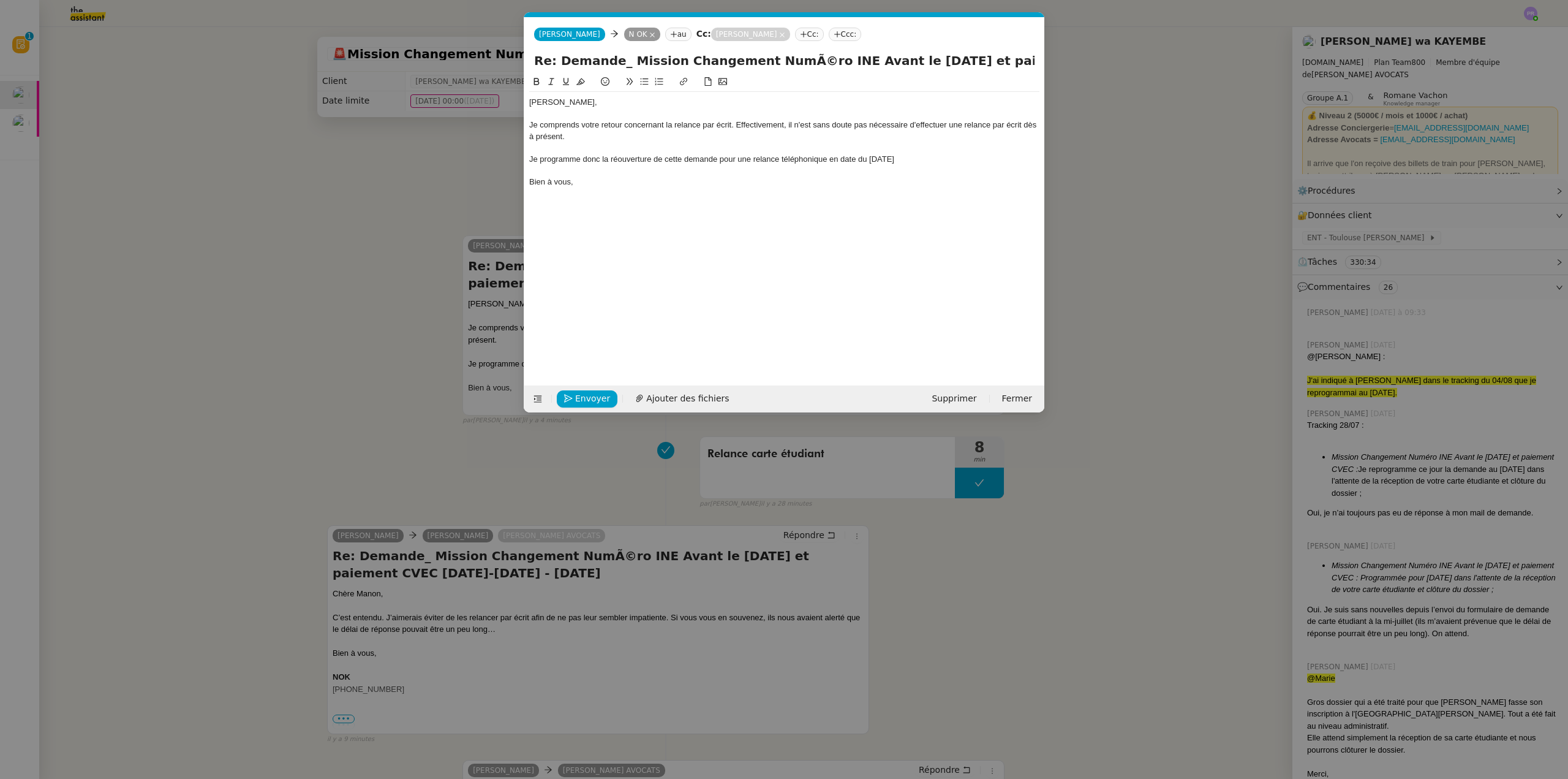
scroll to position [0, 25]
click at [854, 125] on div "Je comprends votre retour concernant la relance par écrit. Effectivement, il n'…" at bounding box center [784, 131] width 510 height 23
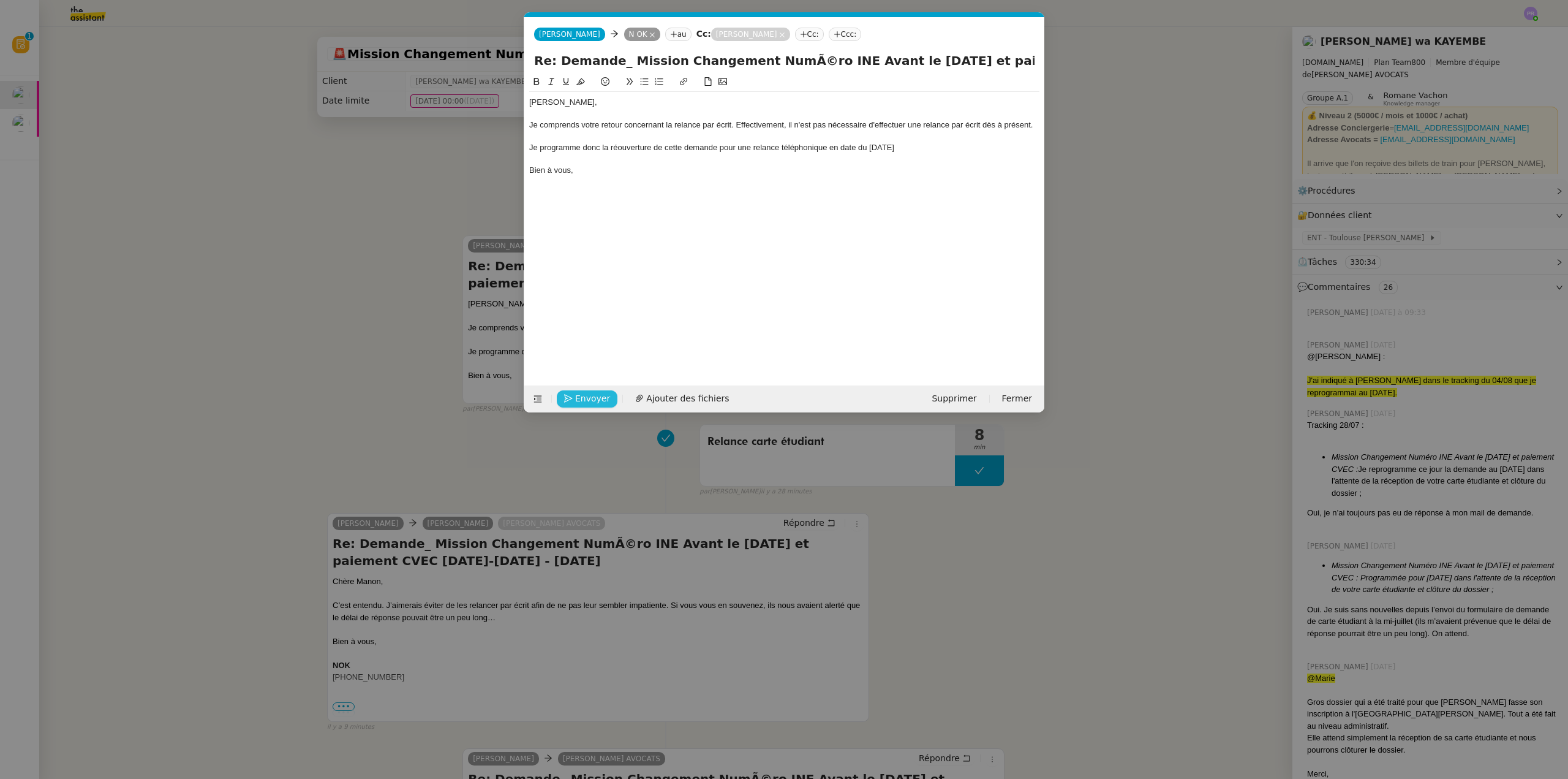
click at [598, 396] on span "Envoyer" at bounding box center [593, 398] width 35 height 14
click at [598, 396] on span "Confirmer l'envoi" at bounding box center [612, 398] width 73 height 14
